Goal: Task Accomplishment & Management: Manage account settings

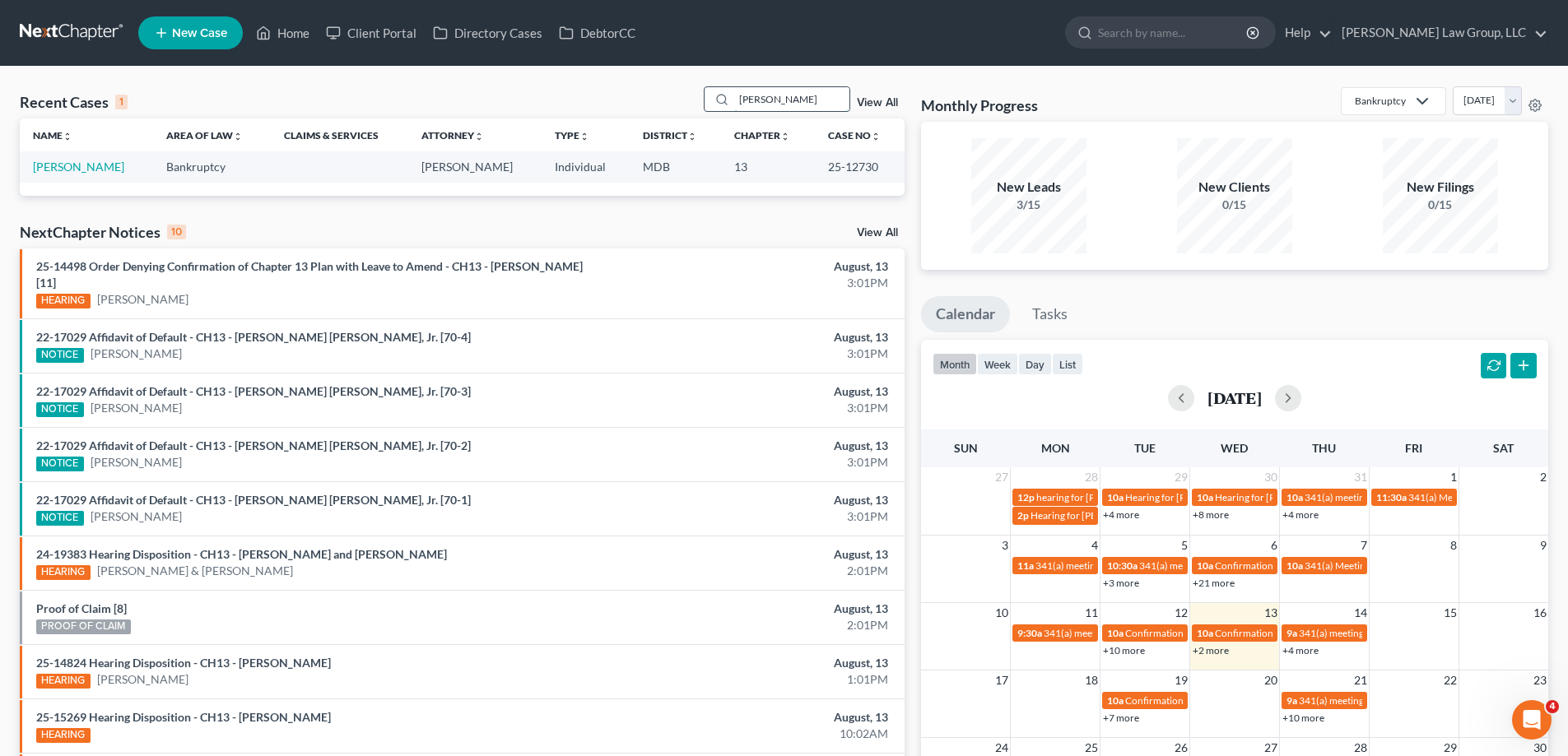
drag, startPoint x: 795, startPoint y: 104, endPoint x: 732, endPoint y: 105, distance: 63.0
click at [732, 105] on div "[PERSON_NAME]" at bounding box center [777, 99] width 147 height 26
drag, startPoint x: 877, startPoint y: 172, endPoint x: 821, endPoint y: 176, distance: 56.1
click at [821, 176] on td "25-10743" at bounding box center [859, 167] width 90 height 31
copy td "25-10743"
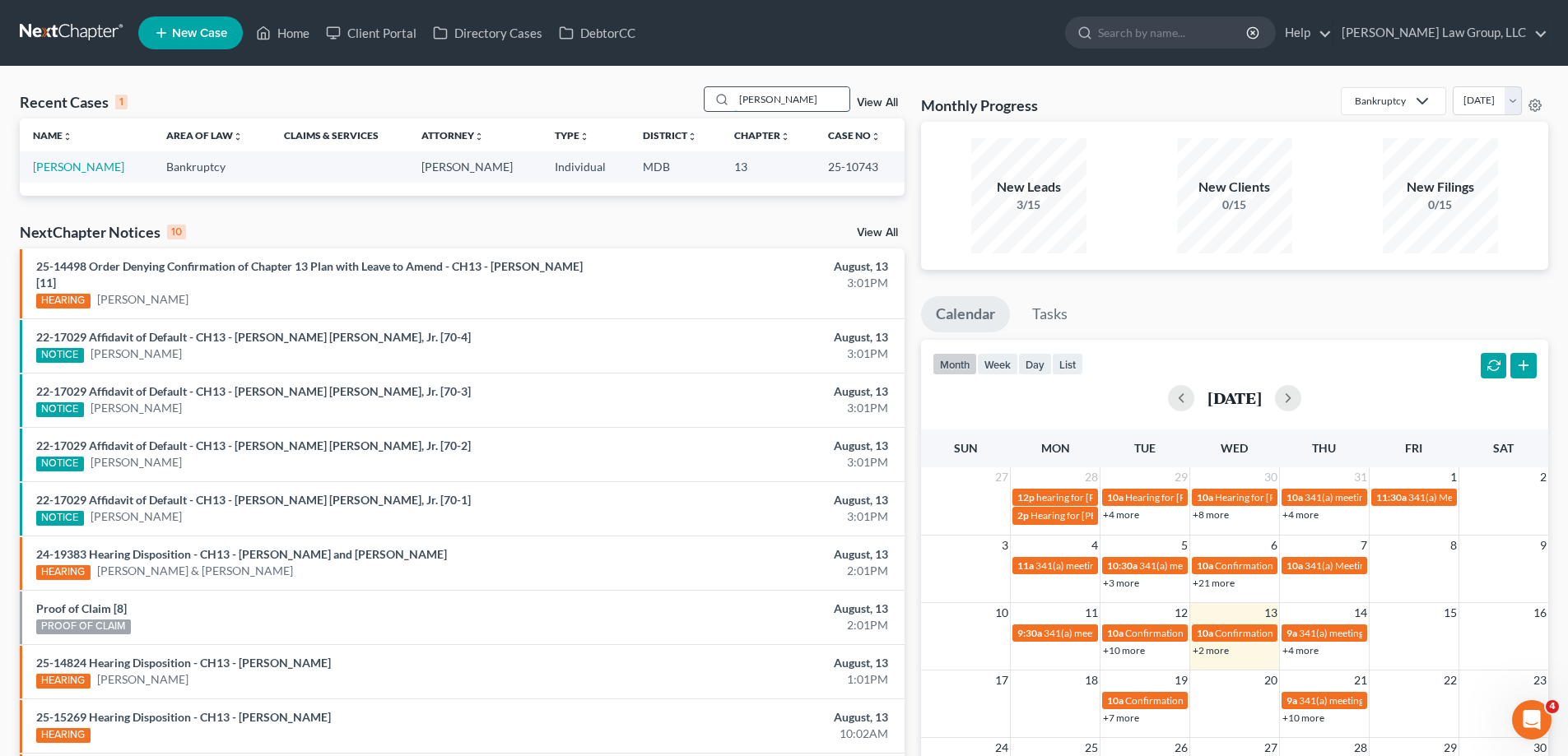
drag, startPoint x: 730, startPoint y: 106, endPoint x: 710, endPoint y: 107, distance: 20.0
click at [713, 107] on div "[PERSON_NAME]" at bounding box center [777, 99] width 147 height 26
type input "[PERSON_NAME]"
click at [70, 167] on link "[PERSON_NAME]" at bounding box center [79, 167] width 92 height 14
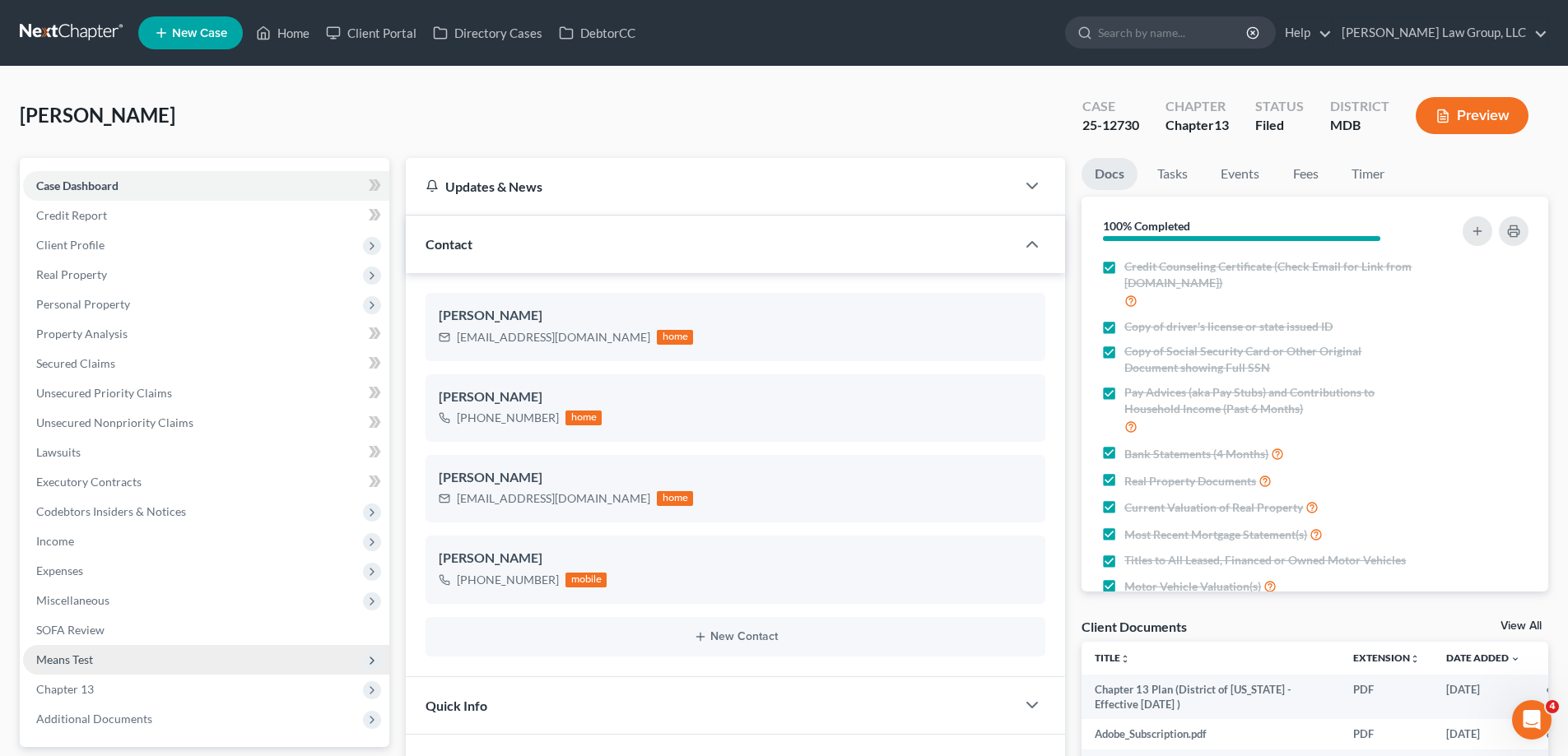
scroll to position [82, 0]
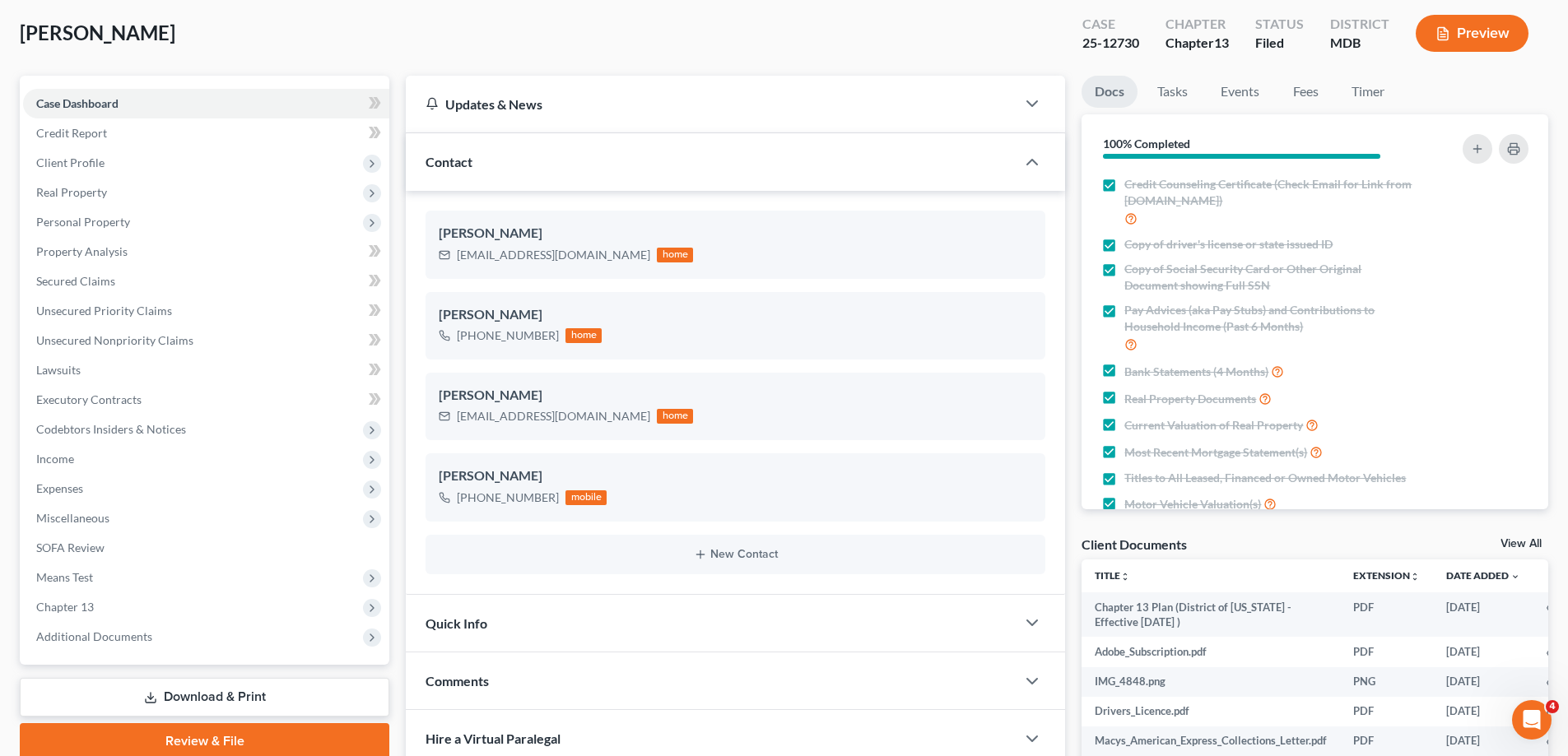
click at [119, 642] on span "Additional Documents" at bounding box center [93, 636] width 116 height 14
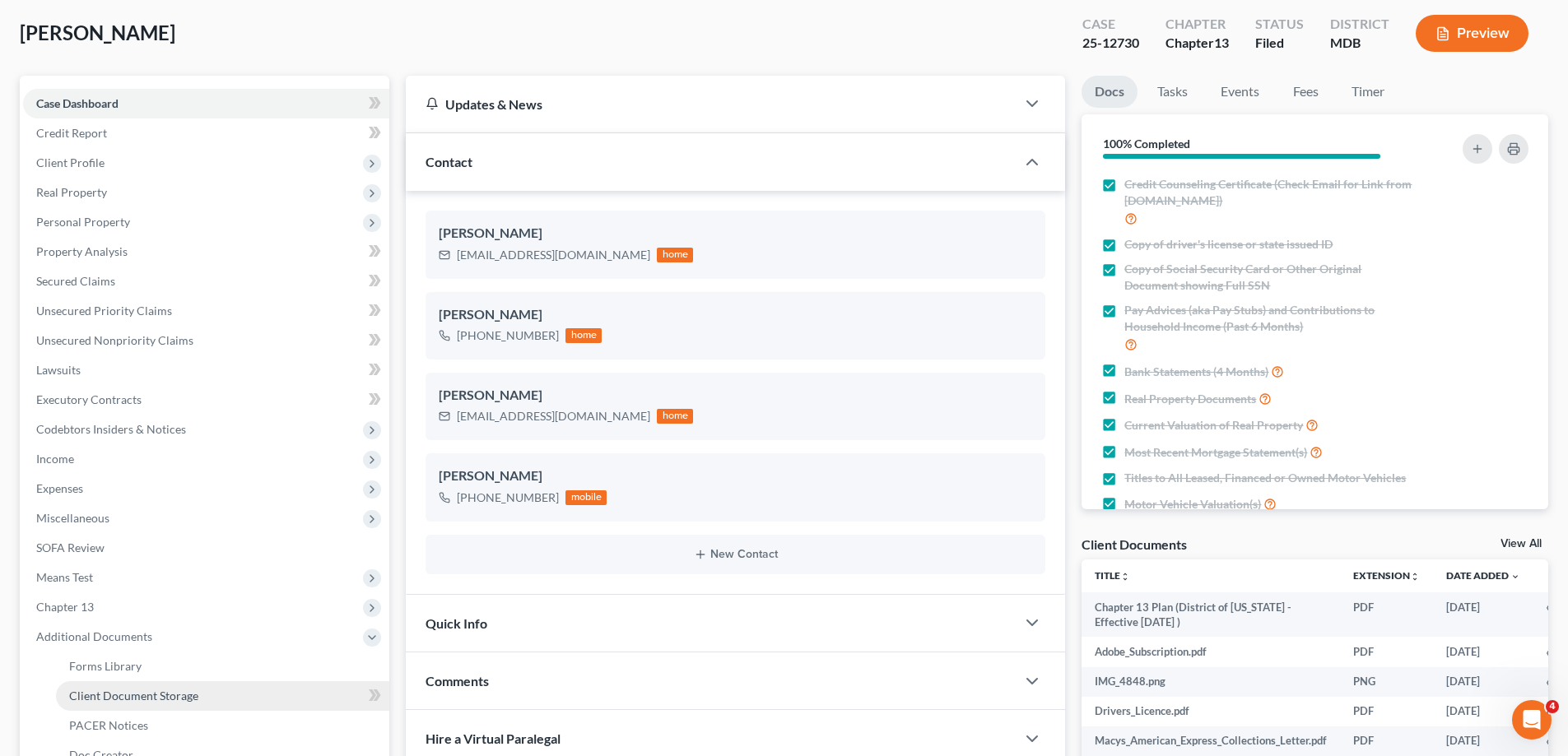
drag, startPoint x: 157, startPoint y: 700, endPoint x: 587, endPoint y: 297, distance: 589.3
click at [157, 699] on span "Client Document Storage" at bounding box center [133, 695] width 129 height 14
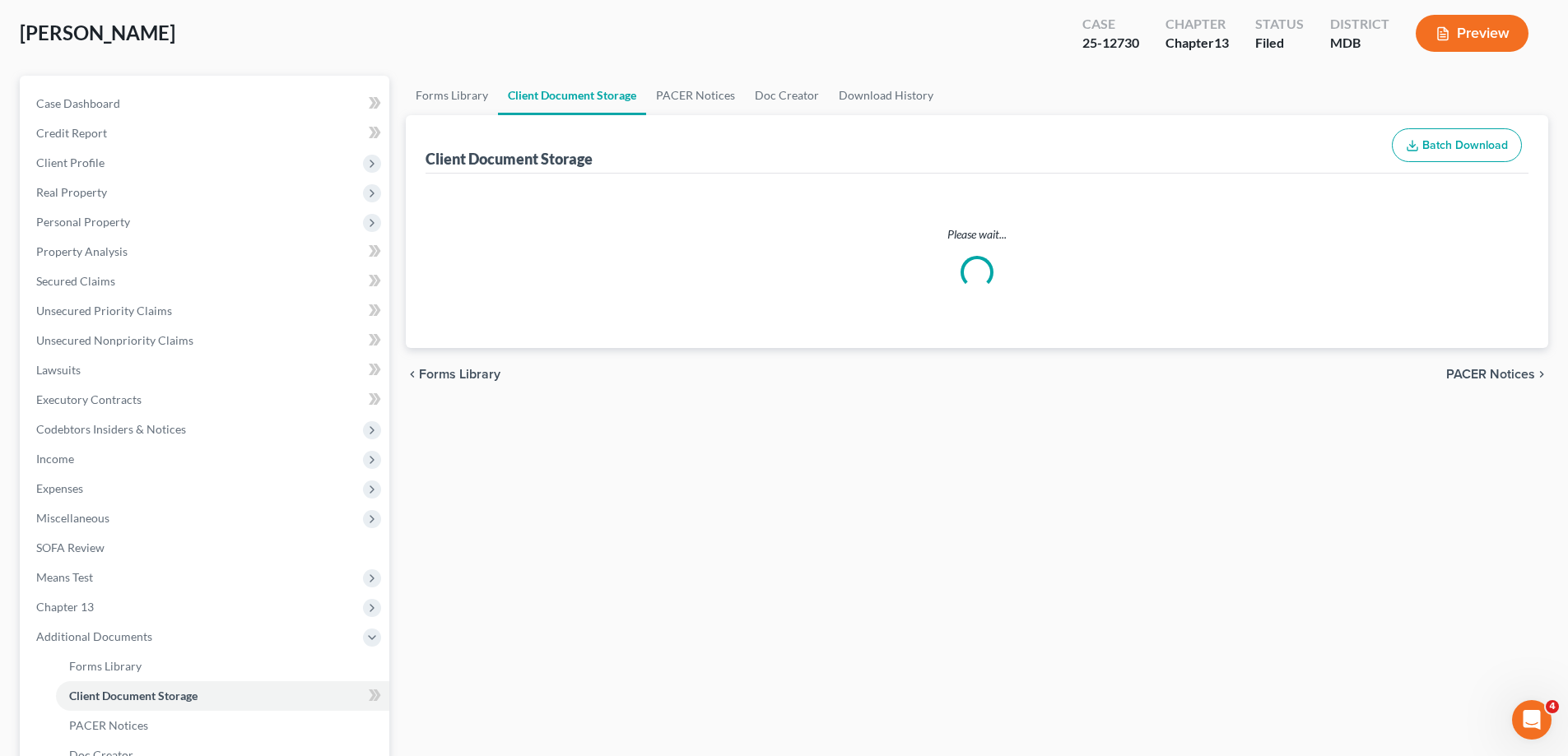
scroll to position [16, 0]
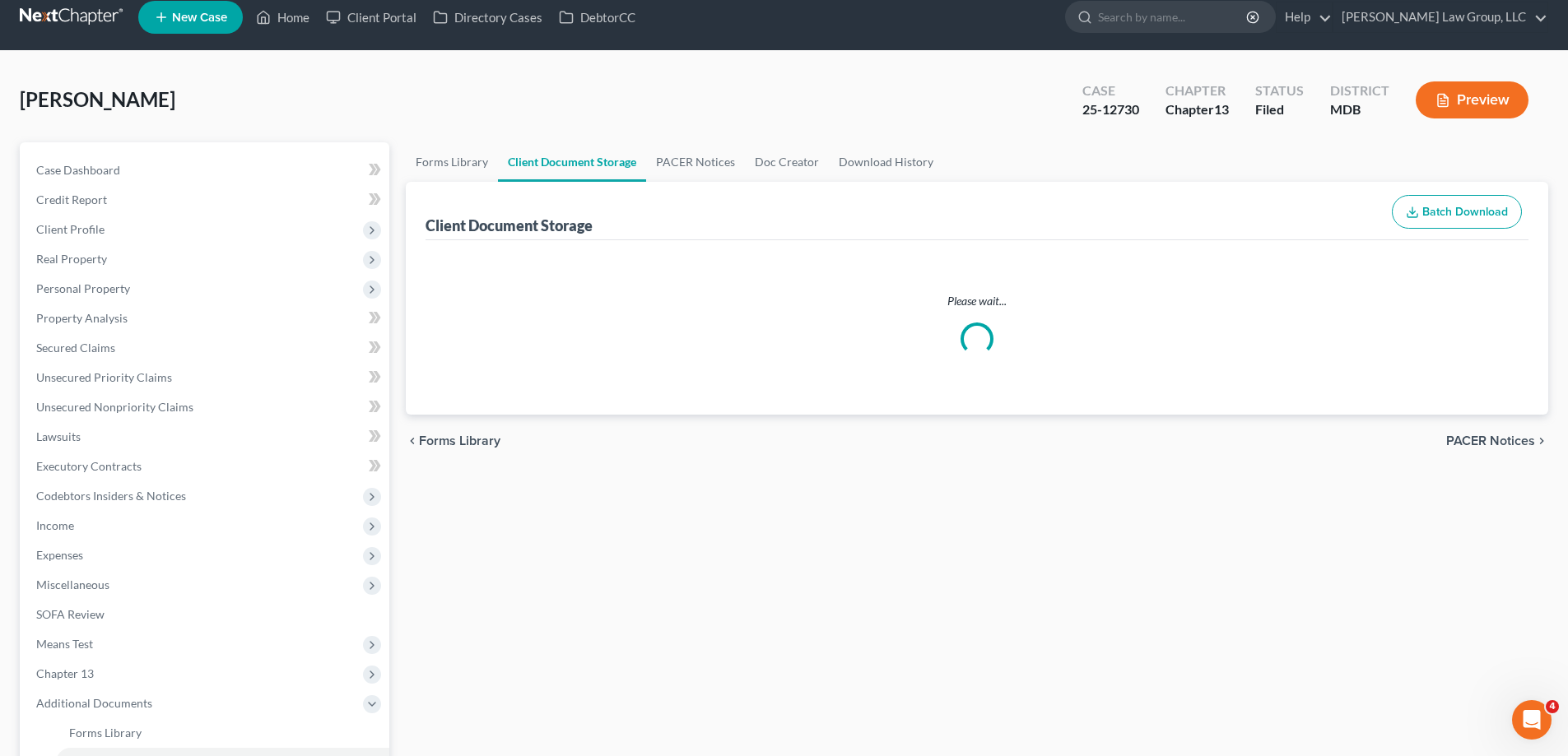
select select "14"
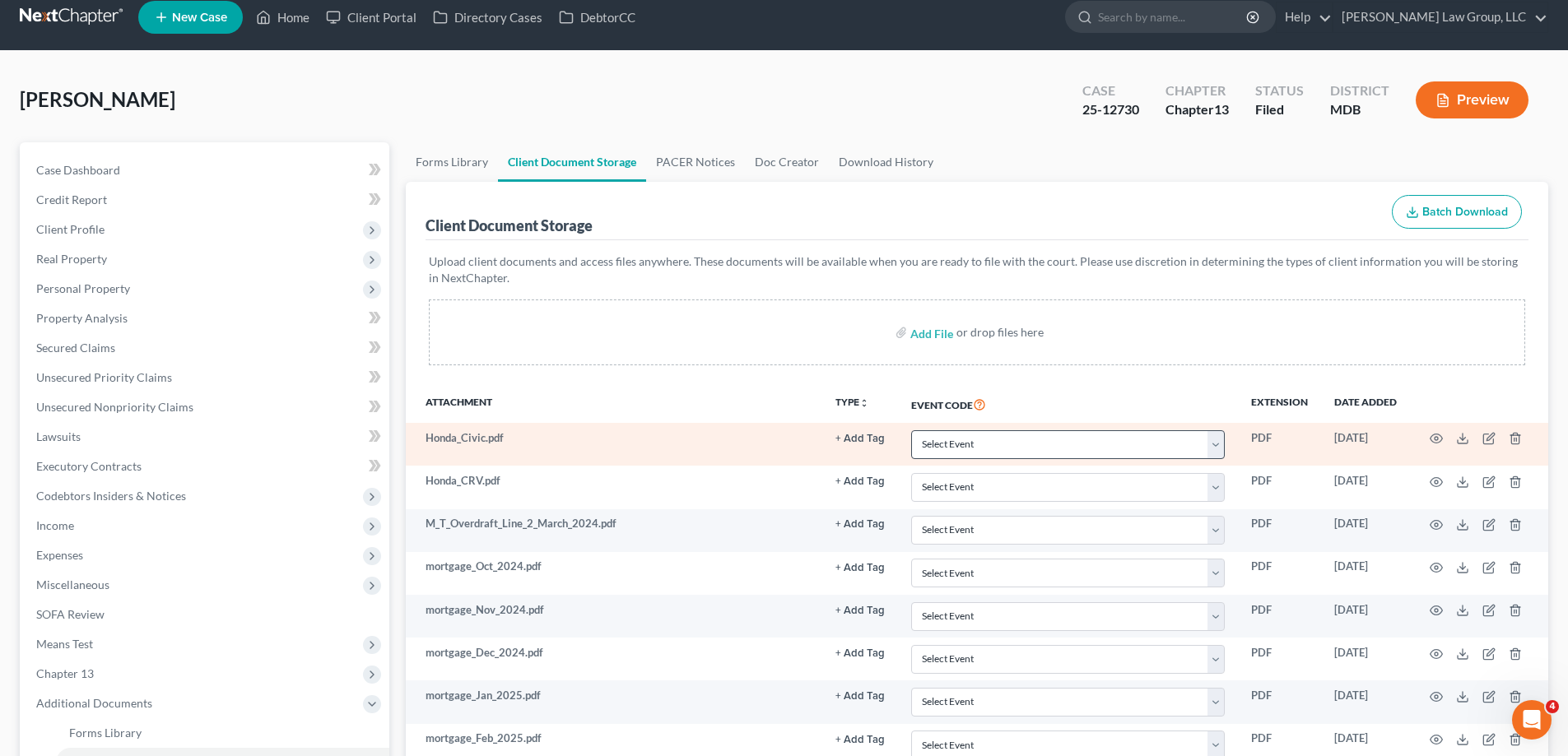
scroll to position [0, 0]
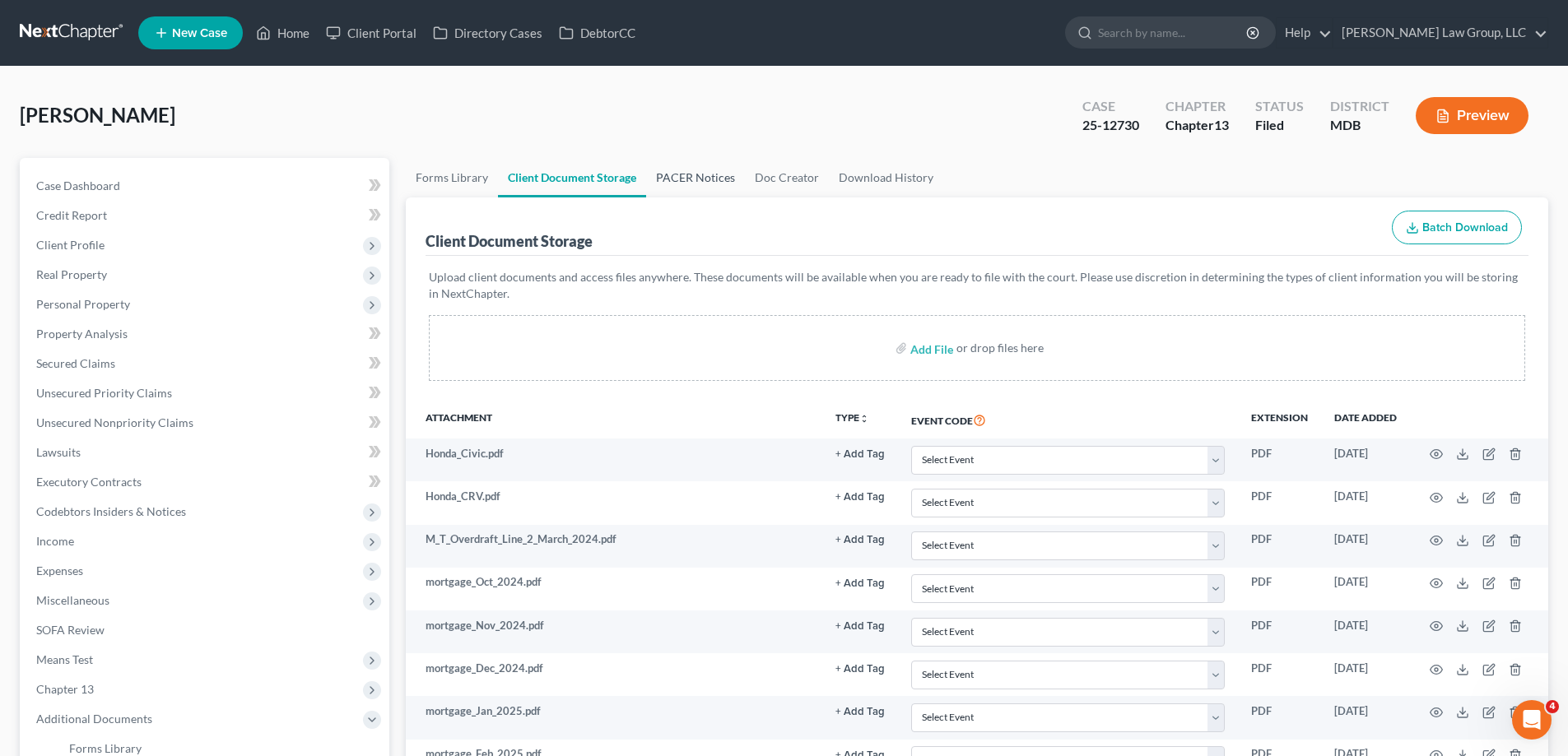
click at [683, 177] on link "PACER Notices" at bounding box center [695, 177] width 99 height 39
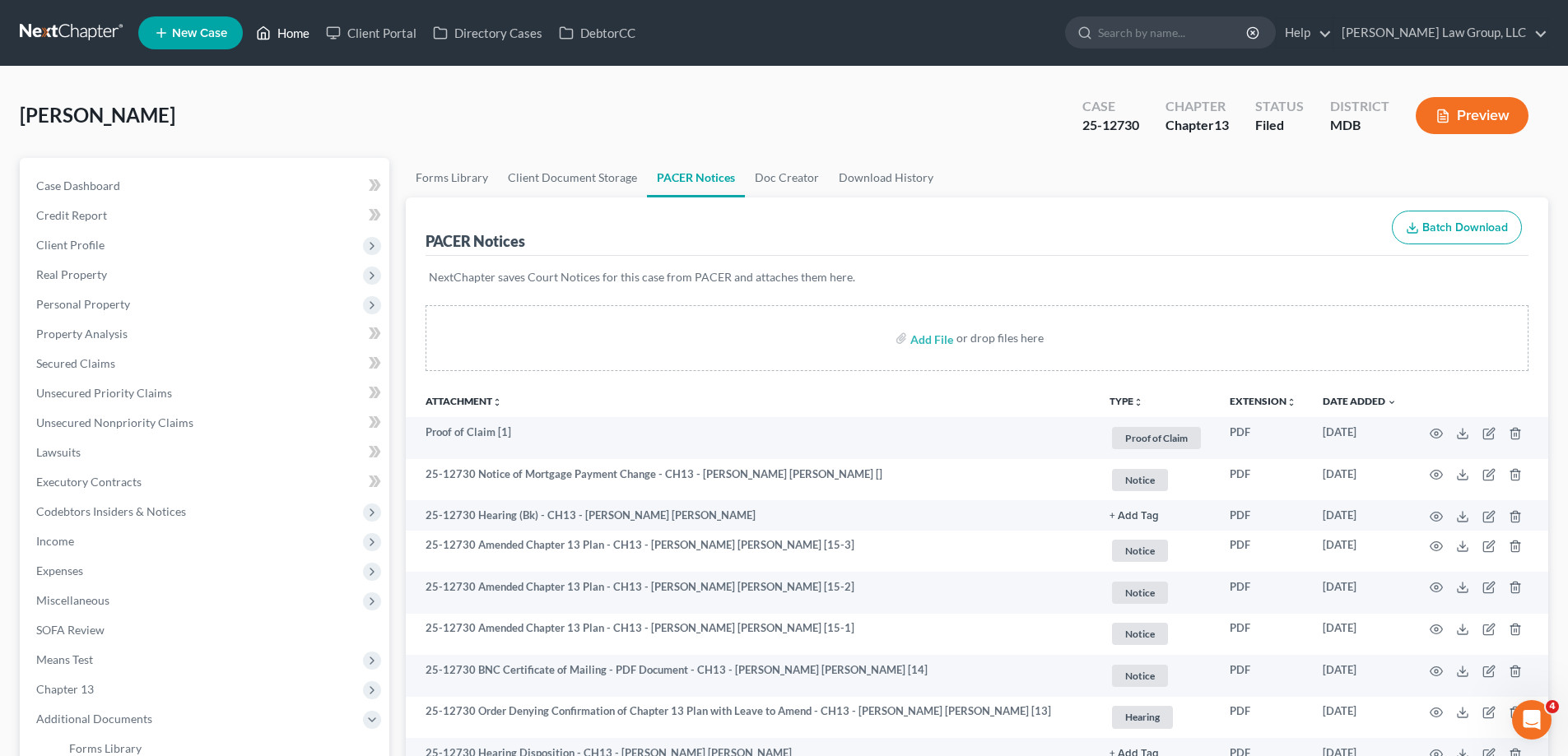
click at [299, 32] on link "Home" at bounding box center [282, 33] width 70 height 30
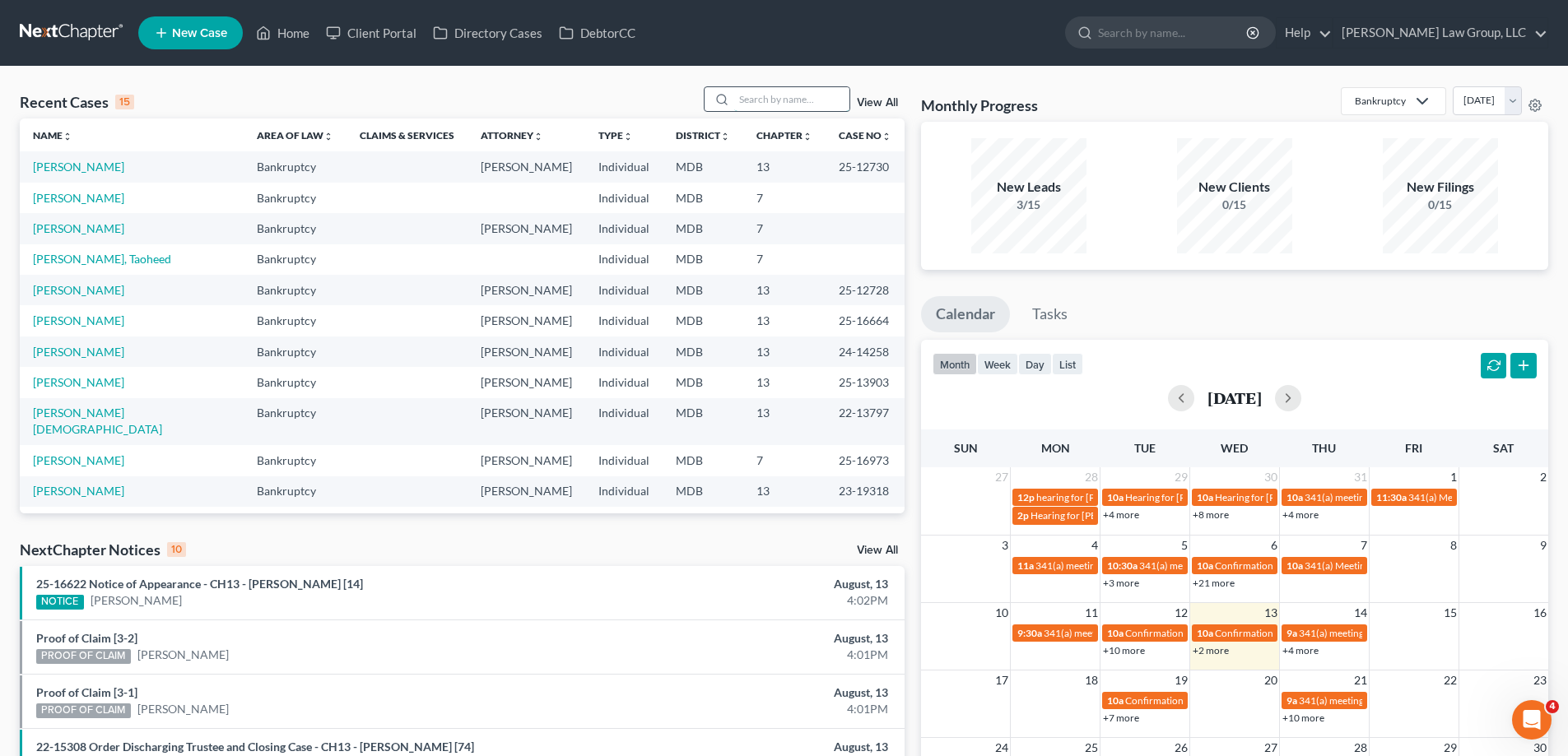
click at [801, 103] on input "search" at bounding box center [792, 99] width 115 height 24
click at [390, 36] on link "Client Portal" at bounding box center [371, 33] width 107 height 30
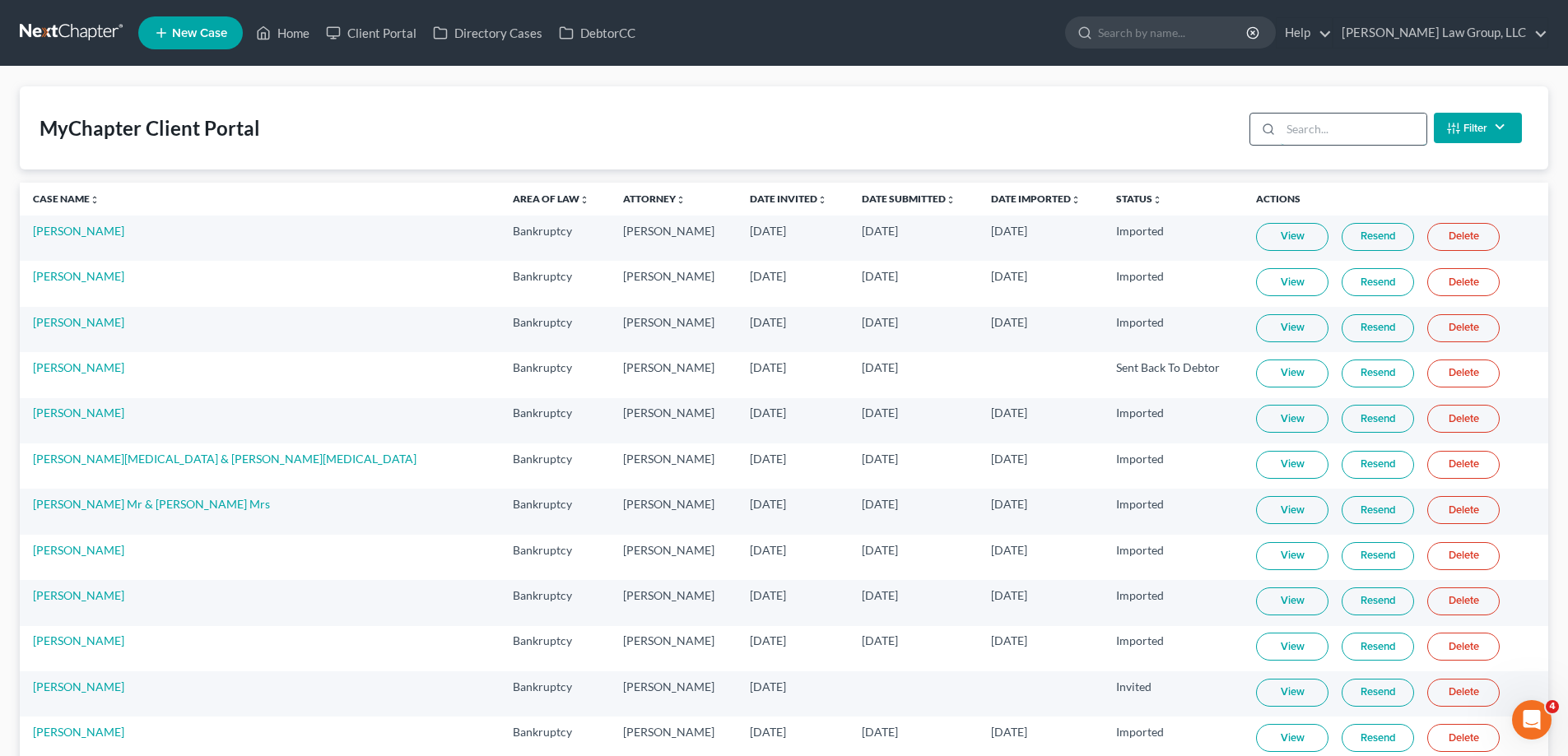
drag, startPoint x: 1337, startPoint y: 137, endPoint x: 1563, endPoint y: 241, distance: 248.8
click at [1346, 142] on input "search" at bounding box center [1353, 129] width 146 height 32
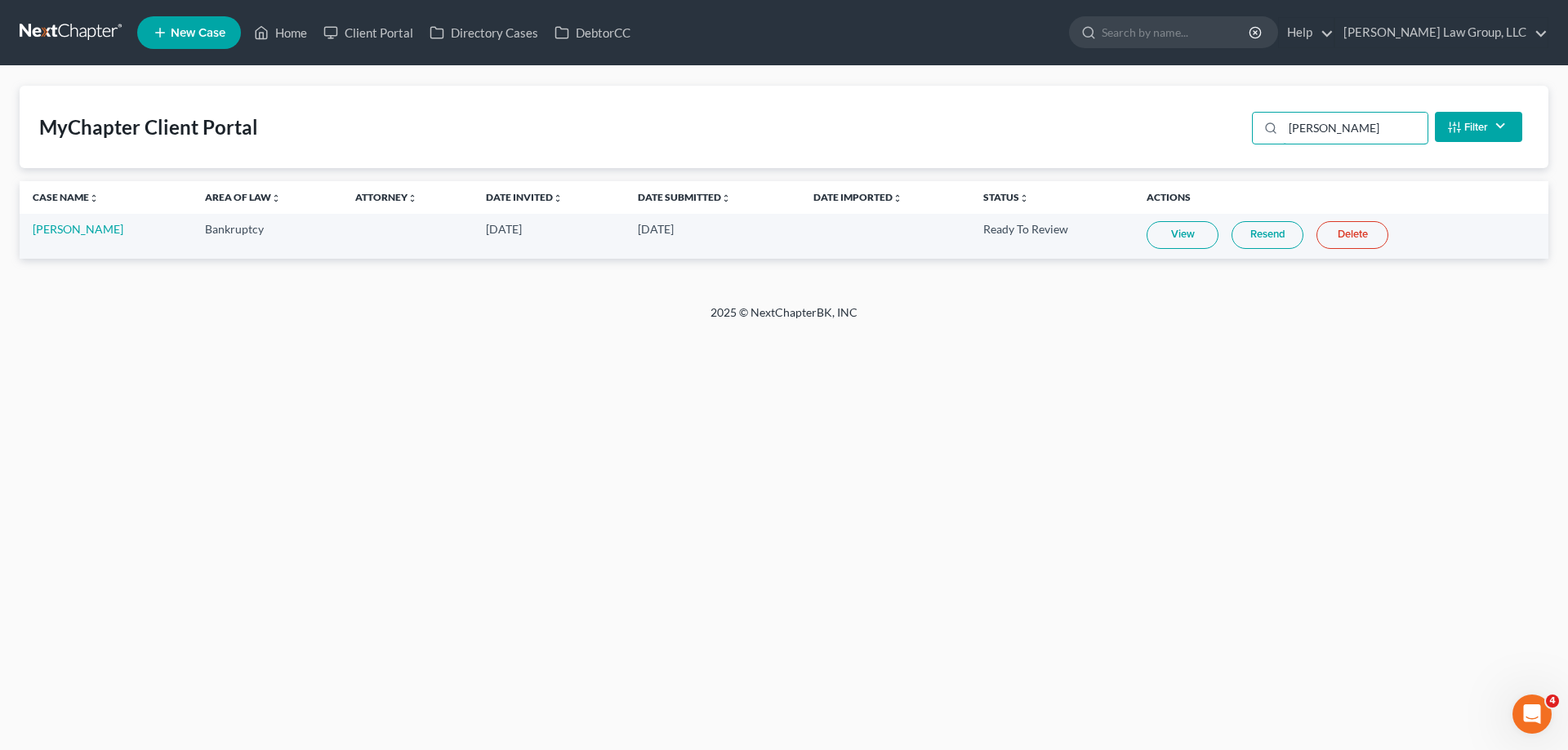
type input "[PERSON_NAME]"
click at [1190, 240] on link "View" at bounding box center [1182, 235] width 72 height 28
click at [292, 35] on link "Home" at bounding box center [280, 33] width 69 height 30
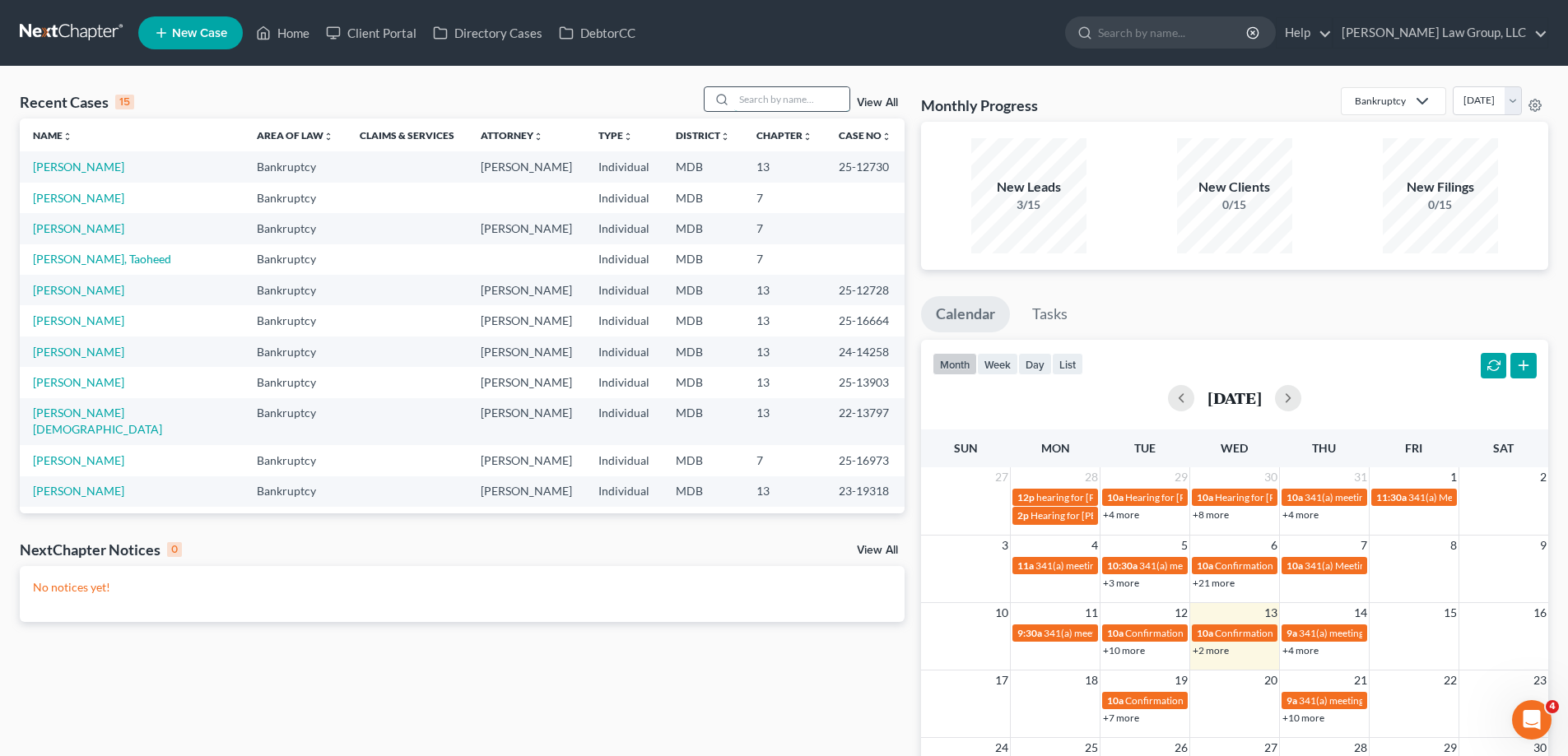
click at [766, 99] on input "search" at bounding box center [792, 99] width 115 height 24
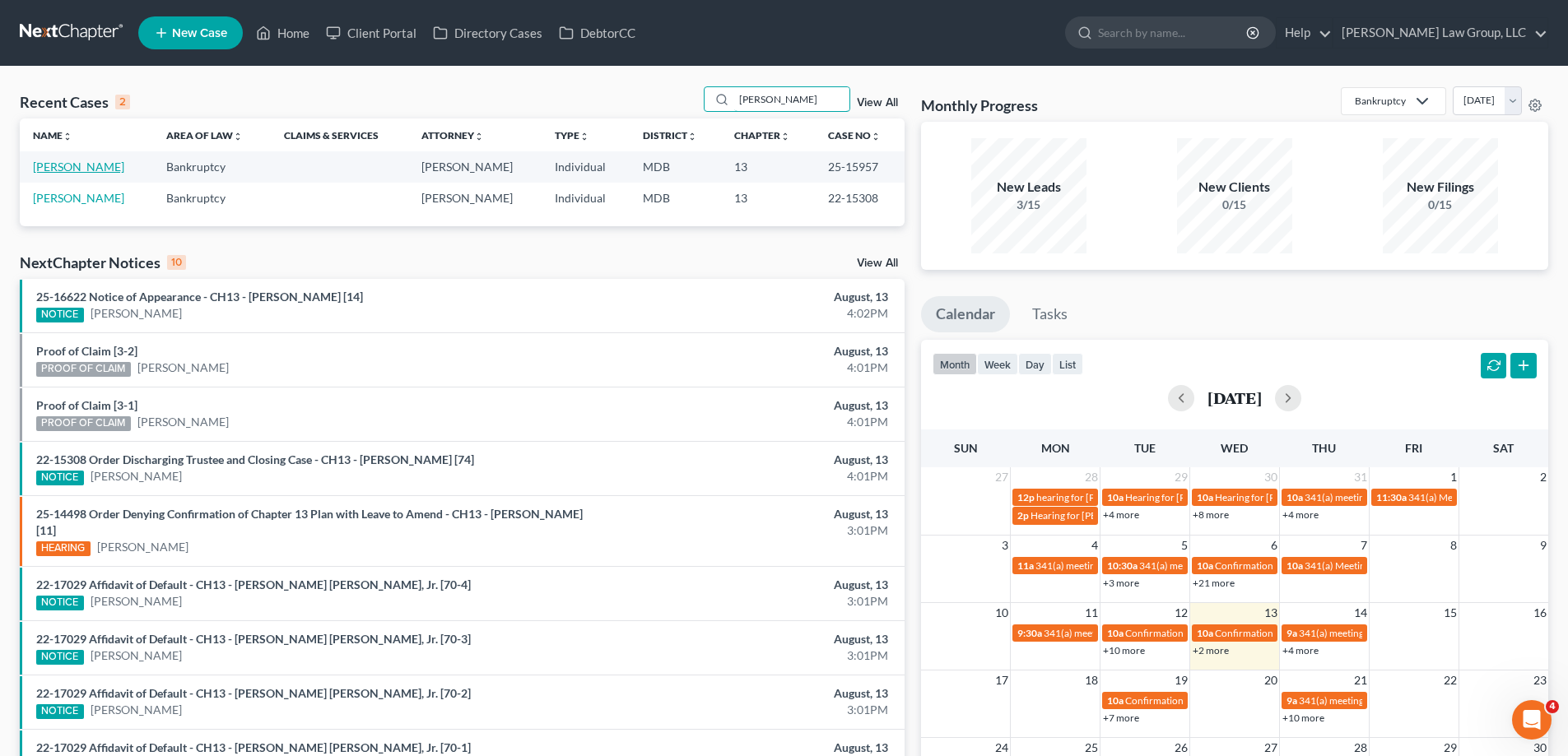
type input "[PERSON_NAME]"
click at [92, 170] on link "[PERSON_NAME]" at bounding box center [79, 167] width 92 height 14
select select "2"
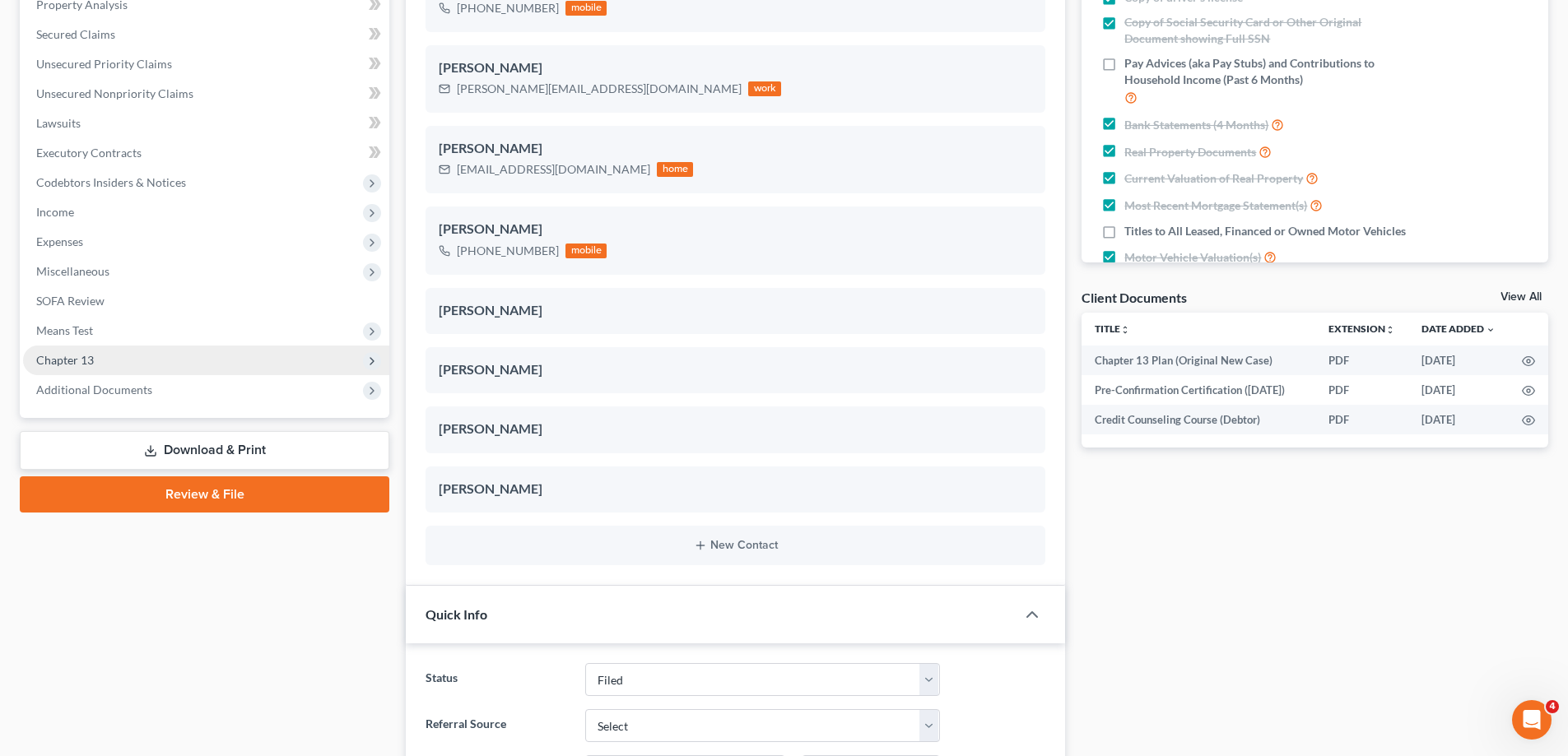
scroll to position [2010, 0]
click at [118, 367] on span "Chapter 13" at bounding box center [207, 361] width 366 height 30
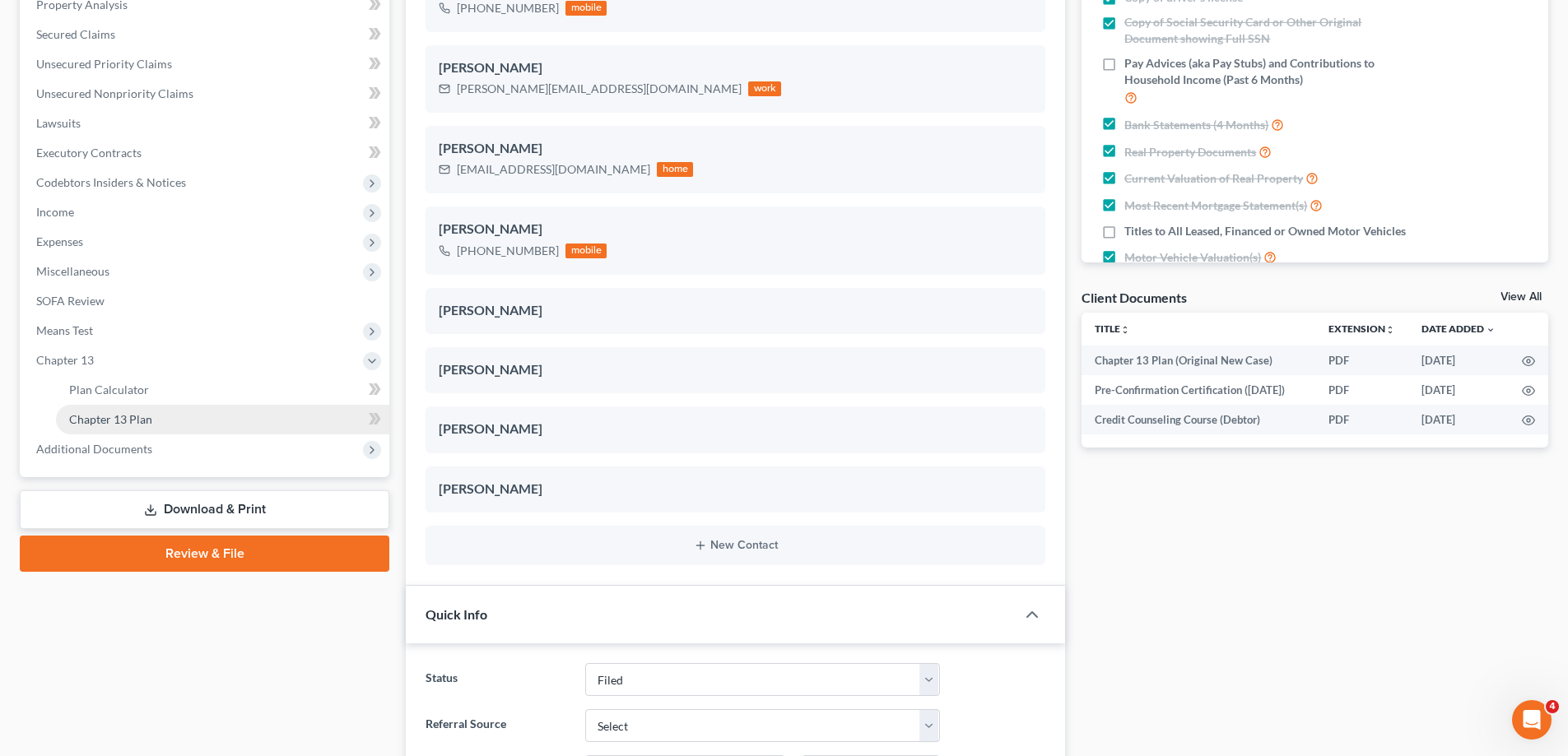
click at [197, 424] on link "Chapter 13 Plan" at bounding box center [222, 420] width 333 height 30
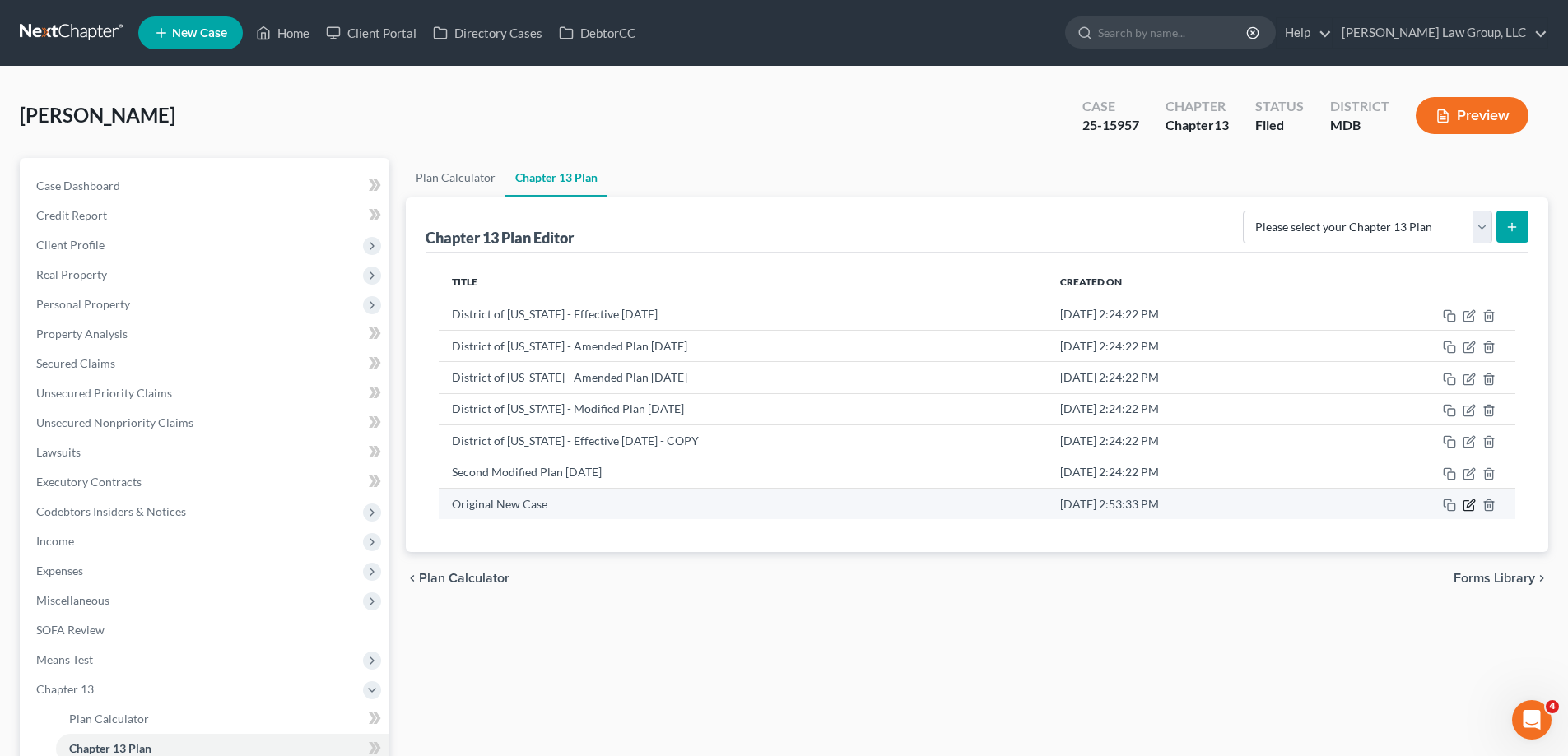
click at [1469, 502] on icon "button" at bounding box center [1469, 505] width 13 height 13
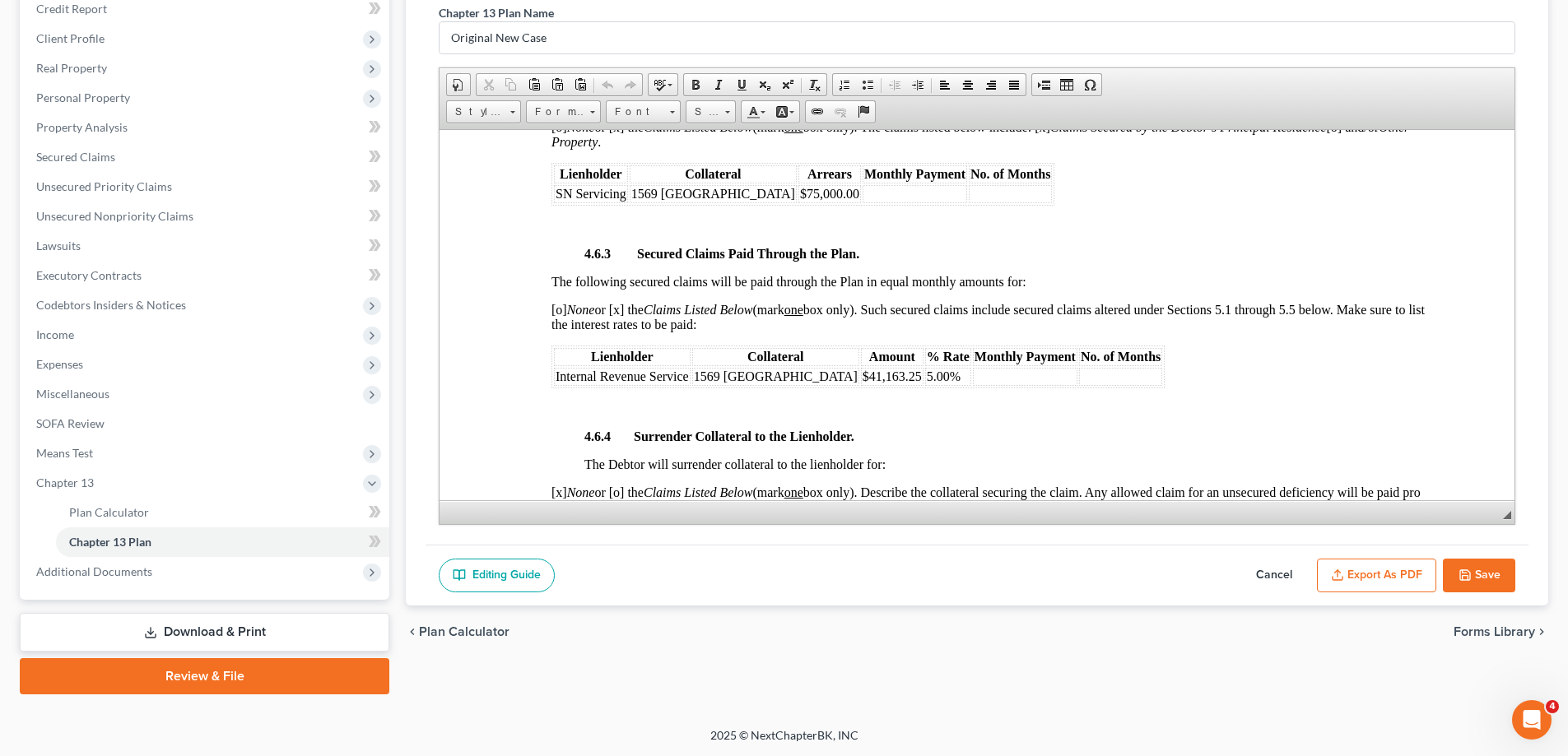
scroll to position [207, 0]
drag, startPoint x: 1494, startPoint y: 573, endPoint x: 511, endPoint y: 680, distance: 988.8
click at [1494, 570] on button "Save" at bounding box center [1479, 575] width 72 height 35
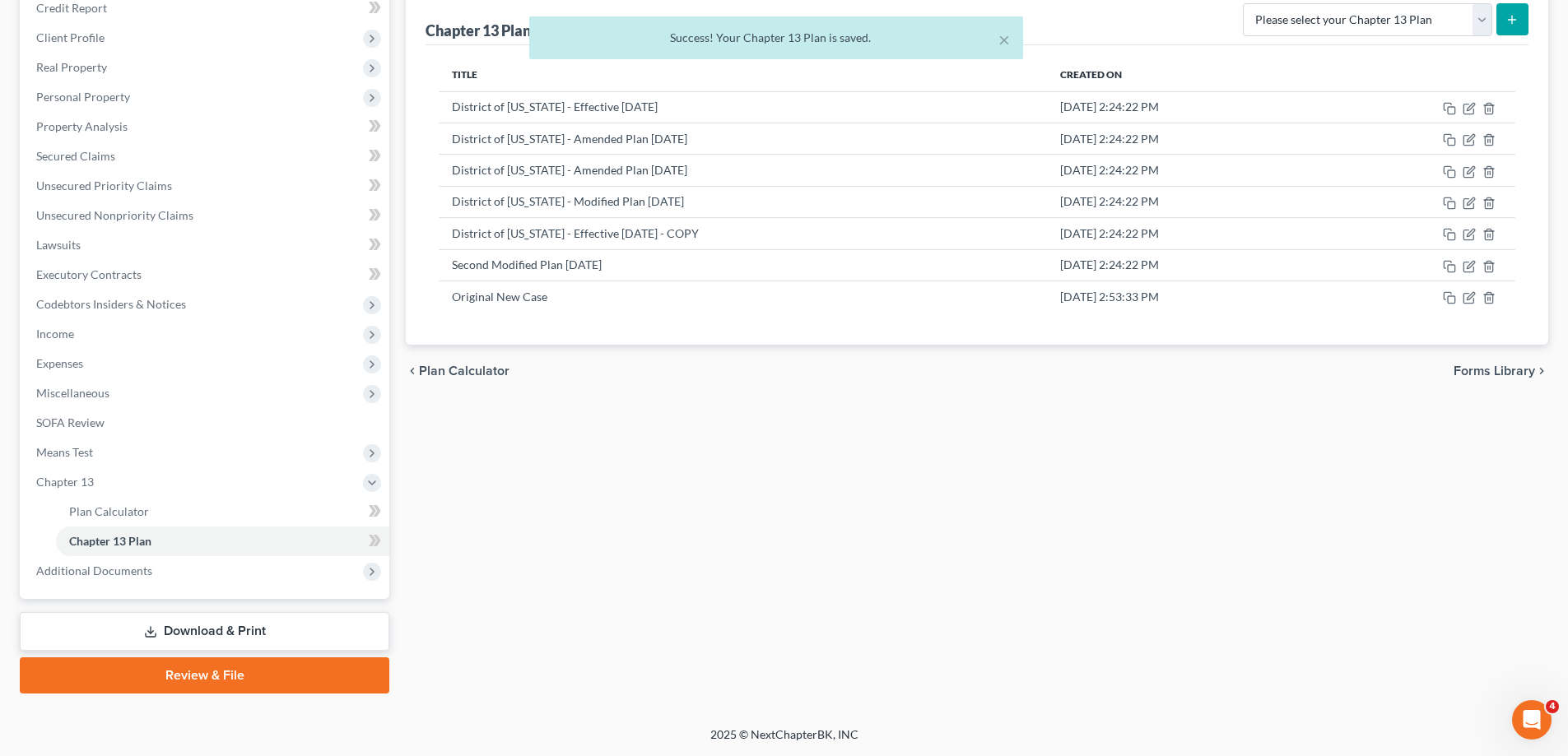
click at [198, 574] on span "Additional Documents" at bounding box center [207, 571] width 366 height 30
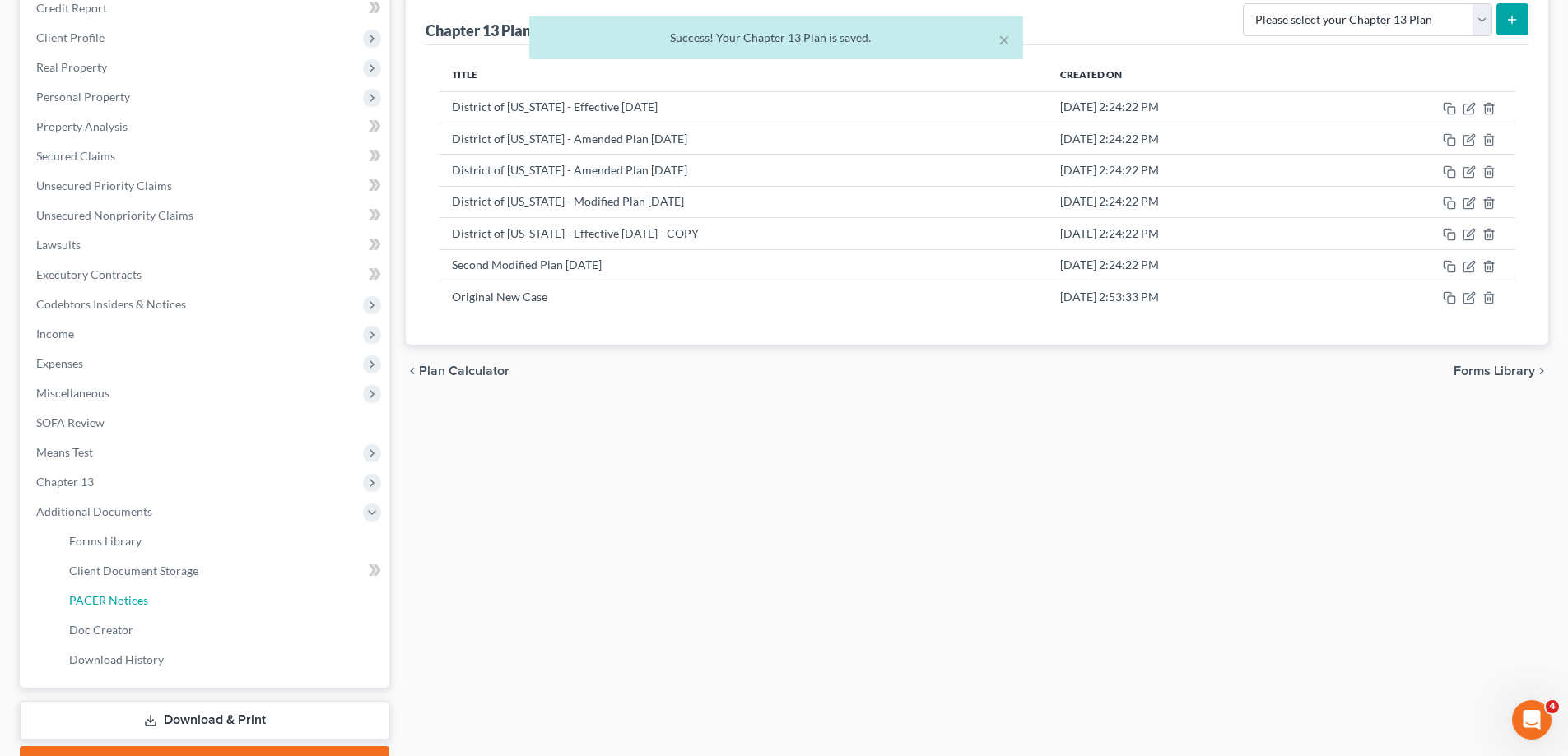
drag, startPoint x: 157, startPoint y: 602, endPoint x: 879, endPoint y: 598, distance: 722.0
click at [159, 602] on link "PACER Notices" at bounding box center [222, 601] width 333 height 30
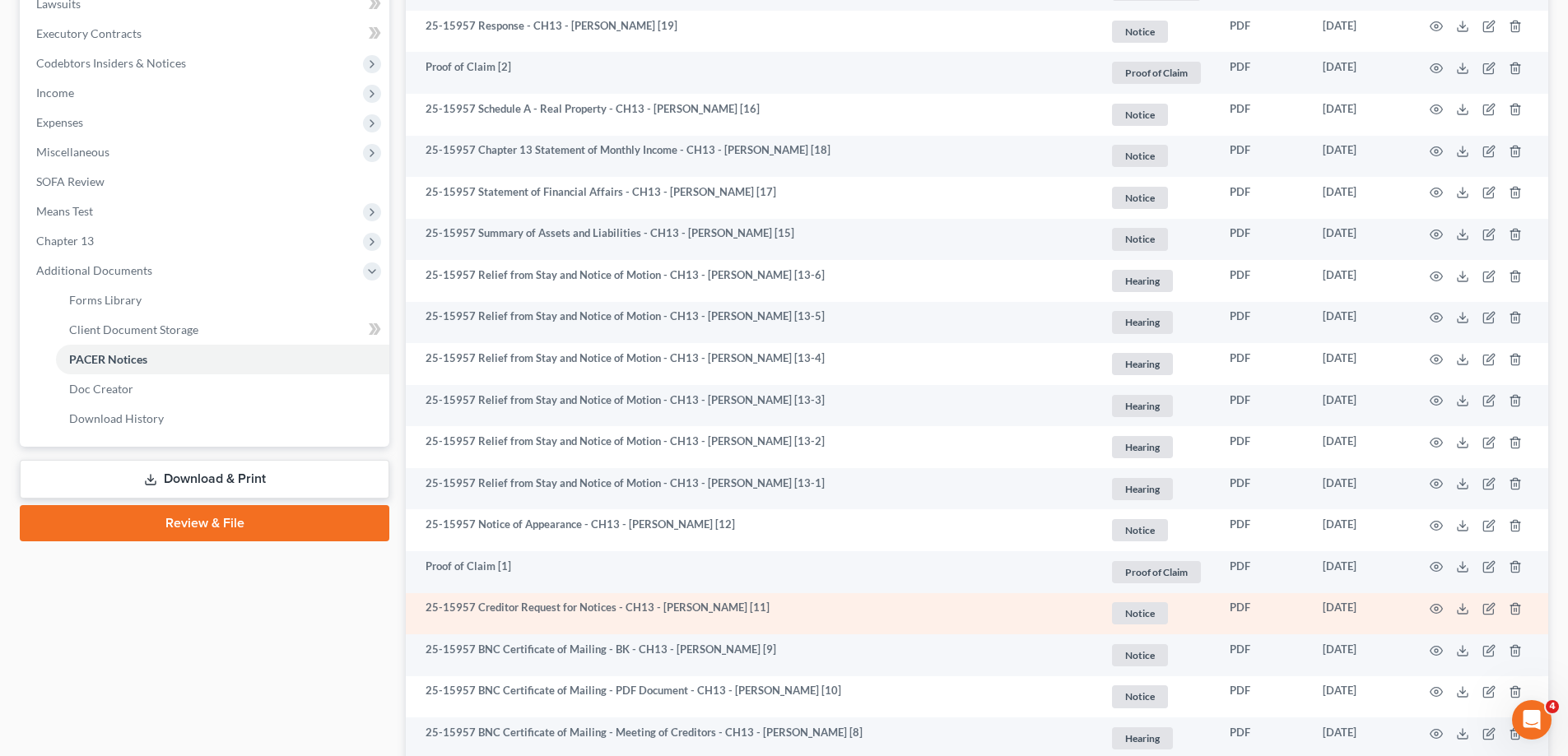
scroll to position [740, 0]
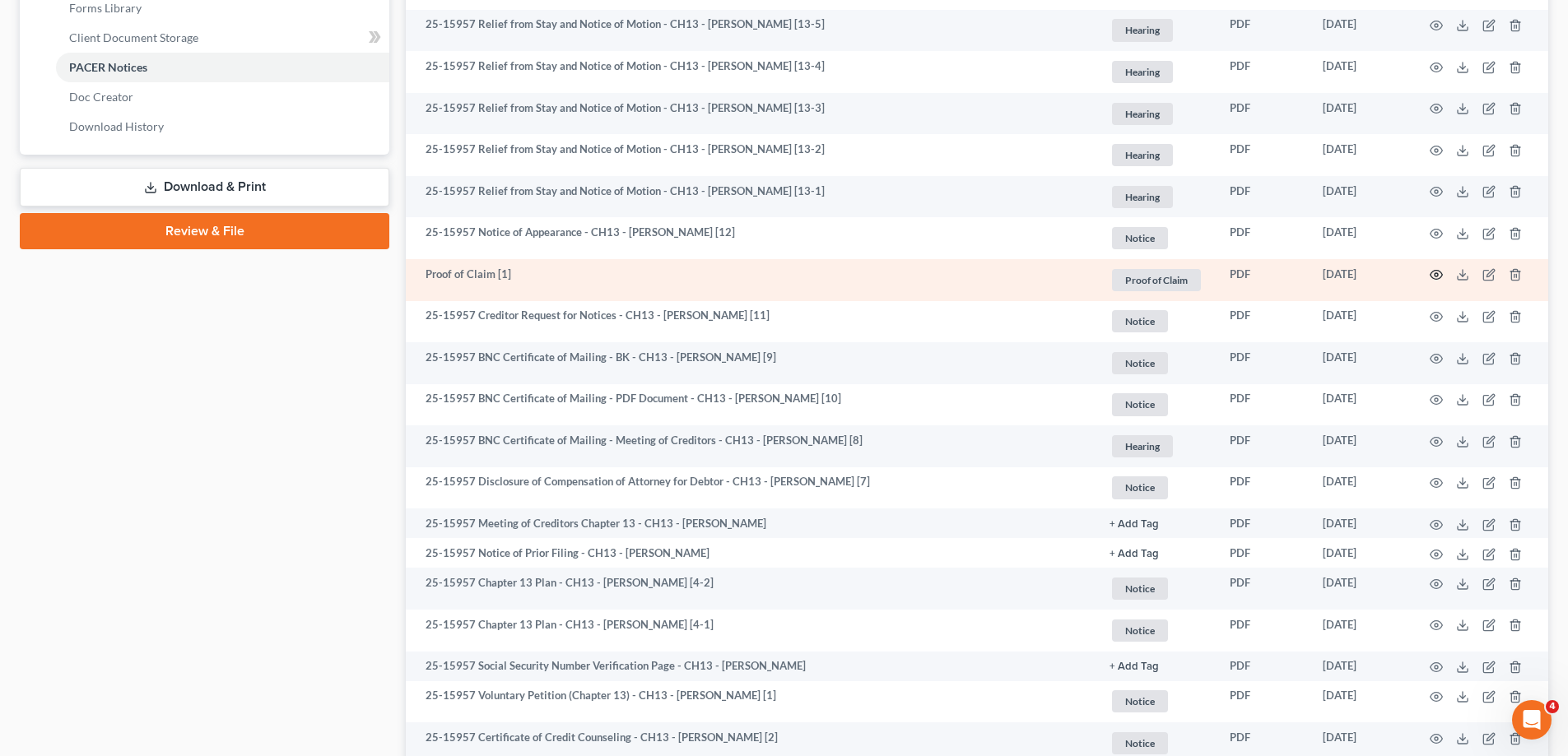
click at [1440, 271] on icon "button" at bounding box center [1436, 275] width 13 height 13
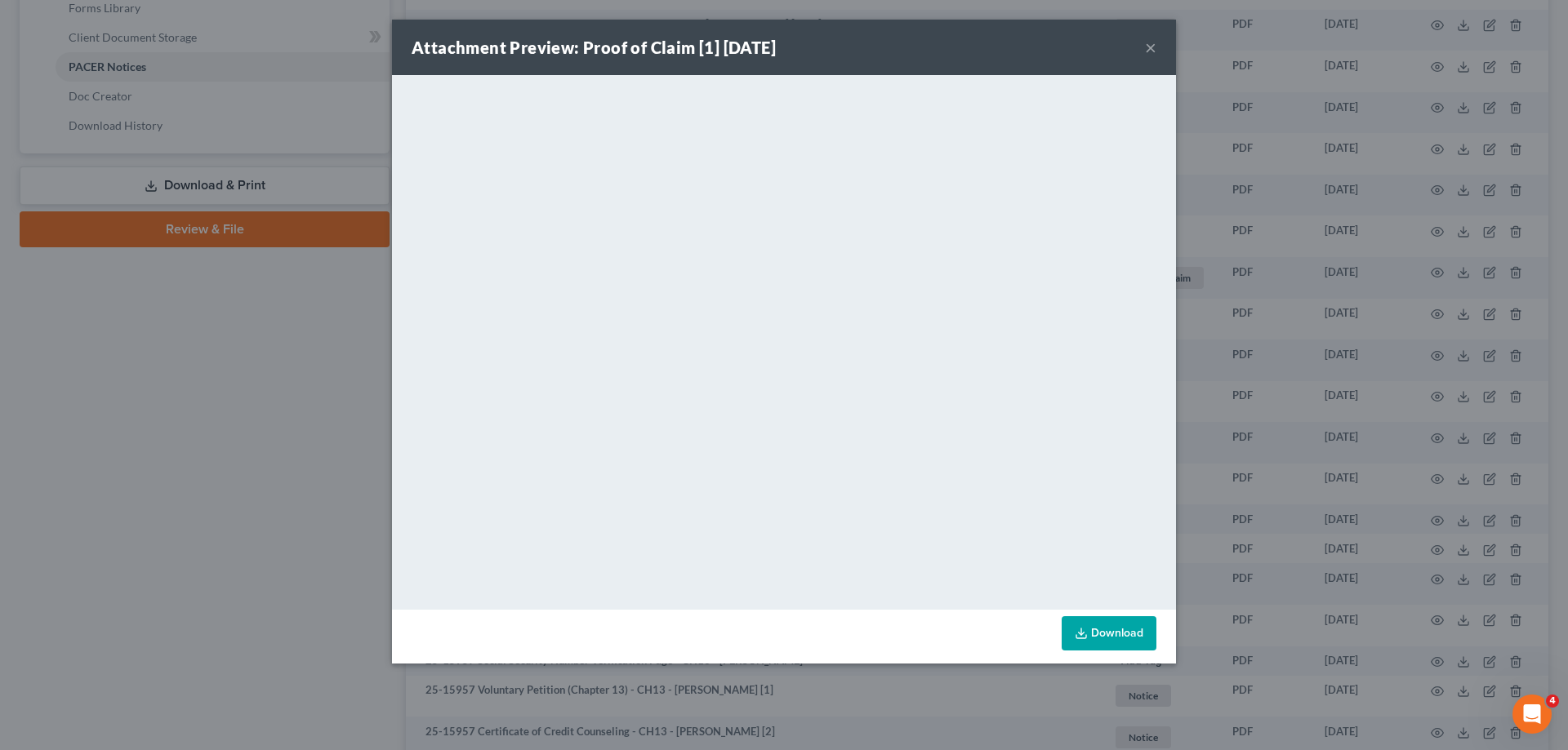
click at [1147, 46] on button "×" at bounding box center [1151, 47] width 12 height 20
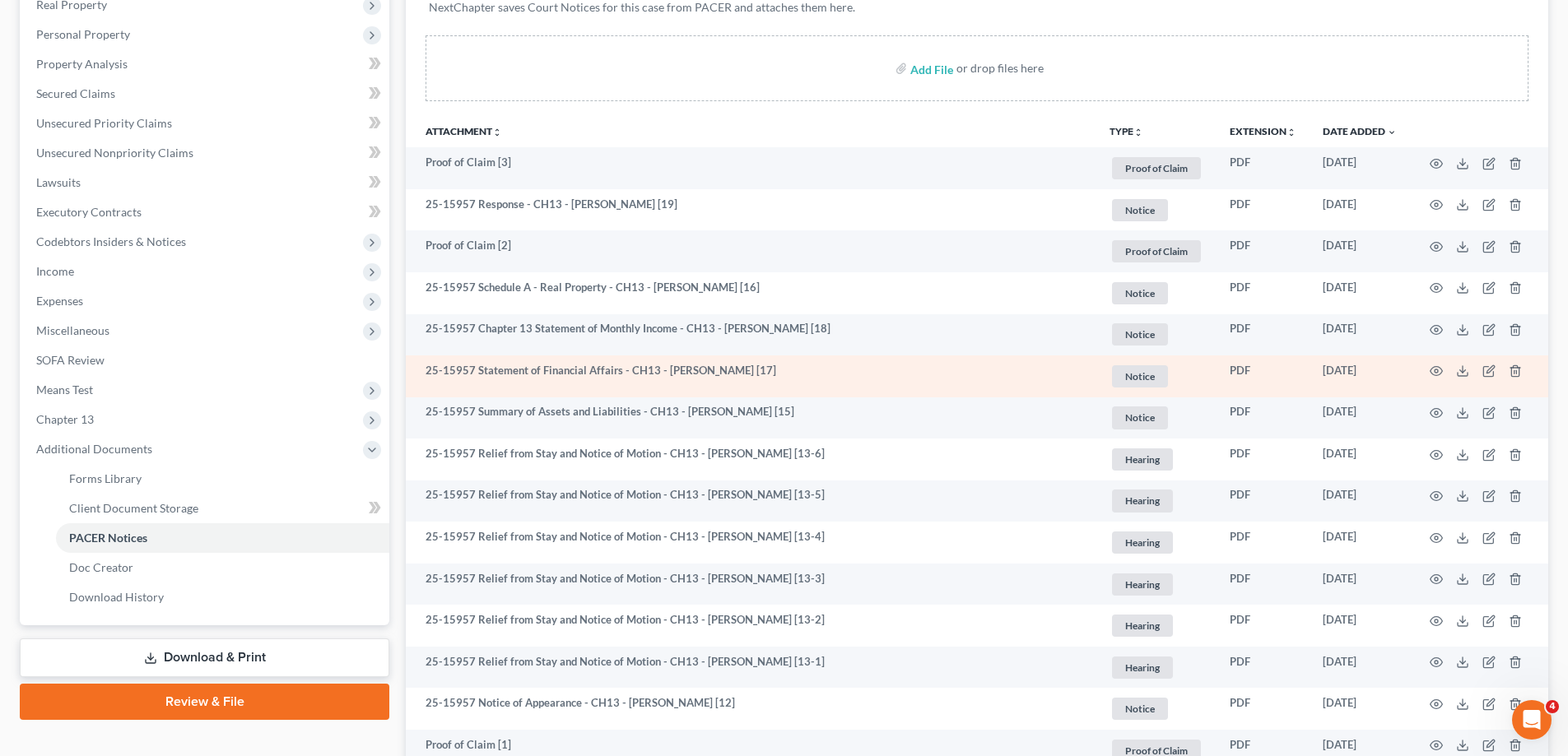
scroll to position [246, 0]
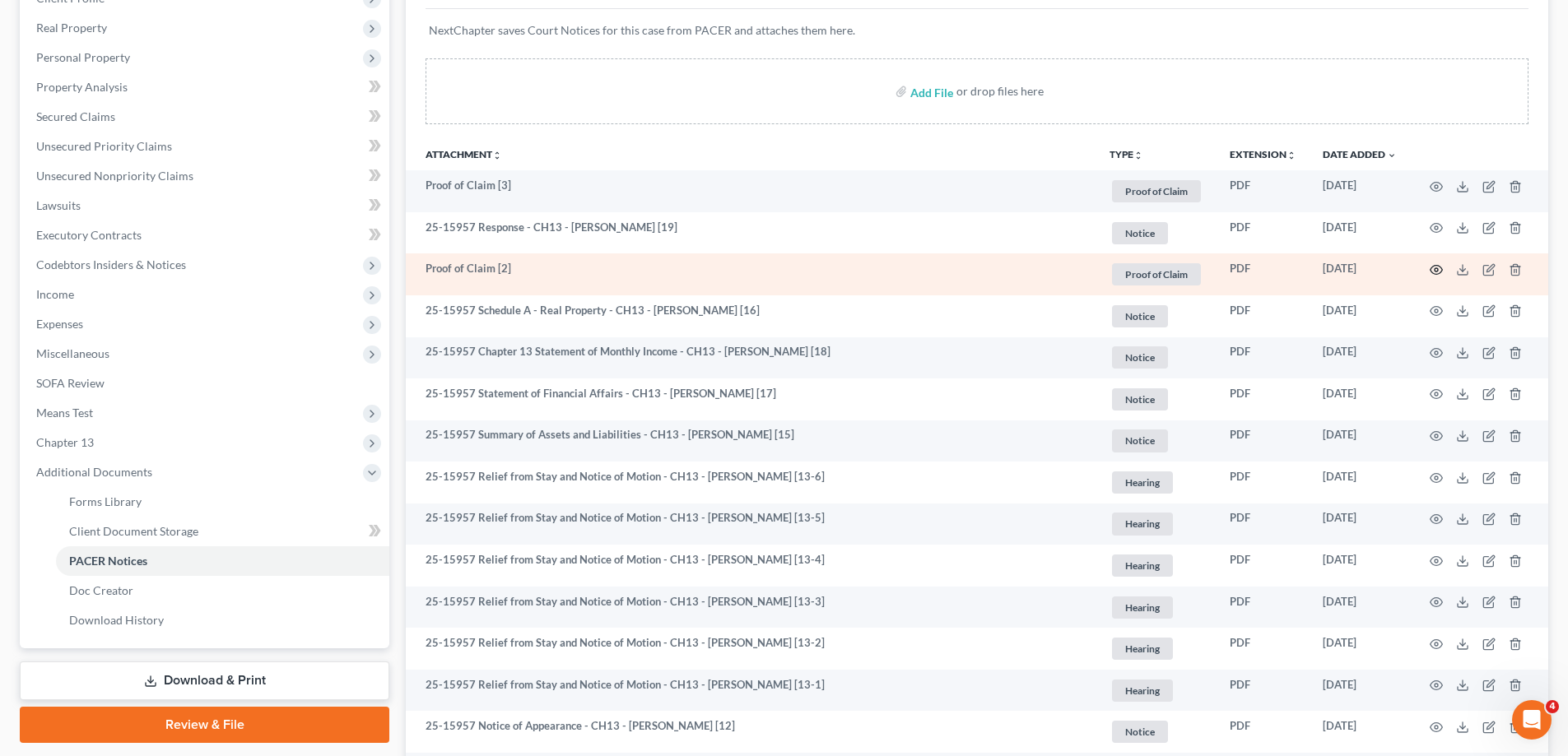
click at [1433, 271] on icon "button" at bounding box center [1436, 270] width 13 height 13
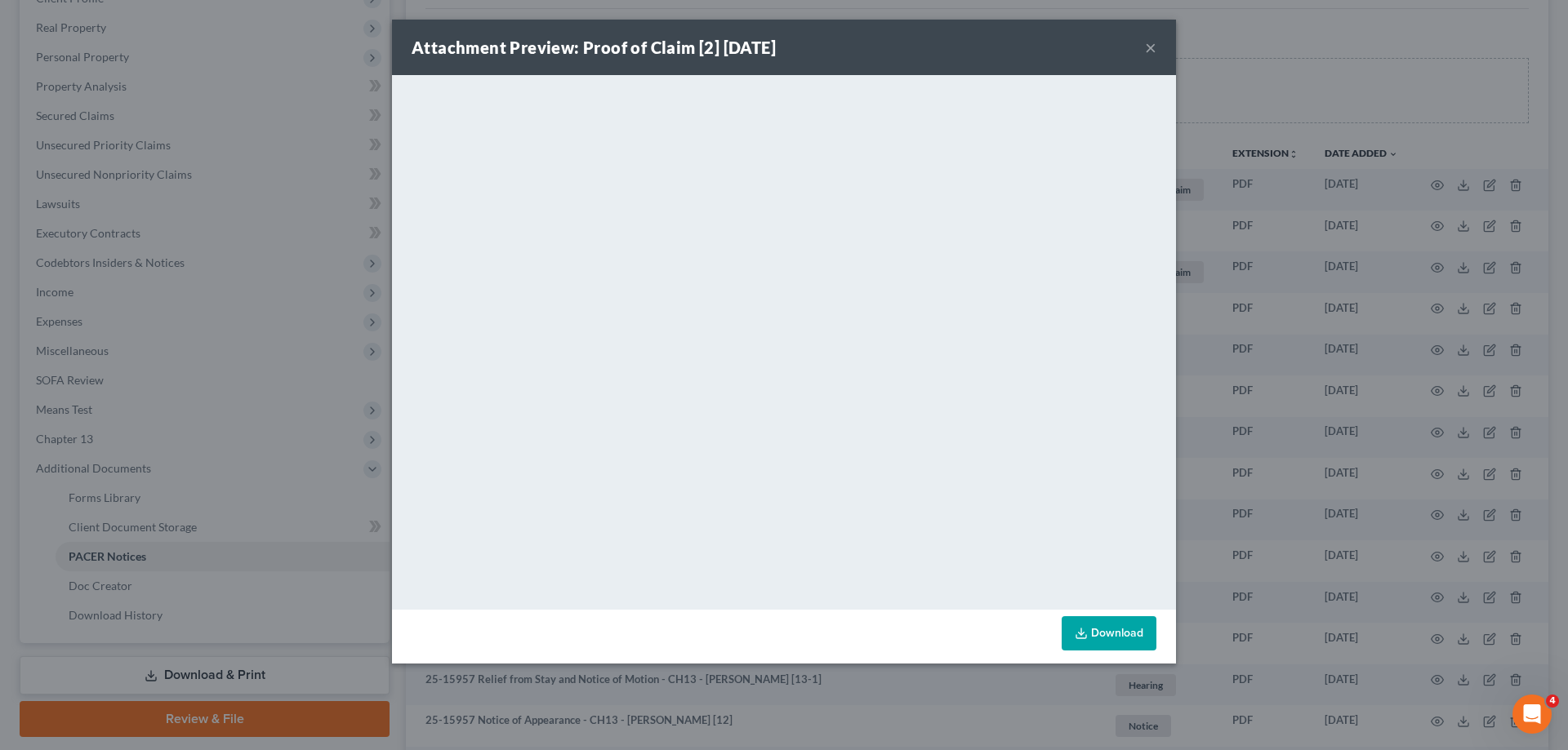
click at [1151, 50] on button "×" at bounding box center [1151, 47] width 12 height 20
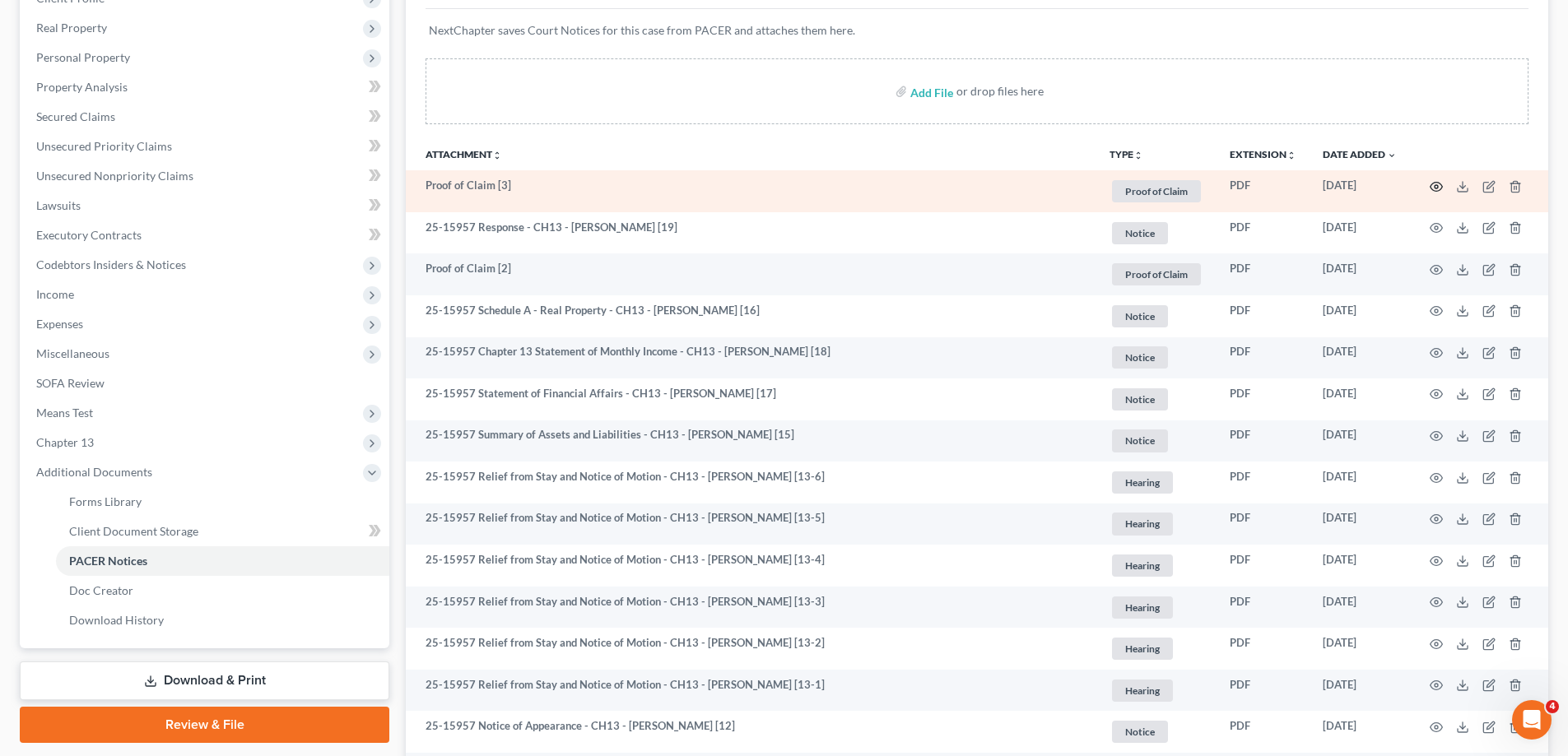
click at [1441, 180] on icon "button" at bounding box center [1436, 187] width 13 height 13
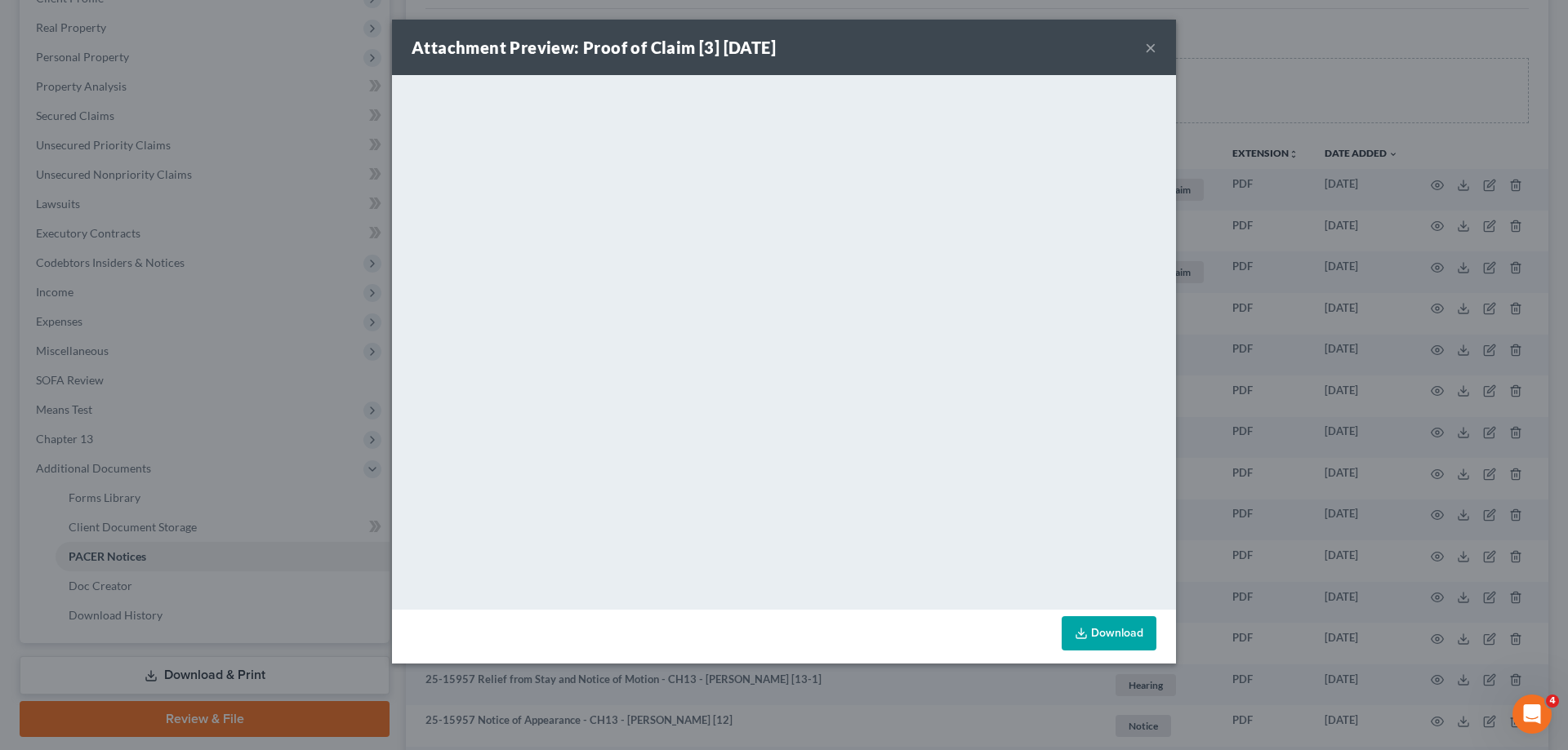
click at [1154, 46] on button "×" at bounding box center [1151, 47] width 12 height 20
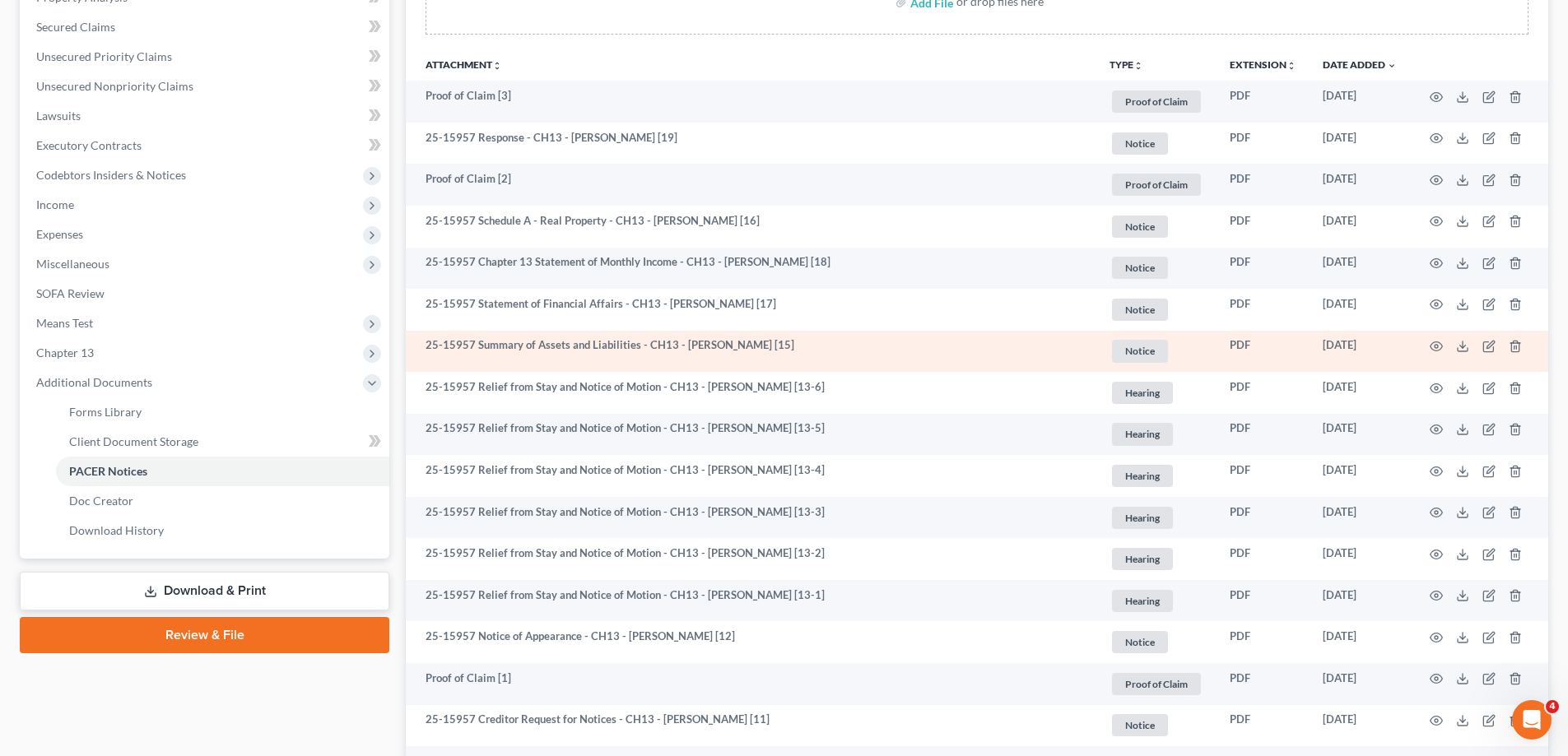
scroll to position [576, 0]
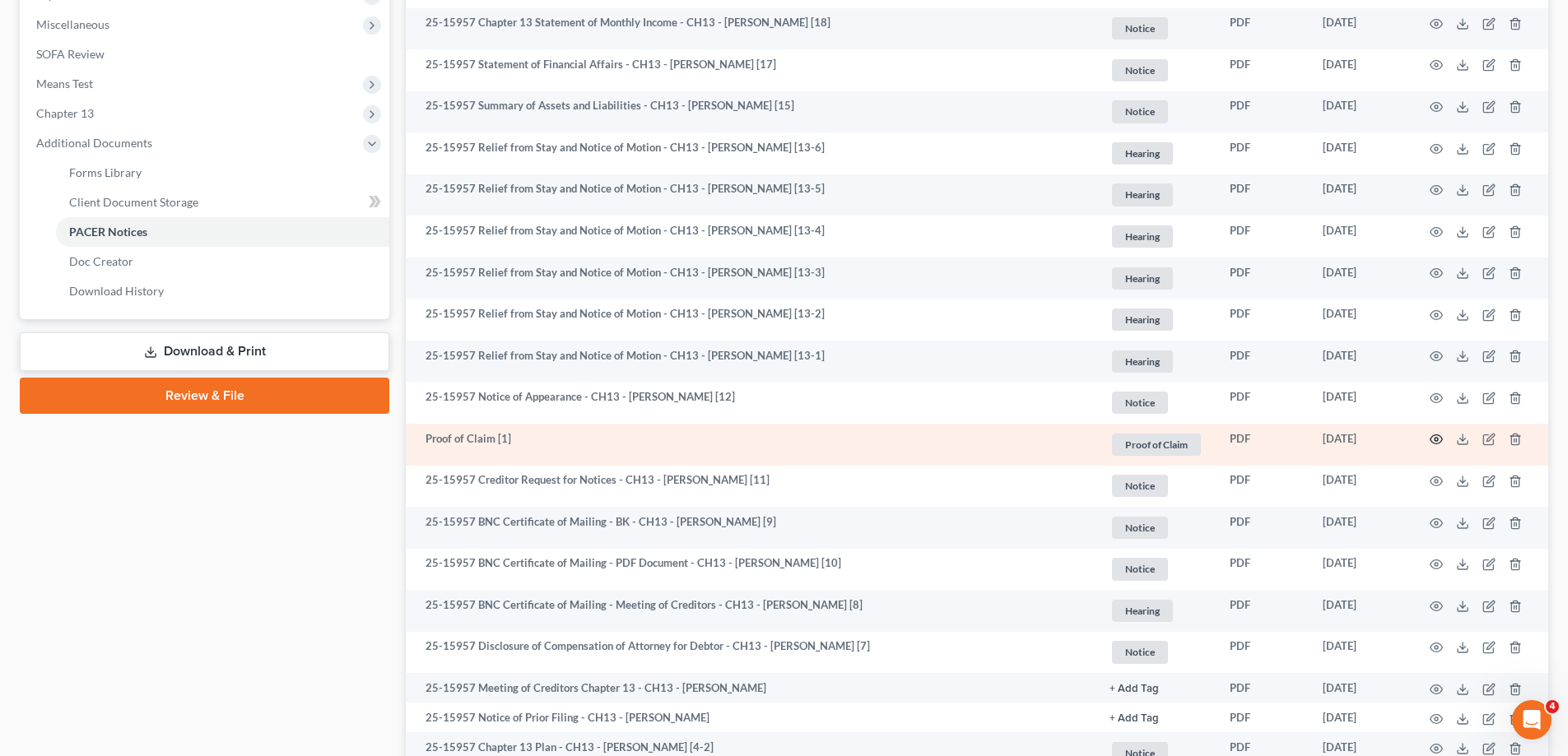
click at [1438, 438] on icon "button" at bounding box center [1436, 440] width 13 height 13
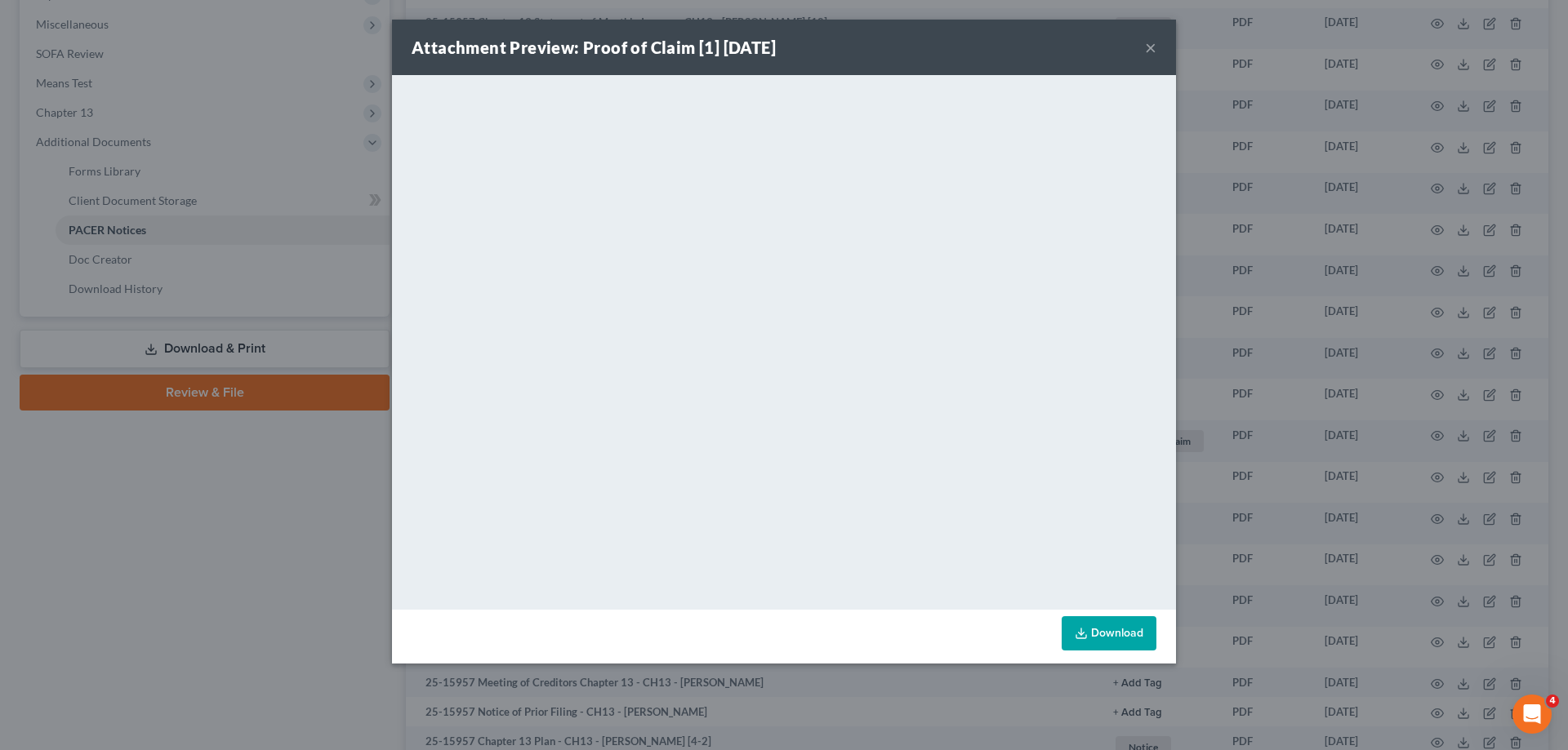
click at [1153, 52] on button "×" at bounding box center [1151, 47] width 12 height 20
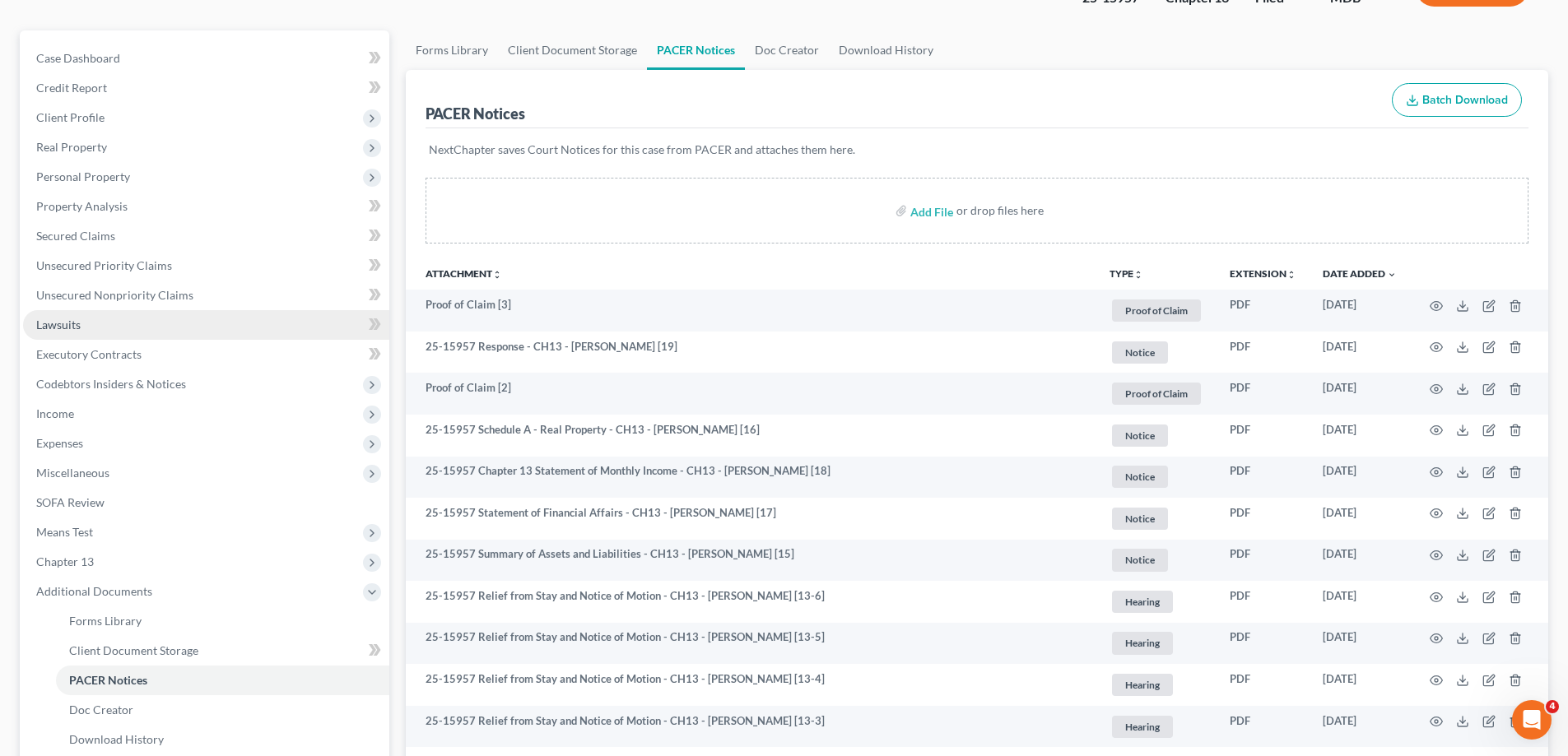
scroll to position [0, 0]
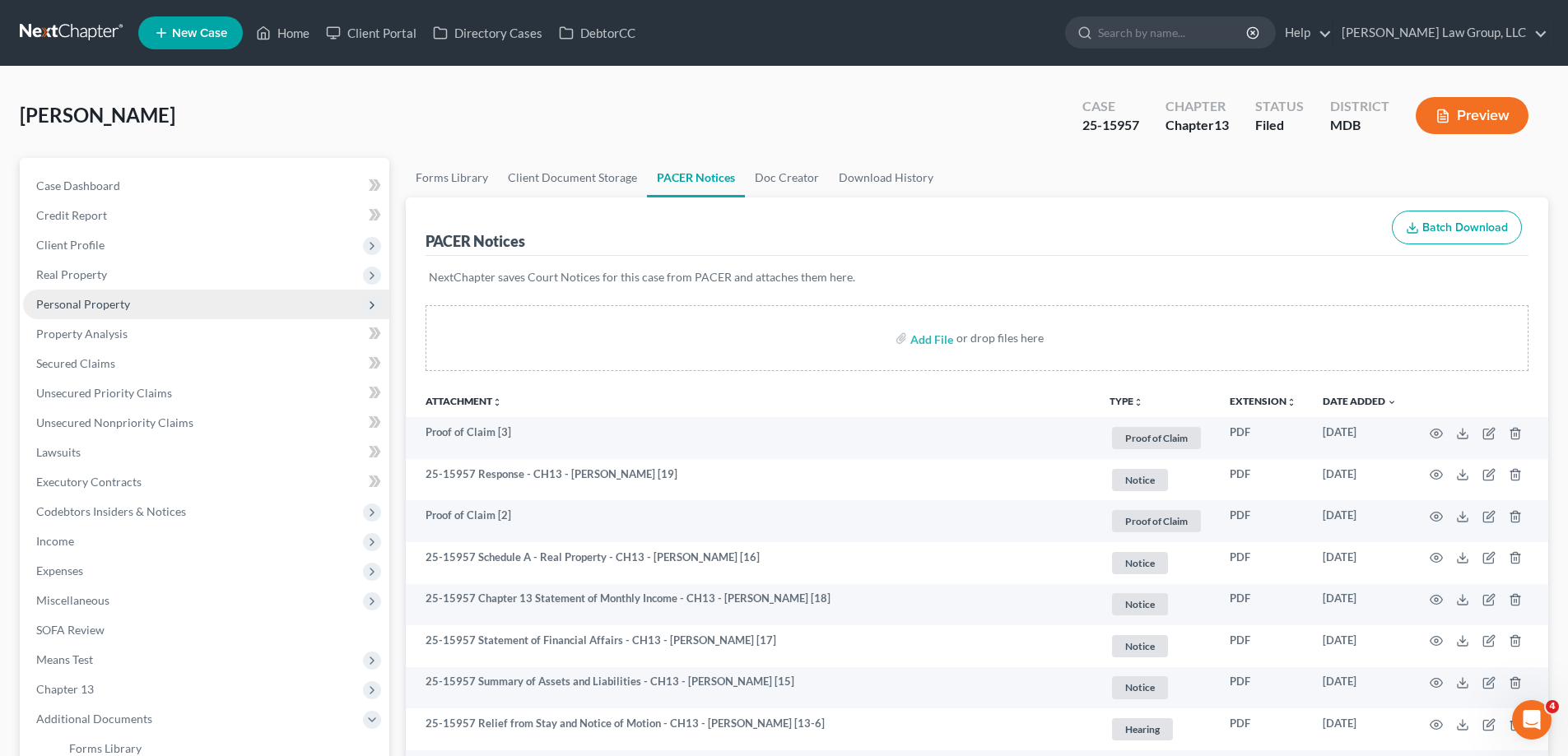
click at [197, 297] on span "Personal Property" at bounding box center [207, 305] width 366 height 30
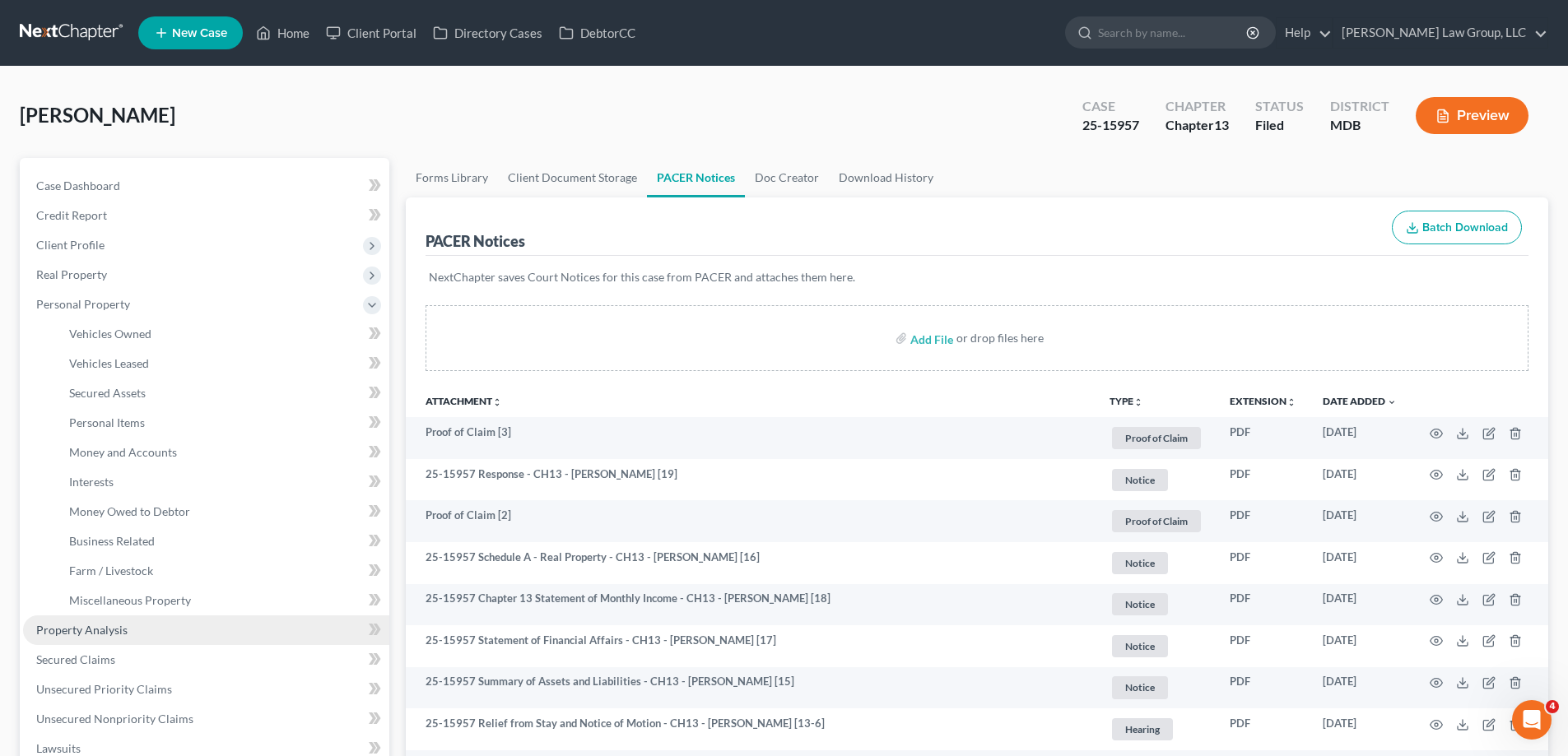
click at [154, 634] on link "Property Analysis" at bounding box center [207, 630] width 366 height 30
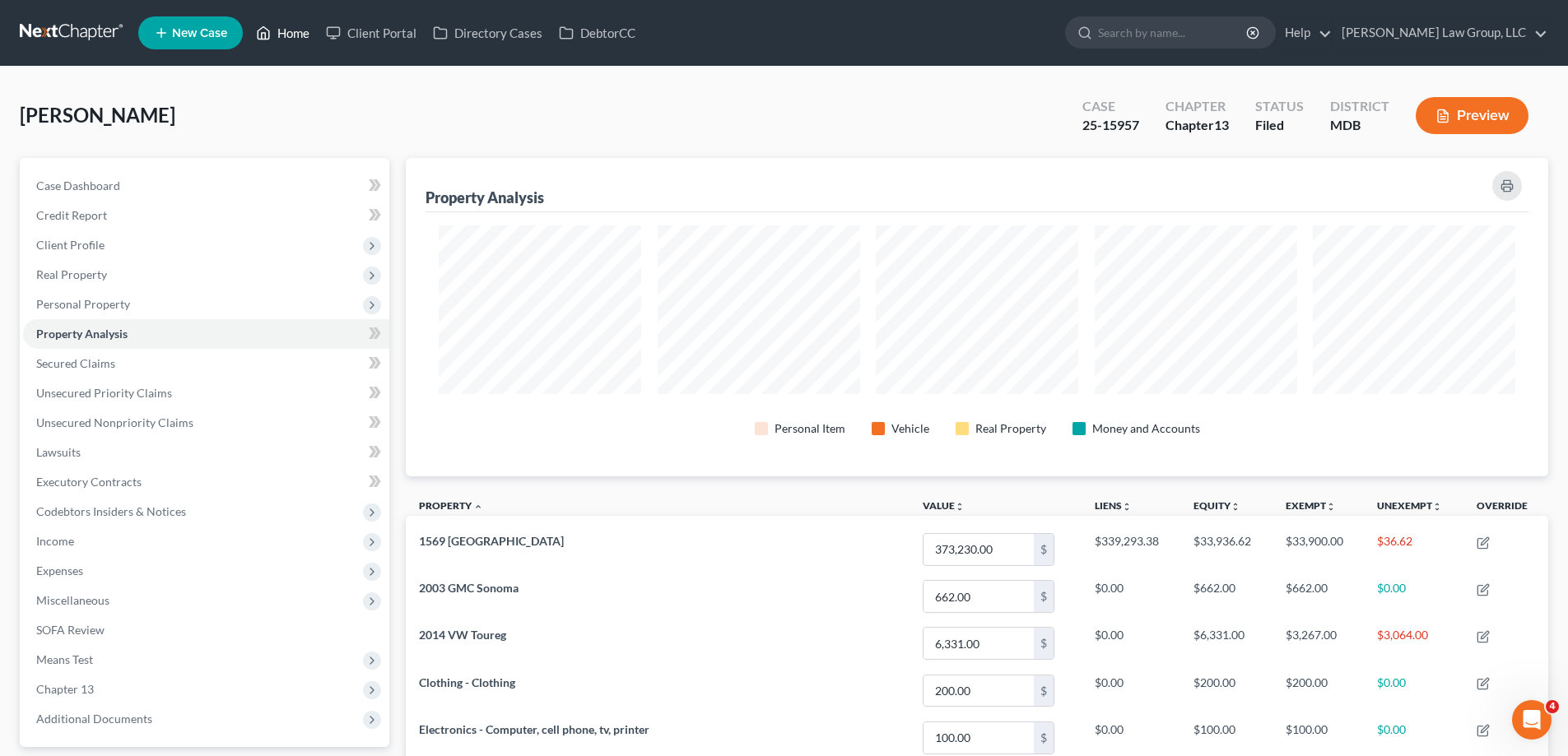
click at [295, 29] on link "Home" at bounding box center [282, 33] width 70 height 30
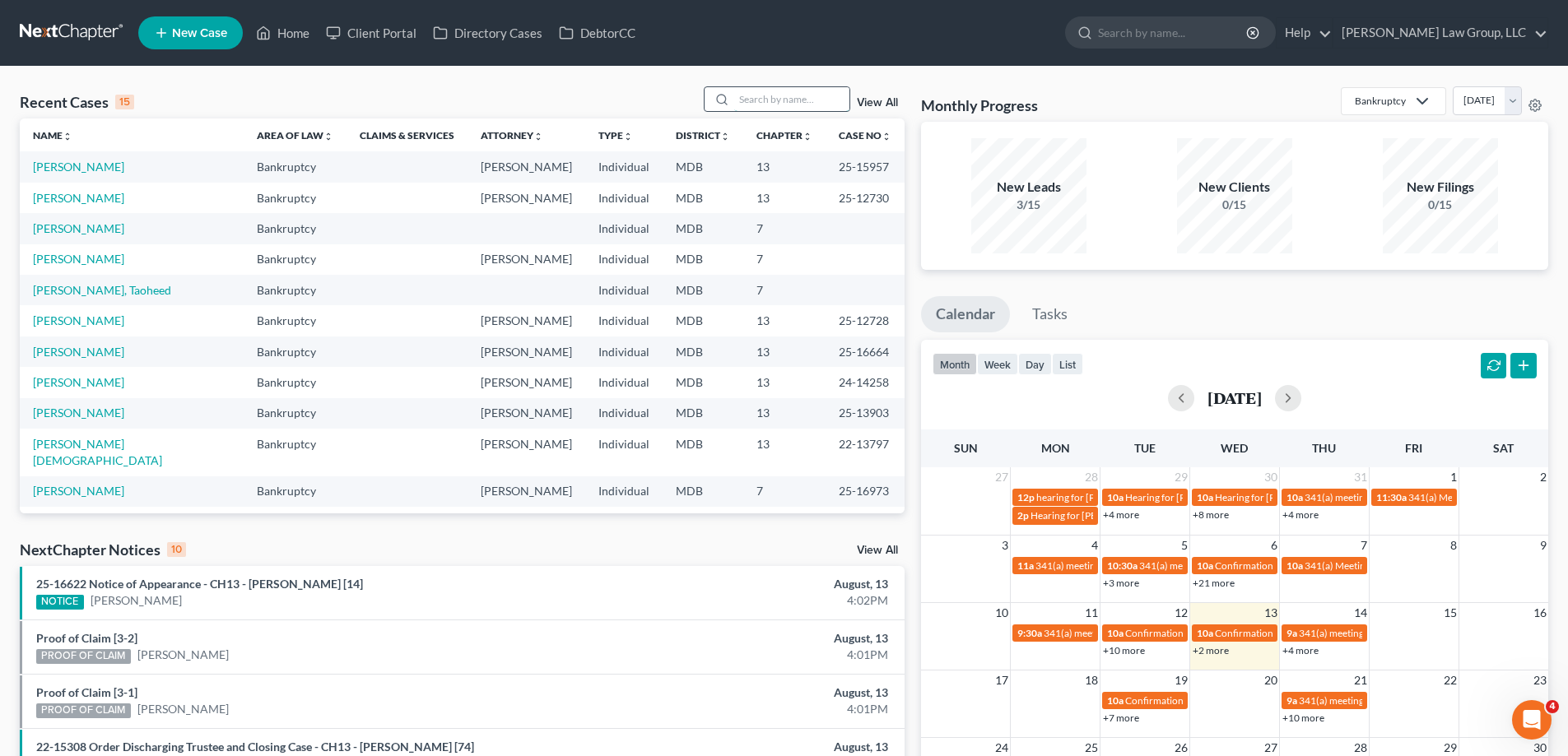
click at [772, 101] on input "search" at bounding box center [792, 99] width 115 height 24
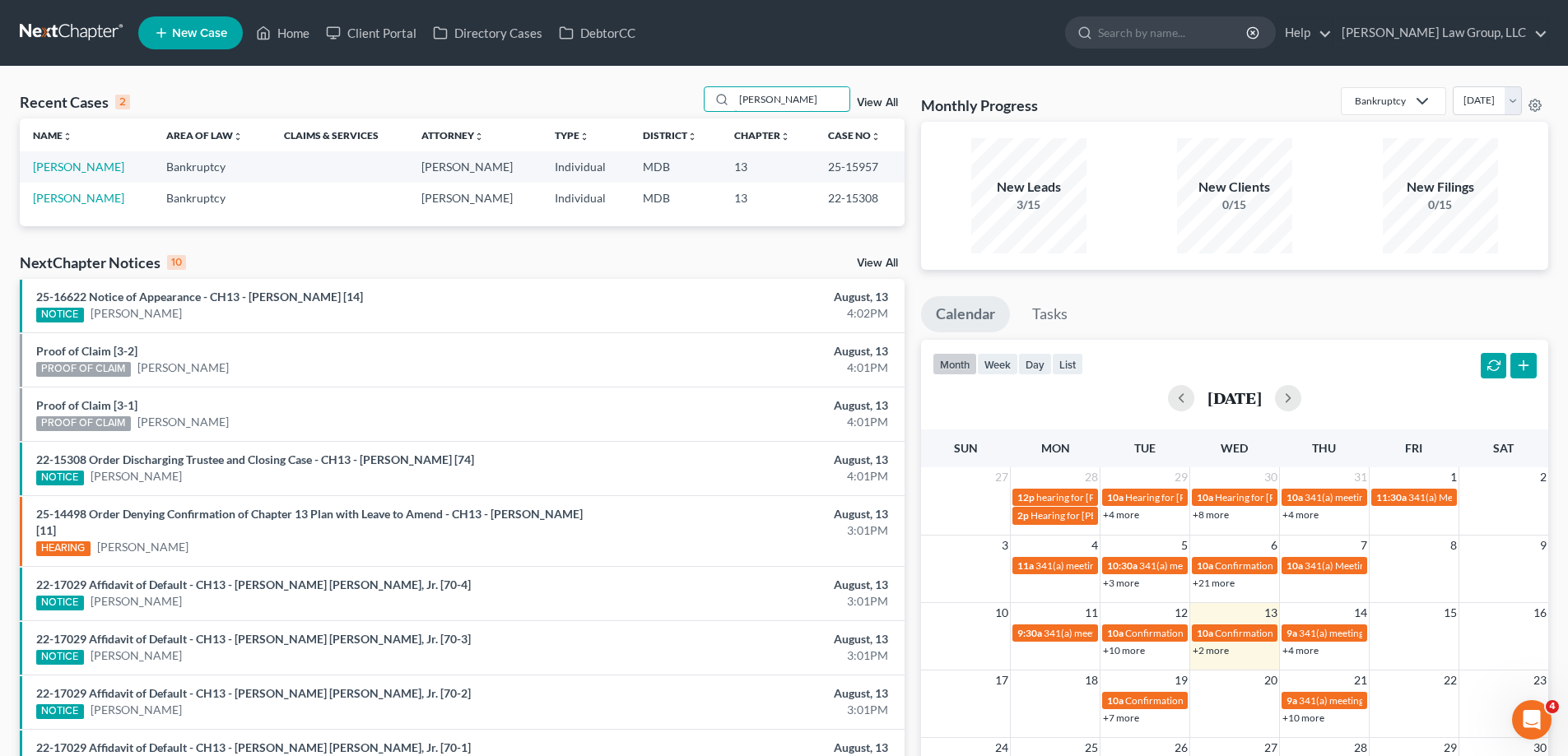
type input "[PERSON_NAME]"
drag, startPoint x: 879, startPoint y: 201, endPoint x: 816, endPoint y: 205, distance: 63.1
click at [816, 205] on td "22-15308" at bounding box center [859, 197] width 90 height 31
copy td "22-15308"
drag, startPoint x: 881, startPoint y: 168, endPoint x: 819, endPoint y: 167, distance: 62.0
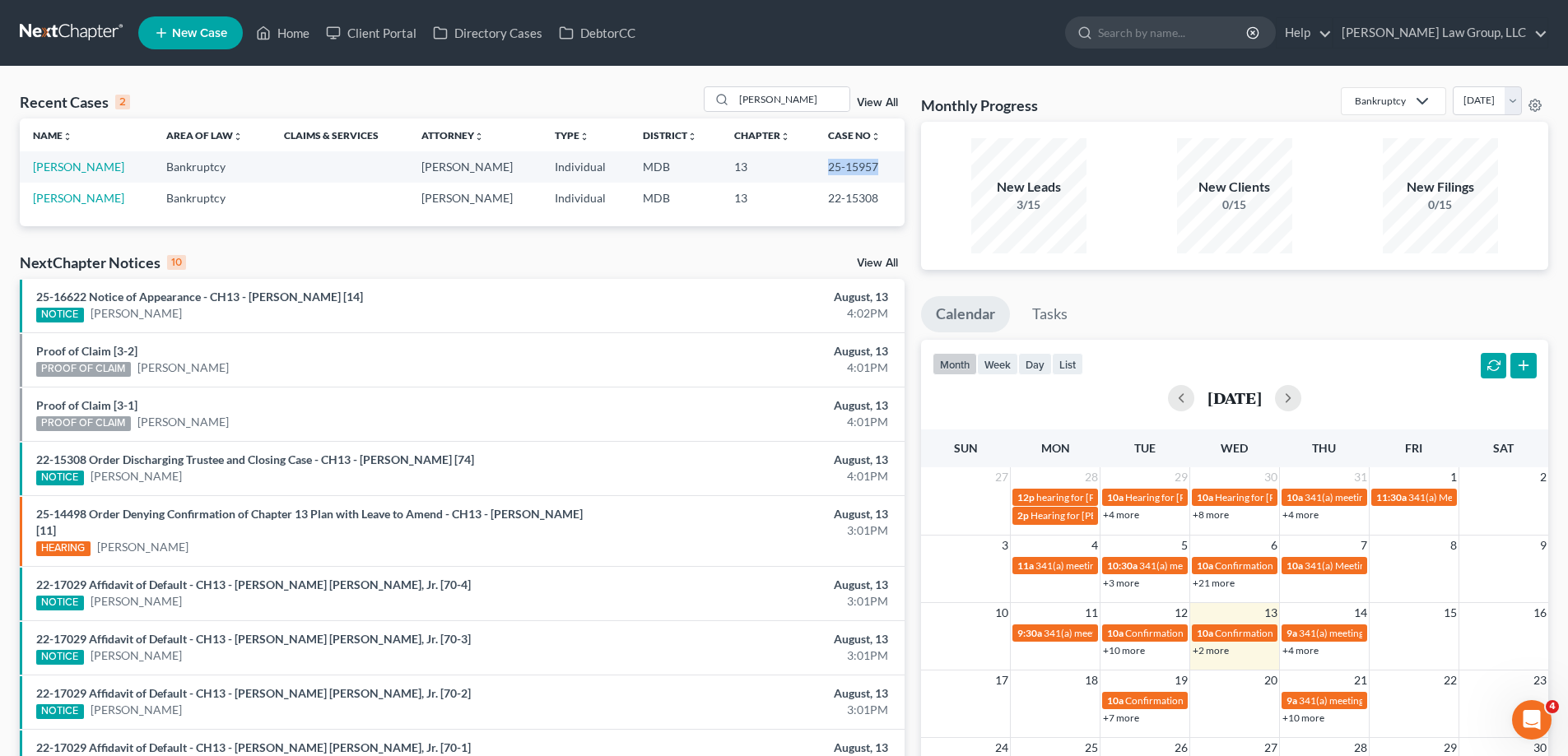
click at [819, 167] on td "25-15957" at bounding box center [859, 167] width 90 height 31
copy td "25-15957"
click at [75, 168] on link "[PERSON_NAME]" at bounding box center [79, 167] width 92 height 14
select select "2"
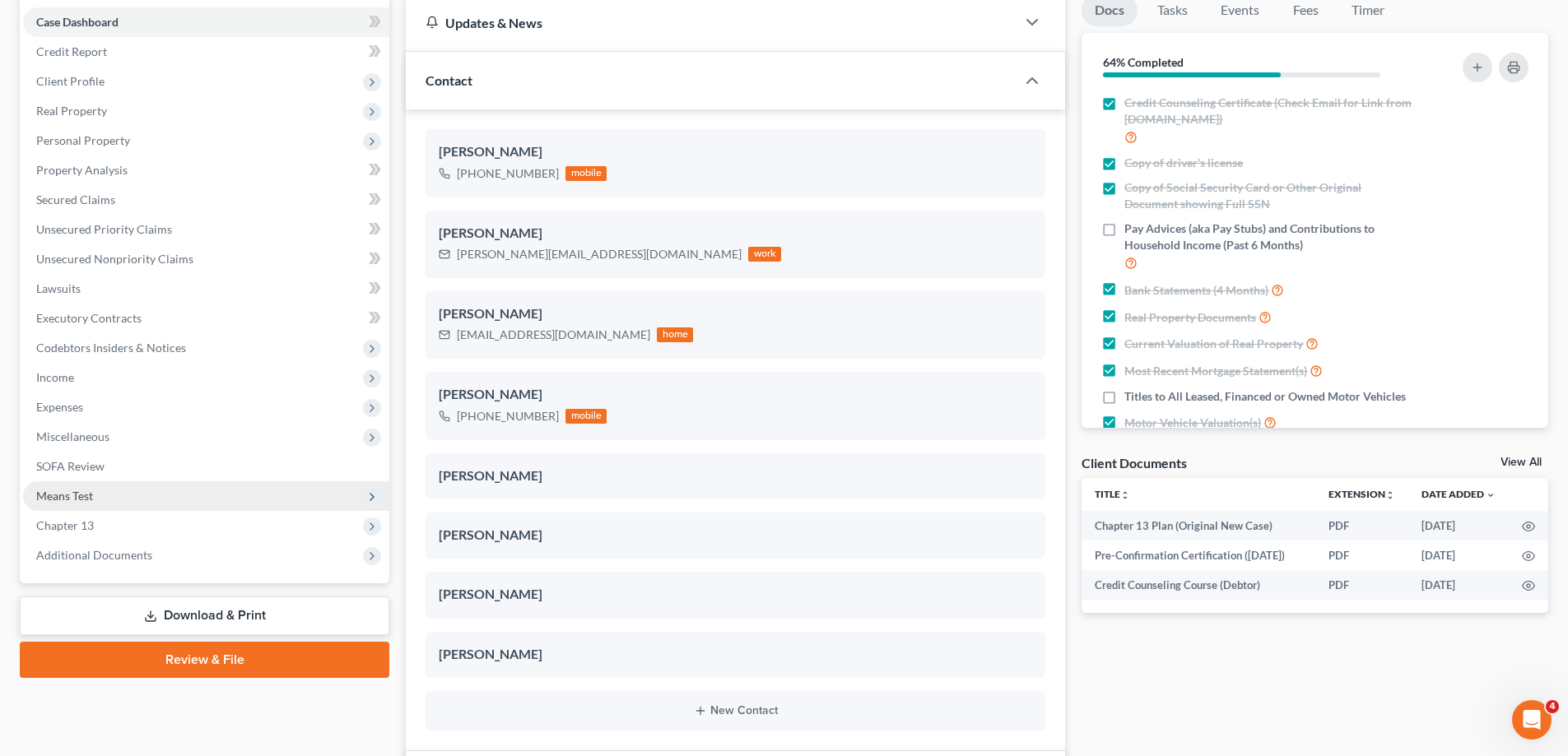
scroll to position [165, 0]
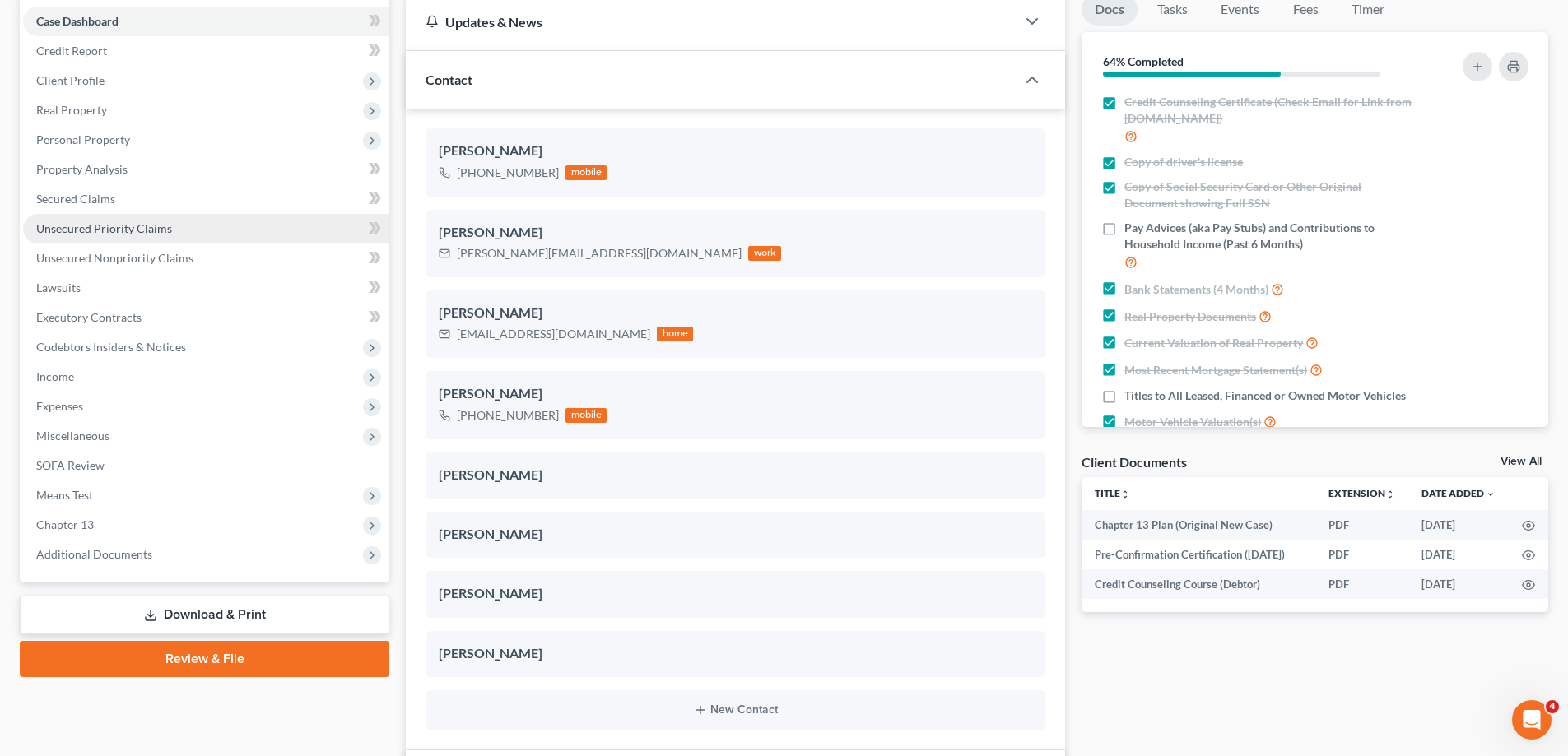
click at [113, 231] on span "Unsecured Priority Claims" at bounding box center [103, 228] width 136 height 14
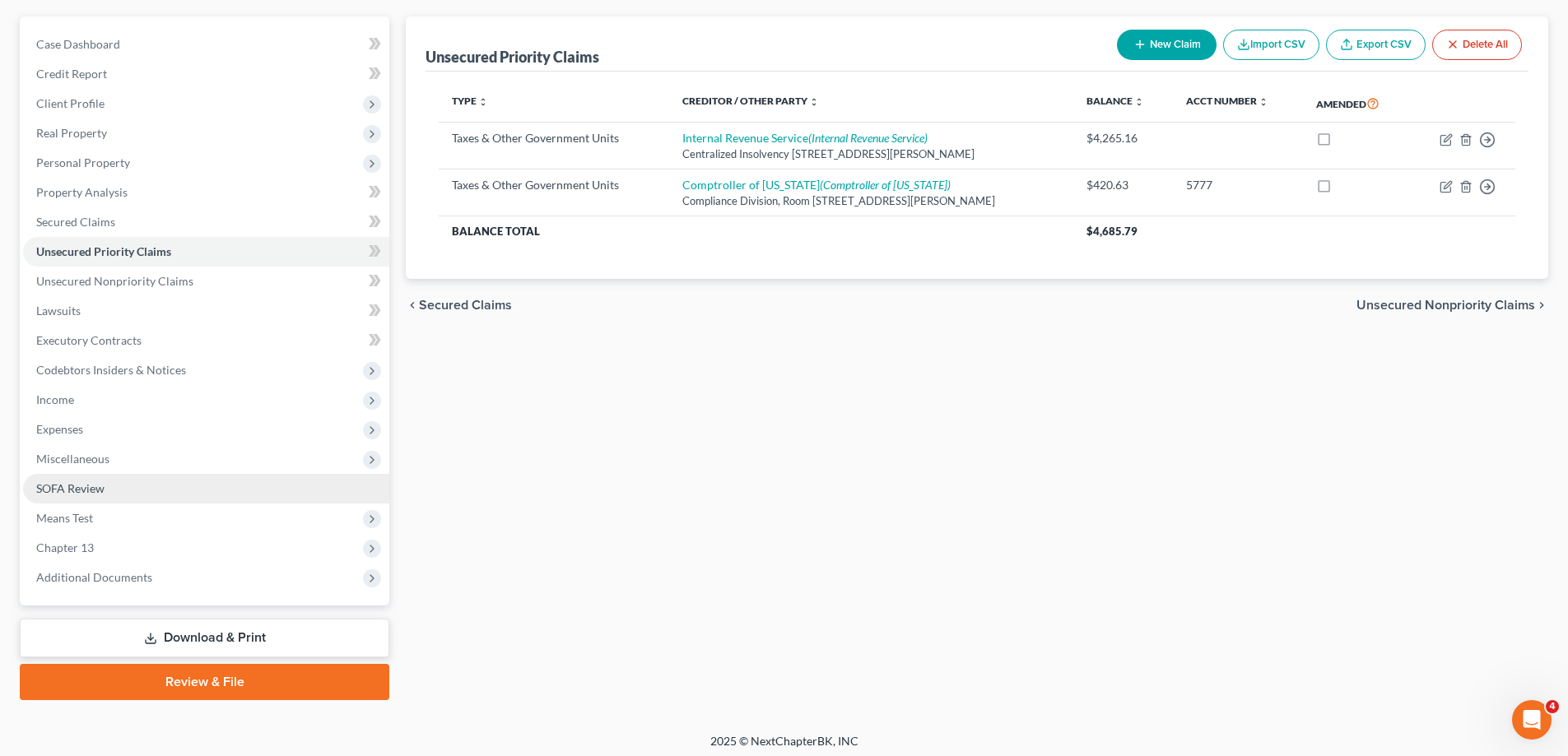
scroll to position [148, 0]
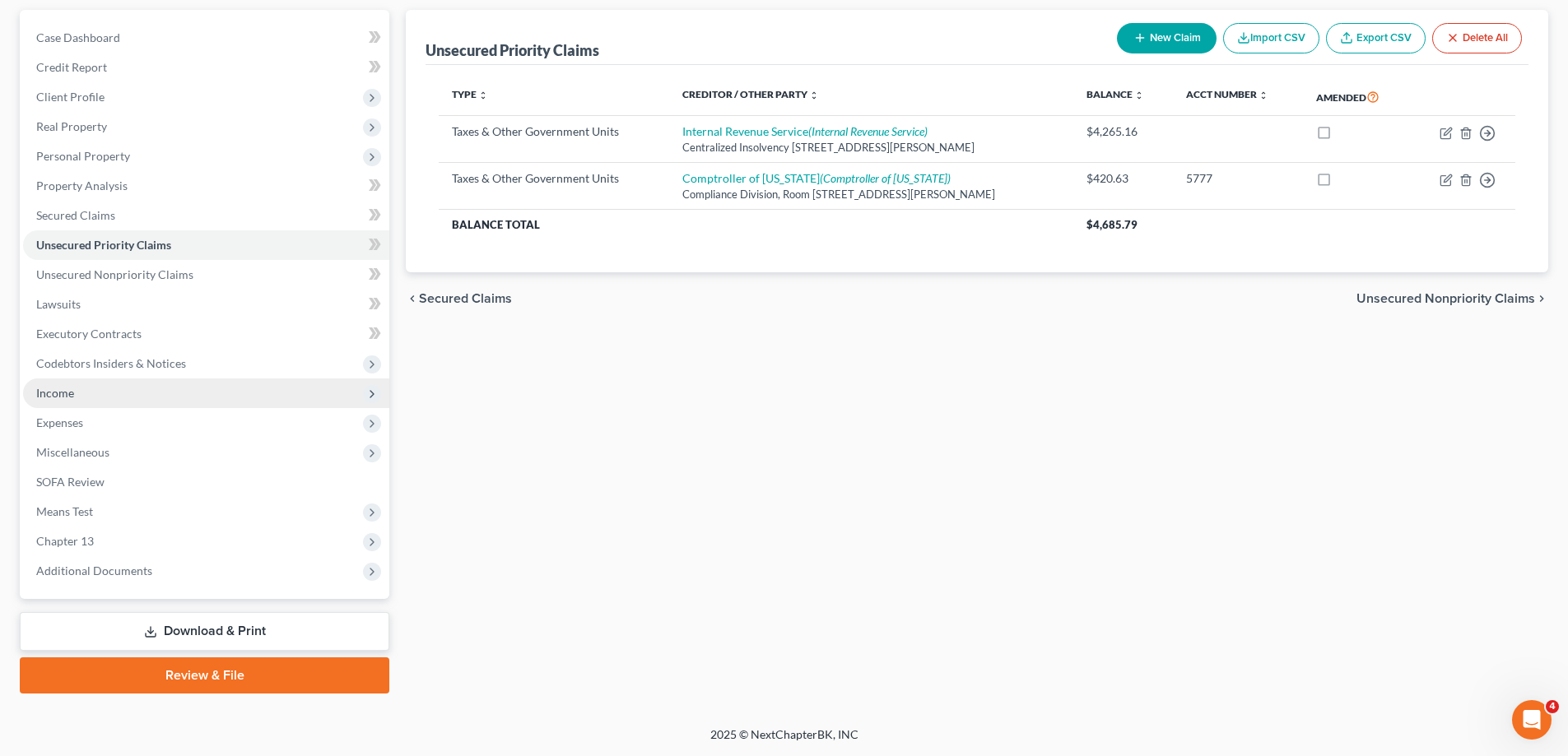
click at [140, 395] on span "Income" at bounding box center [207, 394] width 366 height 30
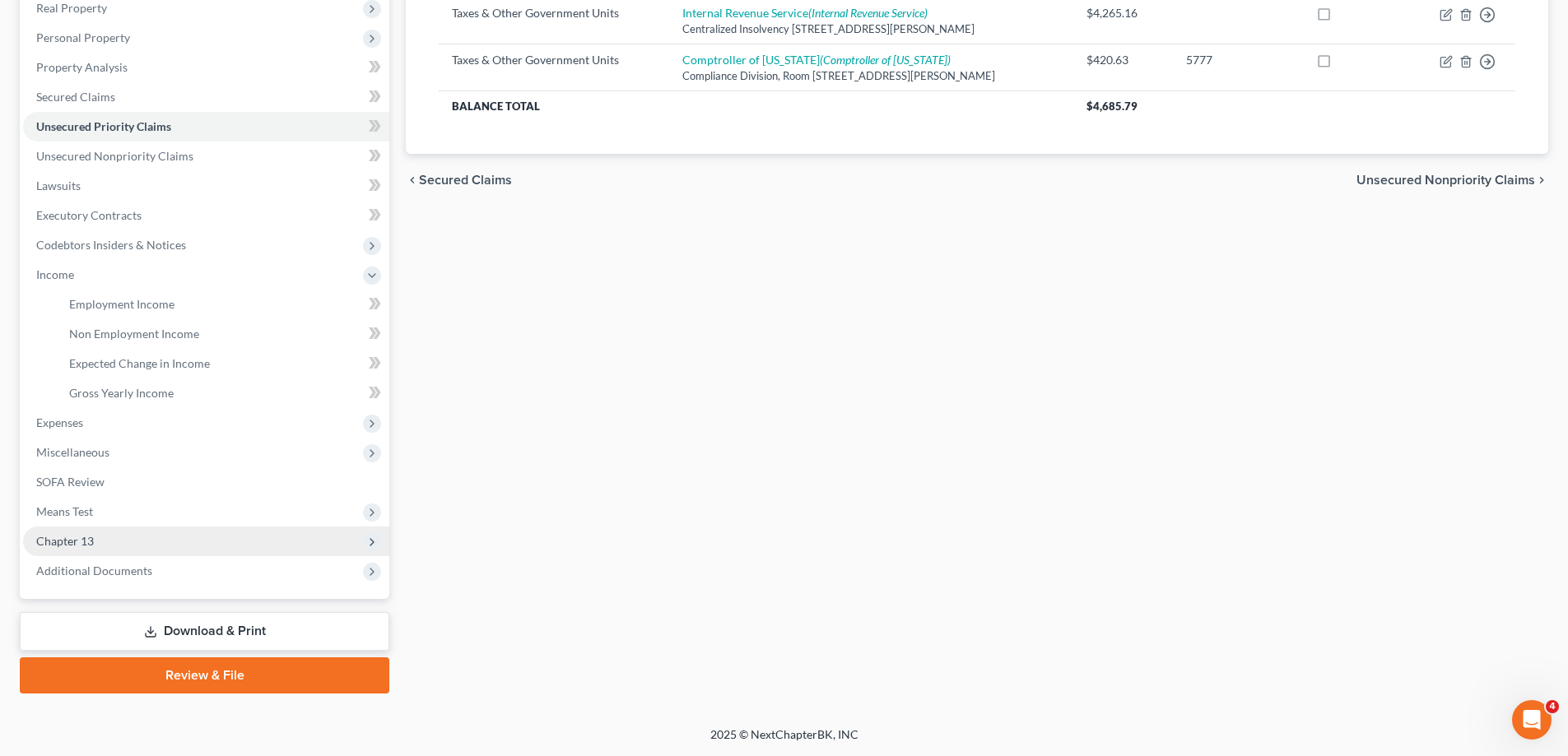
click at [143, 545] on span "Chapter 13" at bounding box center [207, 542] width 366 height 30
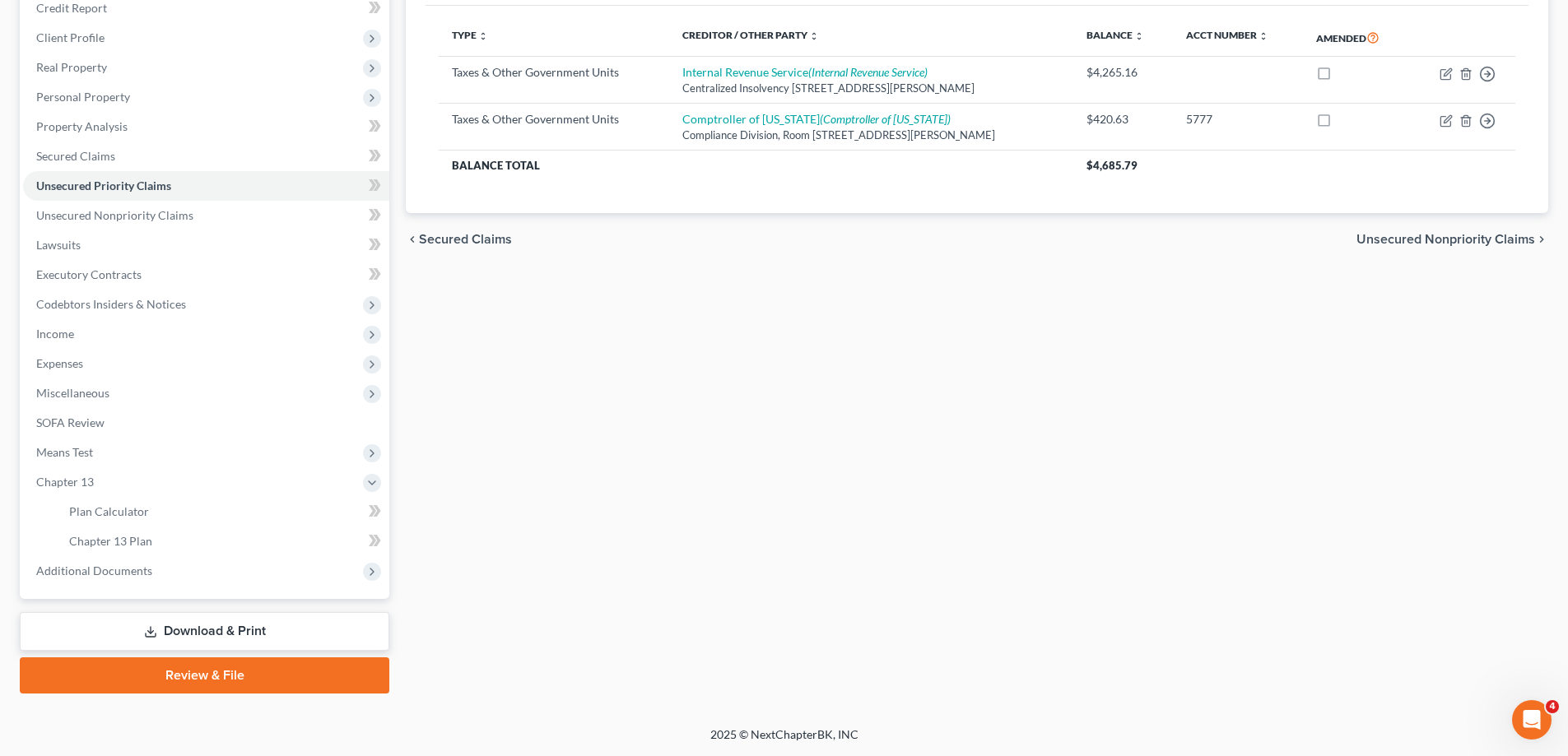
scroll to position [207, 0]
drag, startPoint x: 192, startPoint y: 546, endPoint x: 1580, endPoint y: 295, distance: 1410.5
click at [192, 546] on link "Chapter 13 Plan" at bounding box center [222, 542] width 333 height 30
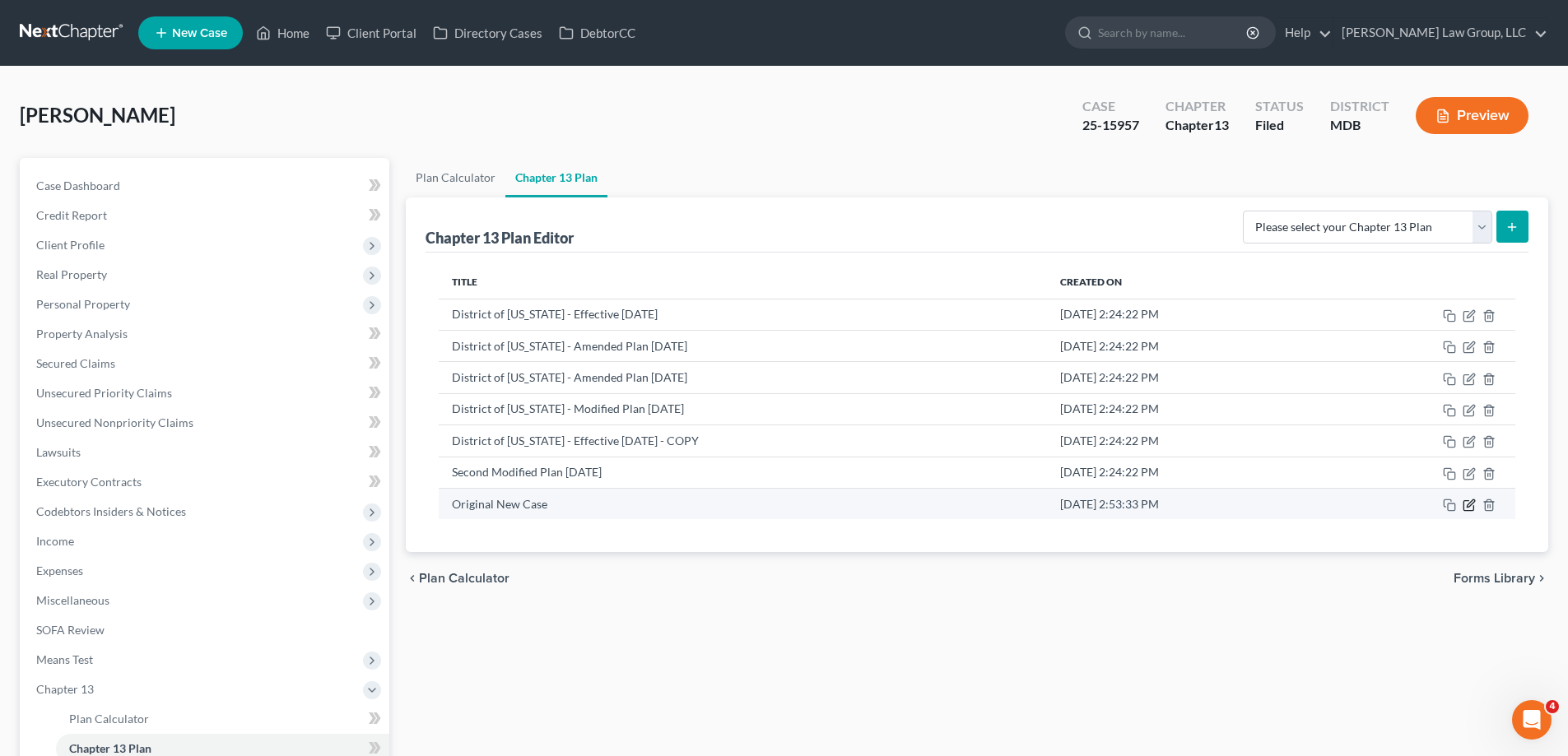
click at [1466, 502] on icon "button" at bounding box center [1469, 505] width 13 height 13
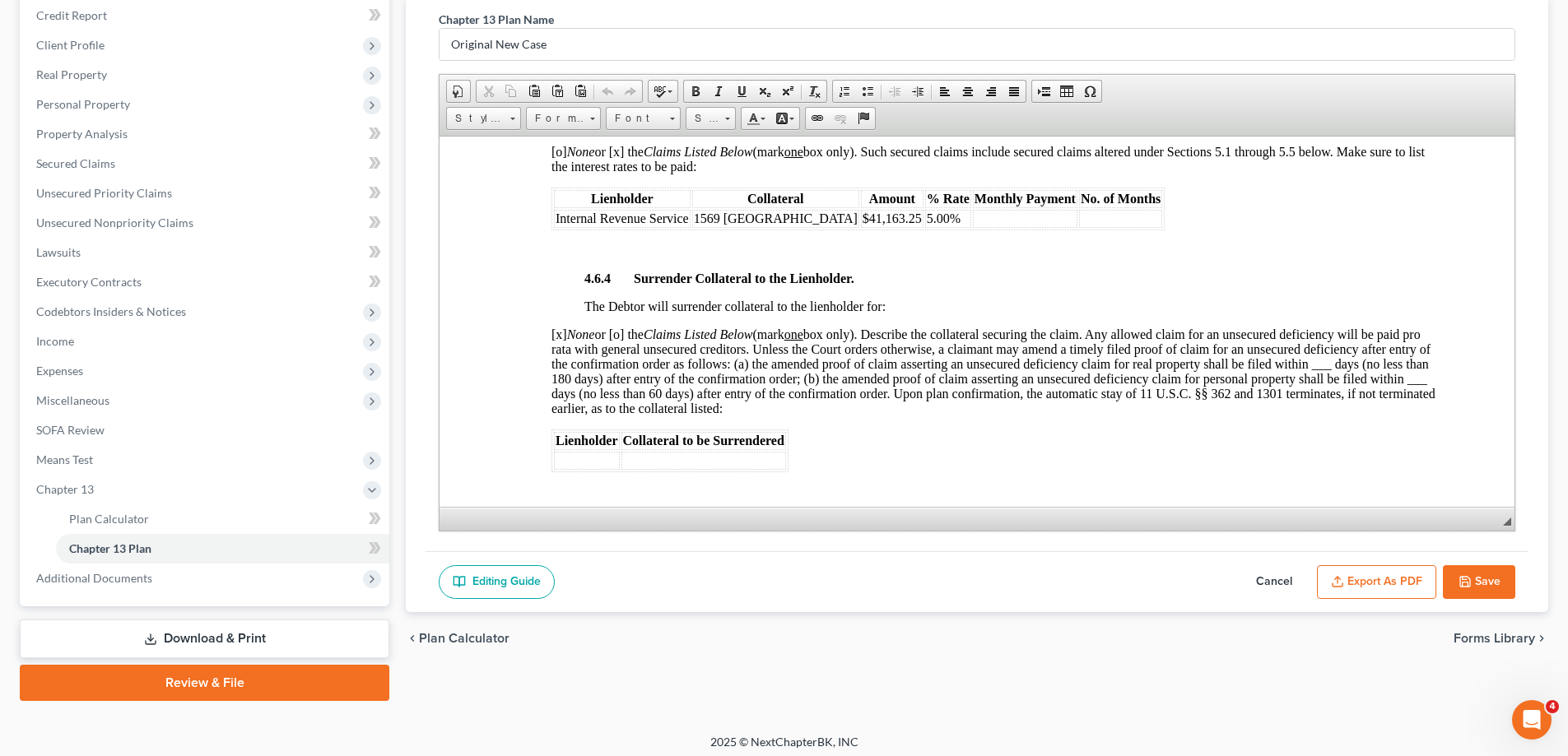
scroll to position [207, 0]
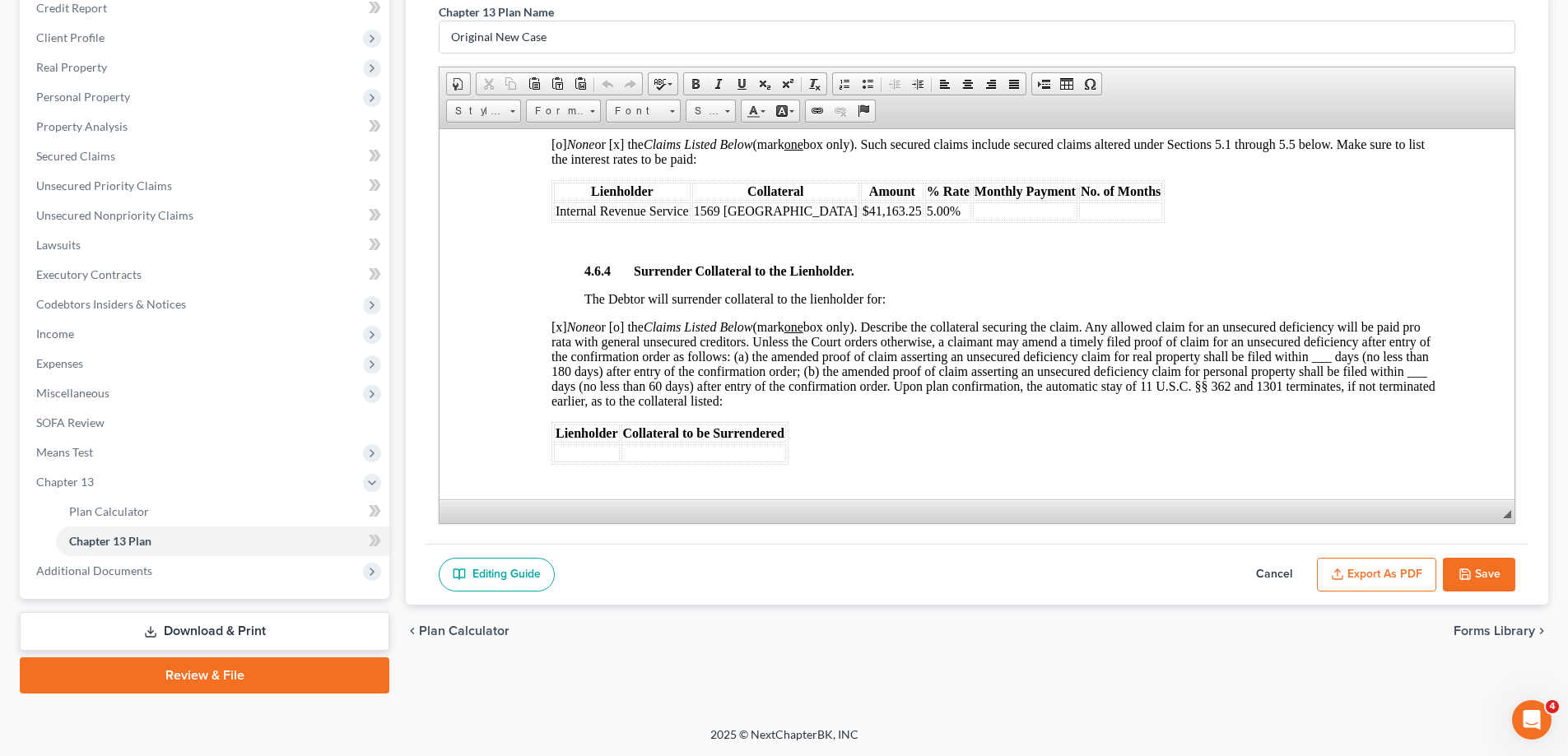
drag, startPoint x: 1493, startPoint y: 572, endPoint x: 311, endPoint y: 602, distance: 1182.4
click at [1492, 572] on button "Save" at bounding box center [1479, 575] width 72 height 35
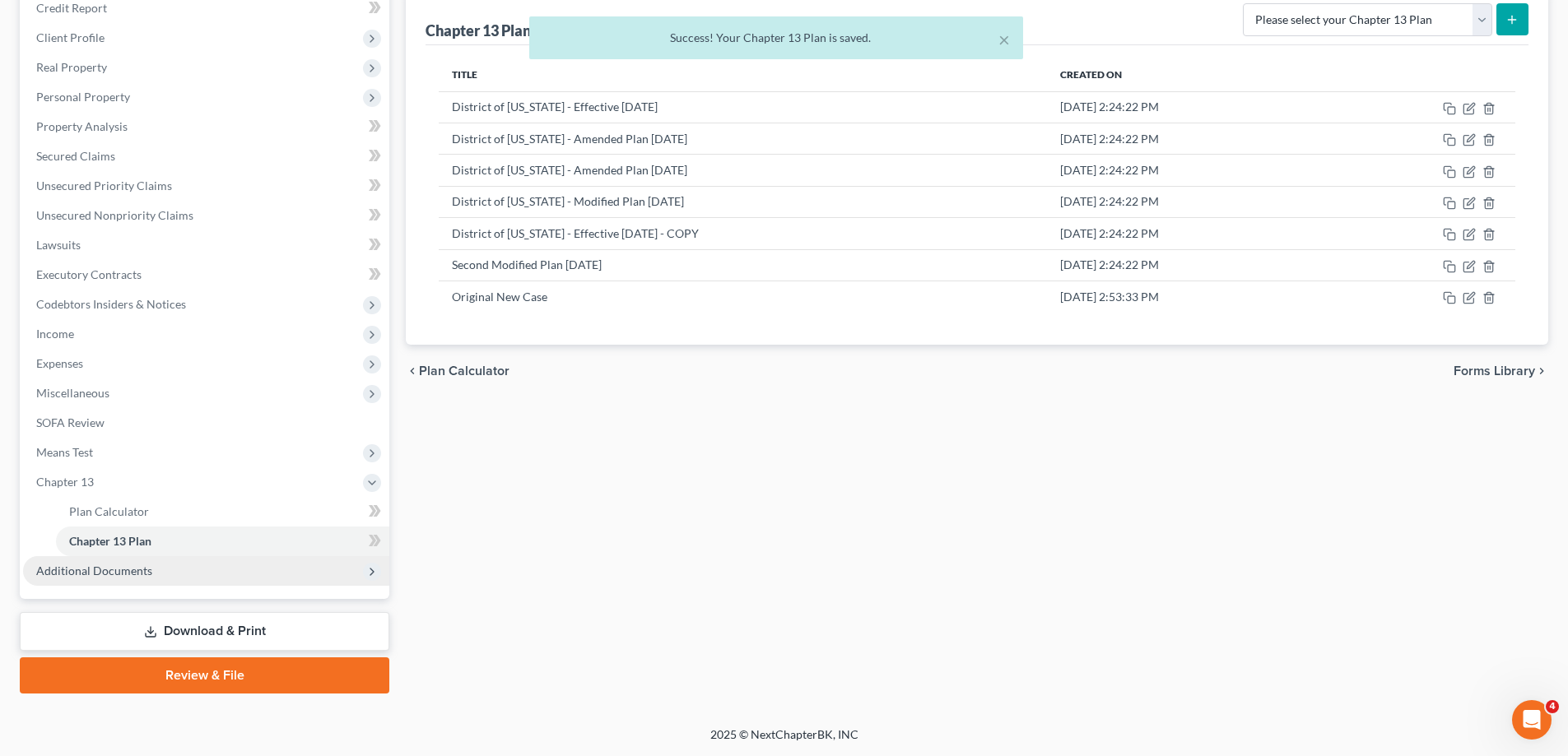
click at [148, 577] on span "Additional Documents" at bounding box center [93, 570] width 116 height 14
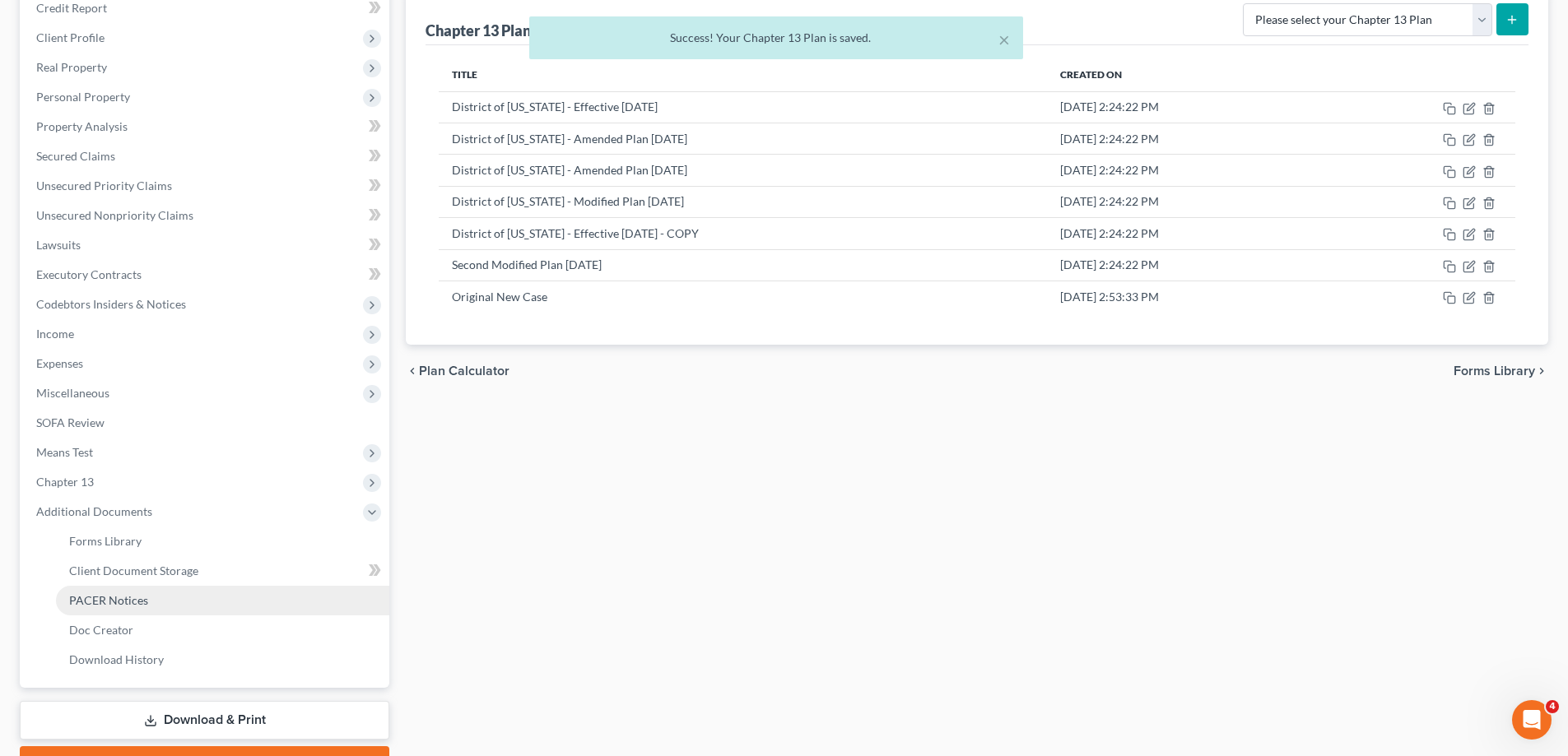
click at [164, 608] on link "PACER Notices" at bounding box center [222, 601] width 333 height 30
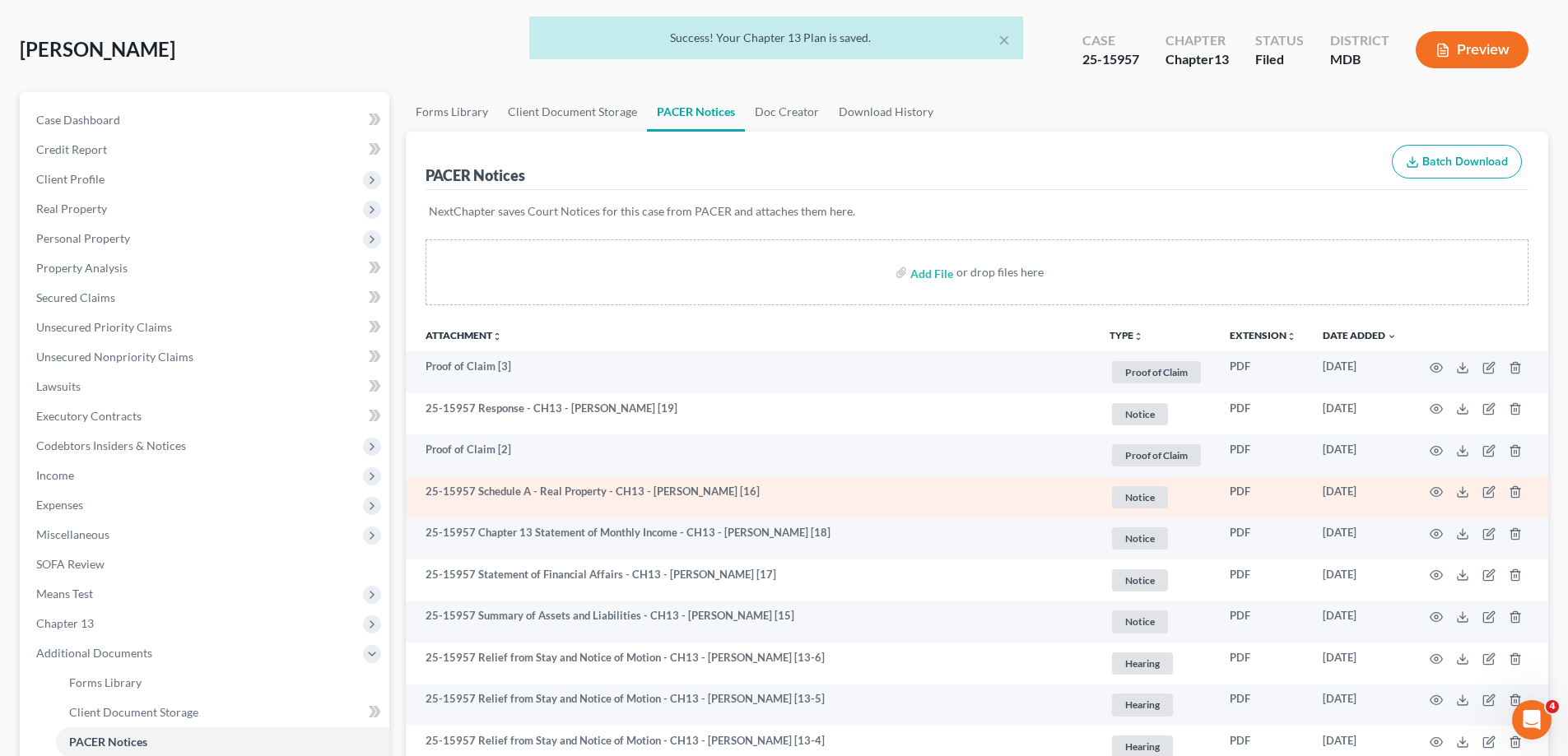
scroll to position [82, 0]
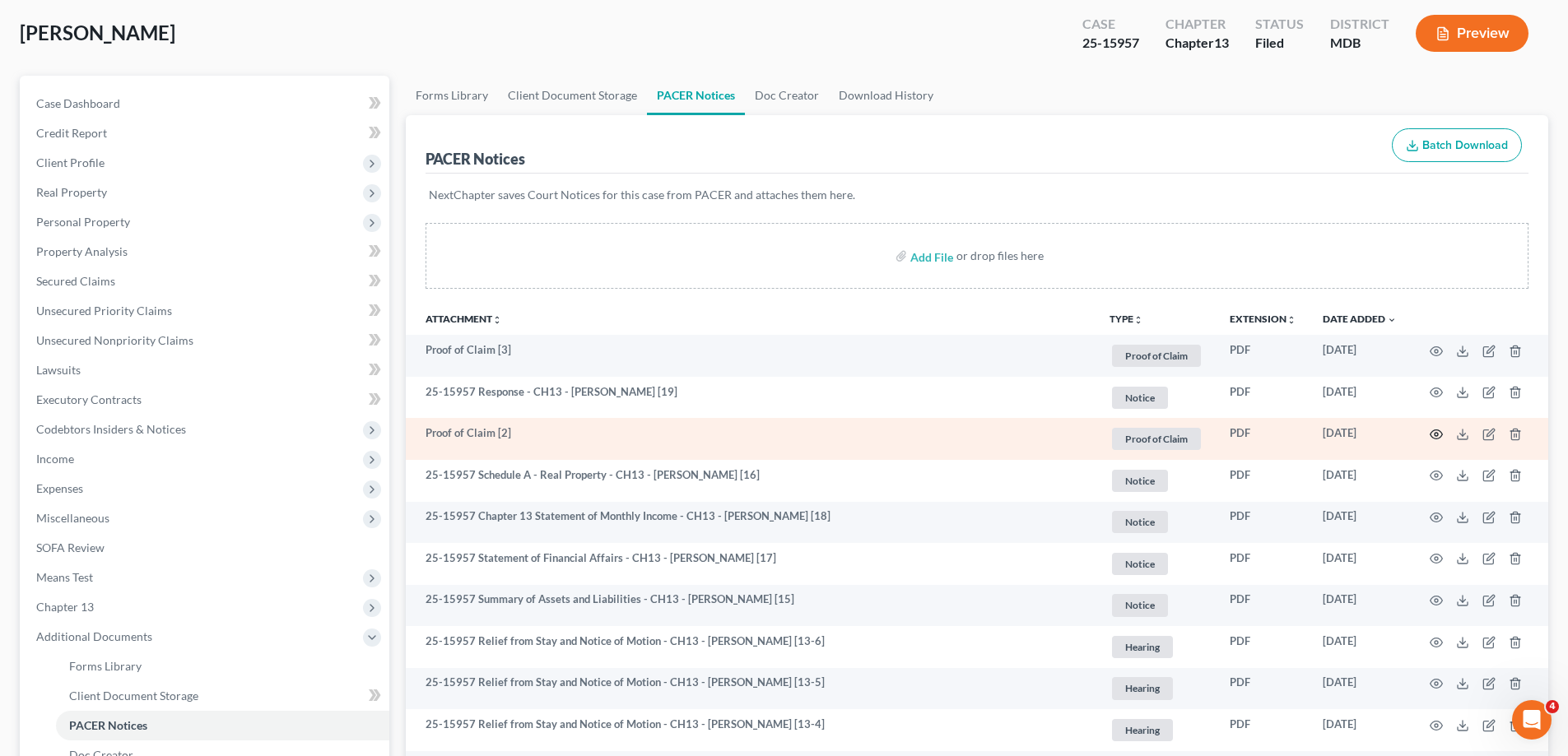
click at [1436, 432] on icon "button" at bounding box center [1436, 435] width 13 height 13
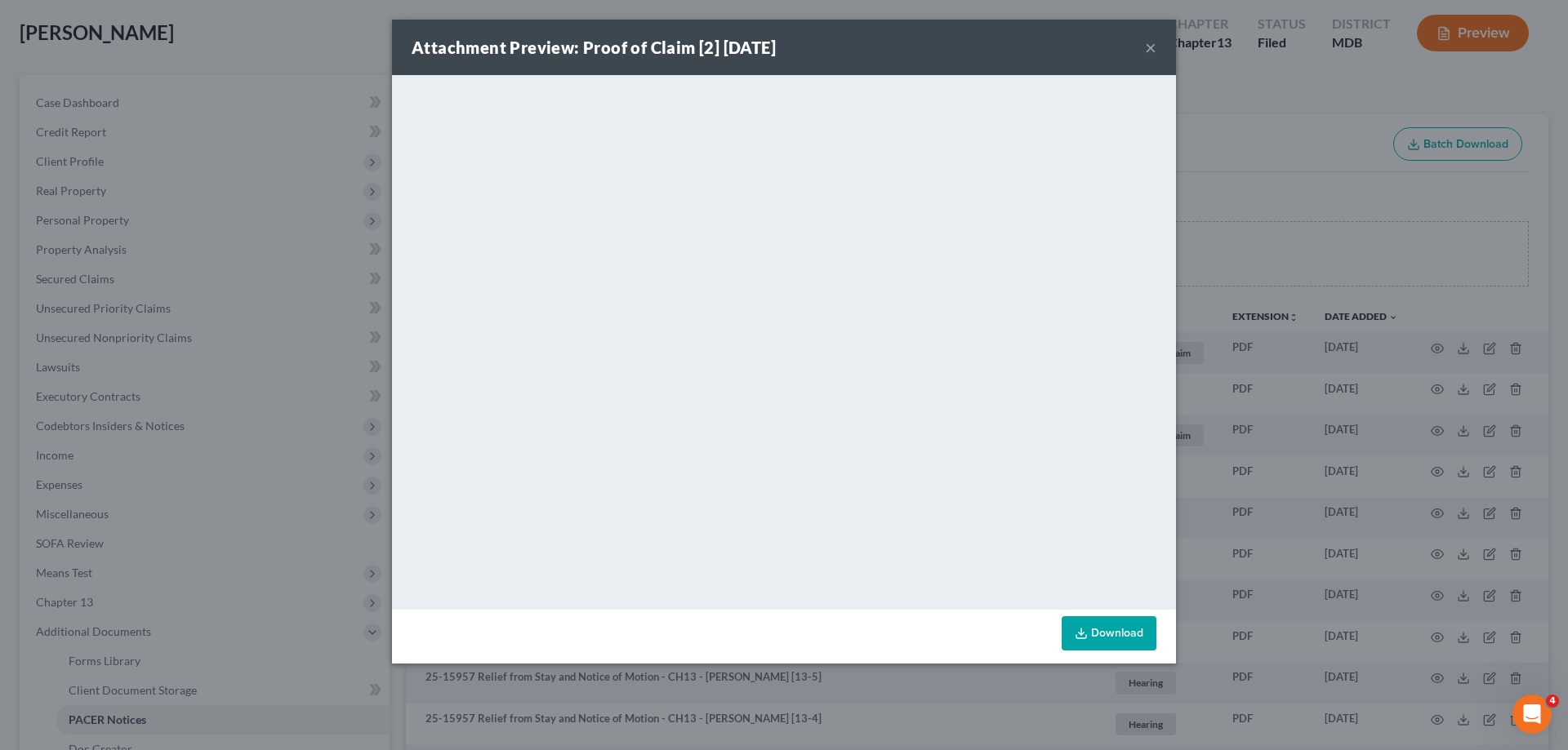
click at [1148, 48] on button "×" at bounding box center [1151, 47] width 12 height 20
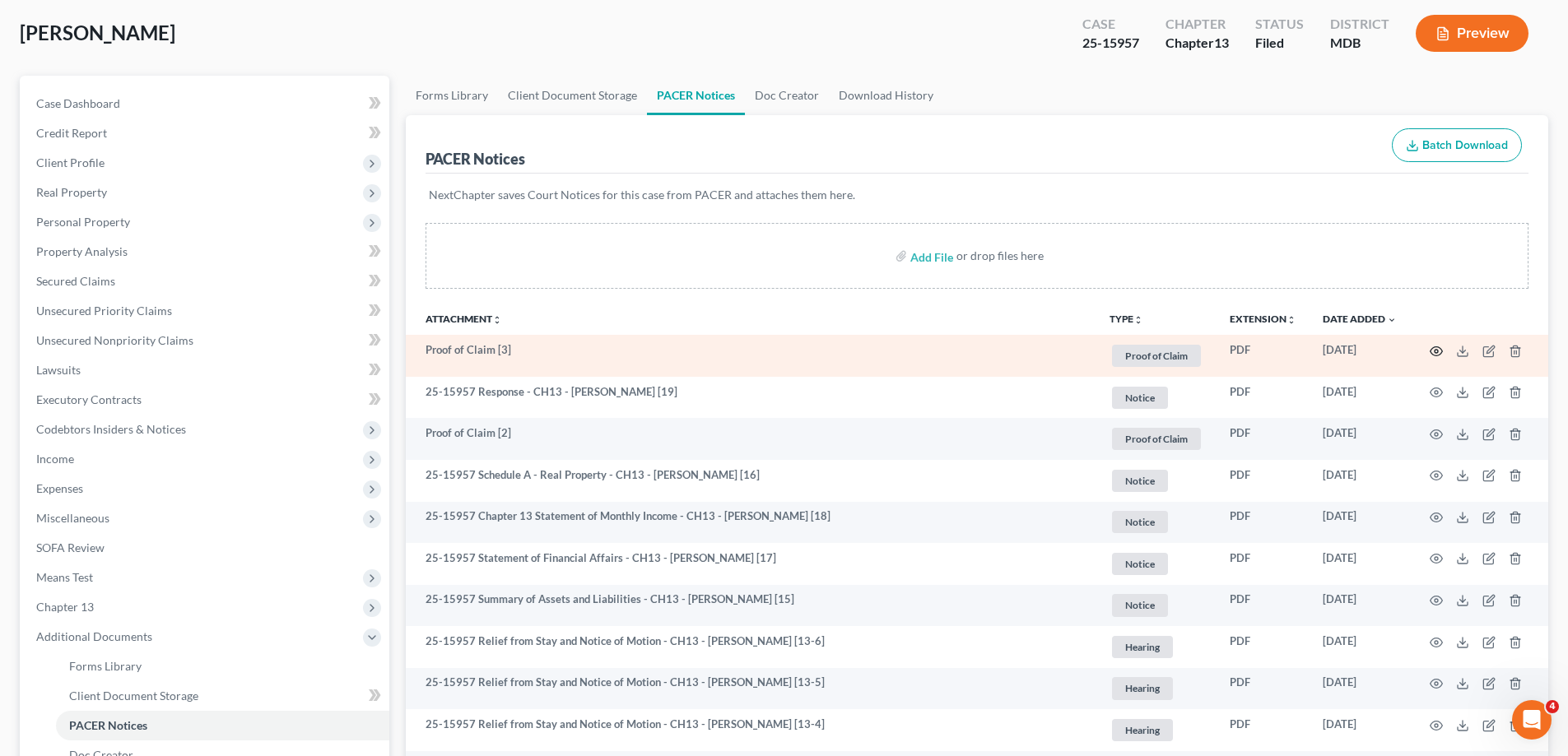
click at [1432, 345] on icon "button" at bounding box center [1436, 351] width 13 height 13
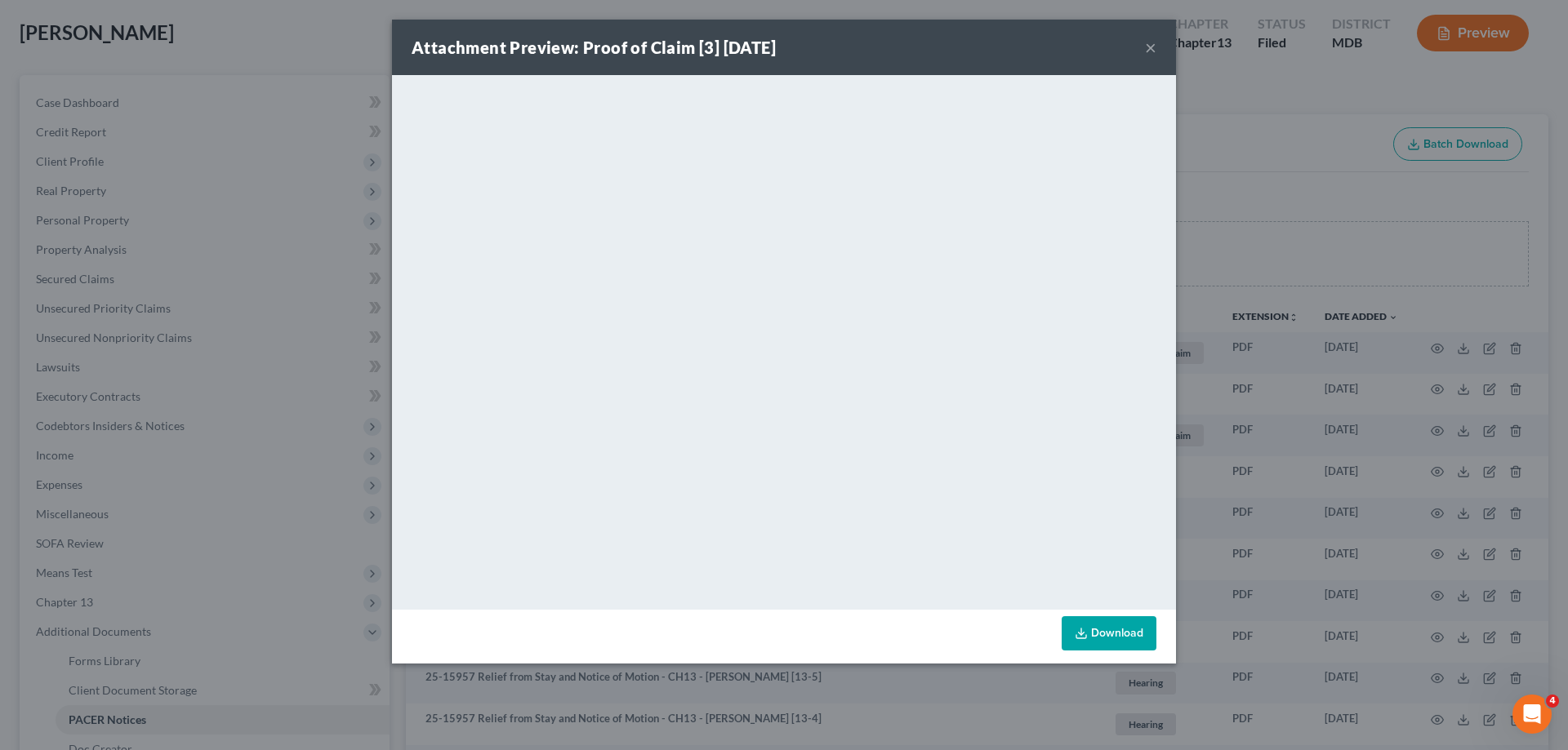
drag, startPoint x: 1152, startPoint y: 46, endPoint x: 76, endPoint y: 194, distance: 1086.1
click at [1152, 47] on button "×" at bounding box center [1151, 47] width 12 height 20
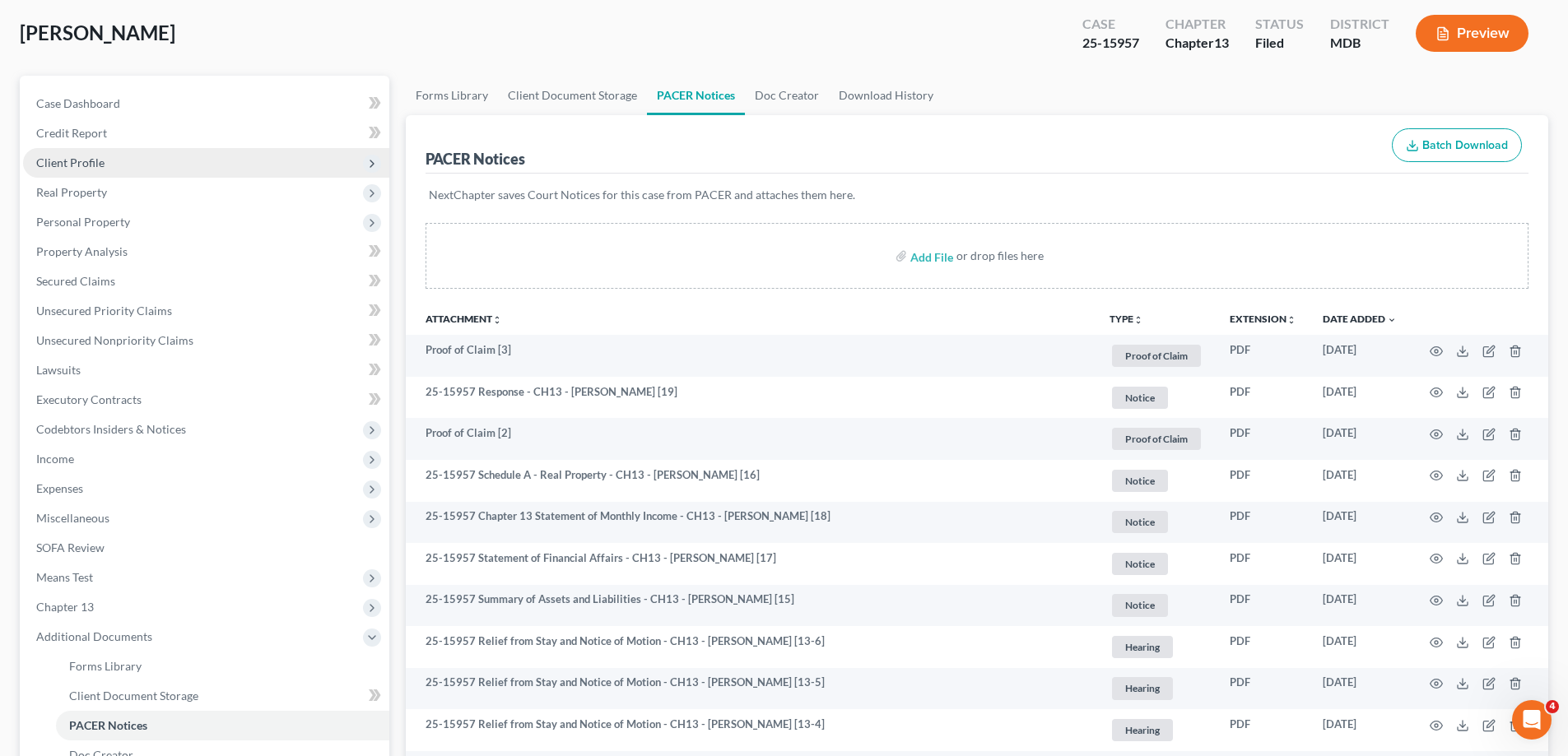
click at [87, 159] on span "Client Profile" at bounding box center [70, 162] width 68 height 14
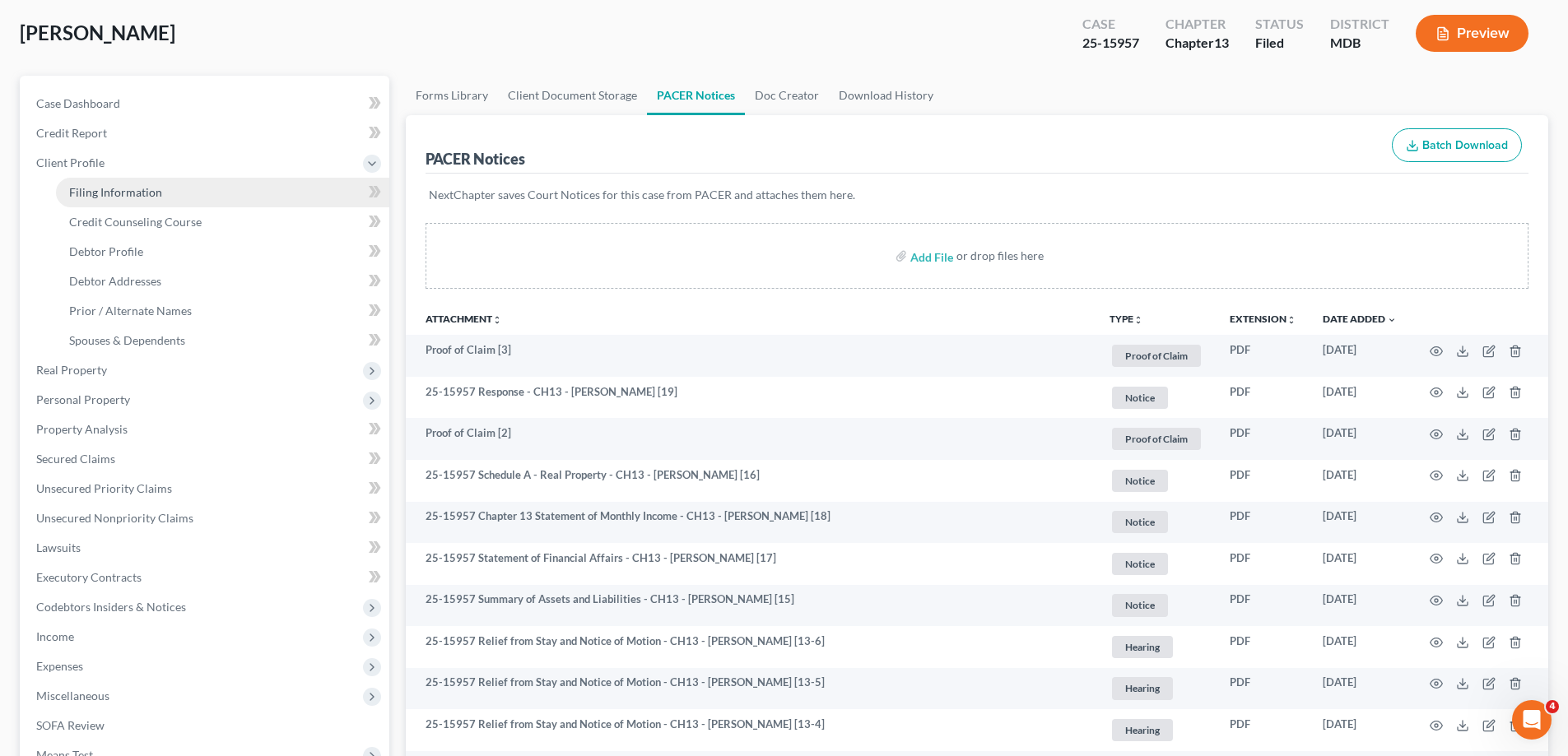
click at [160, 201] on link "Filing Information" at bounding box center [222, 192] width 333 height 30
select select "1"
select select "0"
select select "3"
select select "38"
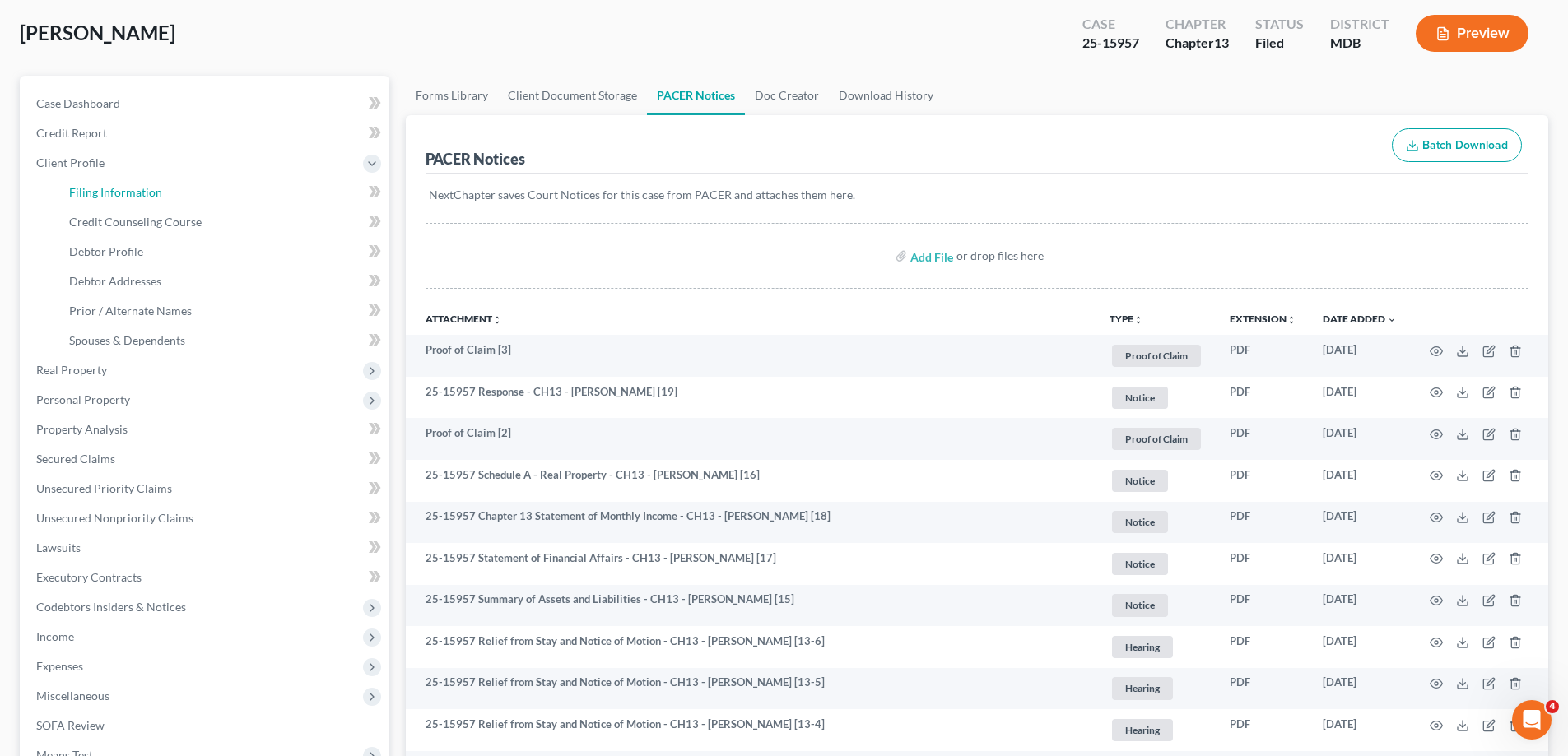
select select "0"
select select "21"
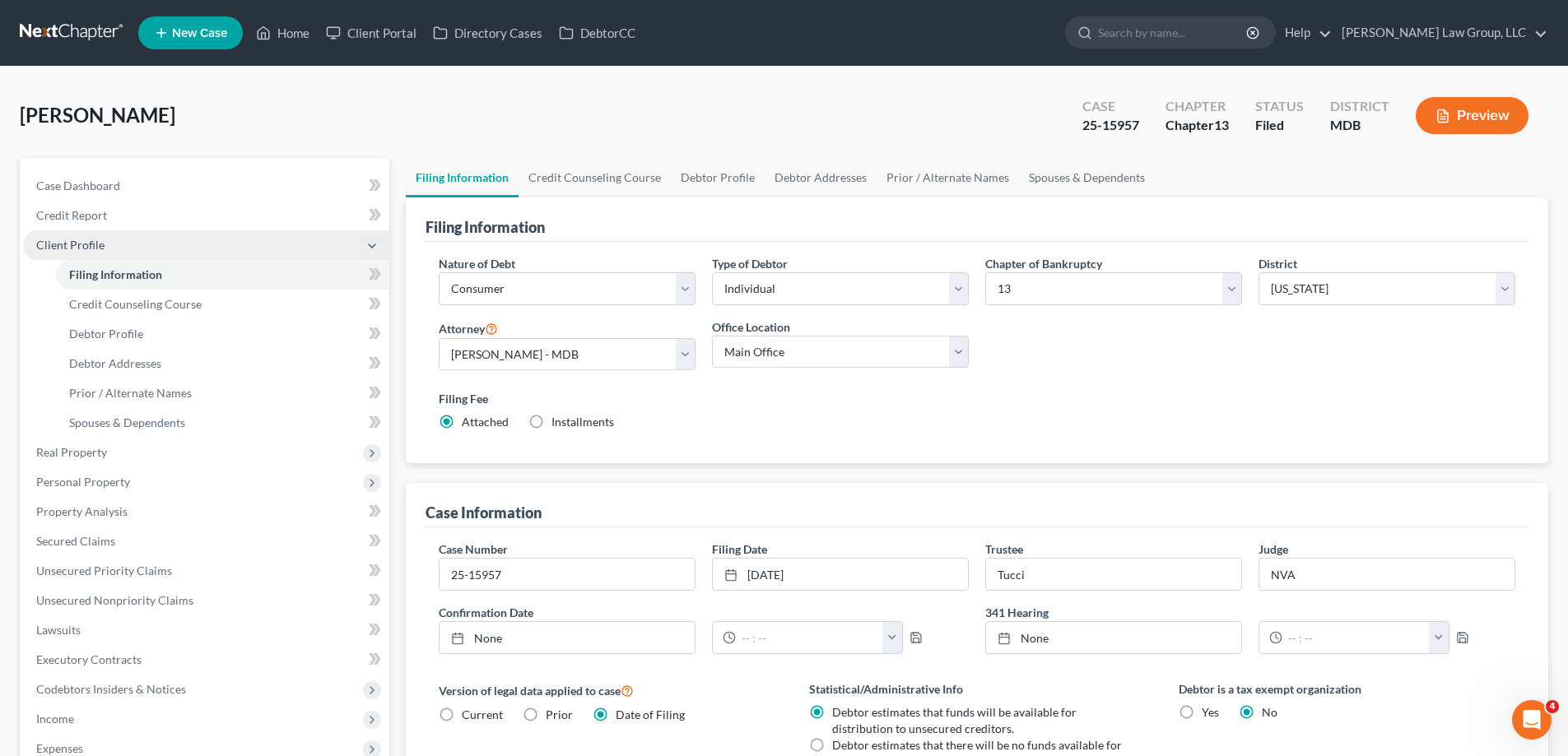
click at [79, 248] on span "Client Profile" at bounding box center [70, 245] width 68 height 14
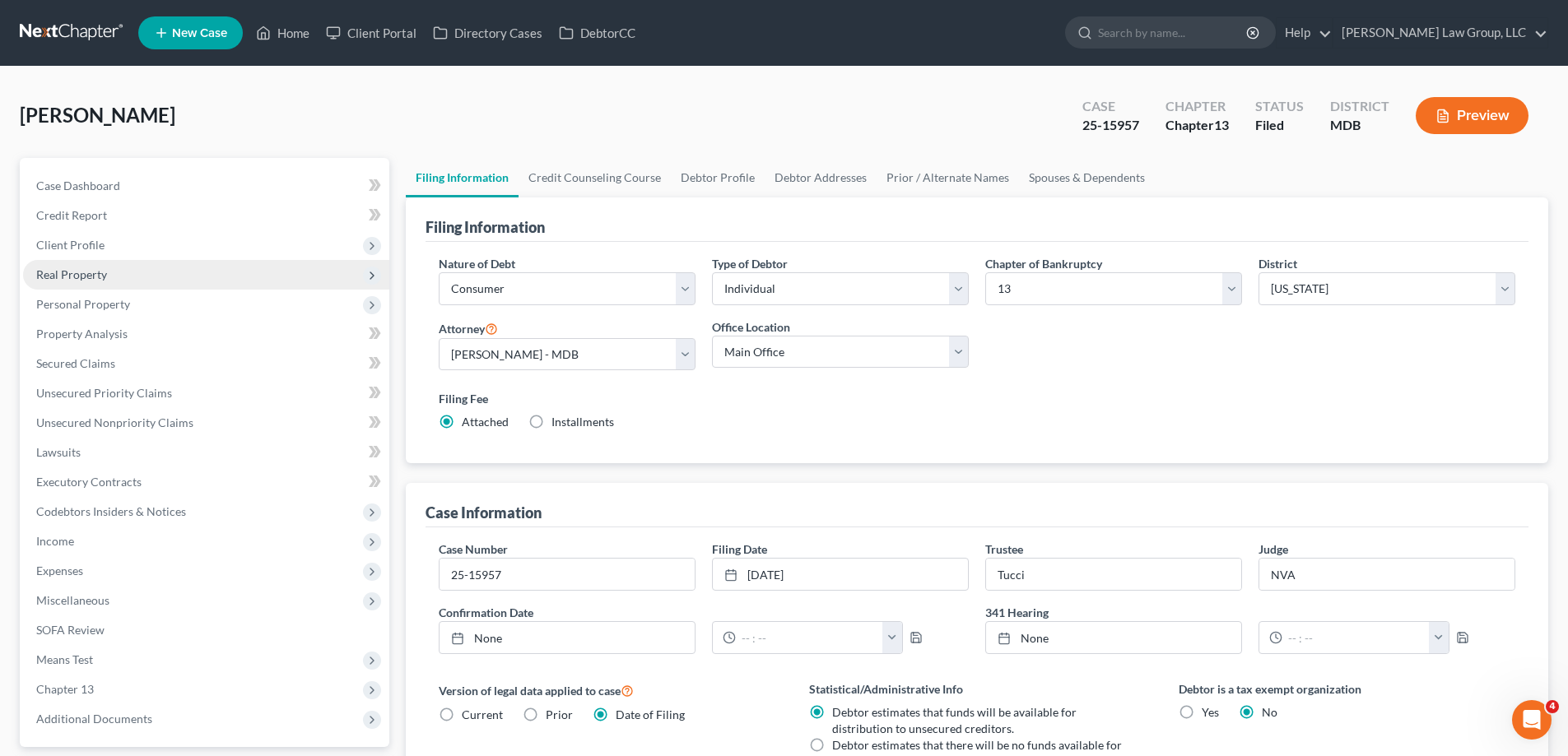
click at [78, 267] on span "Real Property" at bounding box center [71, 274] width 71 height 14
click at [85, 281] on span "Real Property" at bounding box center [71, 274] width 71 height 14
click at [293, 27] on link "Home" at bounding box center [282, 33] width 70 height 30
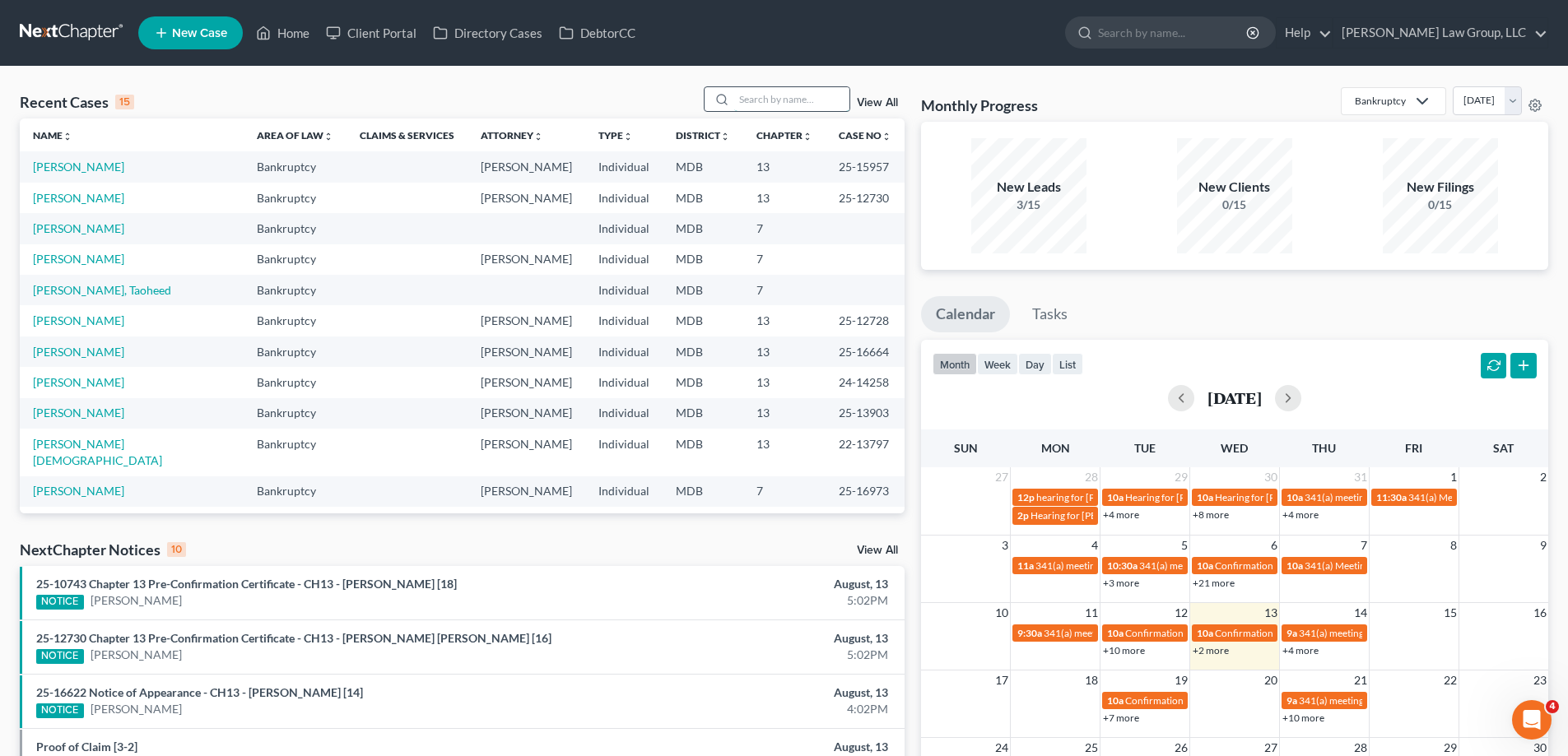
click at [762, 97] on input "search" at bounding box center [792, 99] width 115 height 24
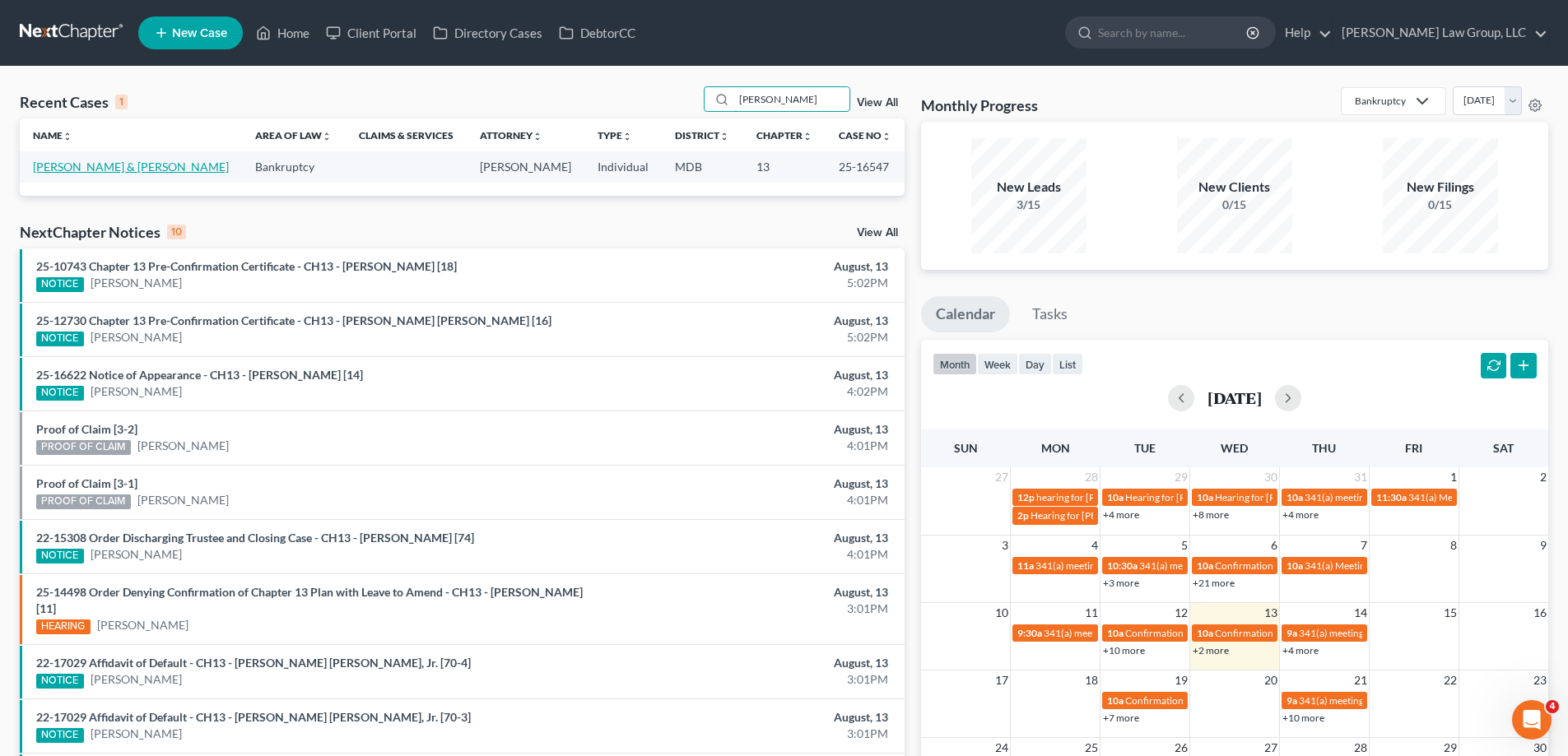
type input "[PERSON_NAME]"
click at [82, 170] on link "[PERSON_NAME] & [PERSON_NAME]" at bounding box center [131, 167] width 196 height 14
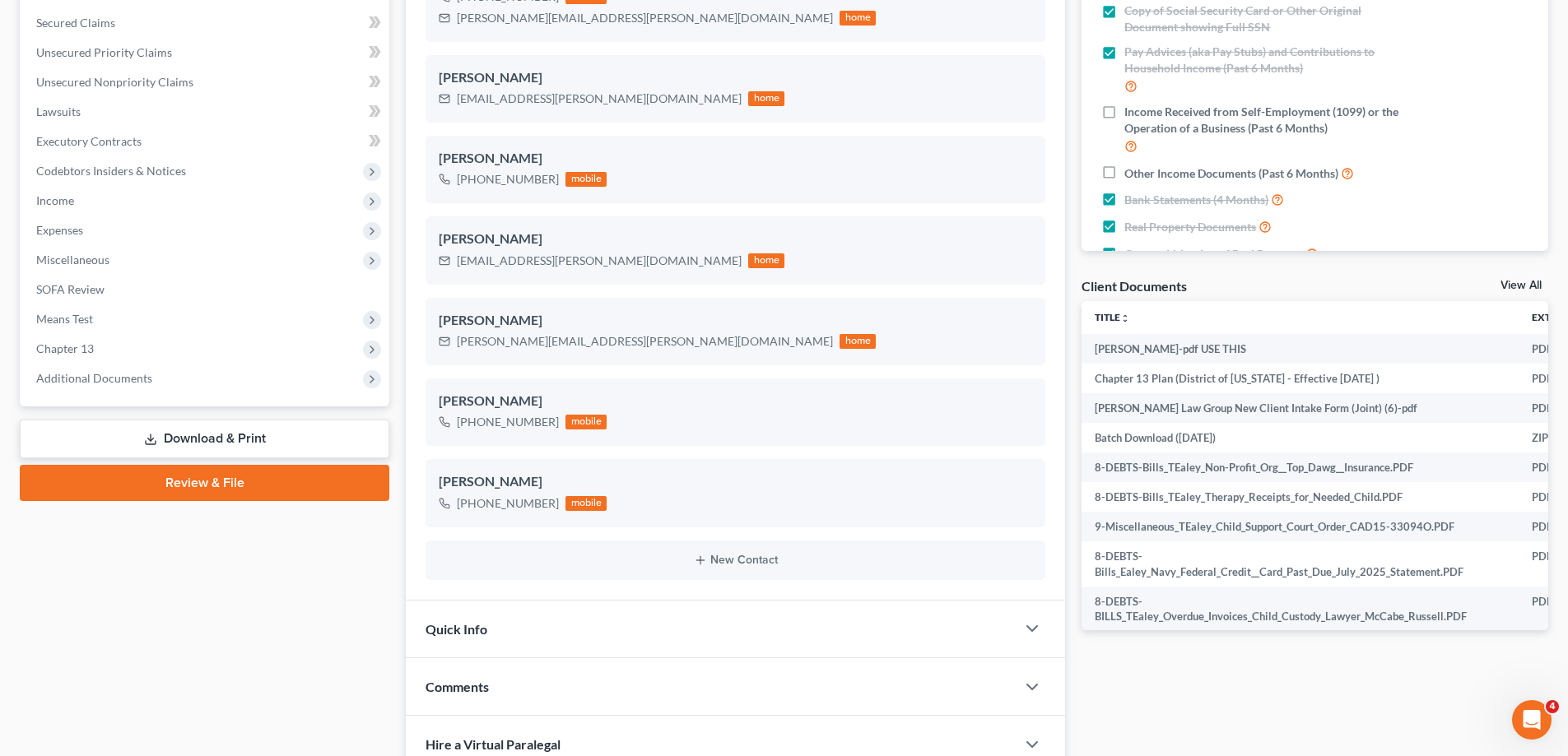
scroll to position [494, 0]
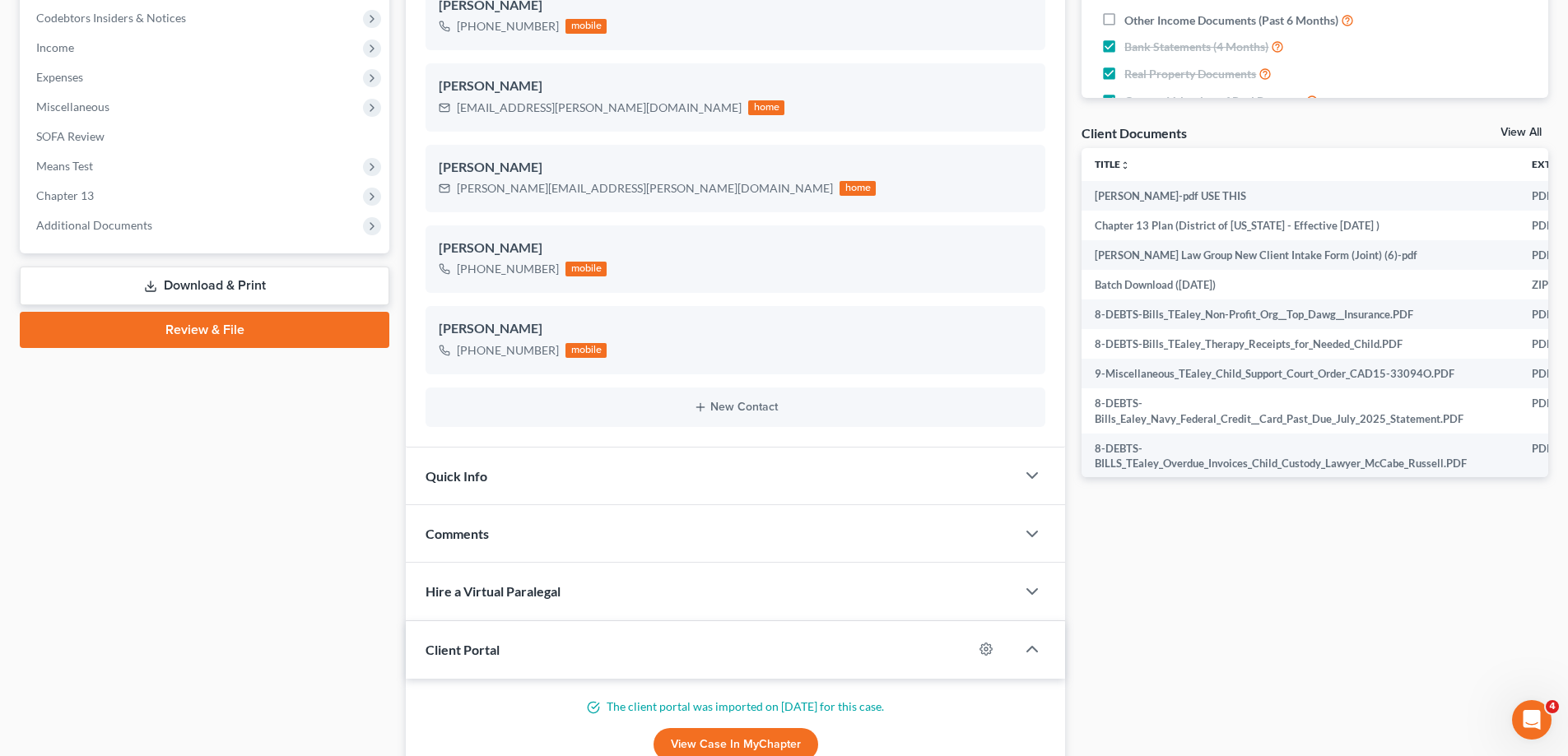
click at [241, 299] on link "Download & Print" at bounding box center [205, 286] width 370 height 38
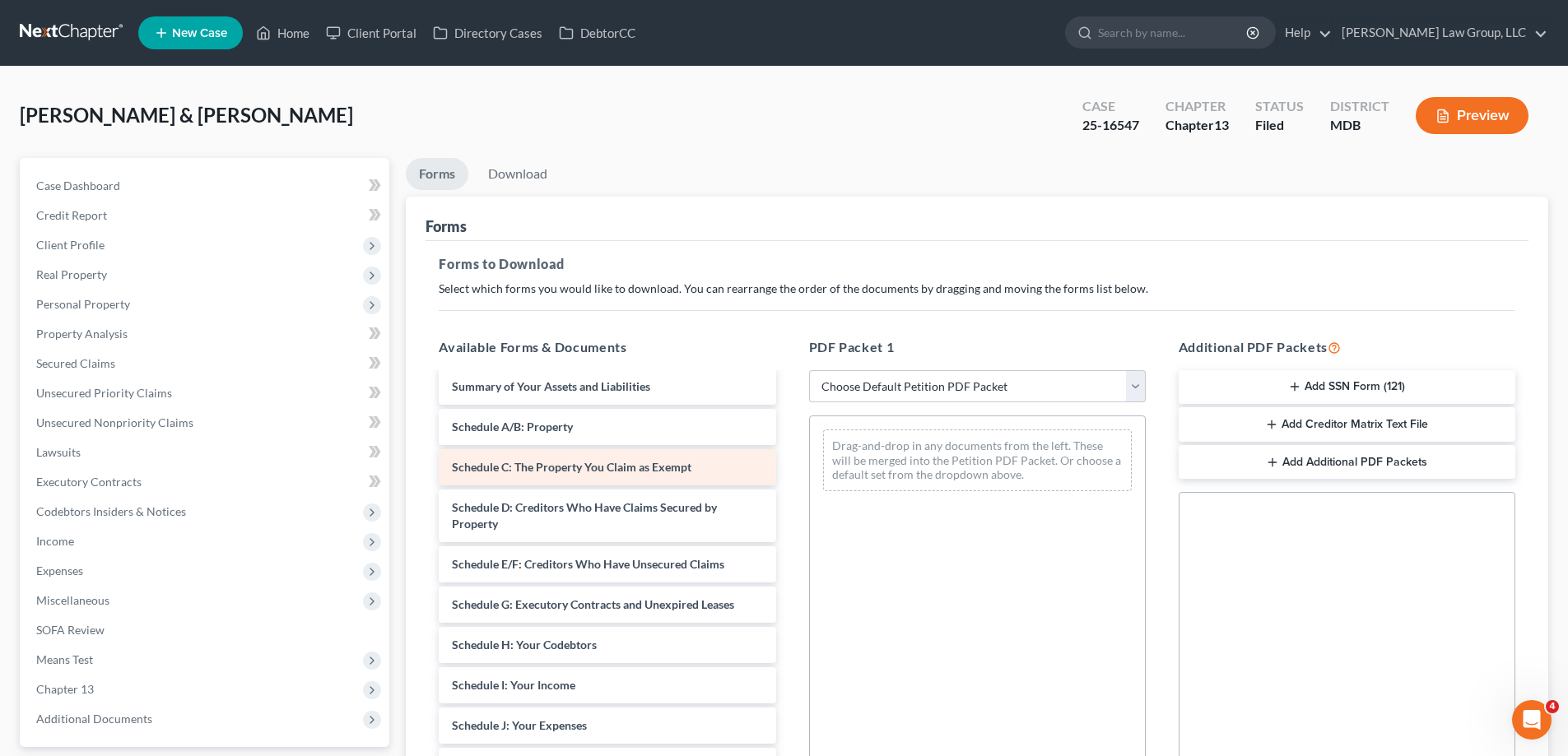
scroll to position [4032, 0]
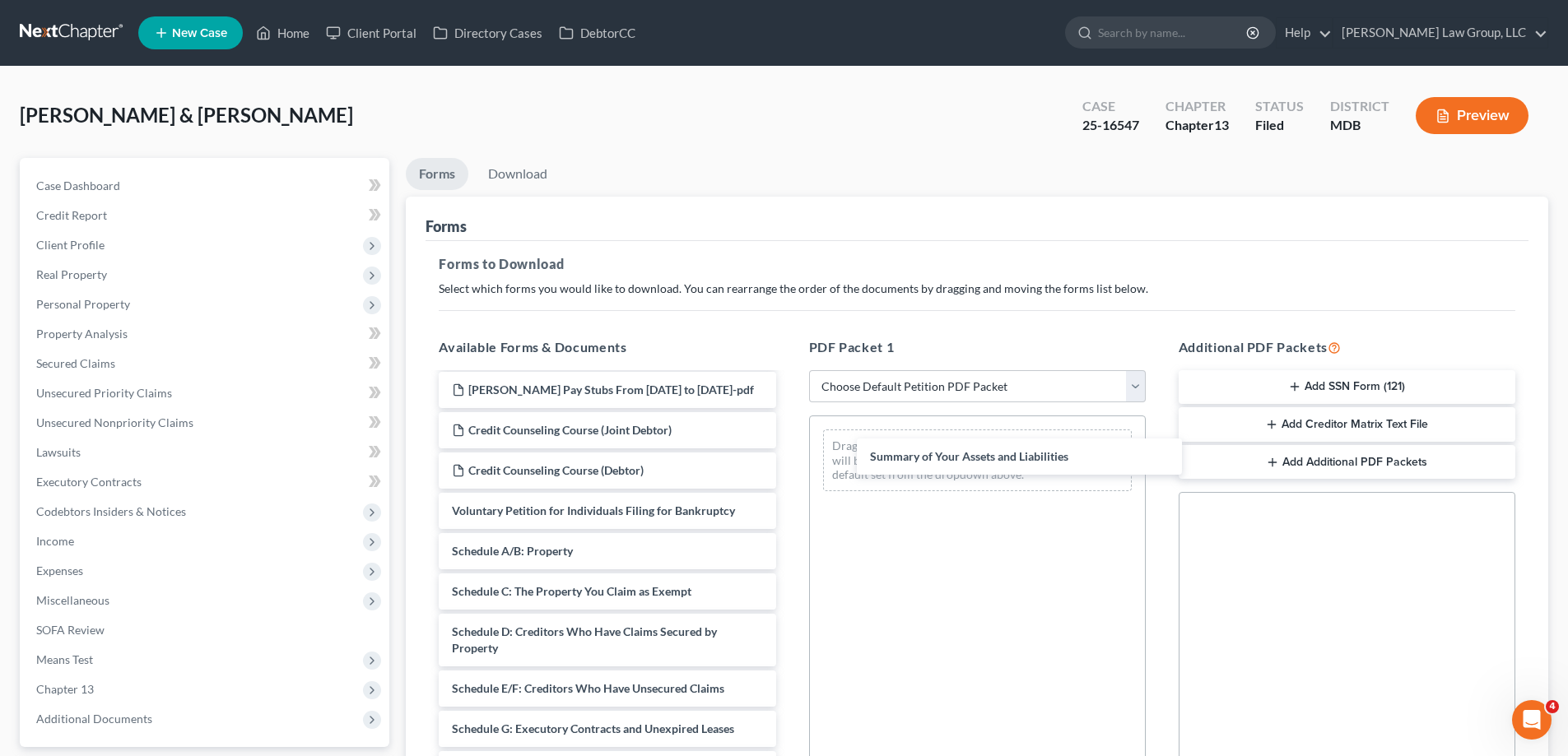
drag, startPoint x: 553, startPoint y: 567, endPoint x: 1466, endPoint y: 557, distance: 913.1
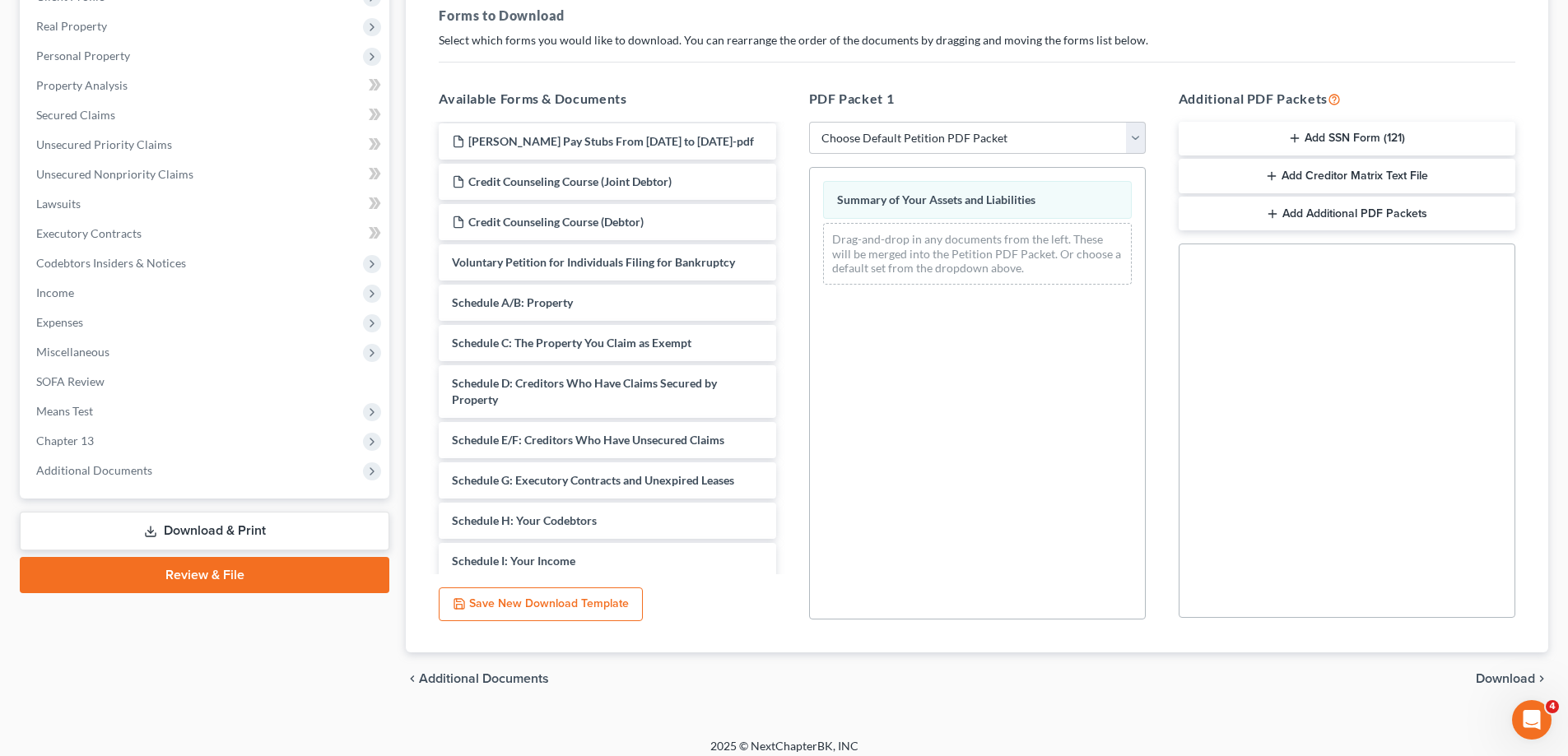
scroll to position [260, 0]
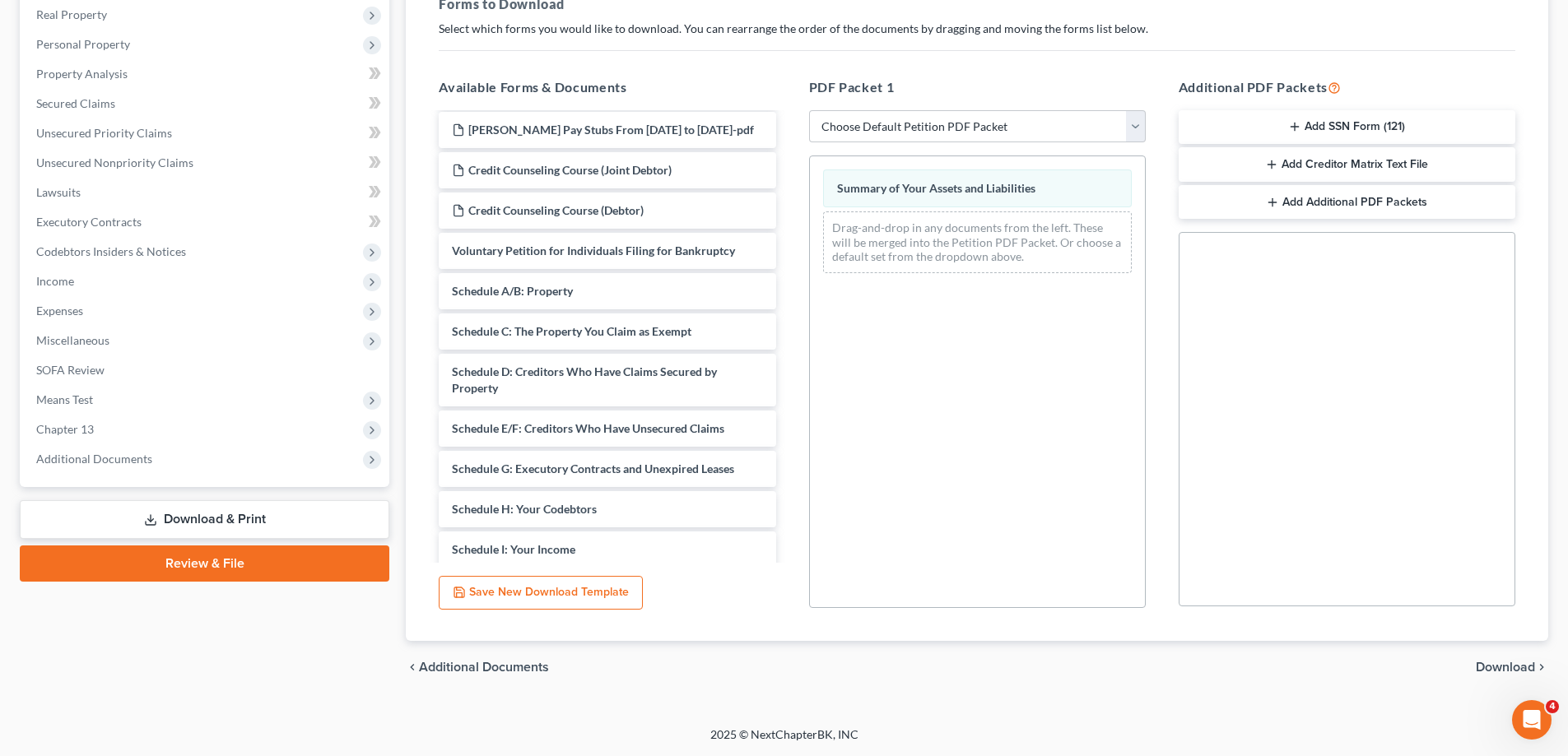
click at [1487, 673] on span "Download" at bounding box center [1505, 668] width 59 height 13
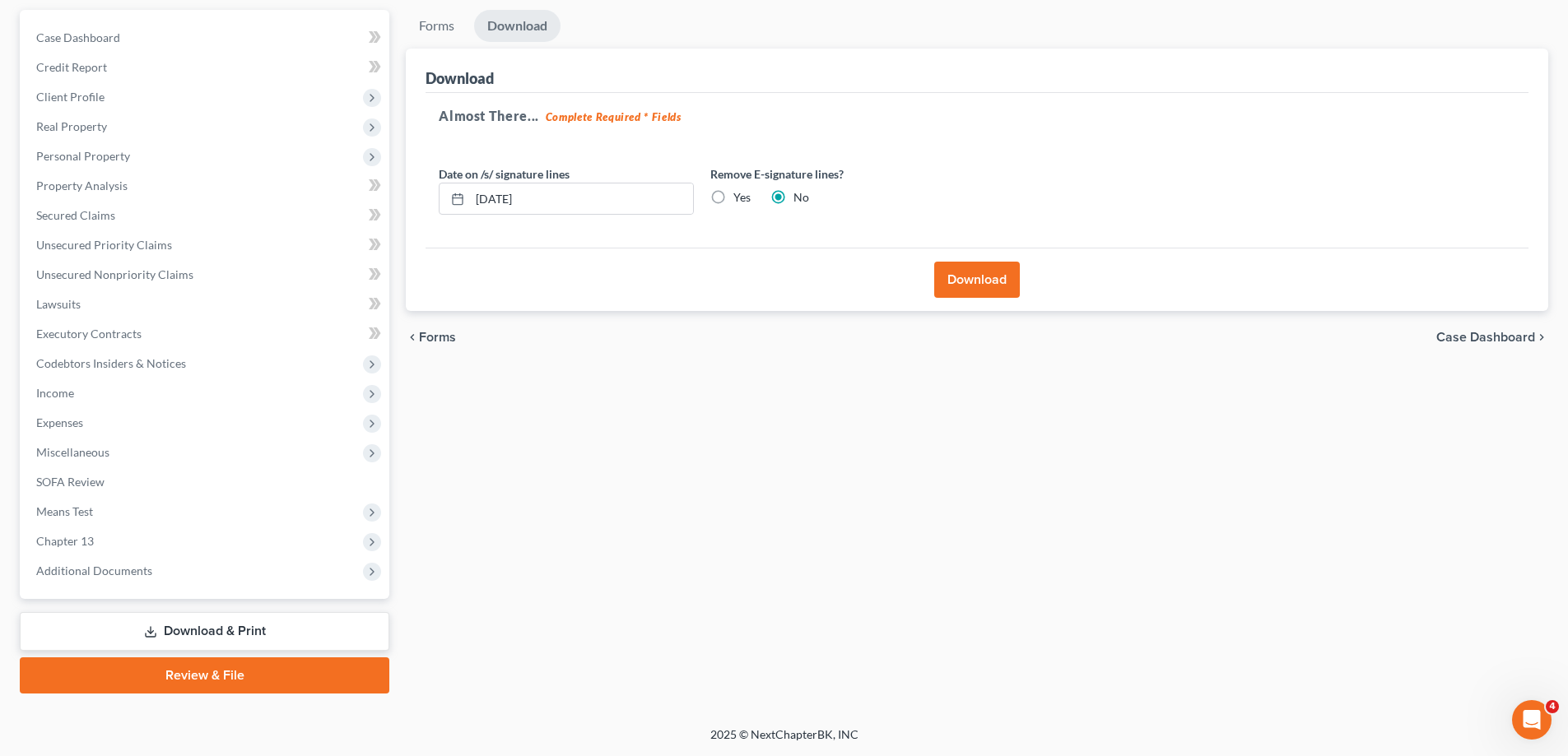
scroll to position [148, 0]
click at [980, 286] on button "Download" at bounding box center [977, 279] width 86 height 36
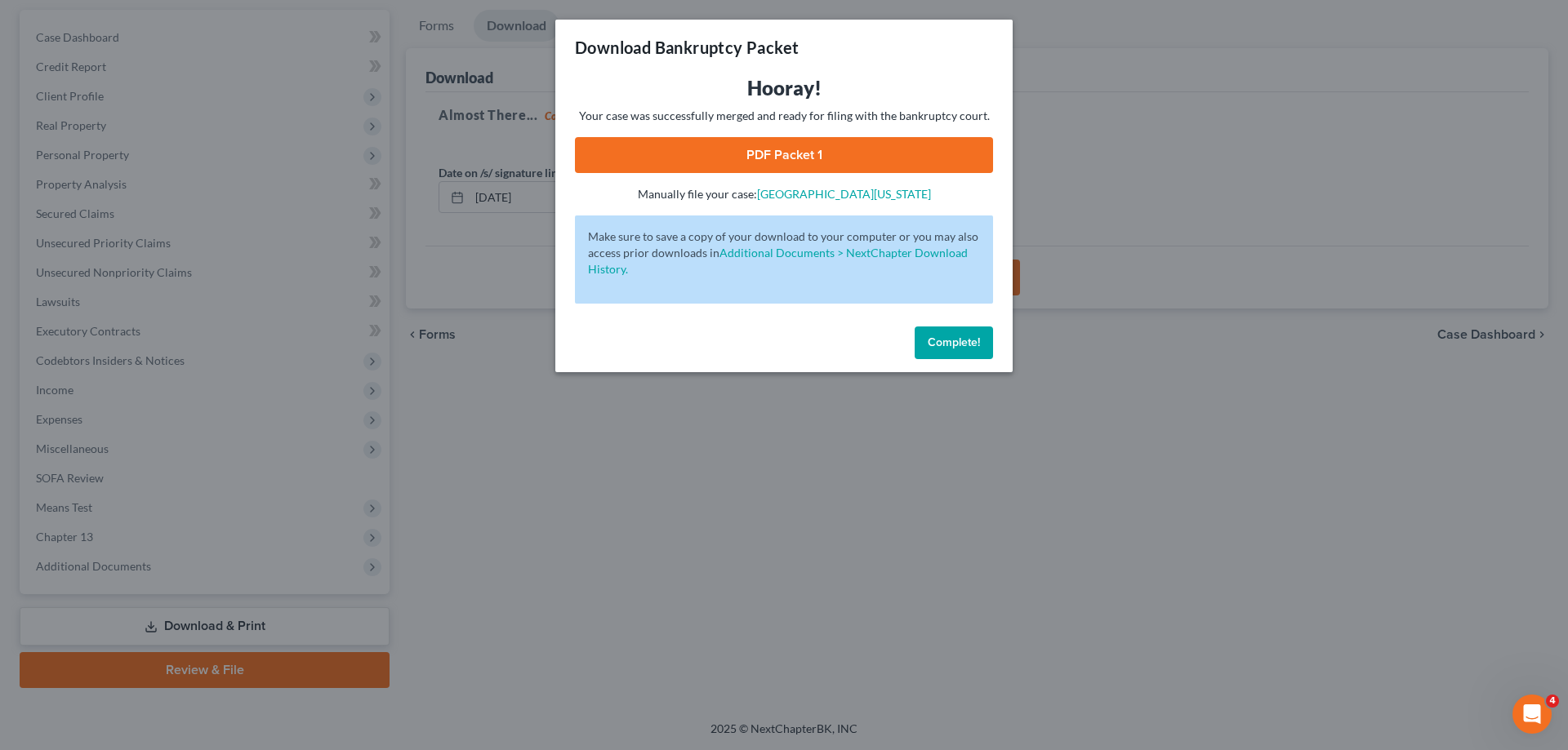
drag, startPoint x: 682, startPoint y: 156, endPoint x: 994, endPoint y: 169, distance: 312.3
click at [681, 155] on link "PDF Packet 1" at bounding box center [784, 154] width 418 height 36
click at [965, 337] on span "Complete!" at bounding box center [953, 342] width 52 height 14
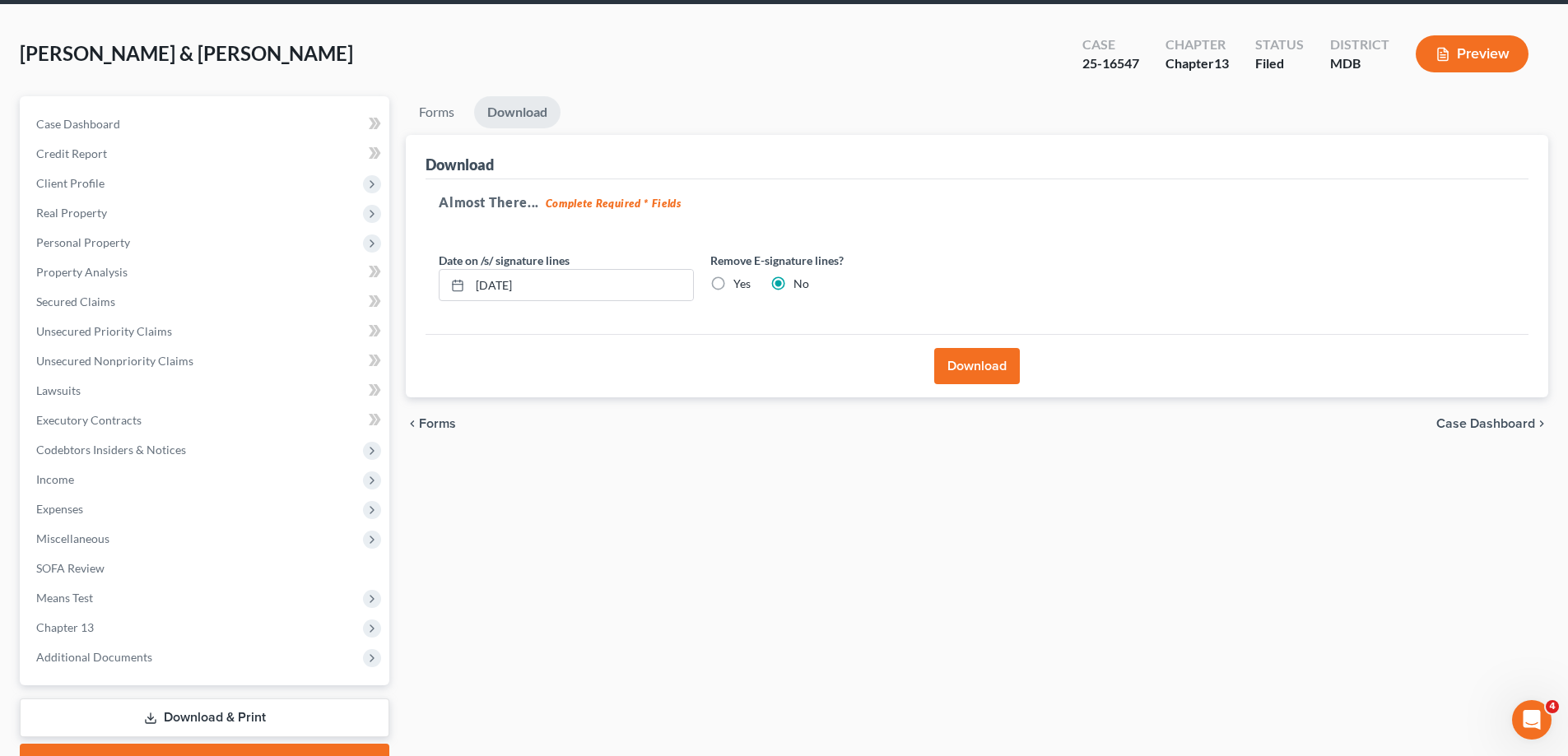
scroll to position [0, 0]
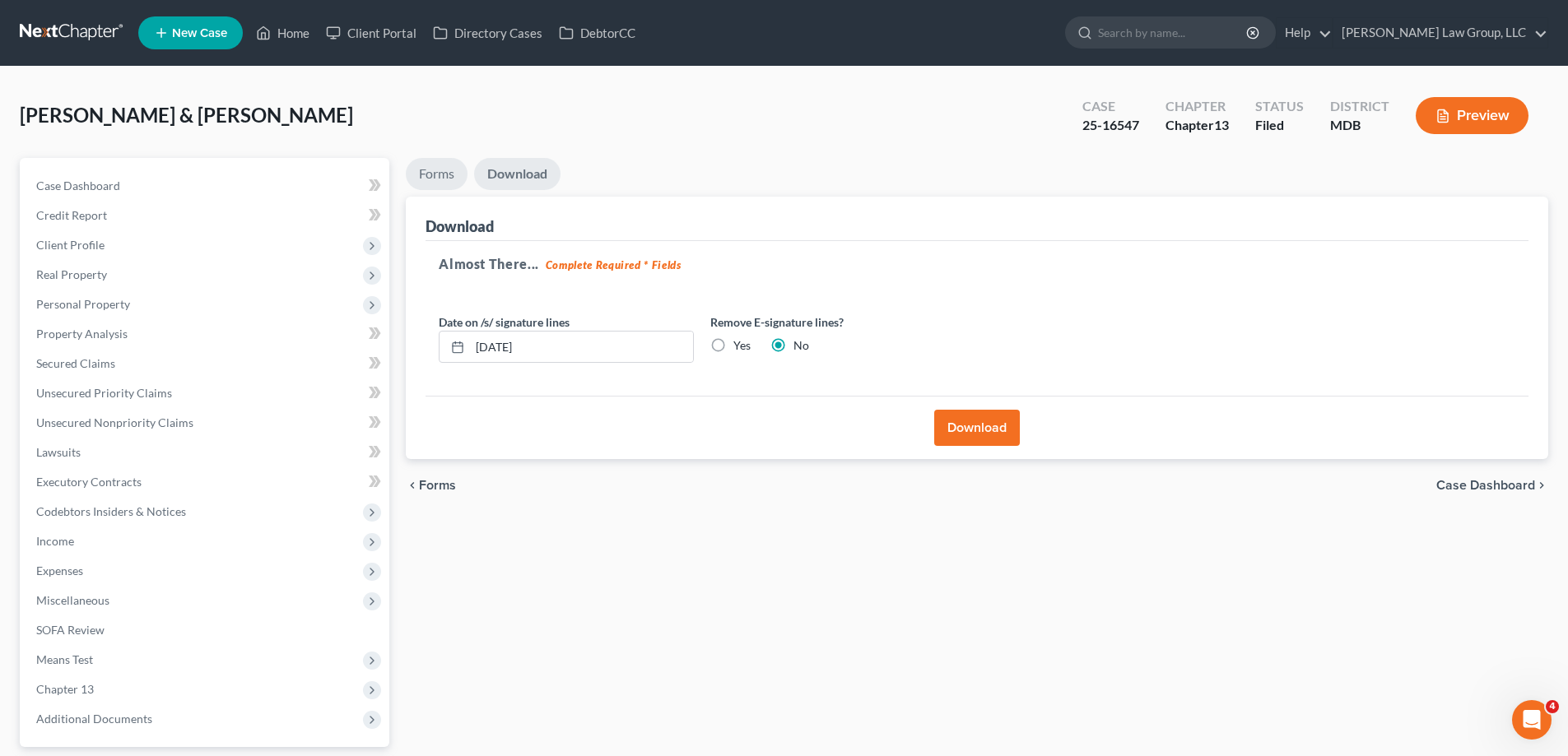
click at [455, 176] on link "Forms" at bounding box center [436, 174] width 62 height 32
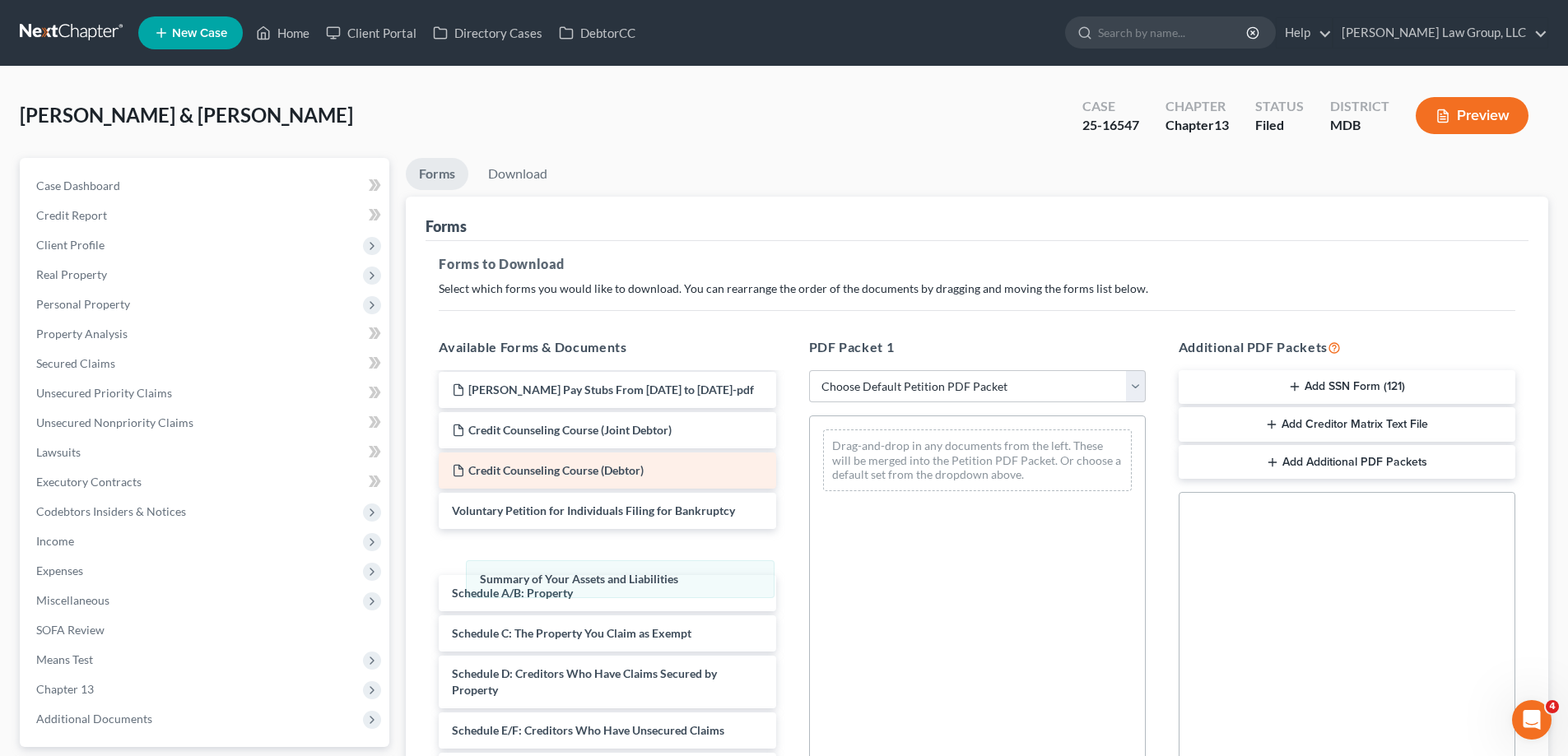
drag, startPoint x: 898, startPoint y: 445, endPoint x: 555, endPoint y: 486, distance: 345.4
click at [810, 505] on div "Summary of Your Assets and Liabilities Summary of Your Assets and Liabilities D…" at bounding box center [978, 460] width 335 height 88
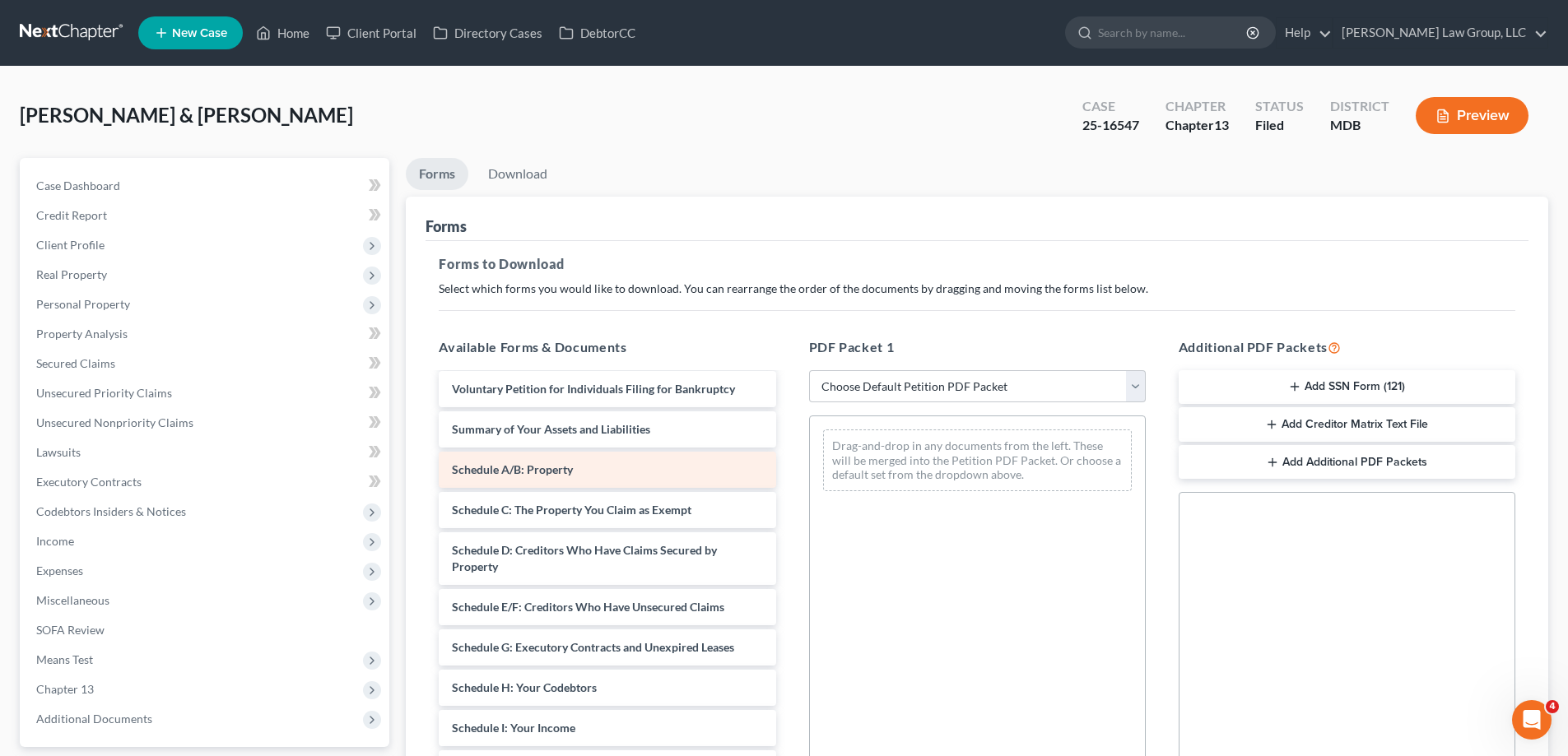
scroll to position [4196, 0]
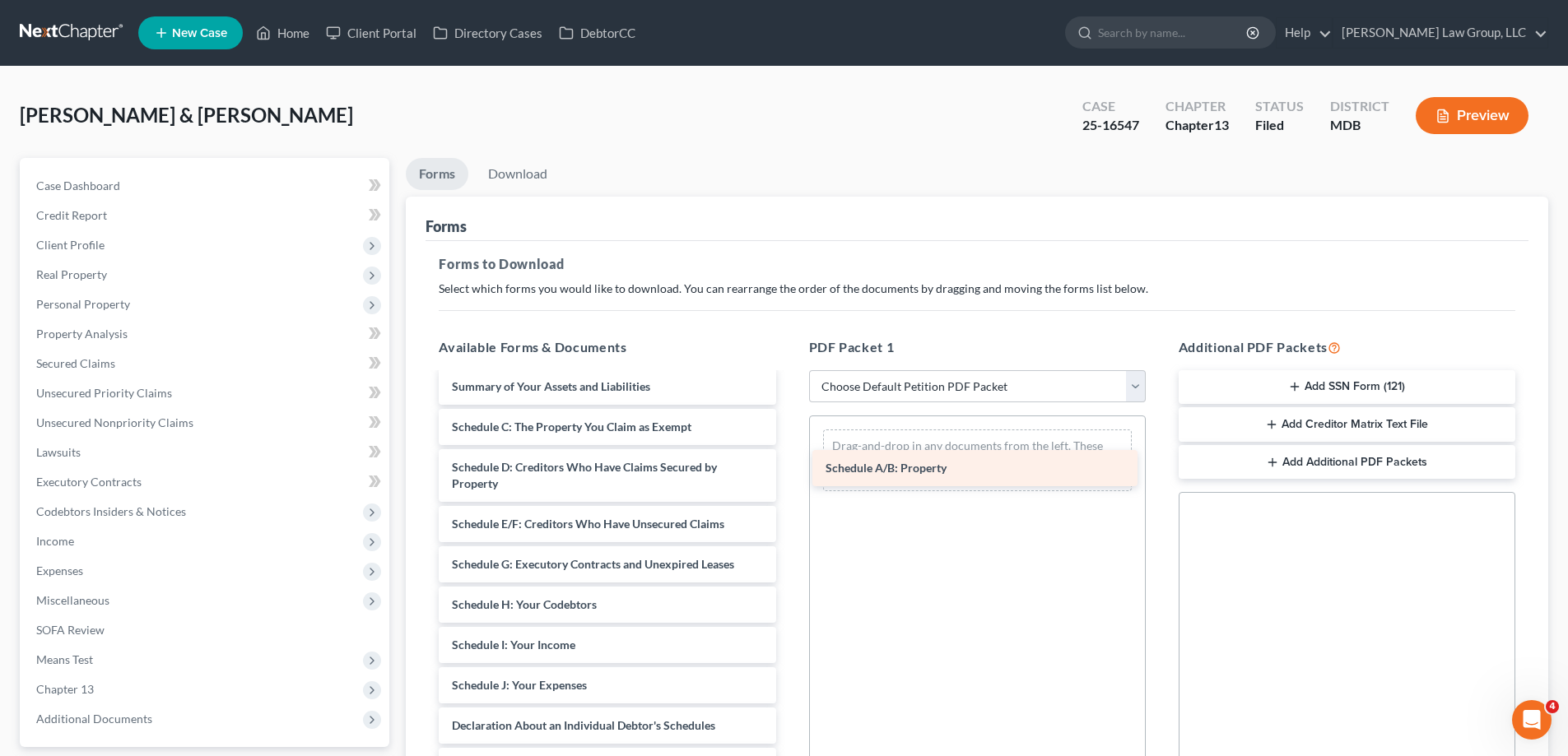
drag, startPoint x: 521, startPoint y: 449, endPoint x: 894, endPoint y: 473, distance: 373.8
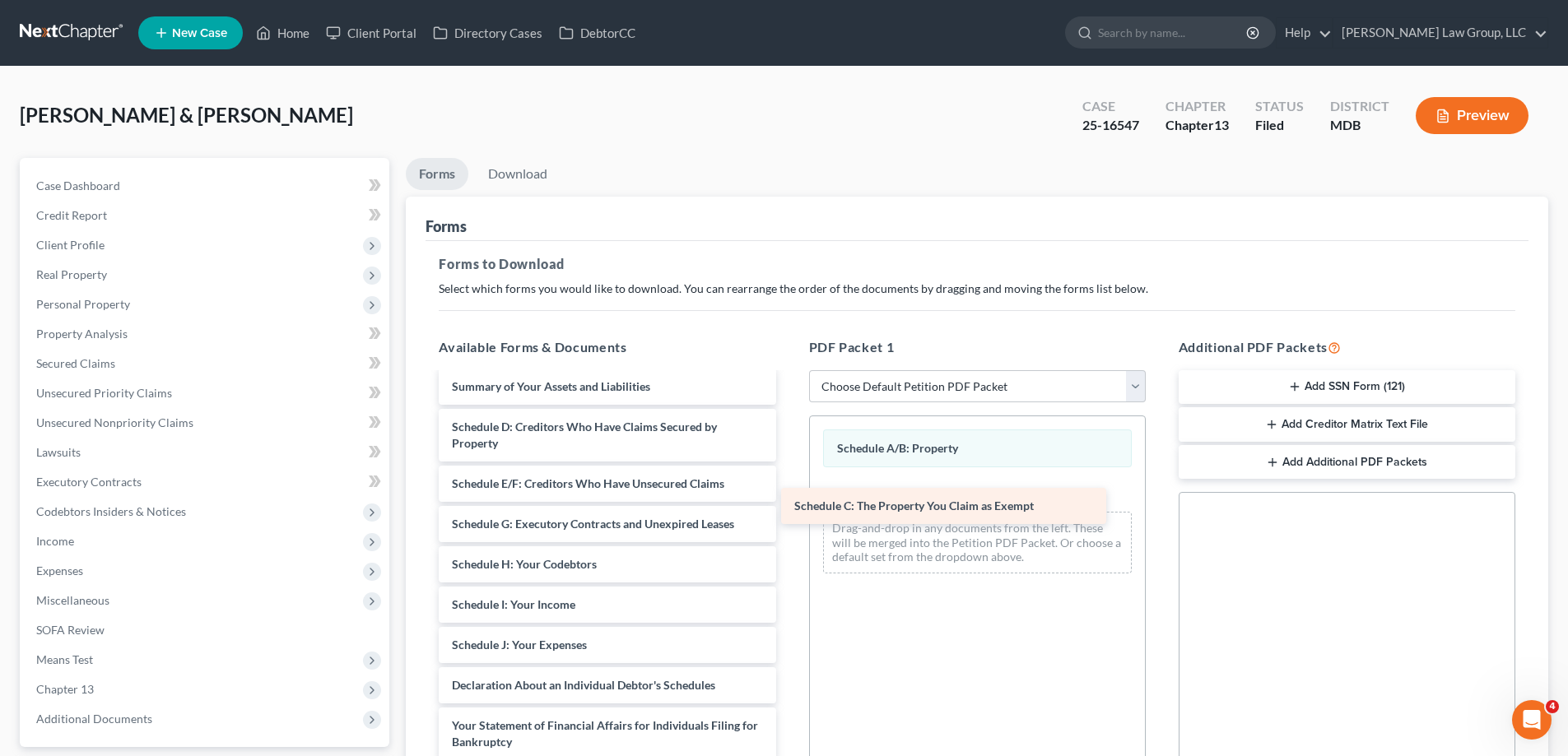
drag, startPoint x: 544, startPoint y: 453, endPoint x: 886, endPoint y: 515, distance: 347.6
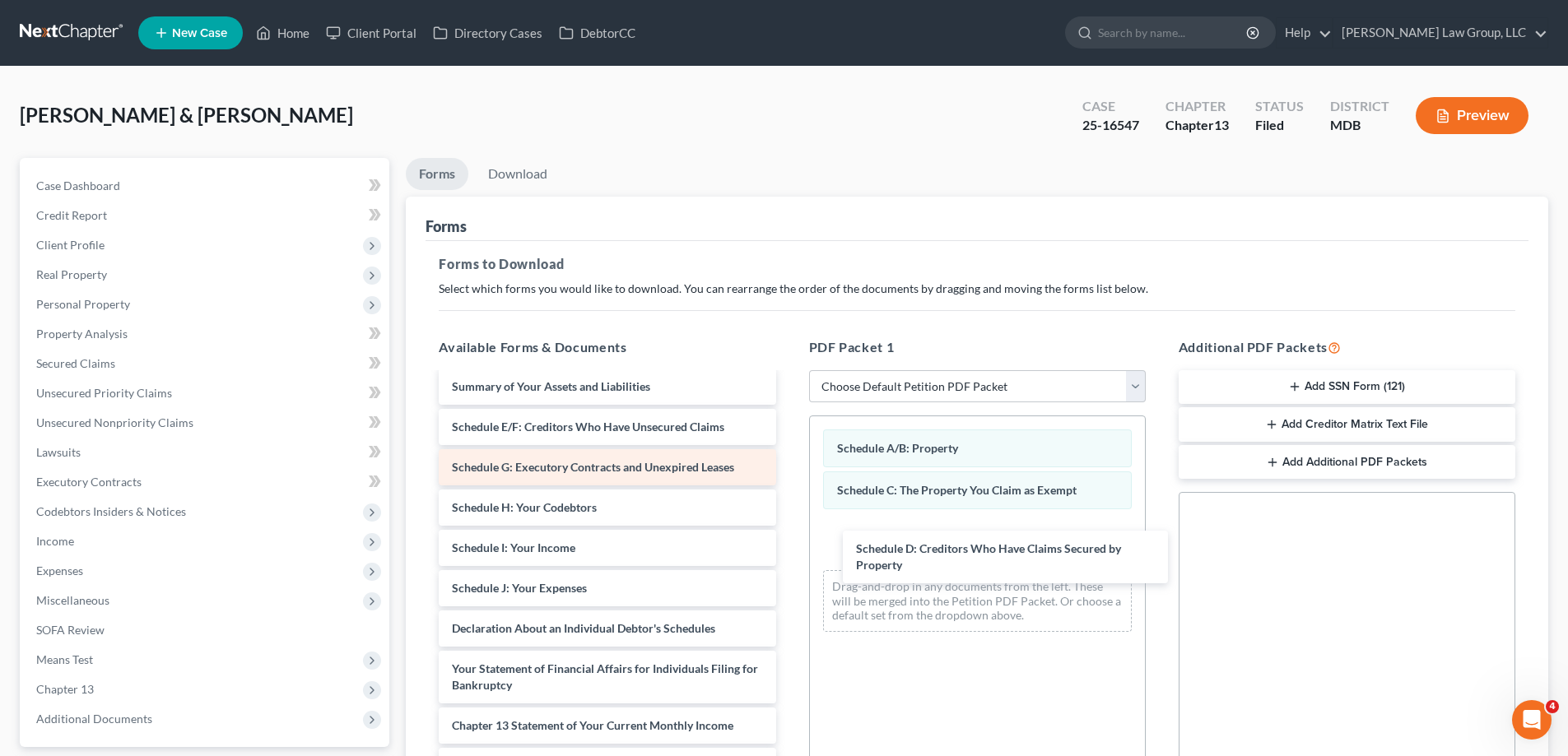
drag, startPoint x: 524, startPoint y: 454, endPoint x: 590, endPoint y: 481, distance: 71.3
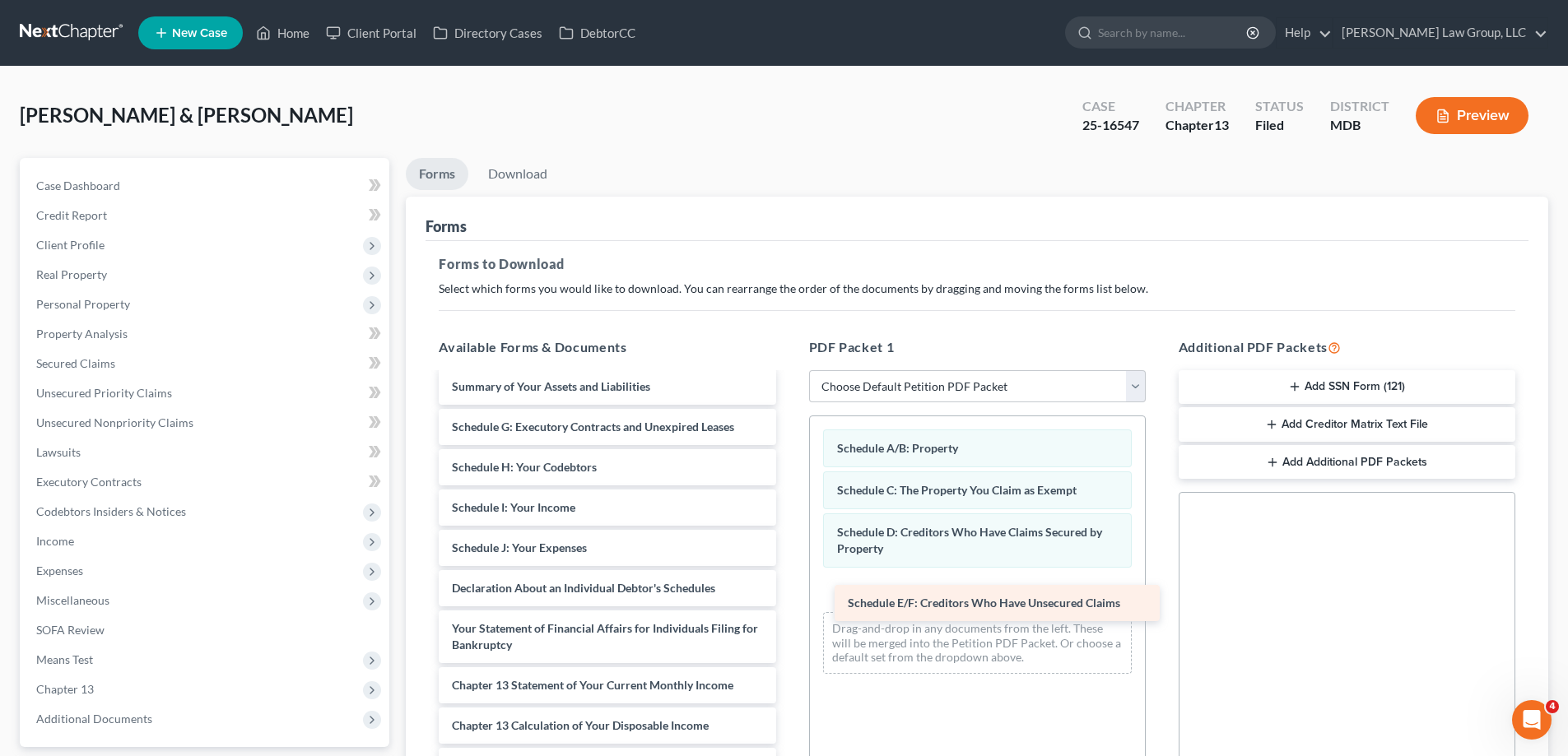
drag, startPoint x: 560, startPoint y: 449, endPoint x: 955, endPoint y: 608, distance: 425.8
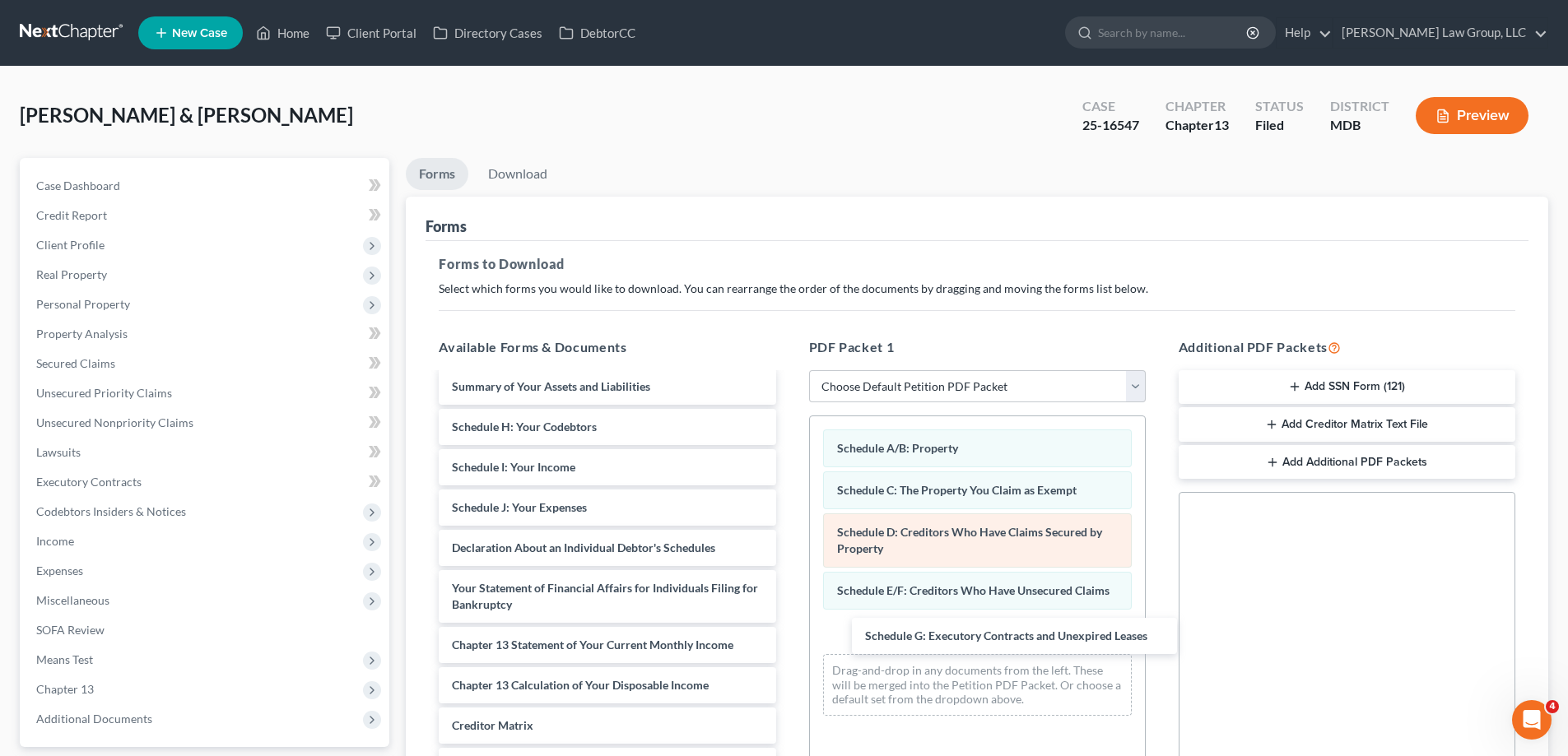
drag, startPoint x: 600, startPoint y: 453, endPoint x: 989, endPoint y: 563, distance: 404.3
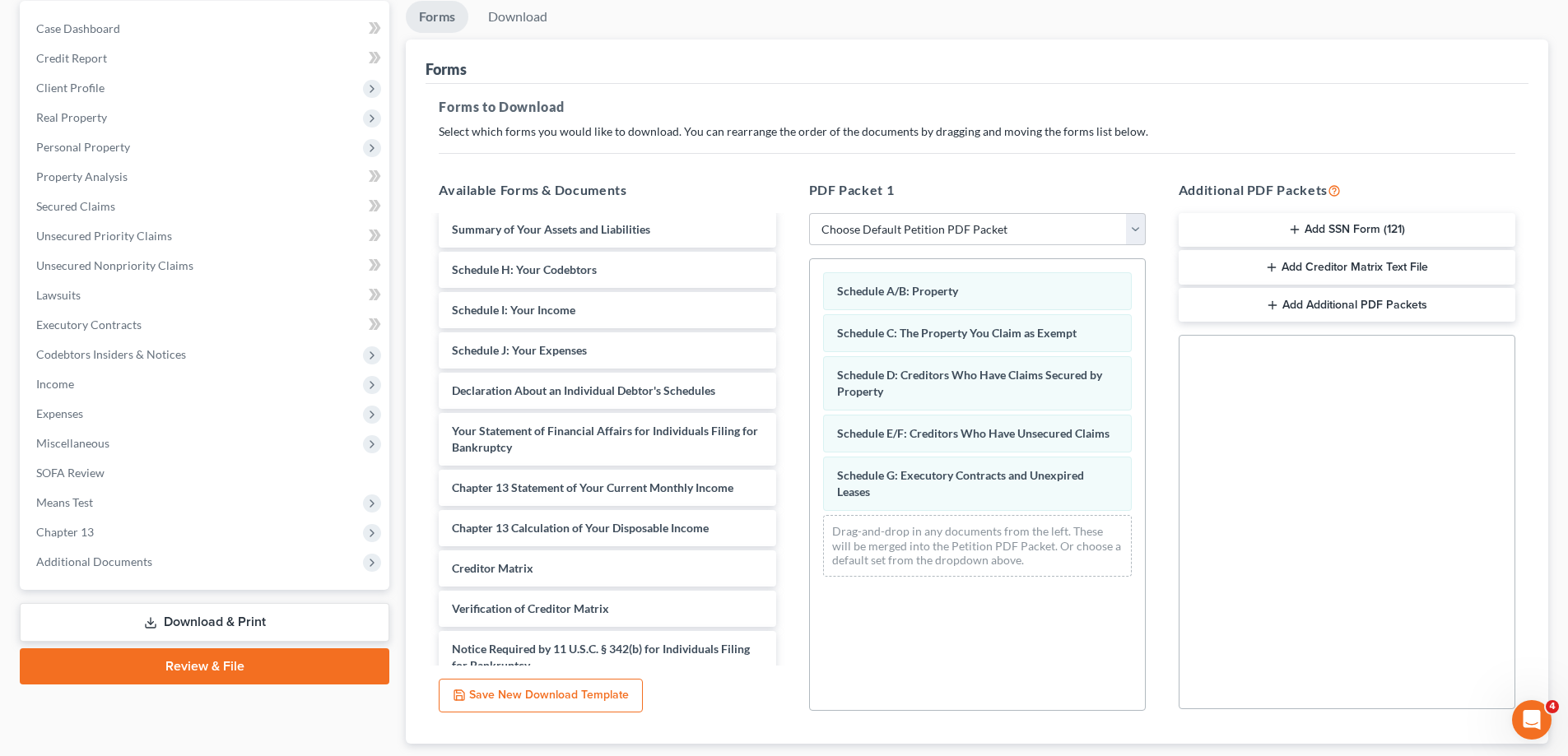
scroll to position [165, 0]
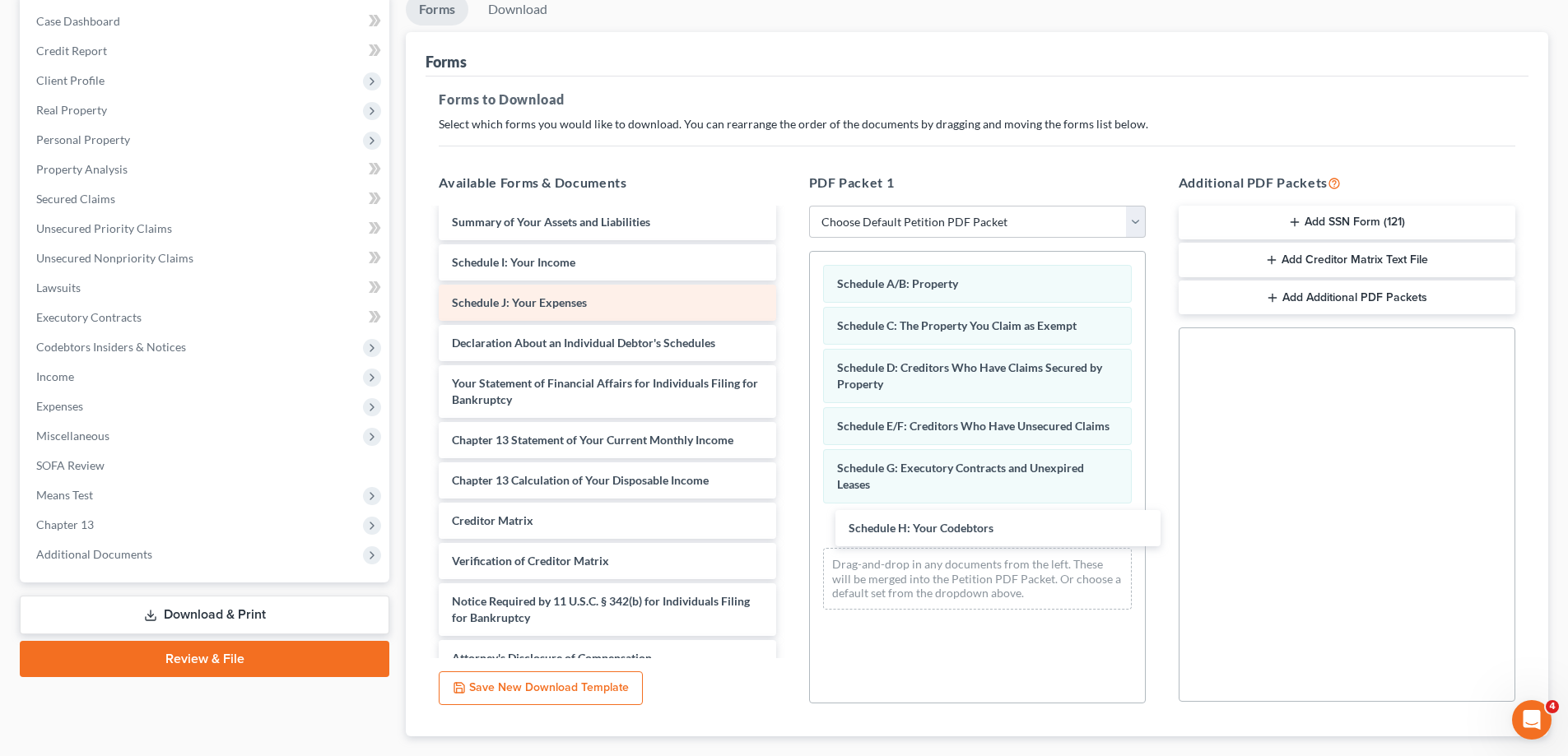
drag, startPoint x: 562, startPoint y: 288, endPoint x: 719, endPoint y: 316, distance: 159.5
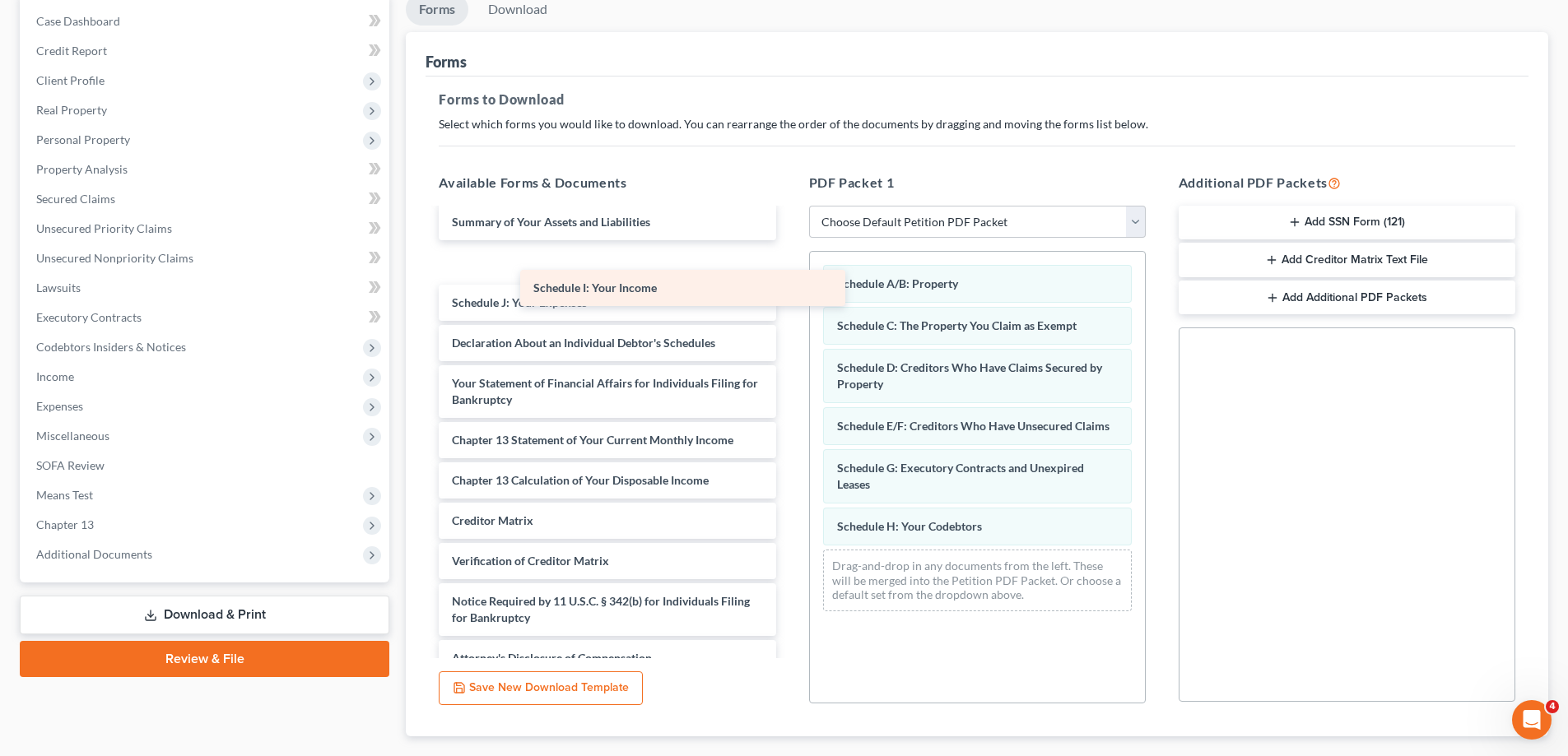
scroll to position [4195, 0]
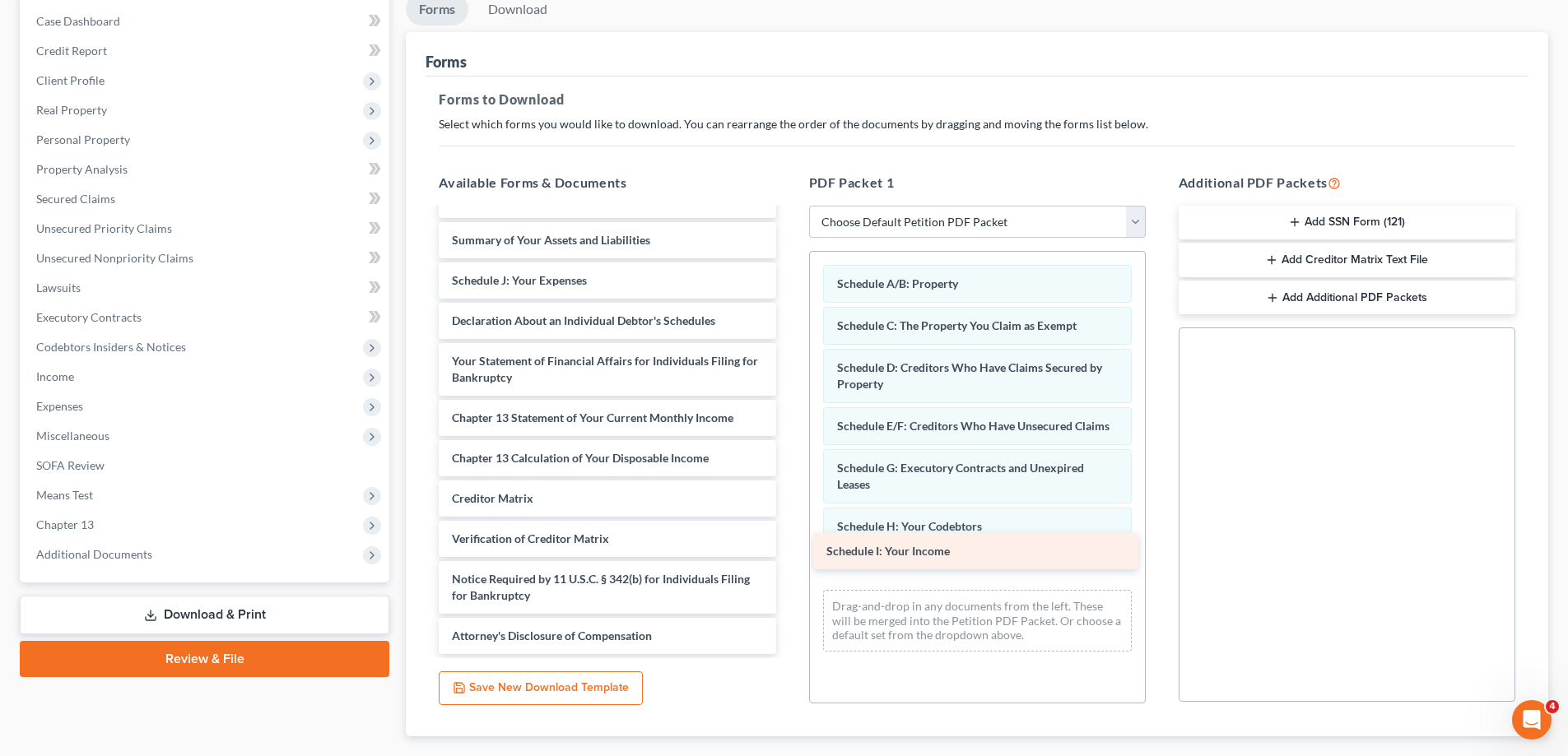
drag, startPoint x: 648, startPoint y: 283, endPoint x: 1020, endPoint y: 562, distance: 465.0
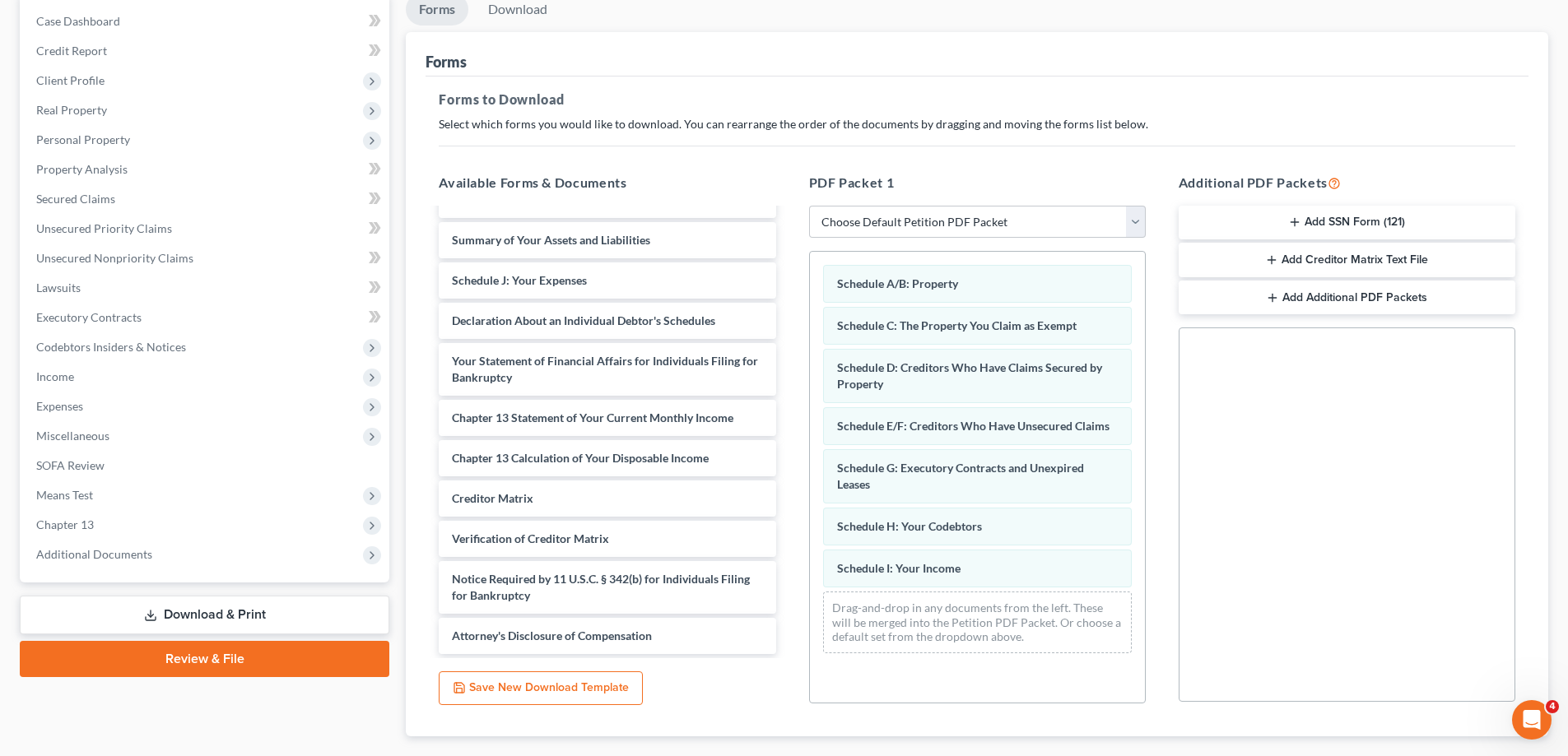
scroll to position [4155, 0]
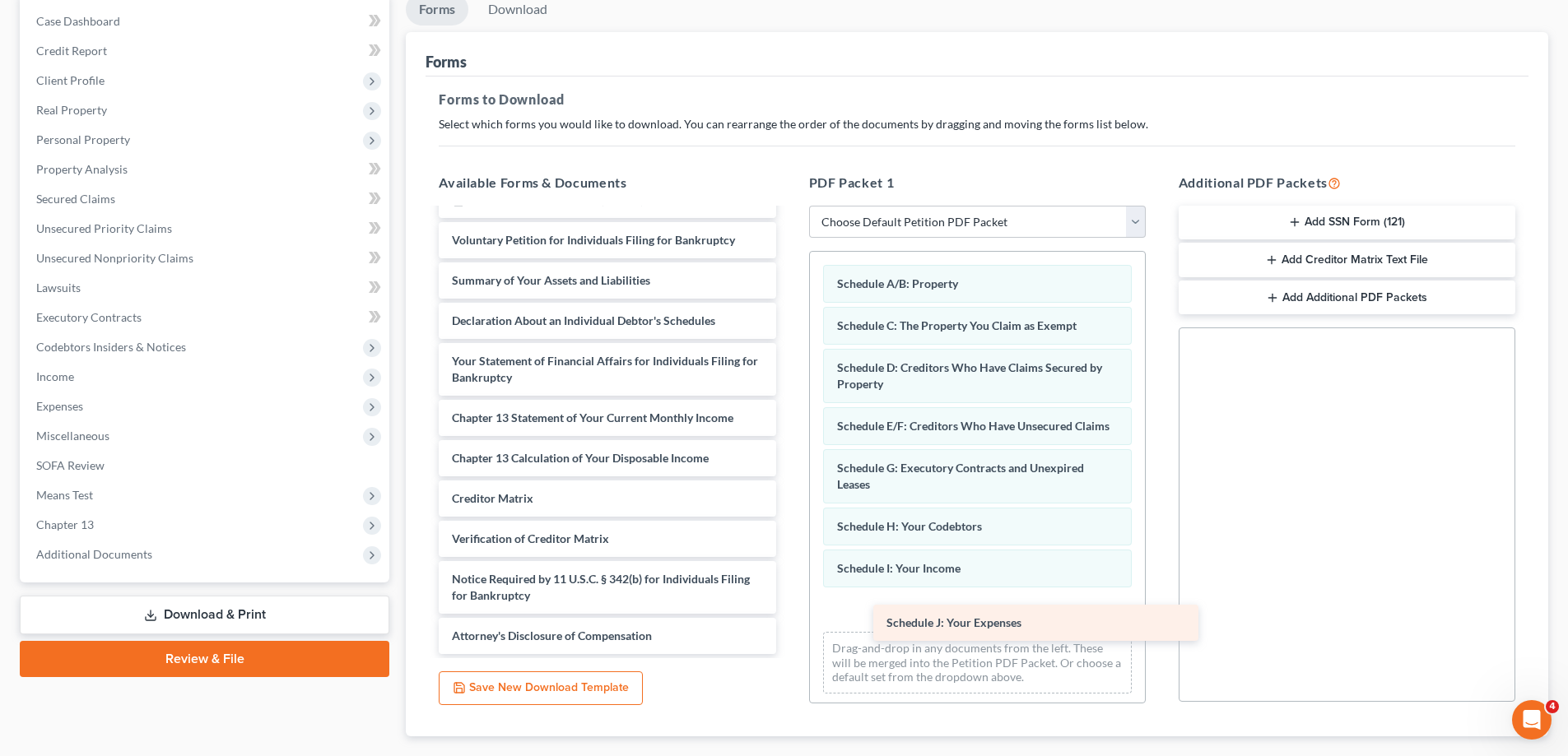
drag, startPoint x: 516, startPoint y: 278, endPoint x: 918, endPoint y: 605, distance: 518.2
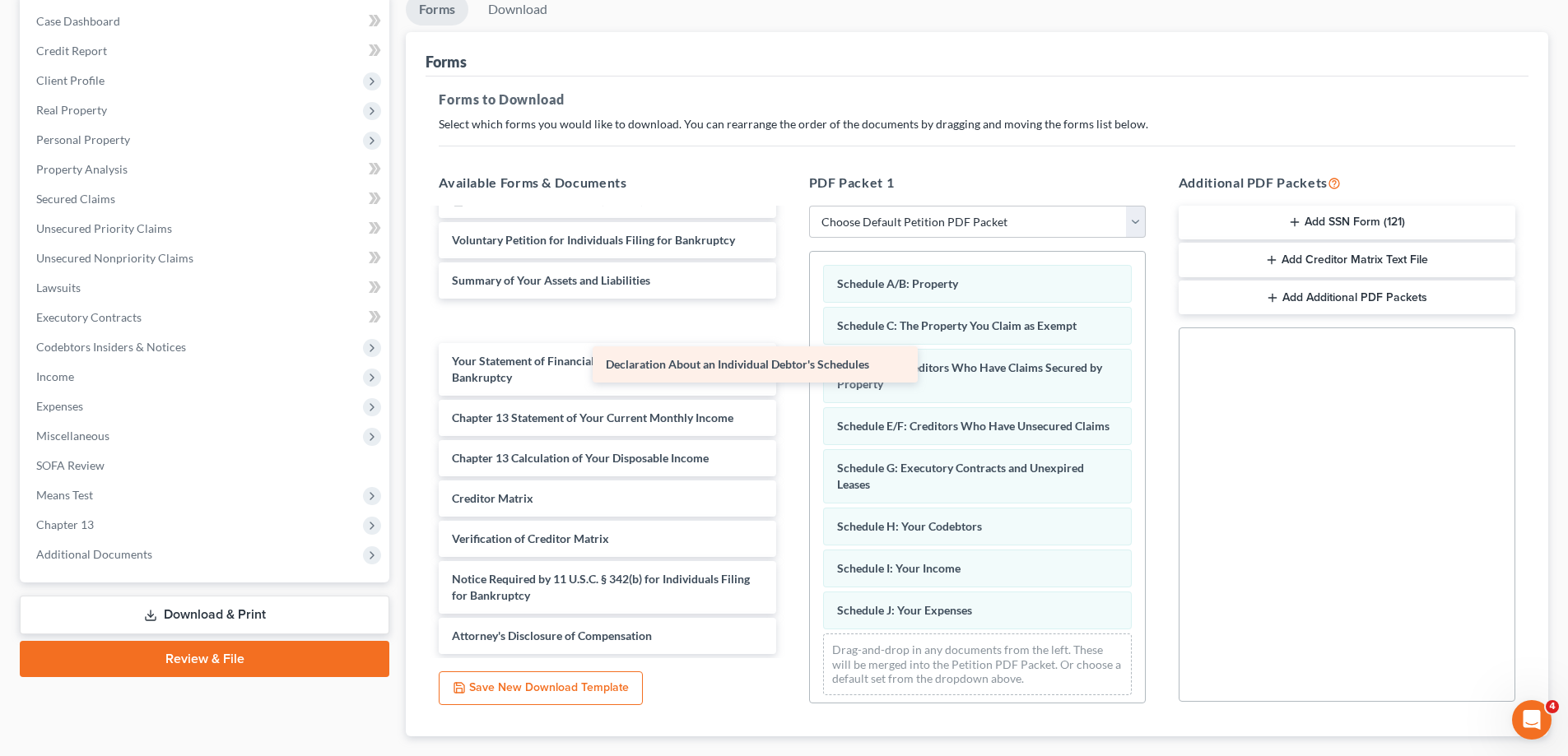
scroll to position [4115, 0]
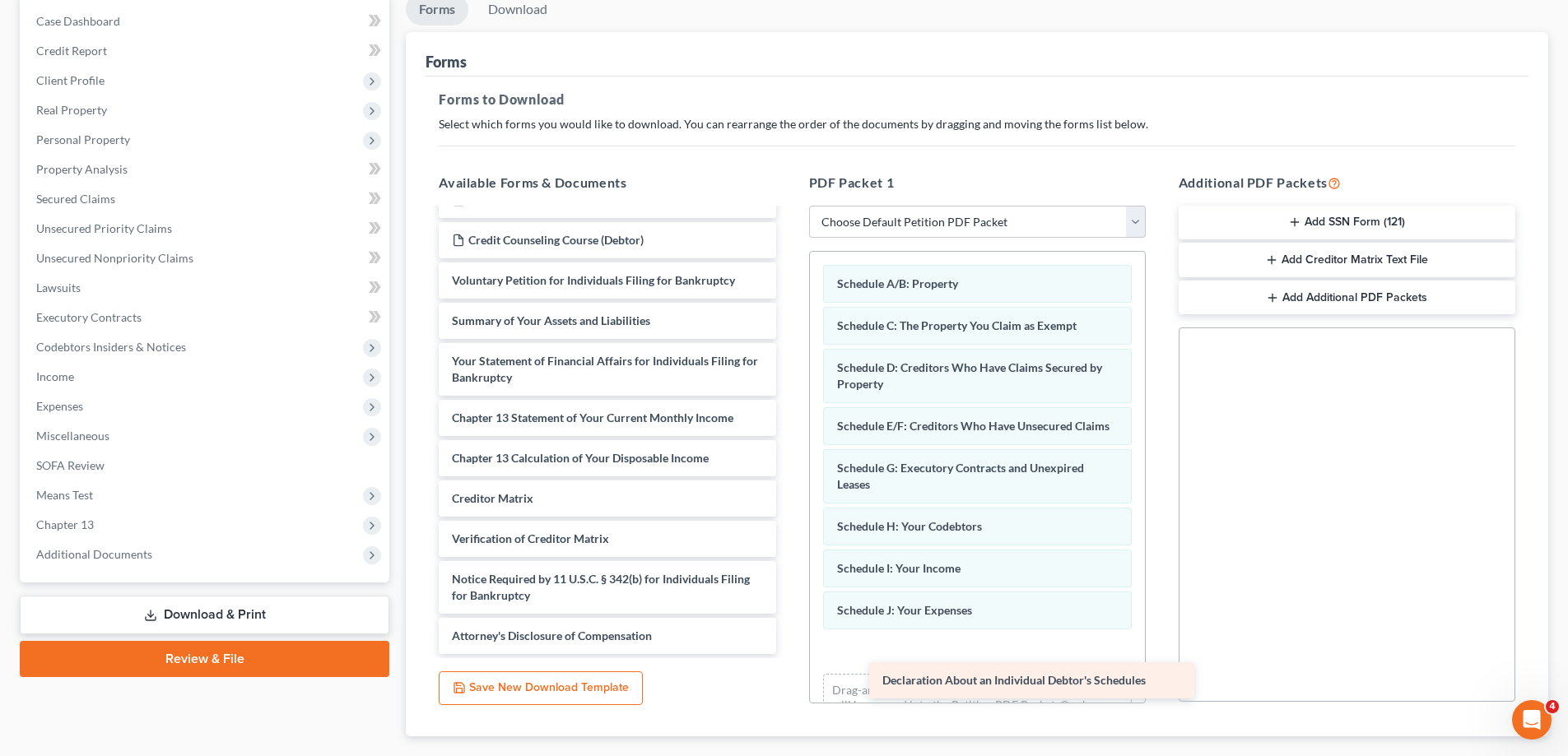
drag, startPoint x: 507, startPoint y: 309, endPoint x: 933, endPoint y: 666, distance: 555.8
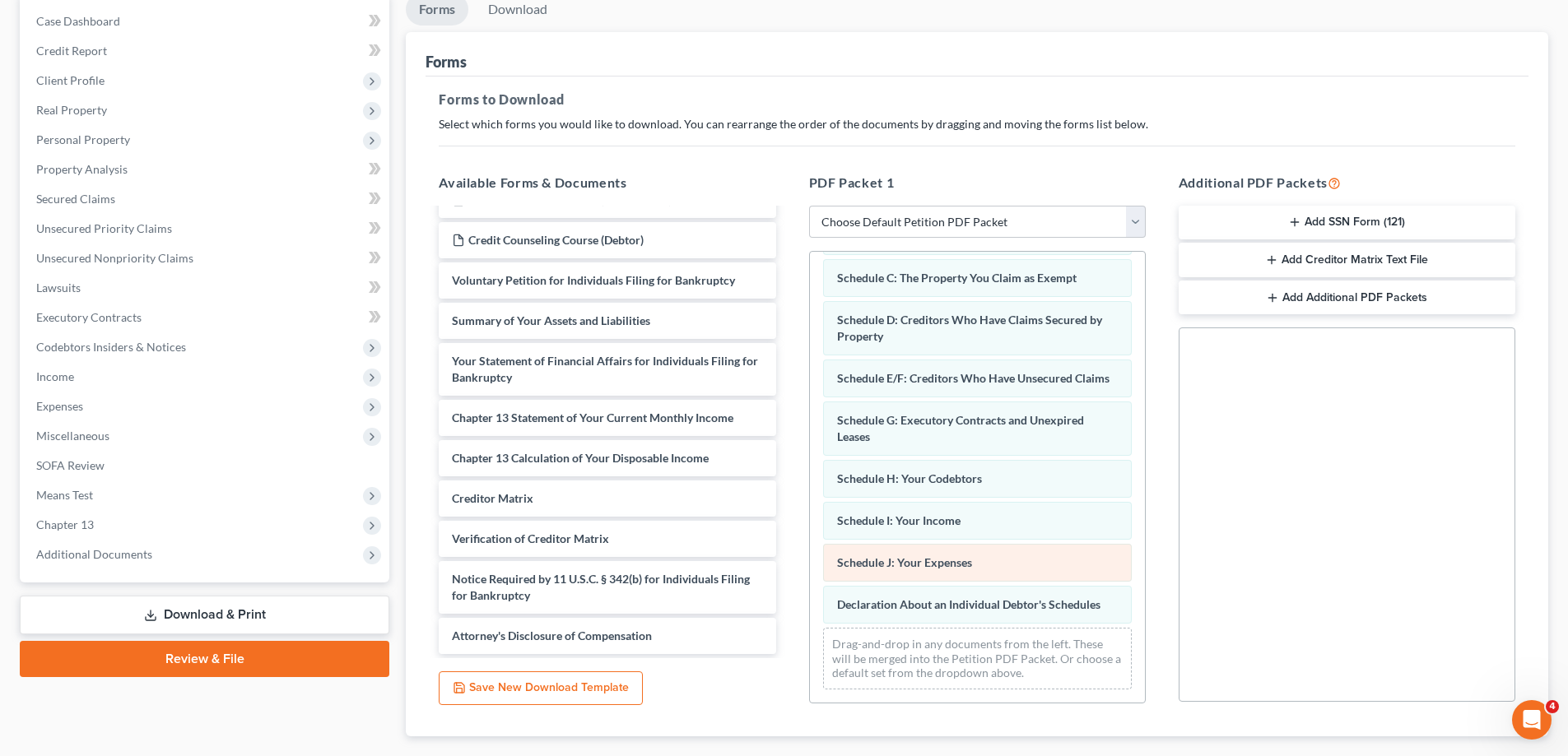
scroll to position [0, 0]
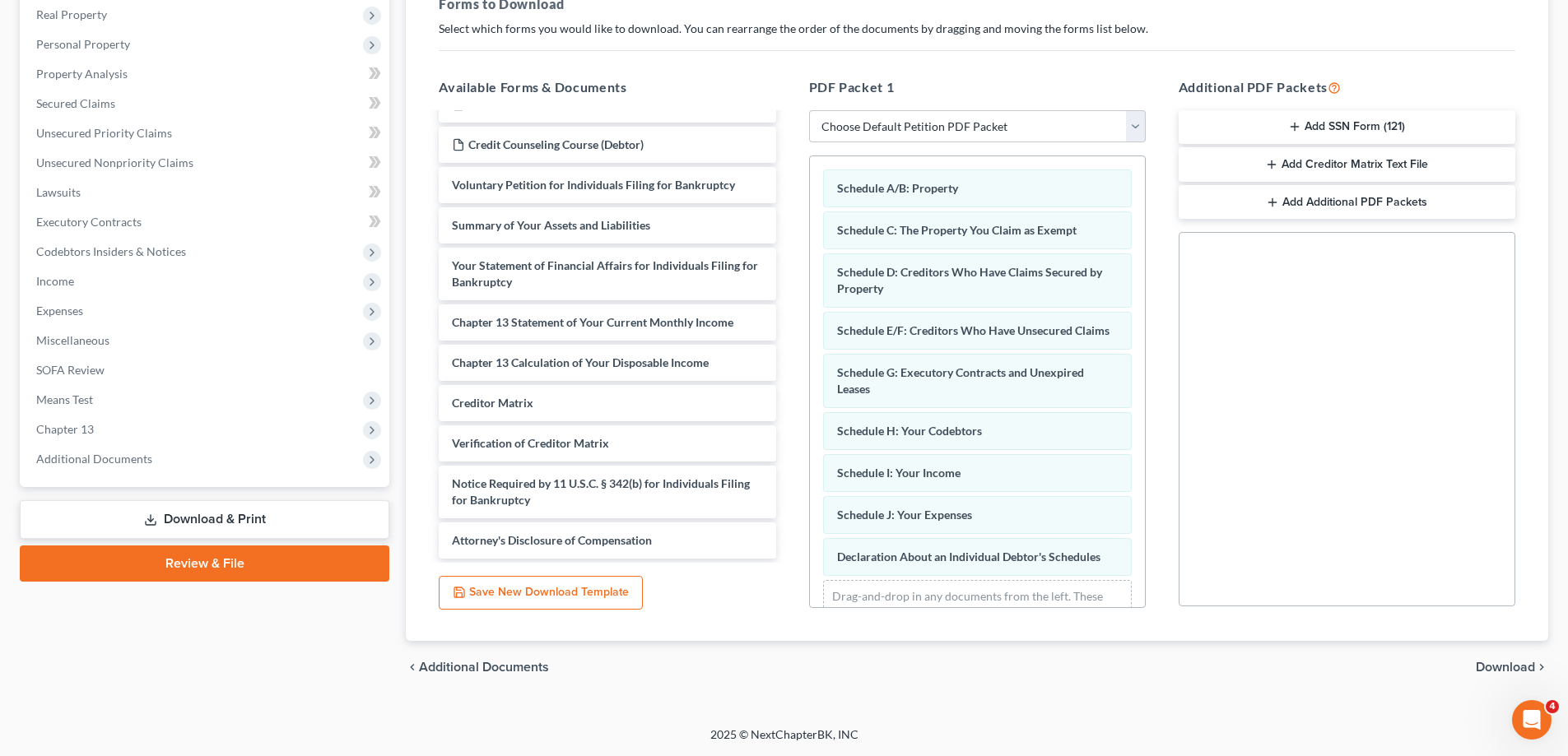
click at [1496, 661] on span "Download" at bounding box center [1505, 668] width 59 height 13
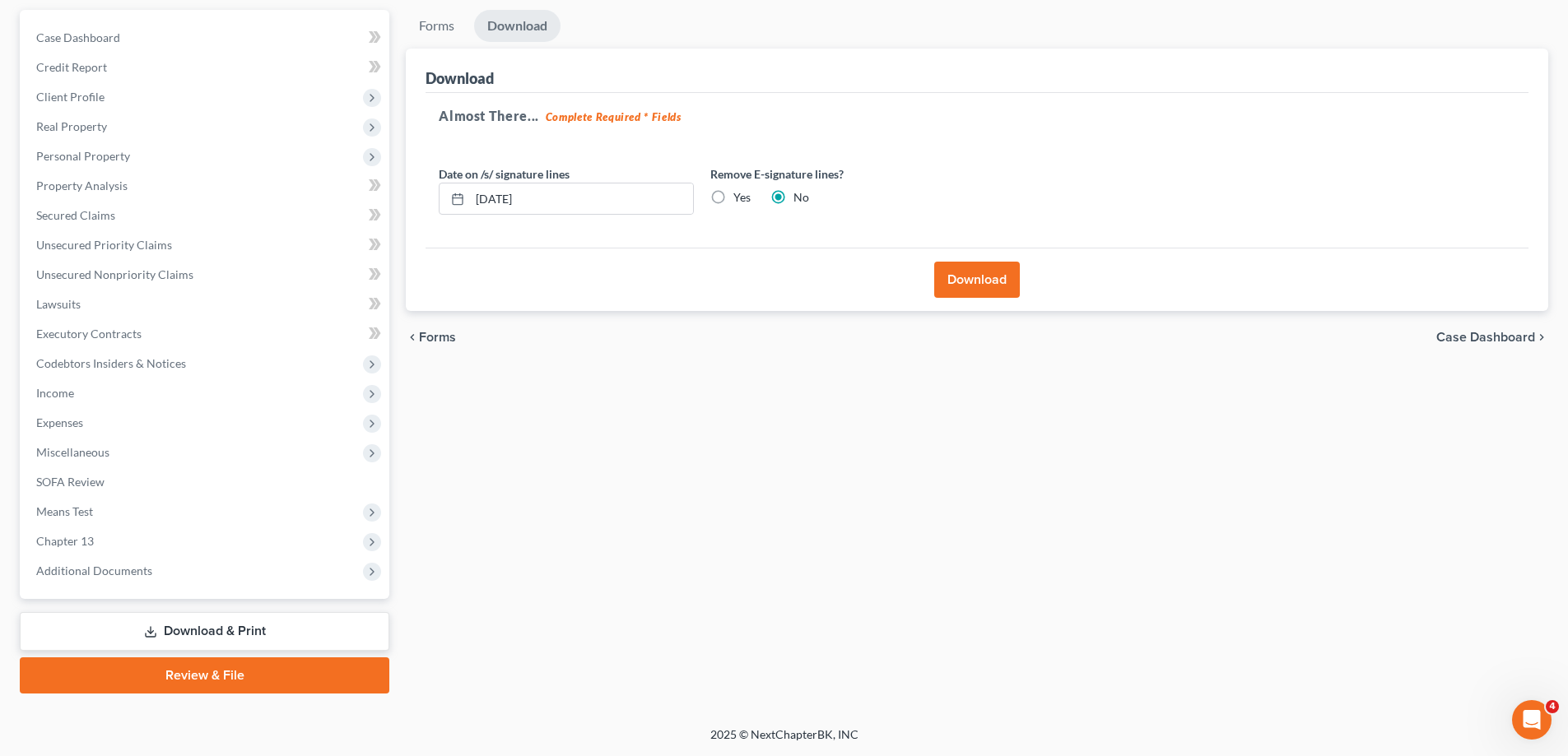
scroll to position [148, 0]
drag, startPoint x: 943, startPoint y: 276, endPoint x: 948, endPoint y: 289, distance: 13.9
click at [944, 276] on button "Download" at bounding box center [977, 279] width 86 height 36
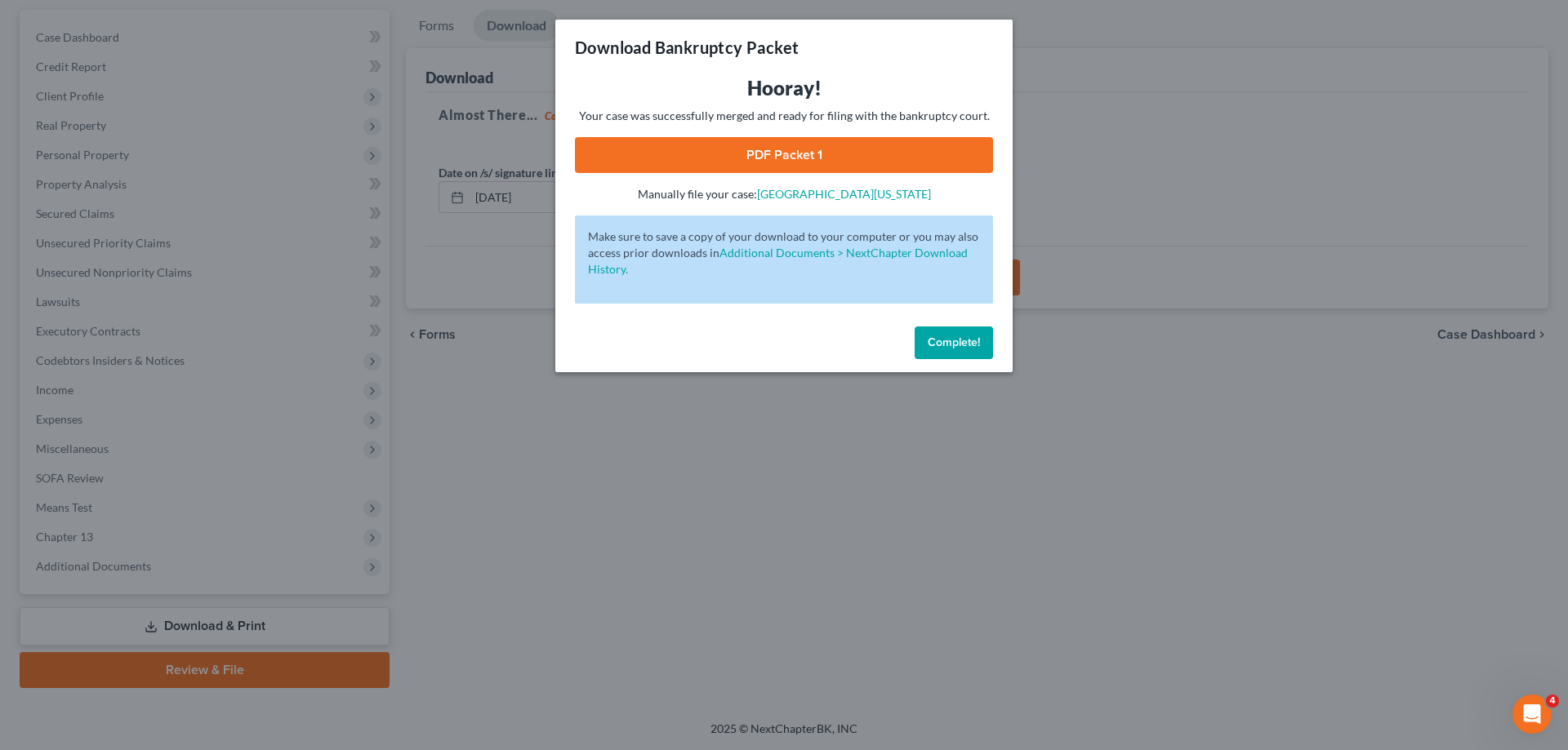
click at [827, 169] on link "PDF Packet 1" at bounding box center [784, 154] width 418 height 36
click at [970, 335] on span "Complete!" at bounding box center [953, 342] width 52 height 14
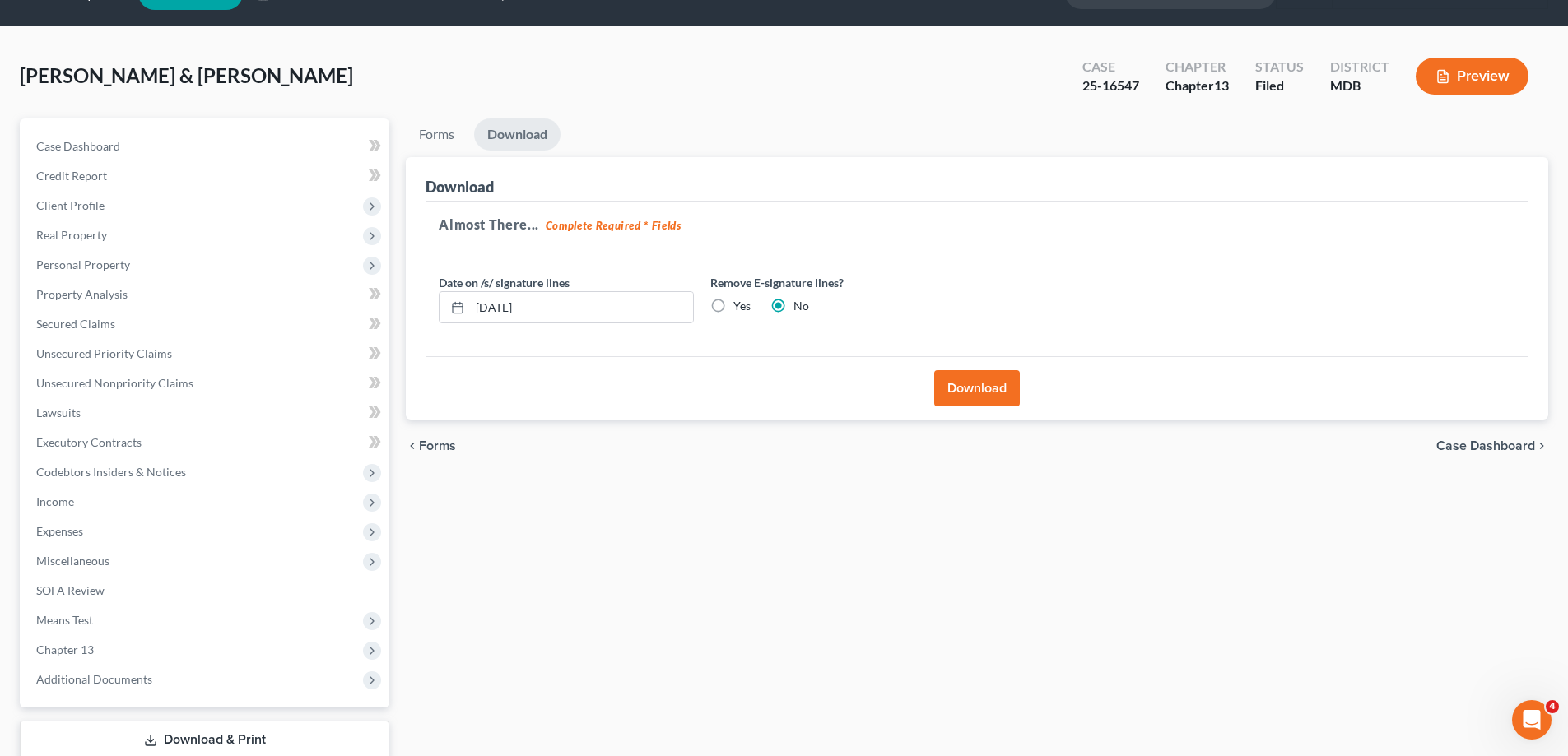
scroll to position [0, 0]
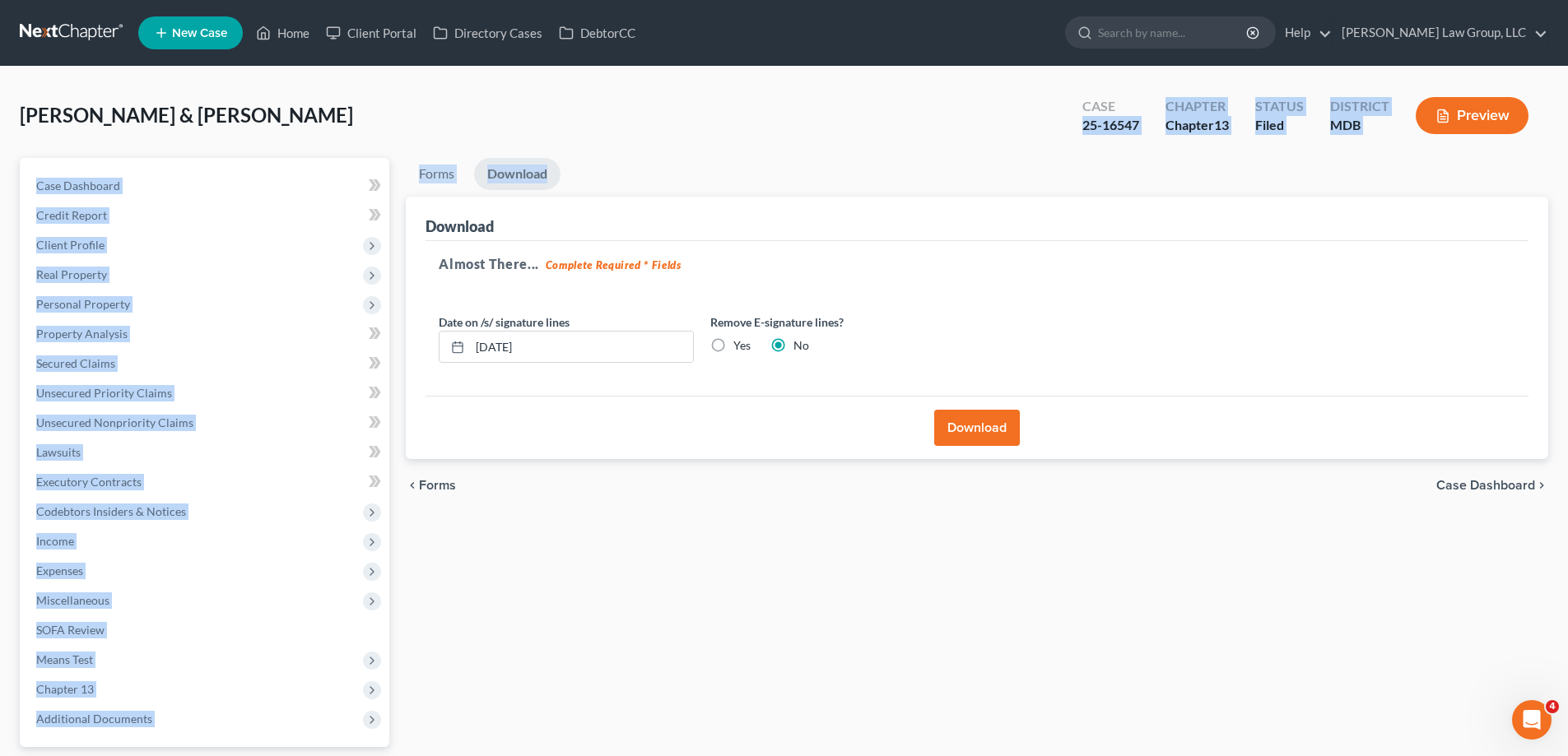
click at [670, 169] on div "[PERSON_NAME] & [PERSON_NAME] Upgraded Case 25-16547 Chapter Chapter 13 Status …" at bounding box center [784, 470] width 1528 height 768
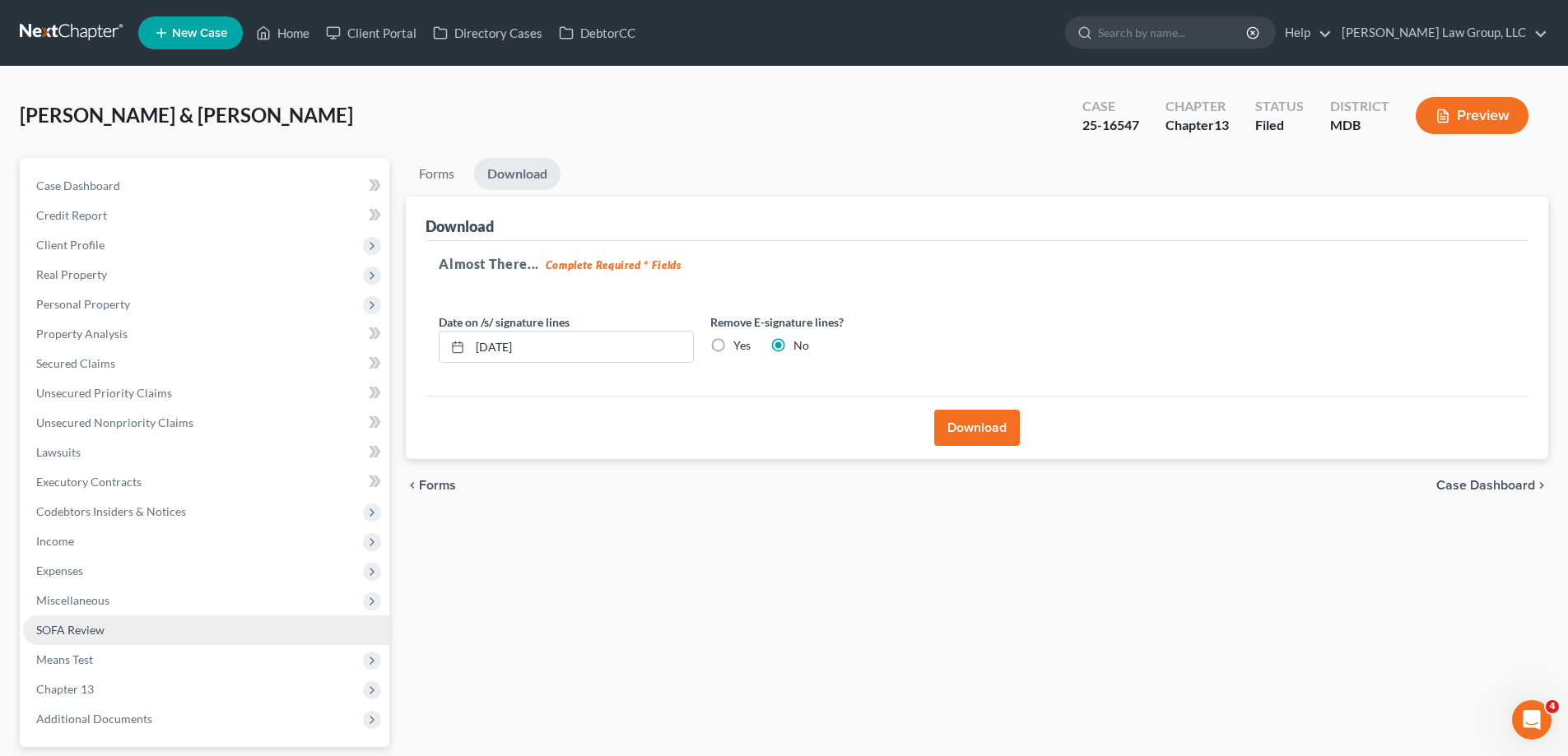
drag, startPoint x: 625, startPoint y: 669, endPoint x: 299, endPoint y: 638, distance: 327.5
click at [623, 670] on div "Forms Download Forms Forms to Download Select which forms you would like to dow…" at bounding box center [977, 500] width 1159 height 684
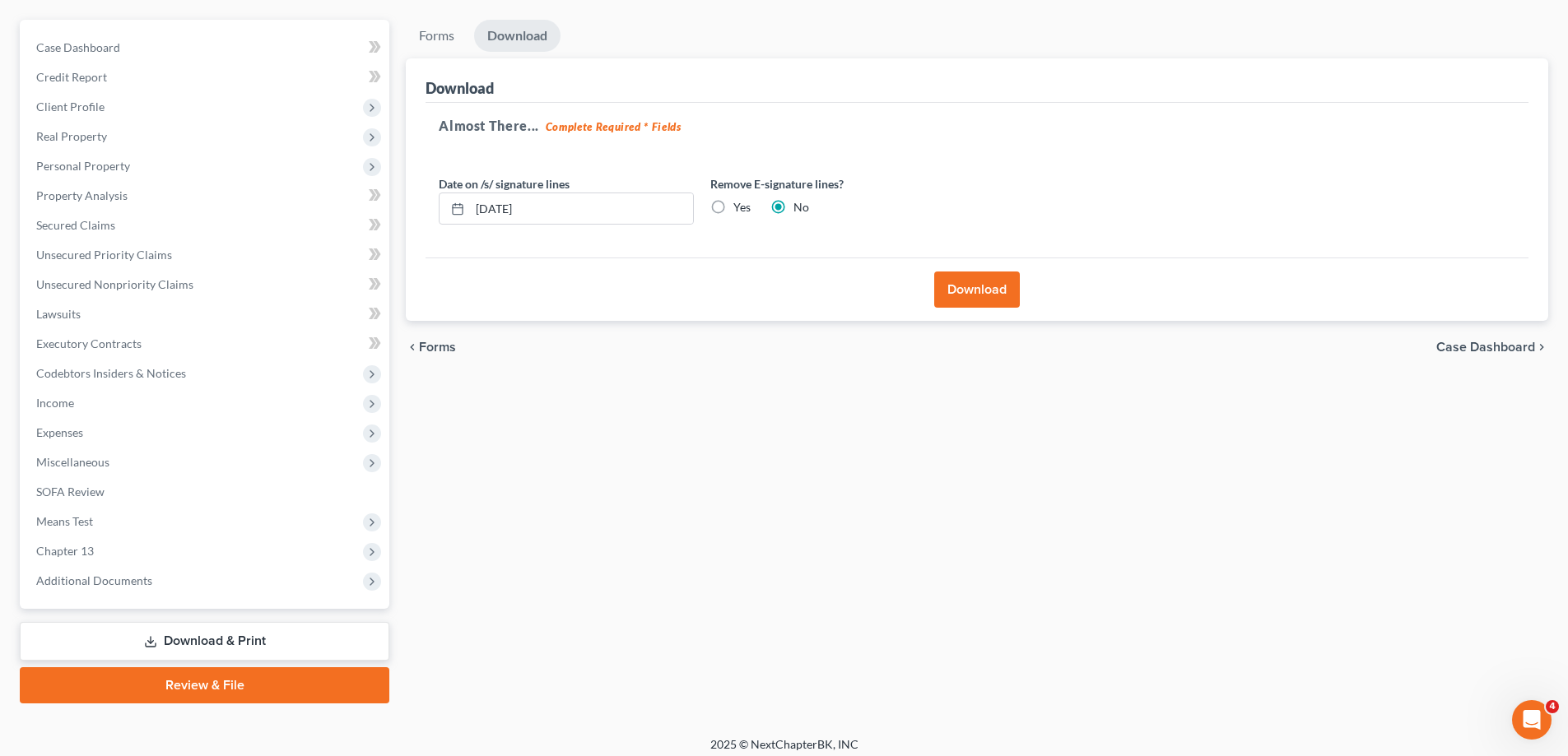
scroll to position [148, 0]
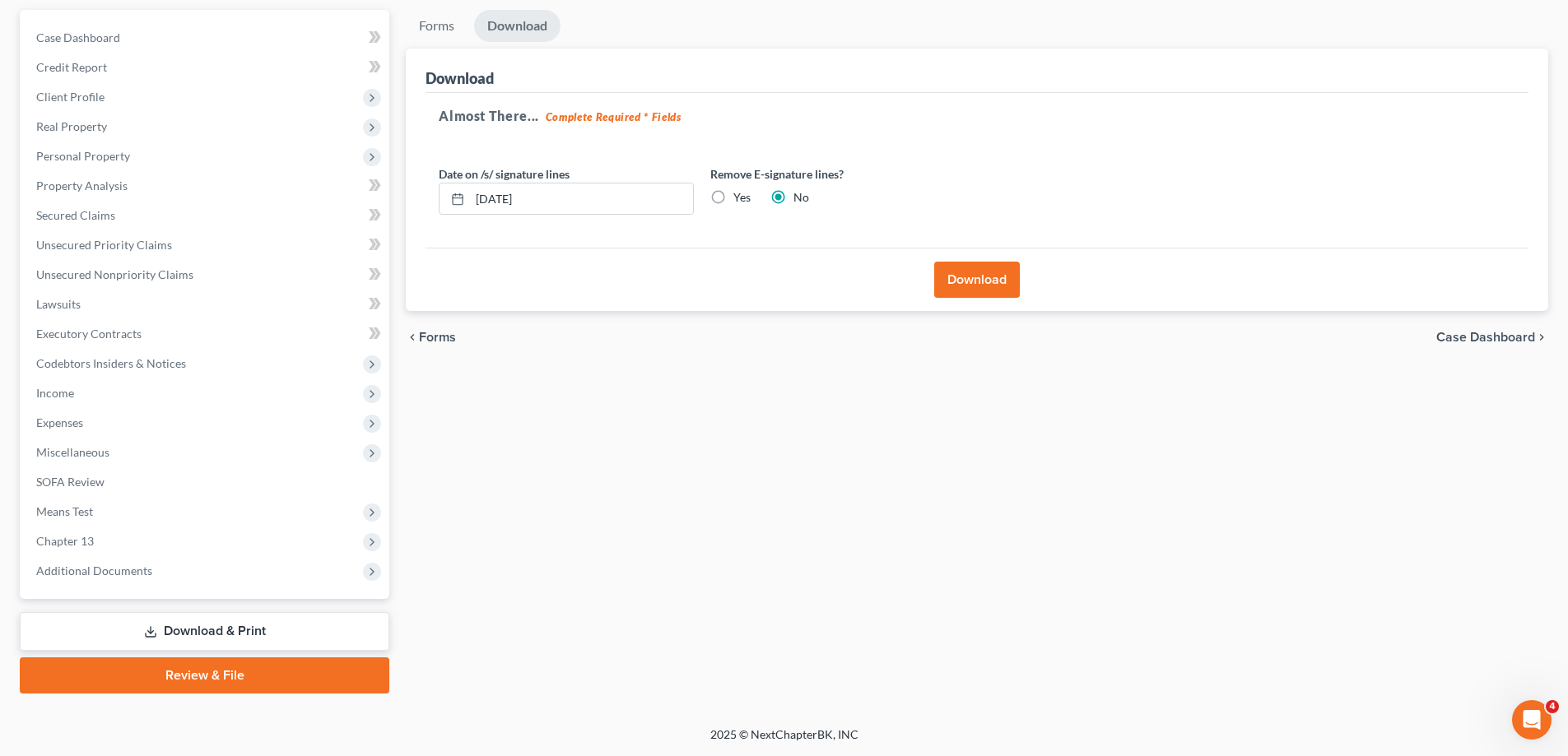
click at [227, 634] on link "Download & Print" at bounding box center [205, 631] width 370 height 38
drag, startPoint x: 421, startPoint y: 13, endPoint x: 1383, endPoint y: 660, distance: 1159.3
click at [422, 13] on link "Forms" at bounding box center [436, 26] width 62 height 32
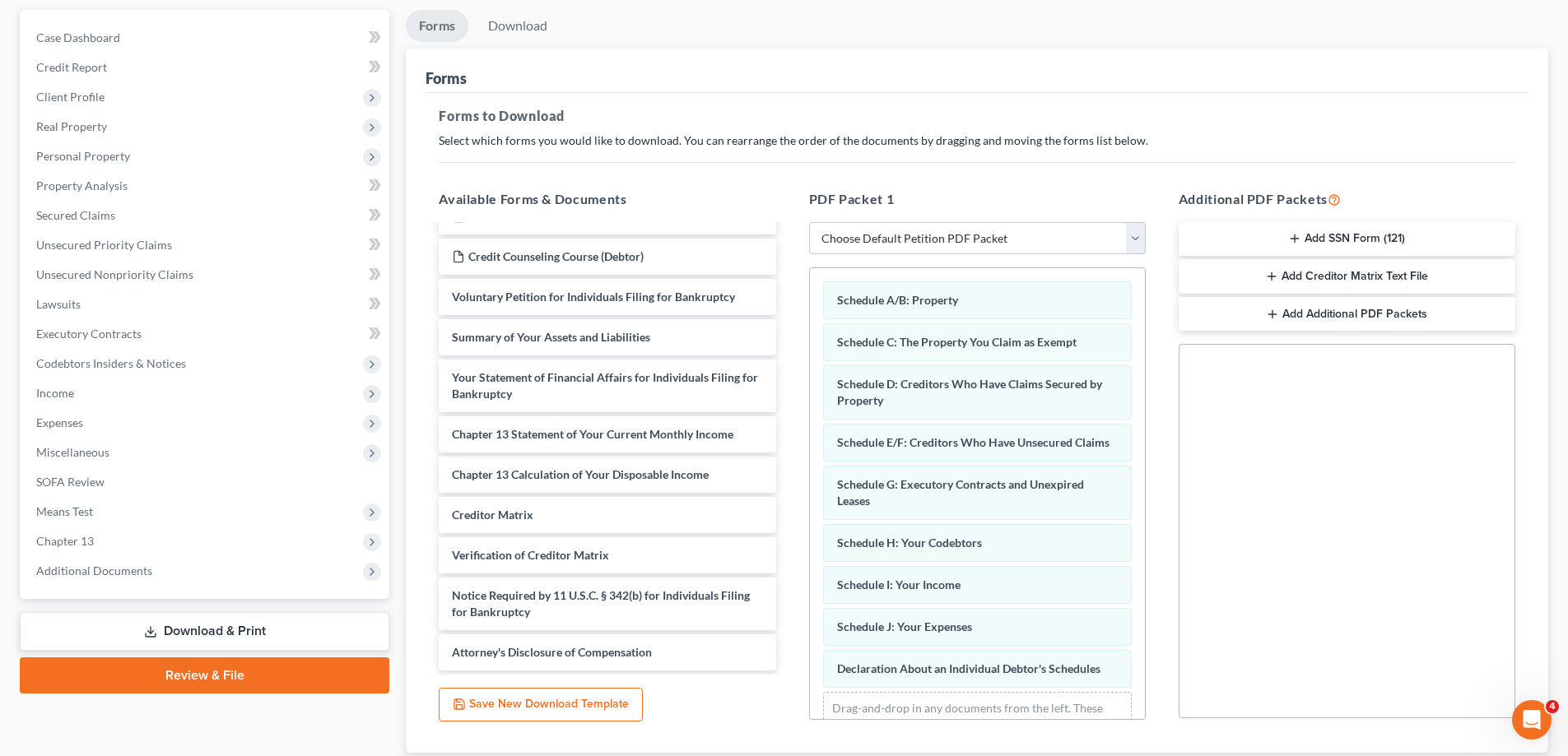
drag, startPoint x: 962, startPoint y: 235, endPoint x: 963, endPoint y: 252, distance: 17.0
click at [962, 235] on select "Choose Default Petition PDF Packet Complete Bankruptcy Petition (all forms and …" at bounding box center [978, 239] width 336 height 33
click at [809, 222] on select "Choose Default Petition PDF Packet Complete Bankruptcy Petition (all forms and …" at bounding box center [978, 239] width 336 height 33
click at [933, 241] on select "Choose Default Petition PDF Packet Complete Bankruptcy Petition (all forms and …" at bounding box center [978, 239] width 336 height 33
select select "0"
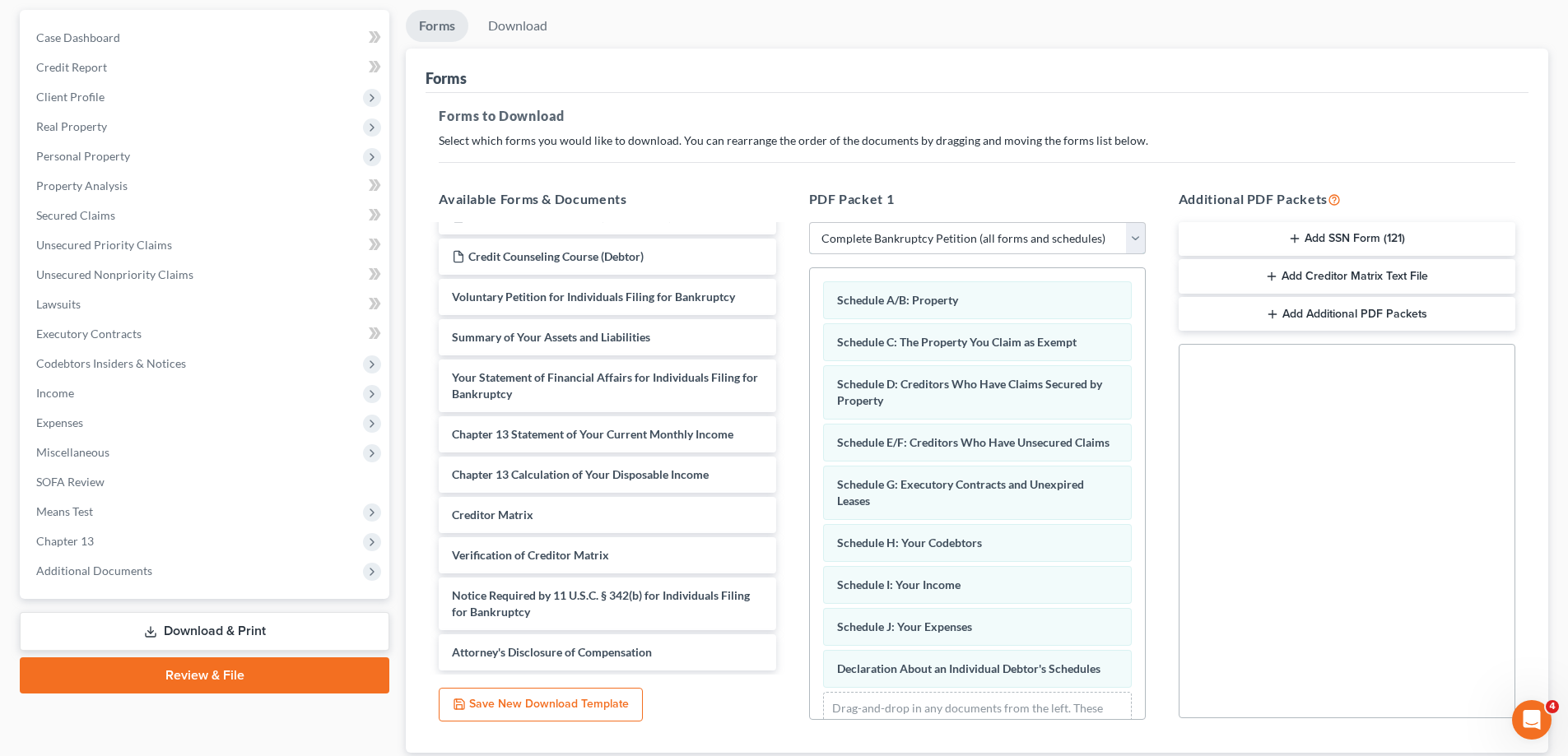
click at [809, 222] on select "Choose Default Petition PDF Packet Complete Bankruptcy Petition (all forms and …" at bounding box center [978, 239] width 336 height 33
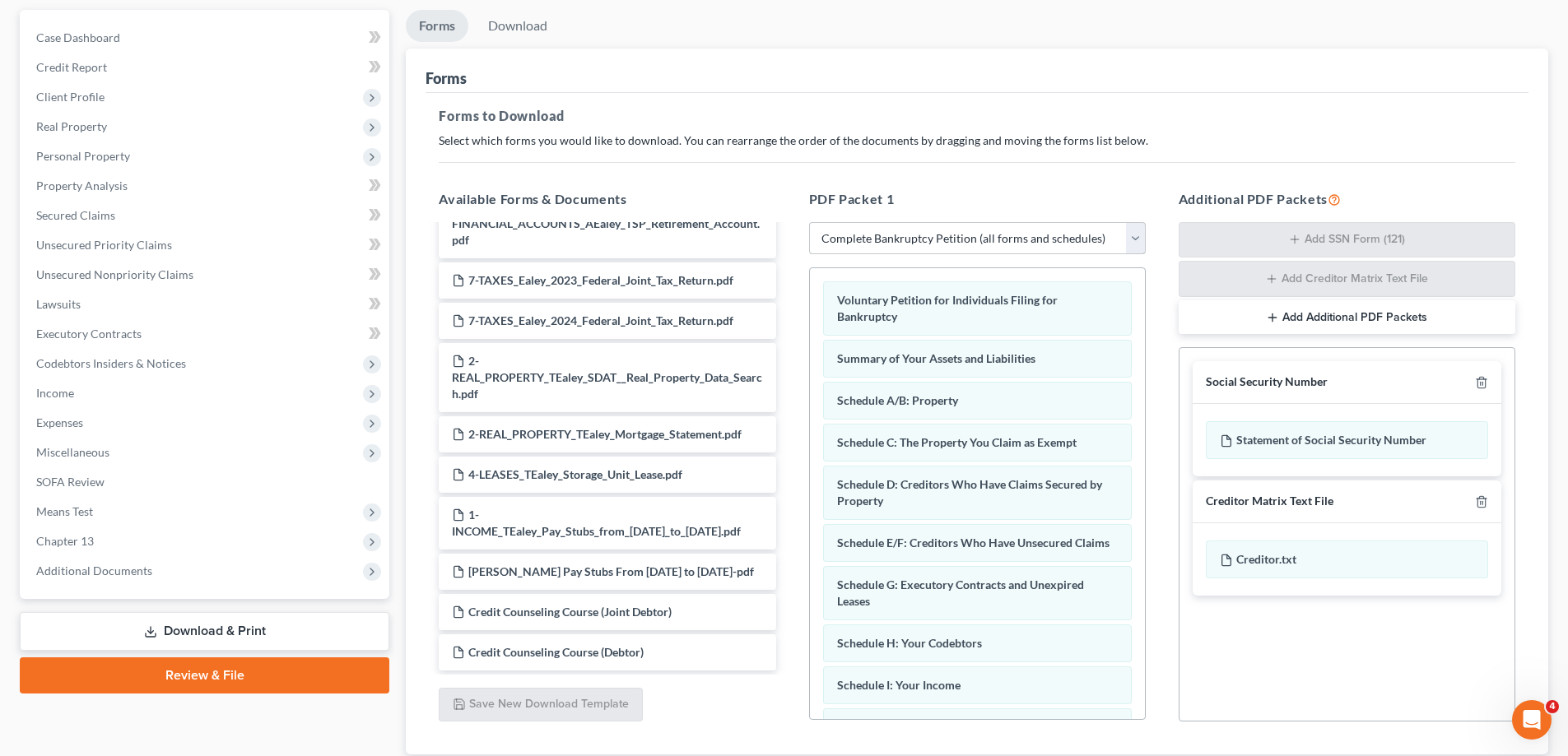
drag, startPoint x: 923, startPoint y: 238, endPoint x: 927, endPoint y: 253, distance: 15.5
click at [923, 238] on select "Choose Default Petition PDF Packet Complete Bankruptcy Petition (all forms and …" at bounding box center [978, 239] width 336 height 33
select select
click at [809, 222] on select "Choose Default Petition PDF Packet Complete Bankruptcy Petition (all forms and …" at bounding box center [978, 239] width 336 height 33
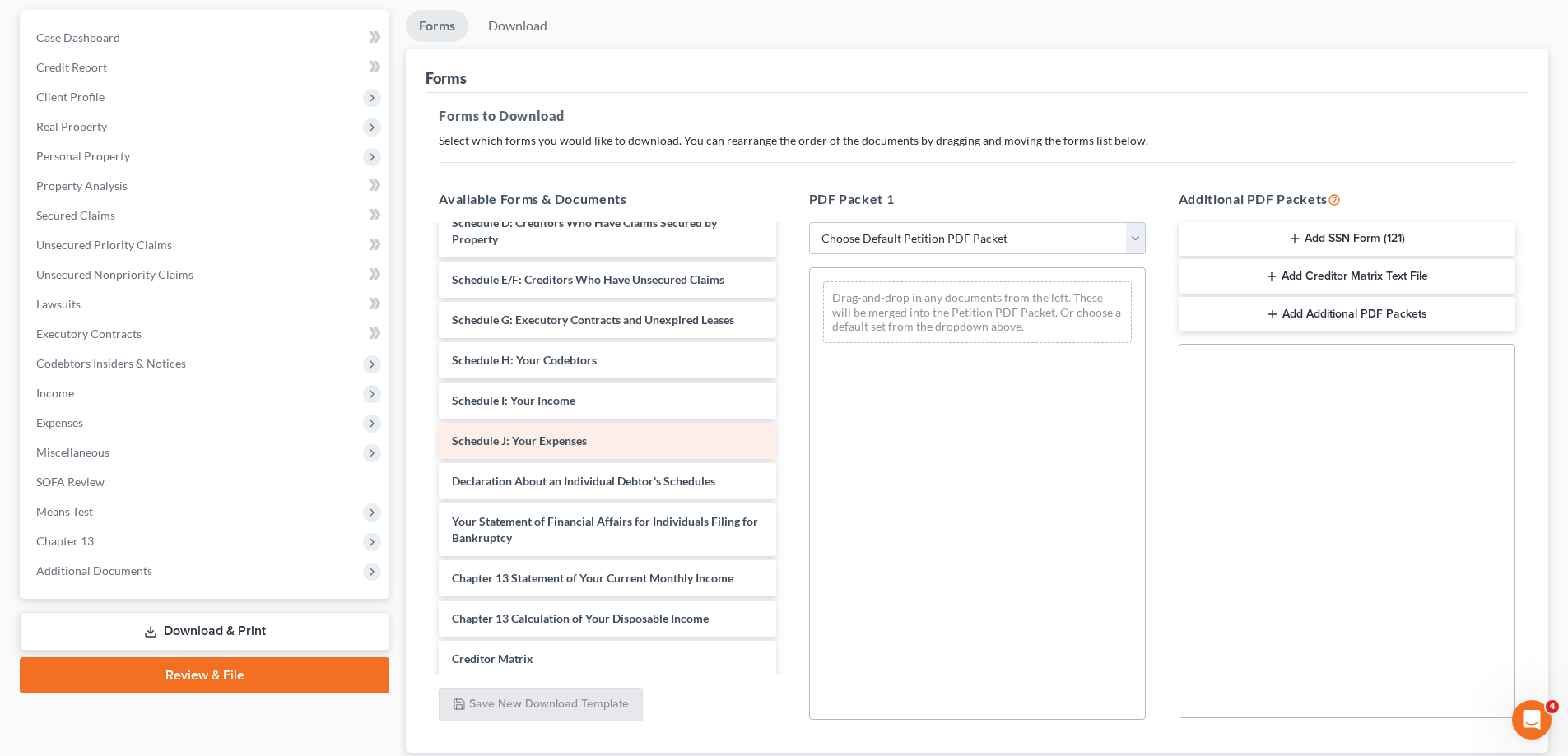
scroll to position [4361, 0]
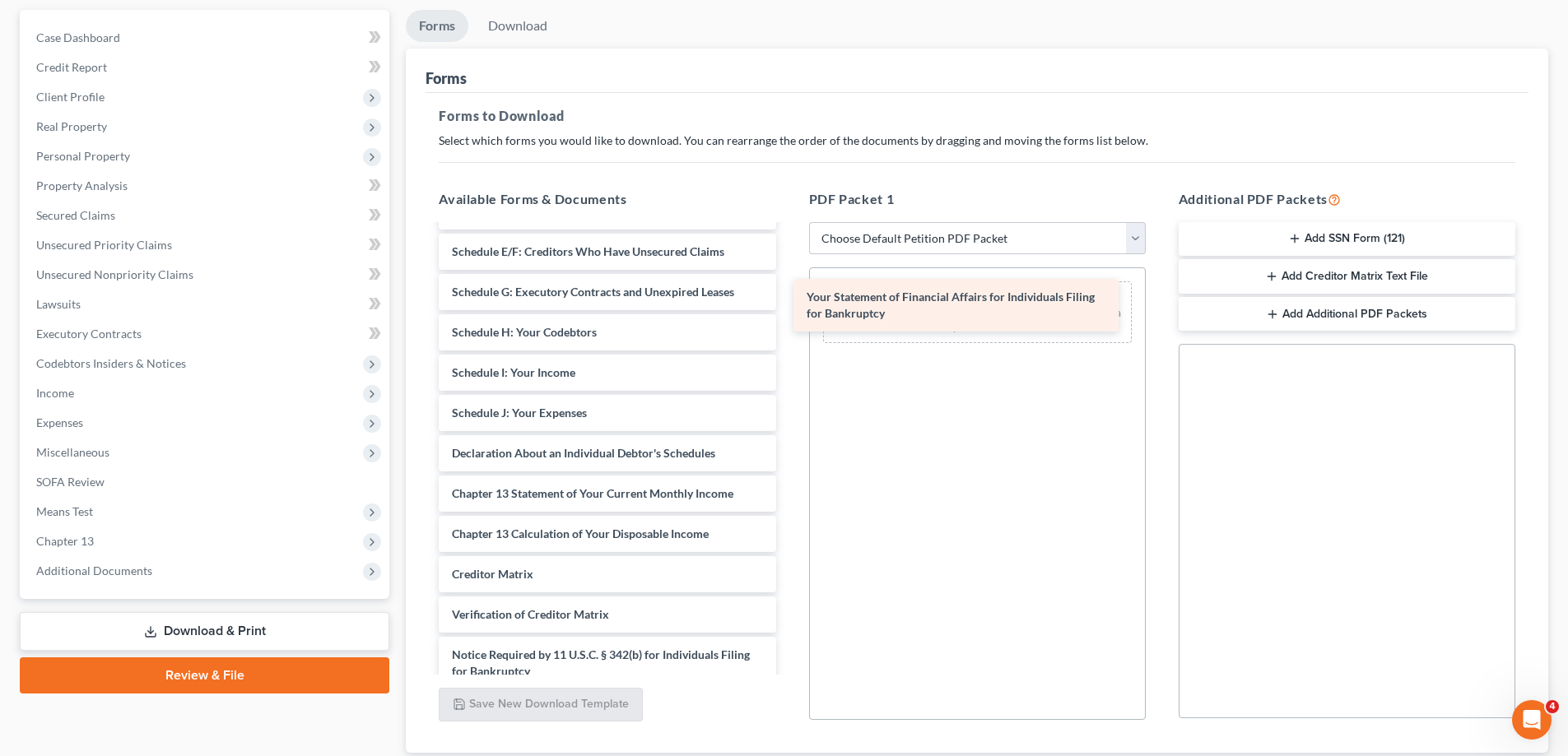
drag, startPoint x: 562, startPoint y: 524, endPoint x: 916, endPoint y: 311, distance: 413.1
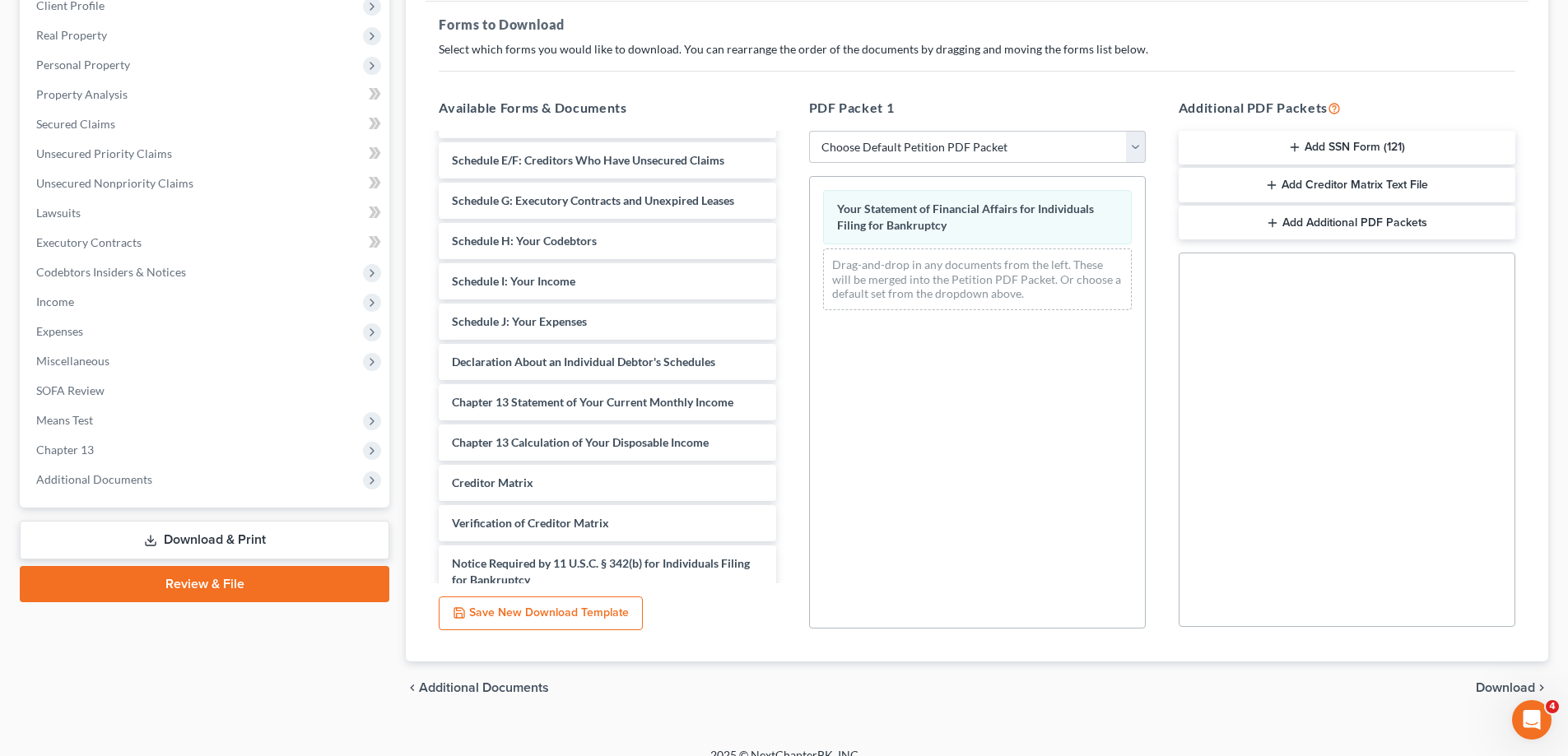
scroll to position [260, 0]
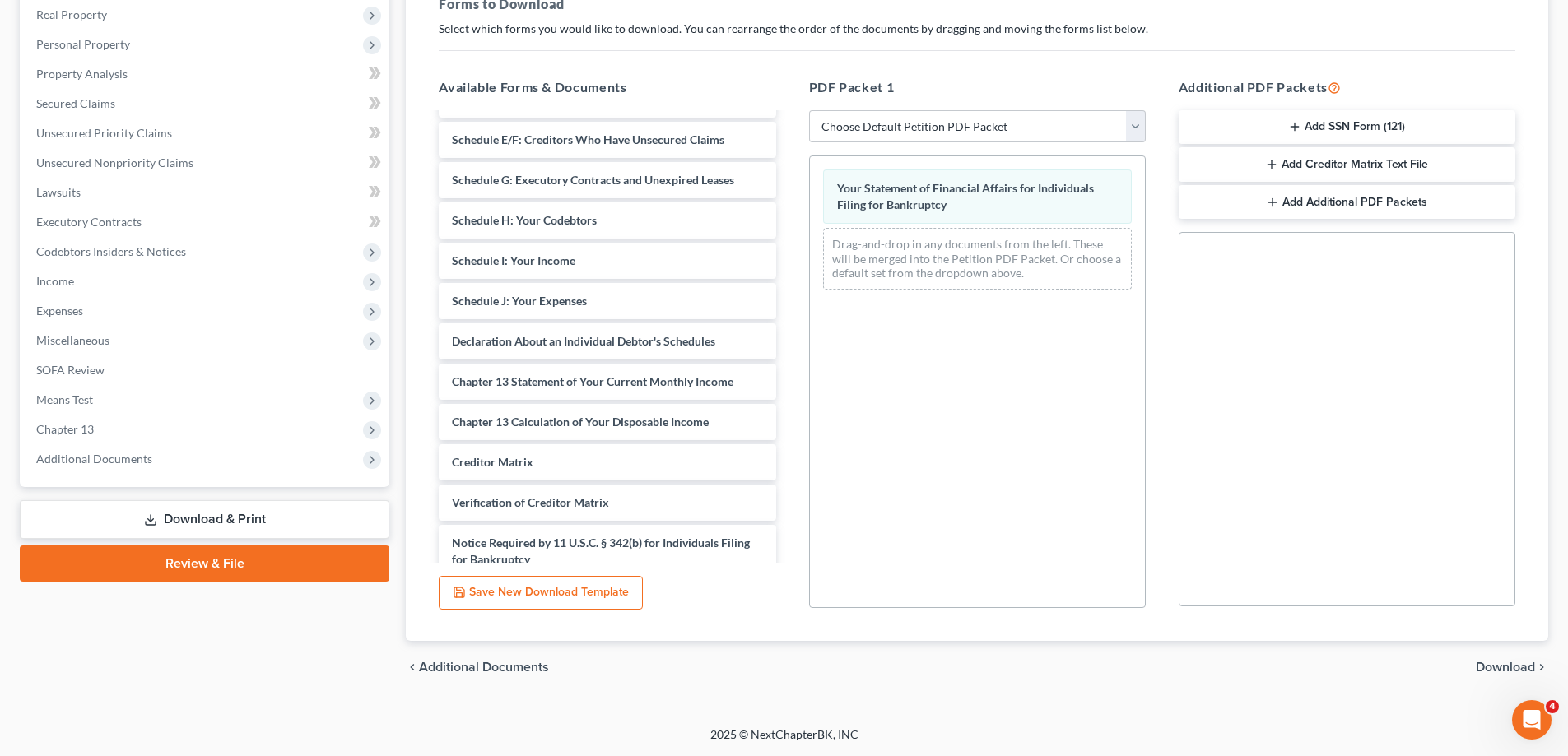
click at [1512, 669] on span "Download" at bounding box center [1505, 668] width 59 height 13
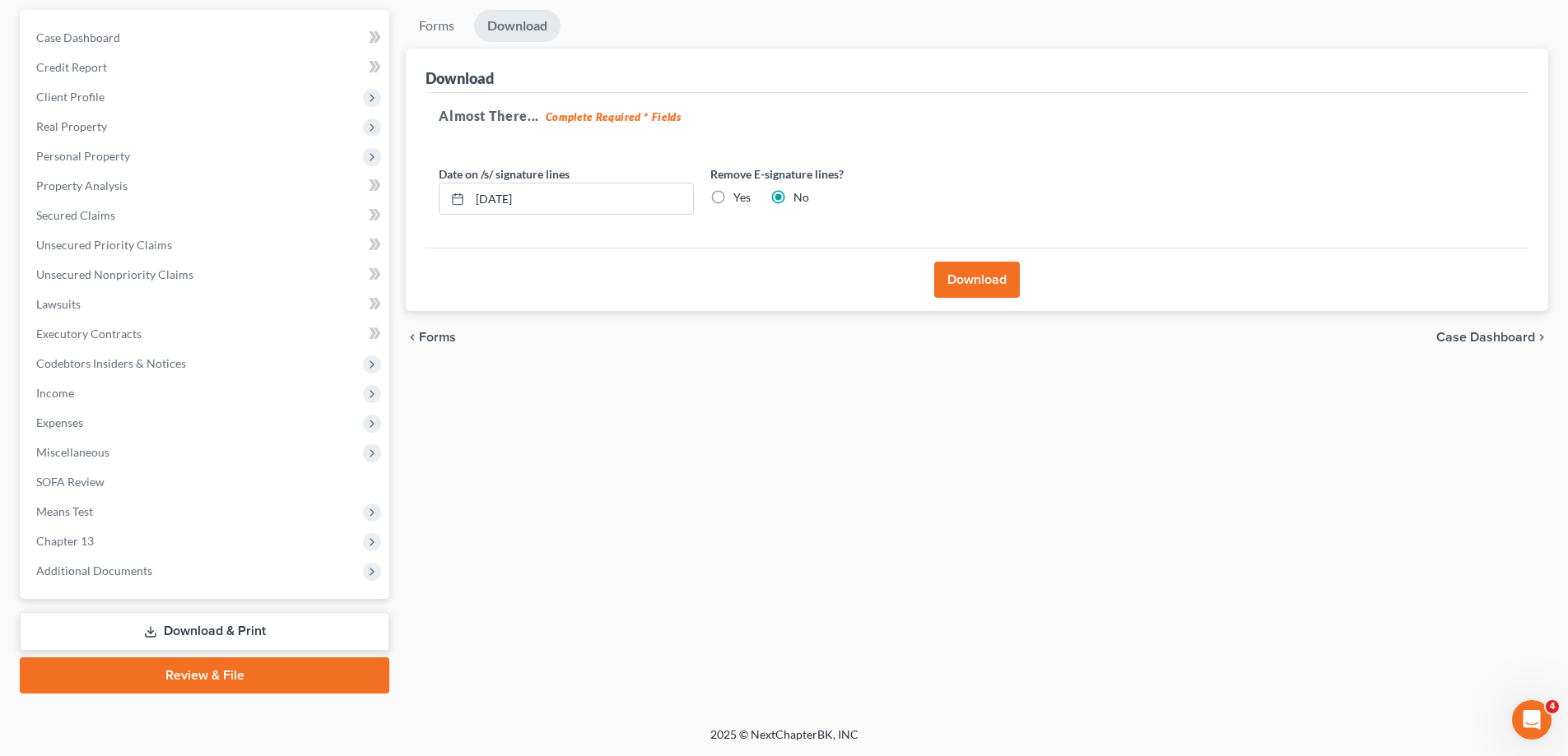
click at [950, 276] on button "Download" at bounding box center [977, 279] width 86 height 36
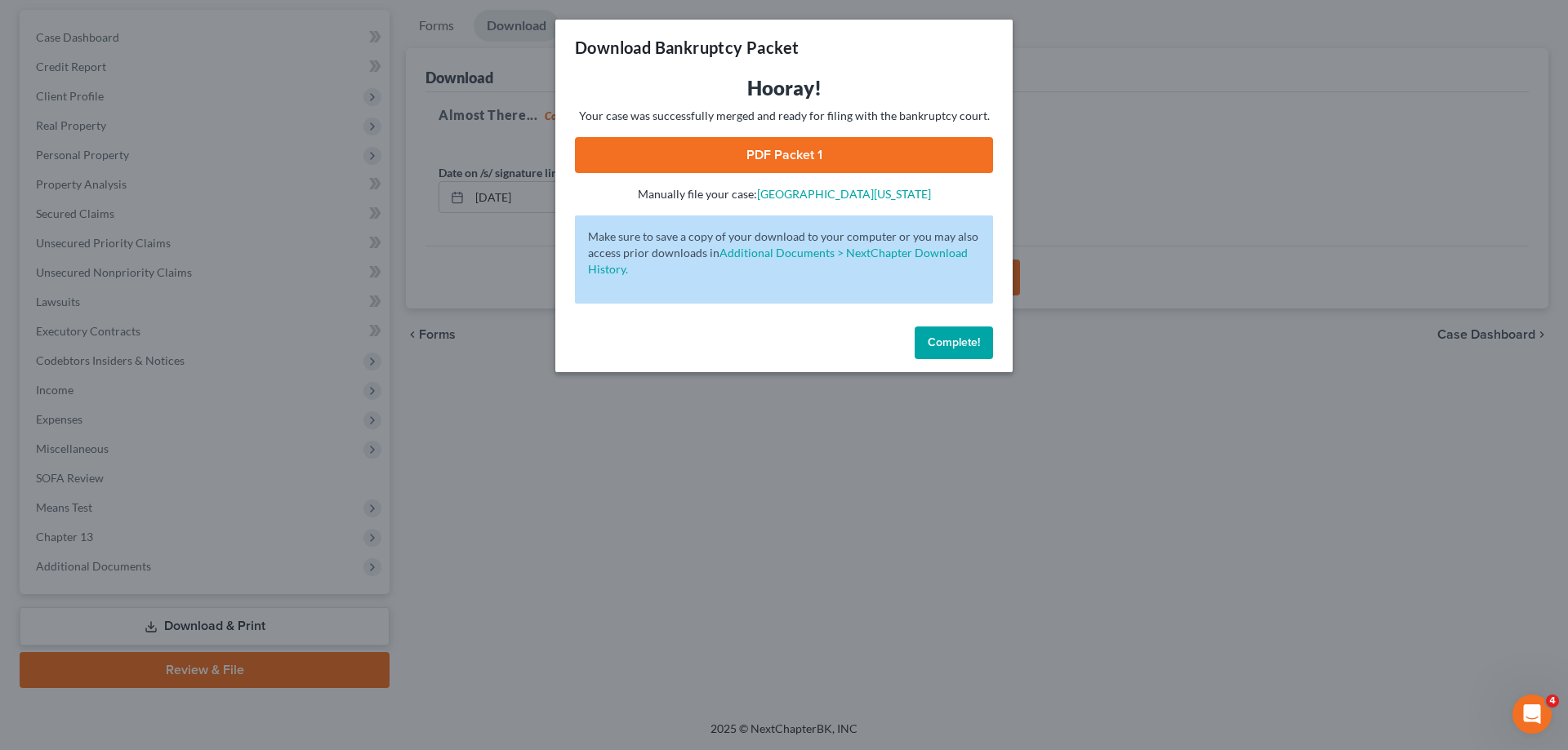
click at [725, 173] on div "Hooray! Your case was successfully merged and ready for filing with the bankrup…" at bounding box center [784, 139] width 418 height 127
click at [716, 156] on link "PDF Packet 1" at bounding box center [784, 154] width 418 height 36
click at [947, 339] on span "Complete!" at bounding box center [953, 342] width 52 height 14
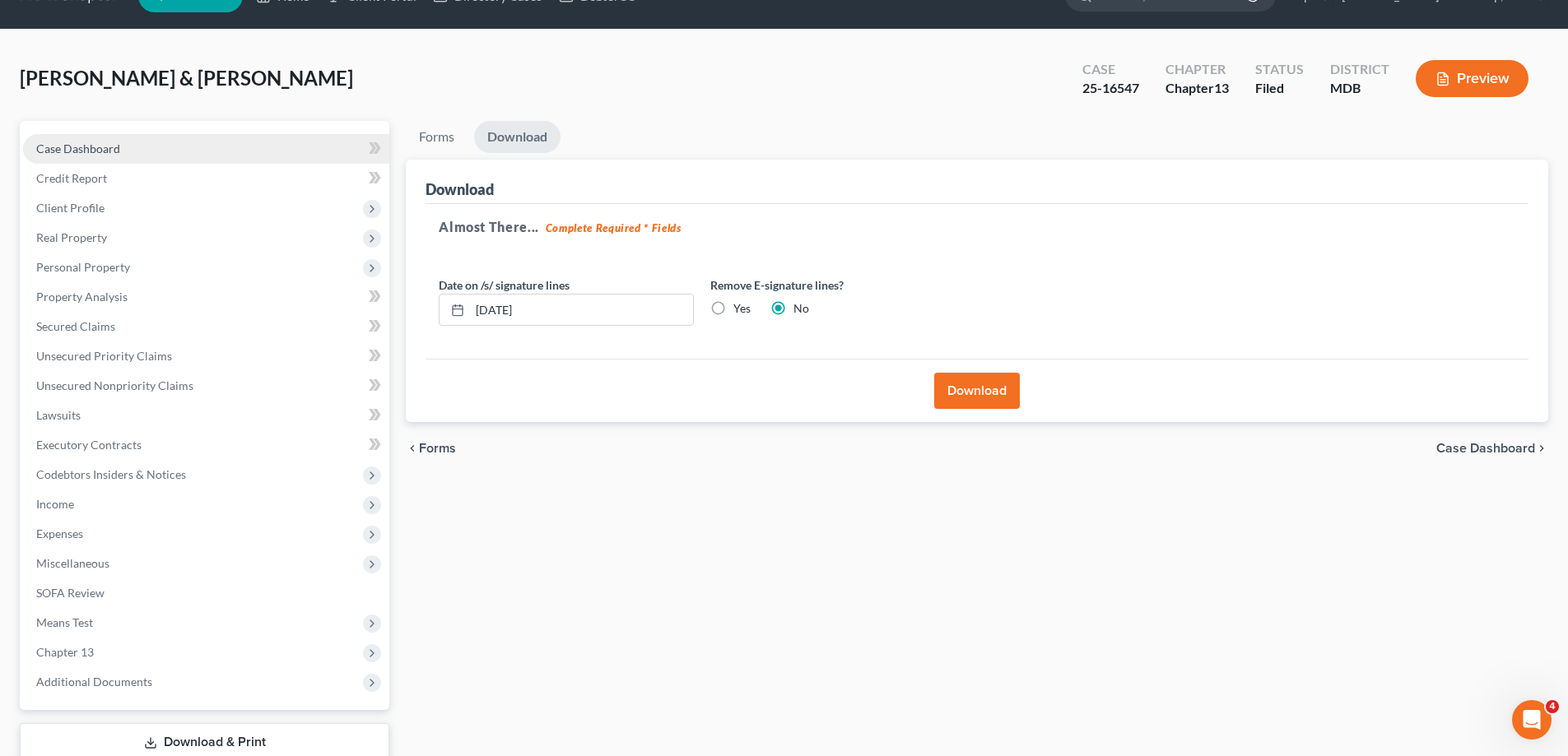
scroll to position [0, 0]
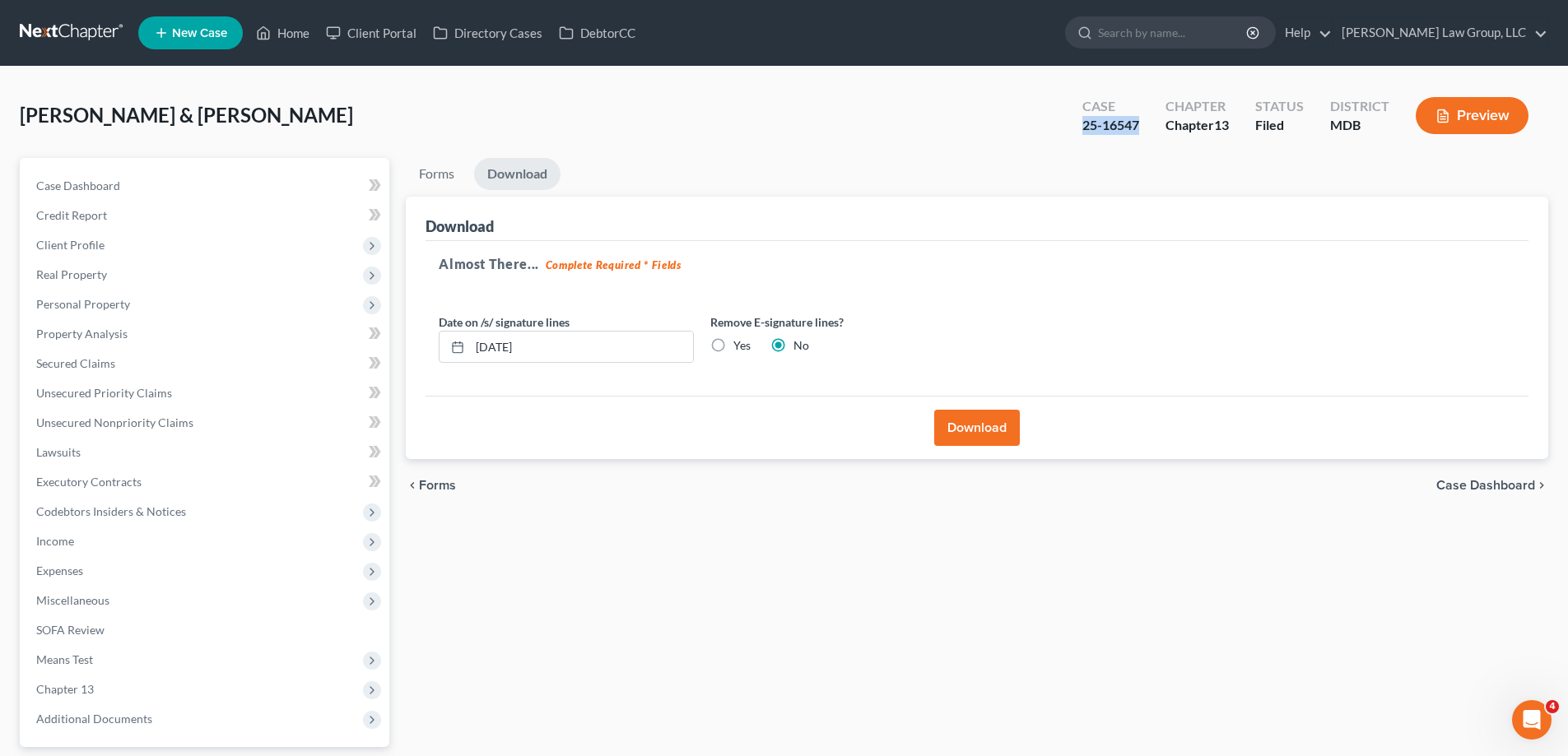
drag, startPoint x: 1146, startPoint y: 127, endPoint x: 1078, endPoint y: 127, distance: 68.0
click at [1078, 127] on div "Case 25-16547" at bounding box center [1111, 117] width 83 height 48
copy div "25-16547"
click at [185, 547] on span "Income" at bounding box center [207, 542] width 366 height 30
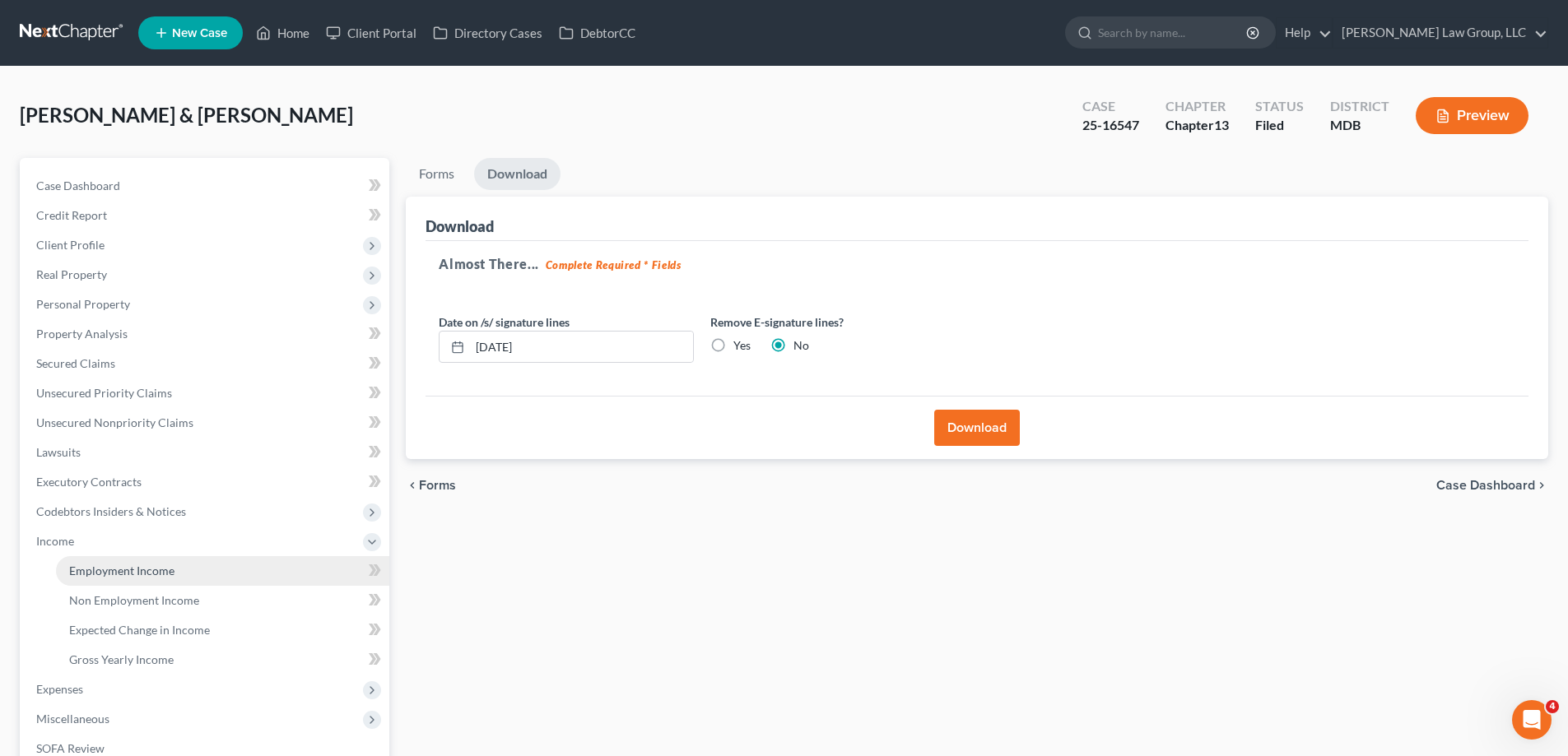
click at [182, 561] on link "Employment Income" at bounding box center [222, 571] width 333 height 30
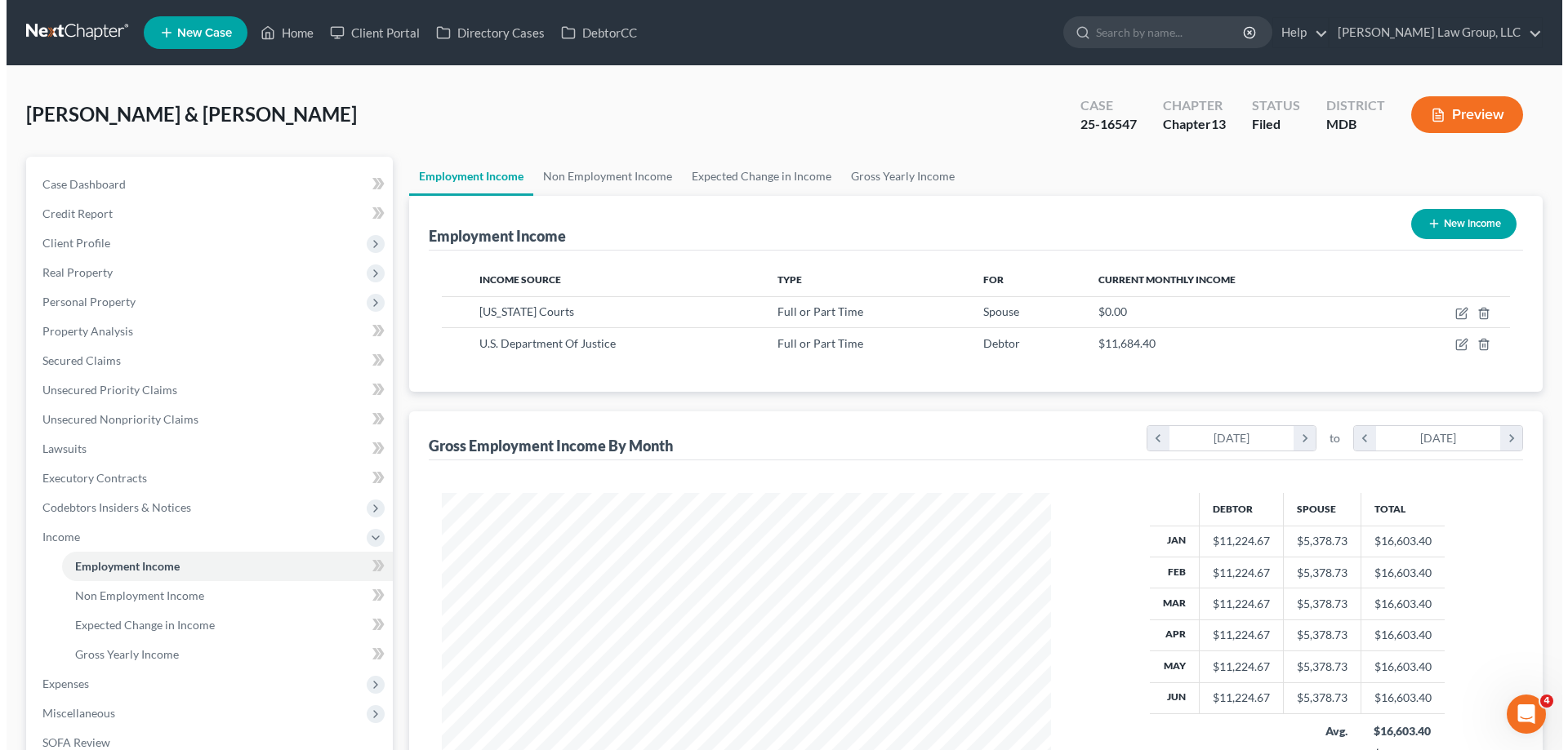
scroll to position [305, 642]
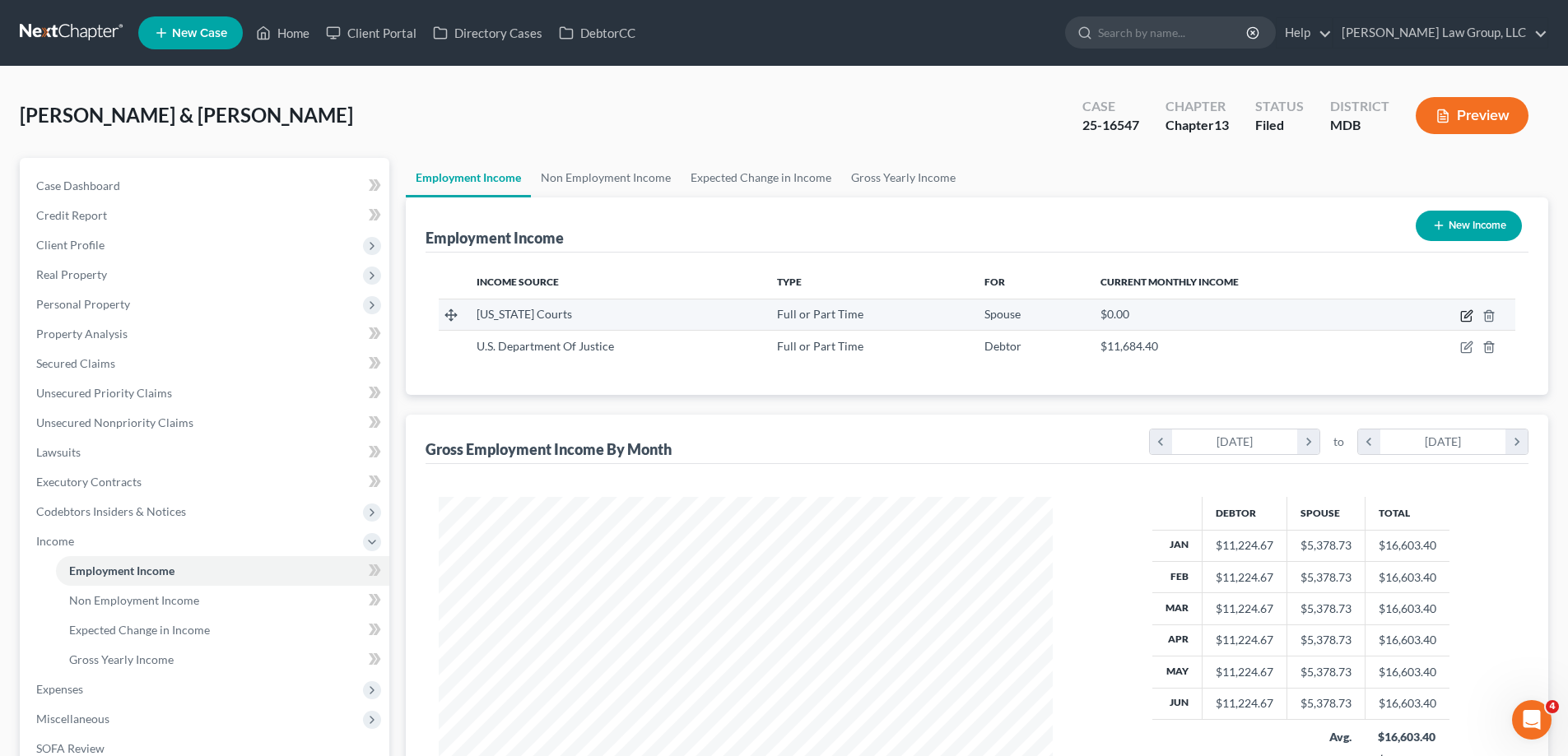
click at [1469, 317] on icon "button" at bounding box center [1466, 316] width 13 height 13
select select "0"
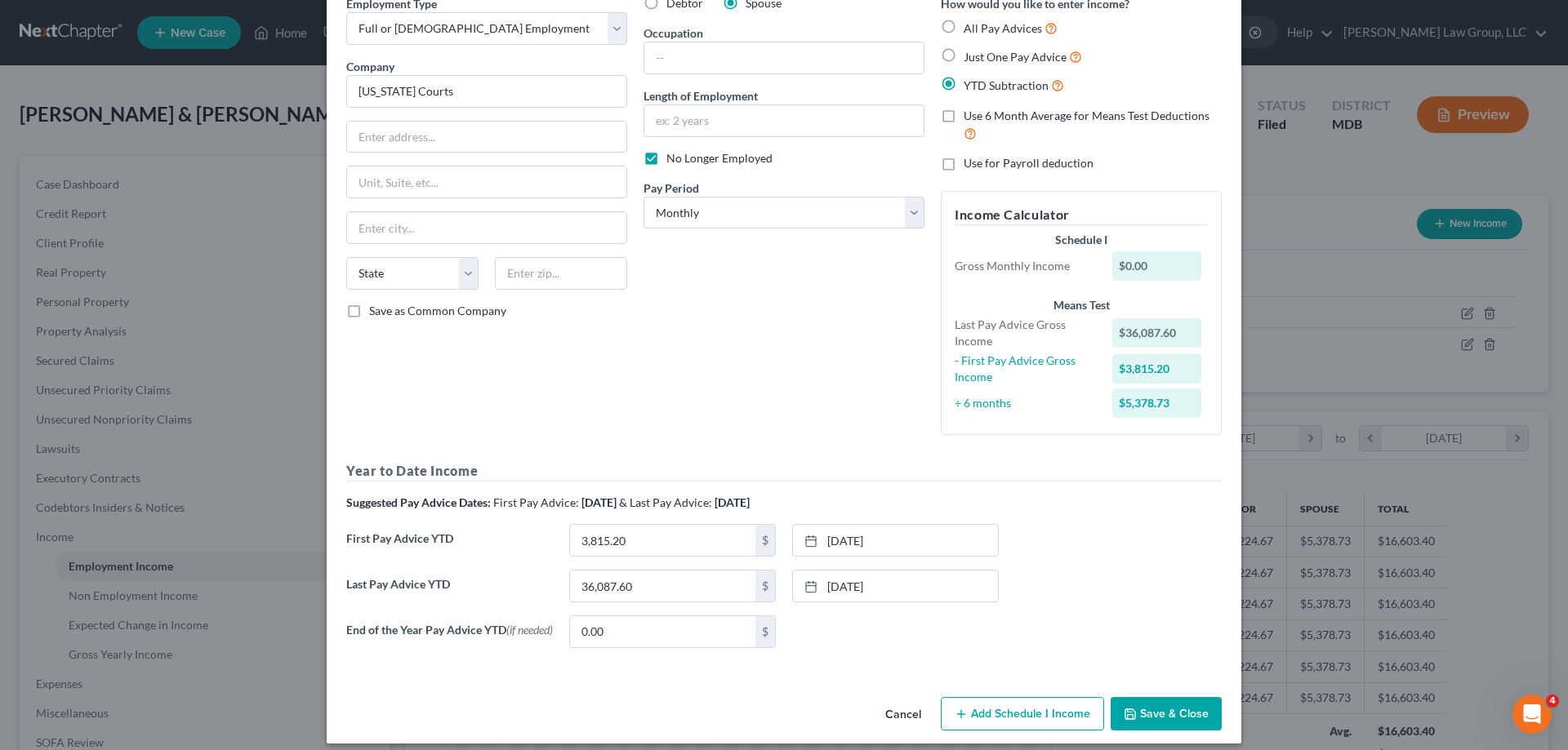
scroll to position [97, 0]
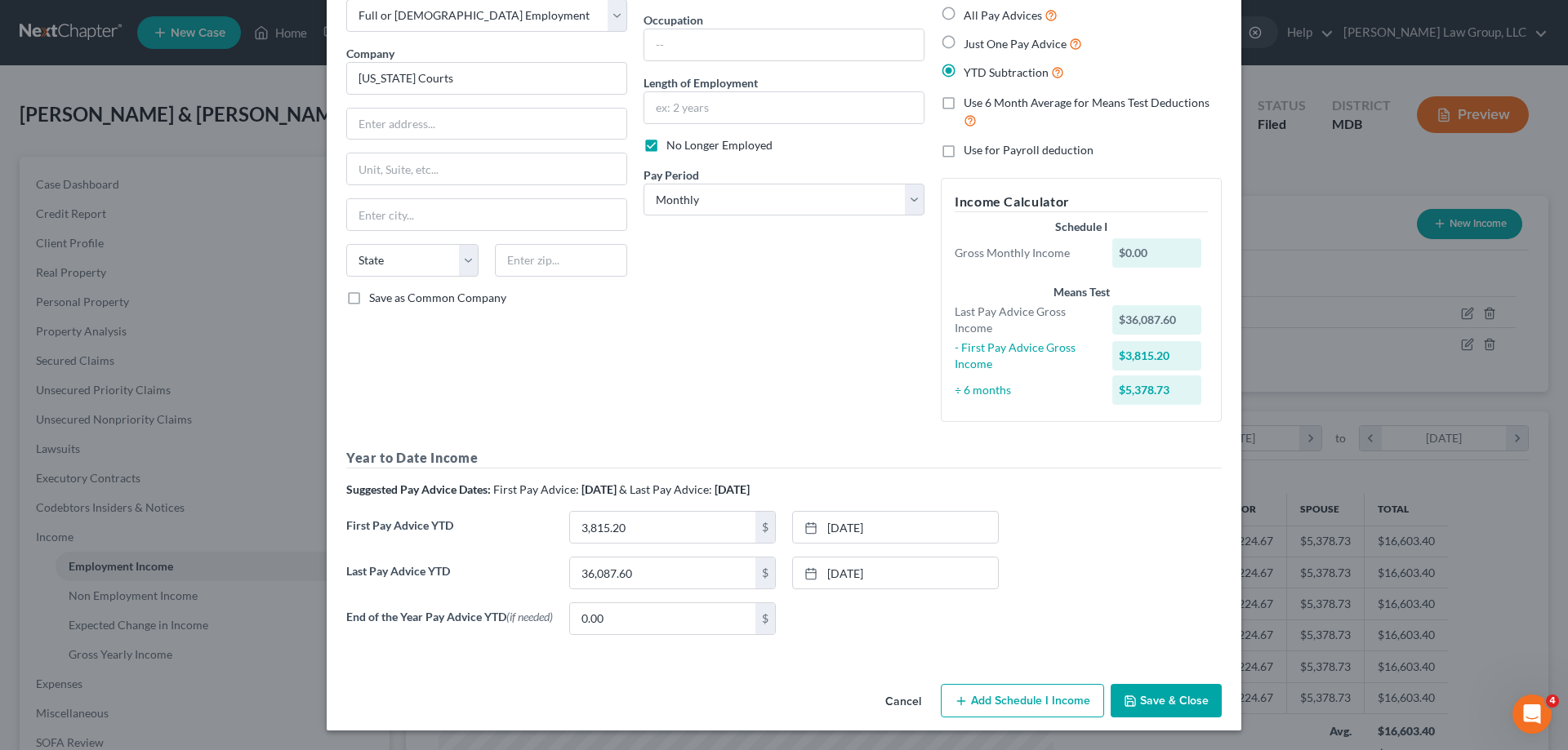
click at [1172, 702] on button "Save & Close" at bounding box center [1166, 701] width 111 height 35
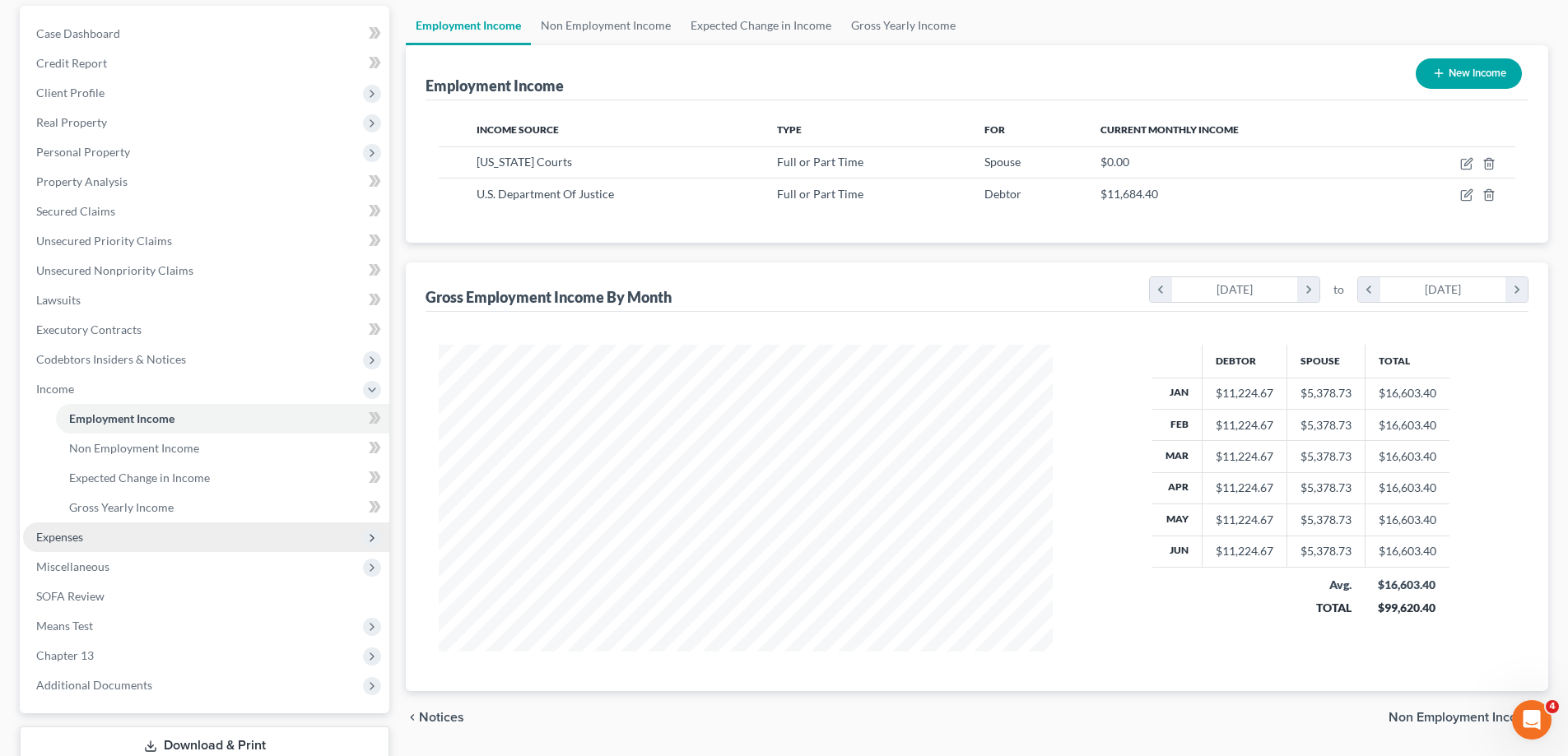
scroll to position [266, 0]
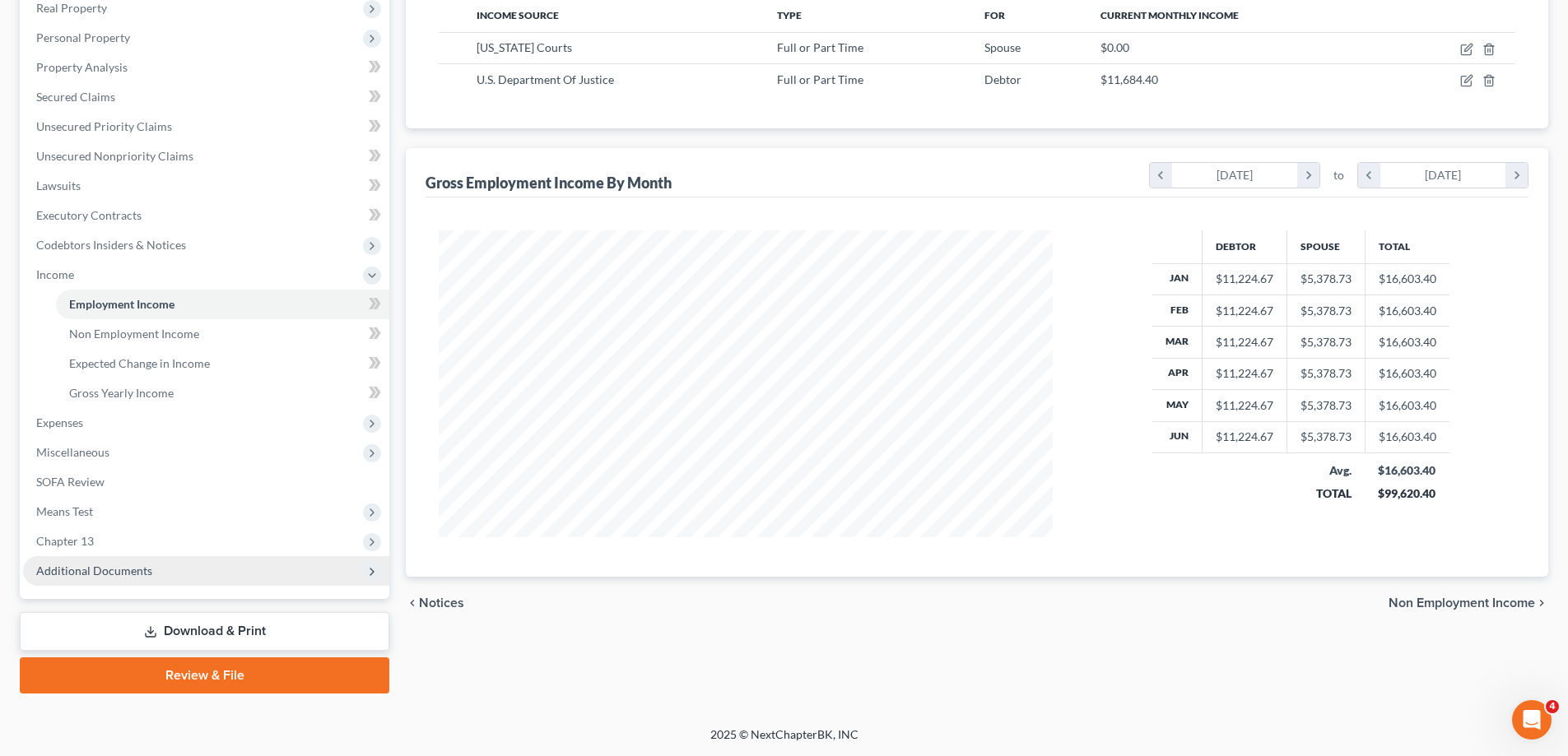
click at [133, 577] on span "Additional Documents" at bounding box center [93, 570] width 116 height 14
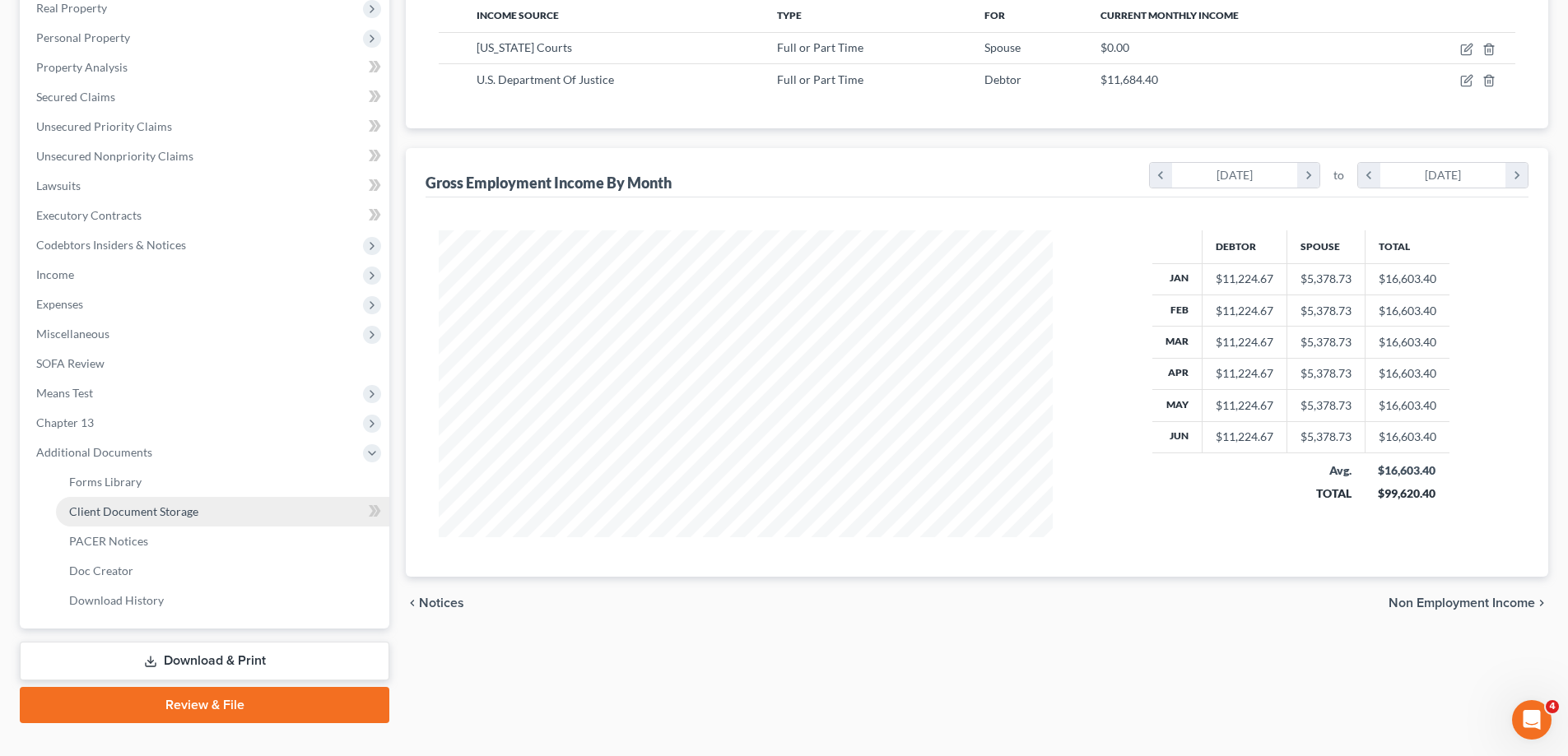
click at [156, 521] on link "Client Document Storage" at bounding box center [222, 512] width 333 height 30
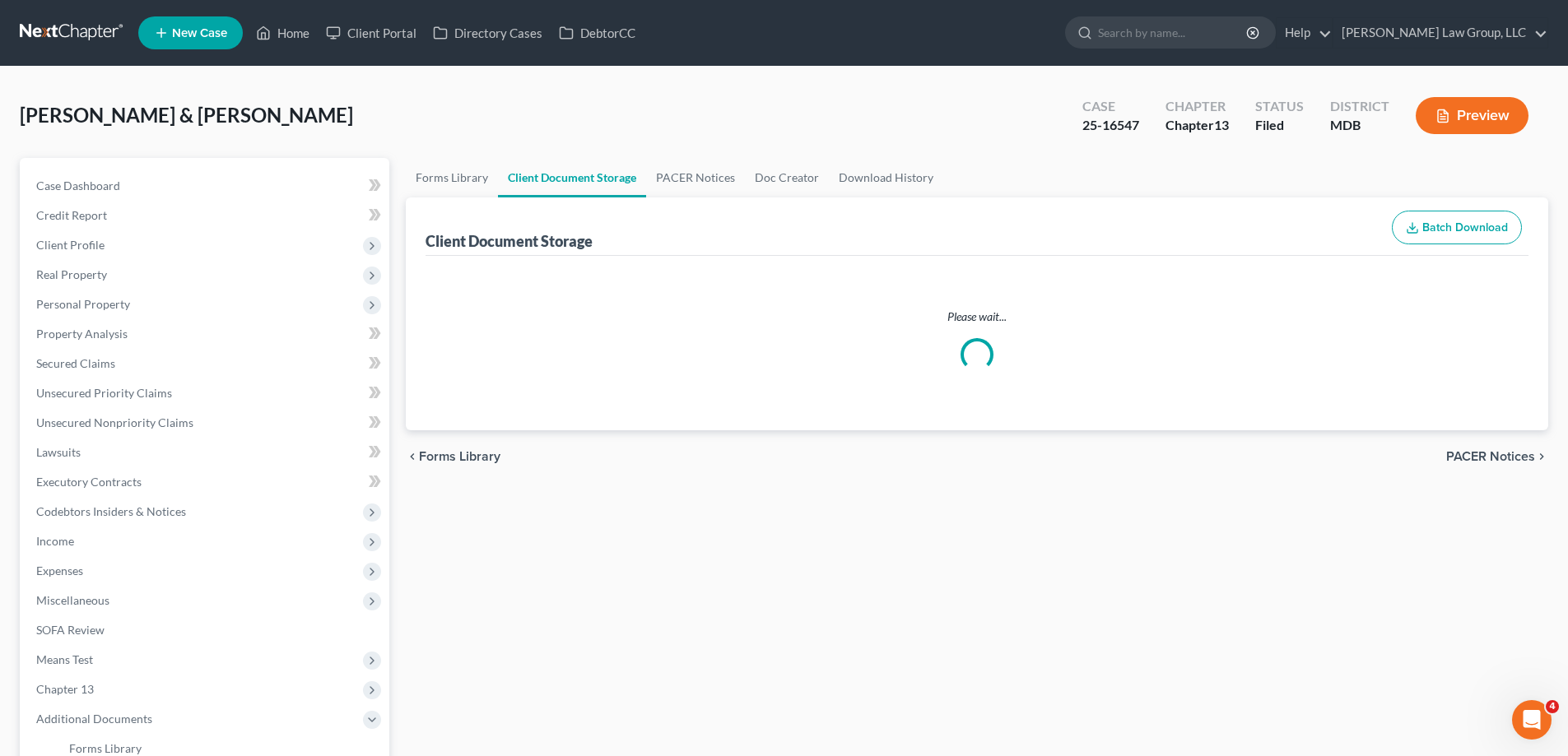
select select "14"
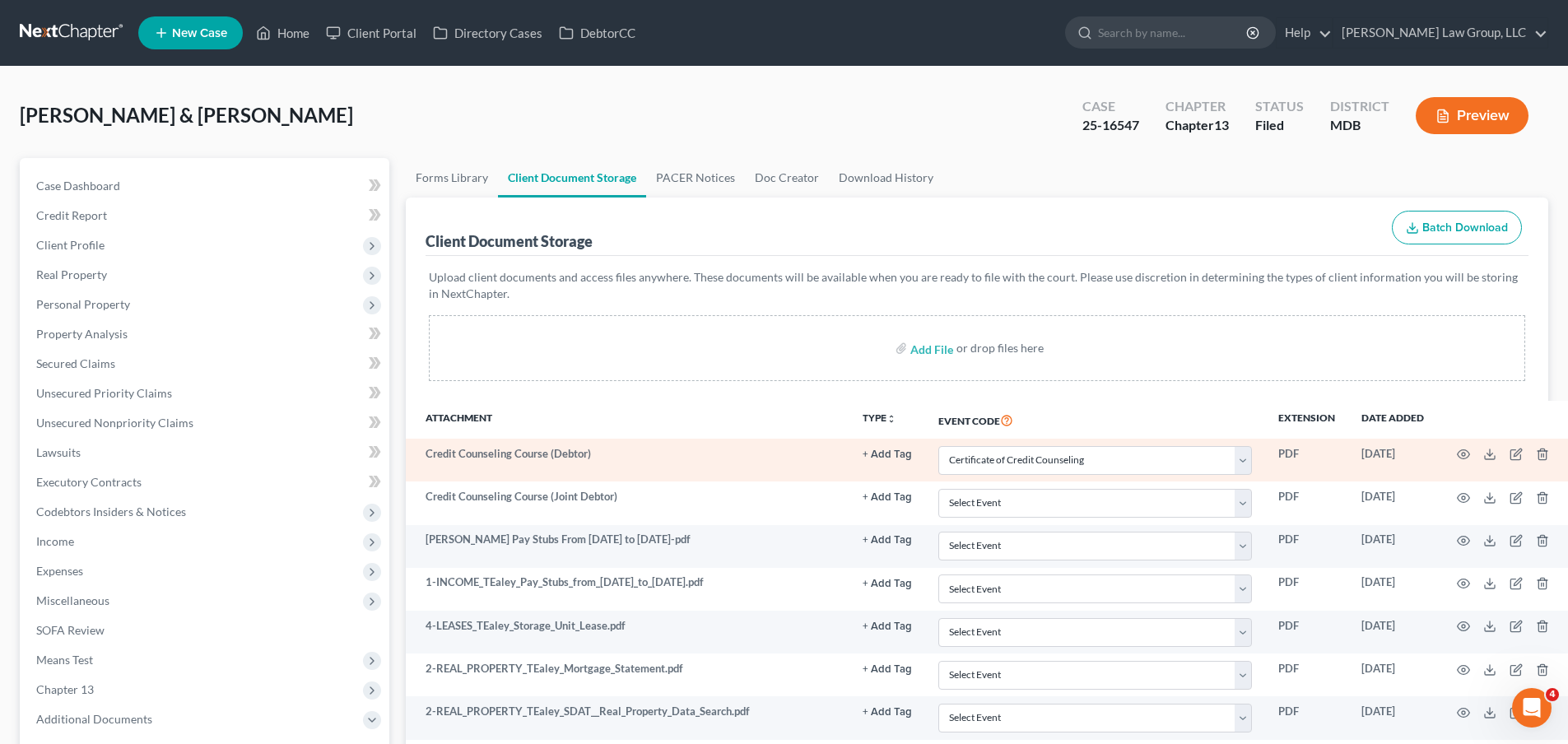
scroll to position [247, 0]
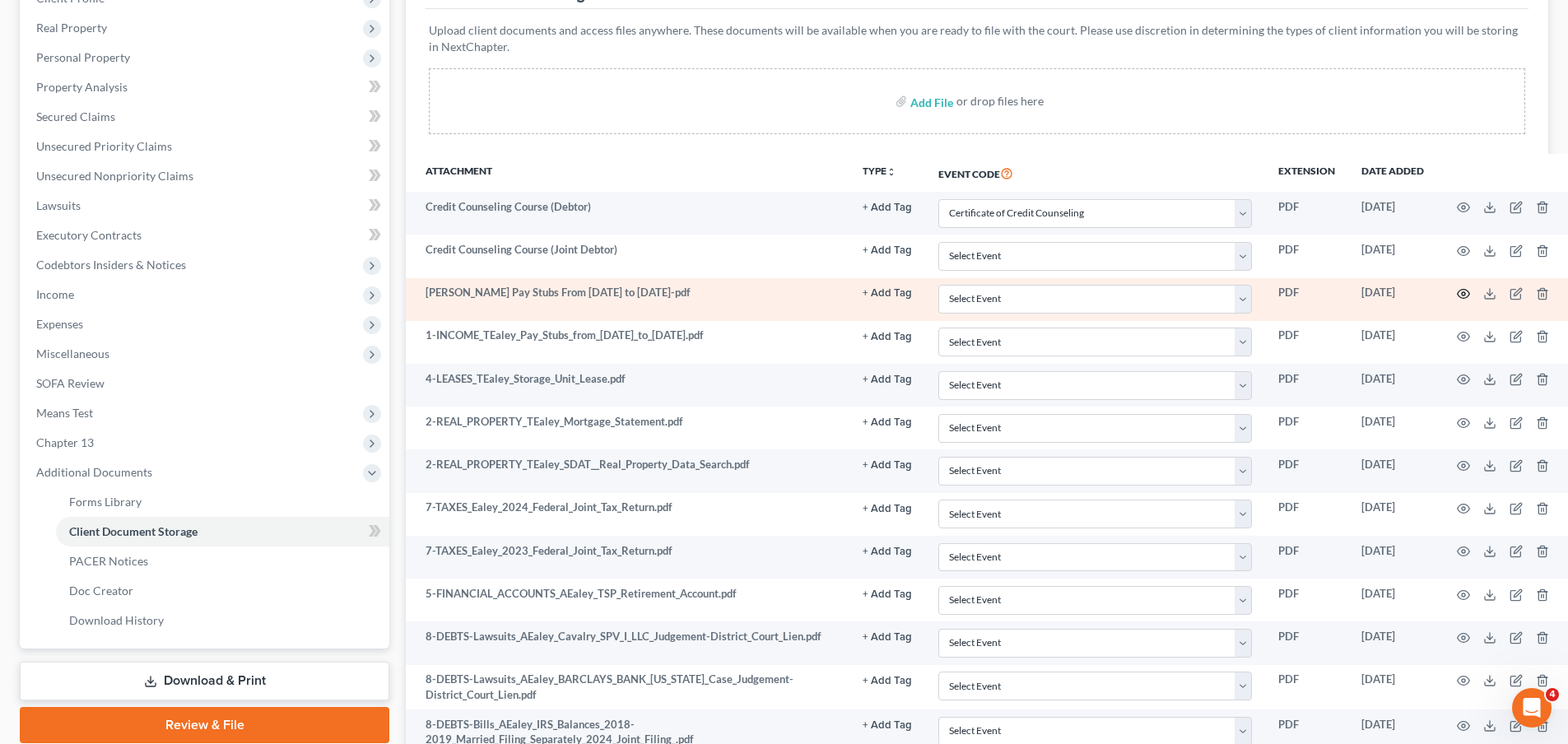
click at [1465, 292] on icon "button" at bounding box center [1463, 294] width 13 height 13
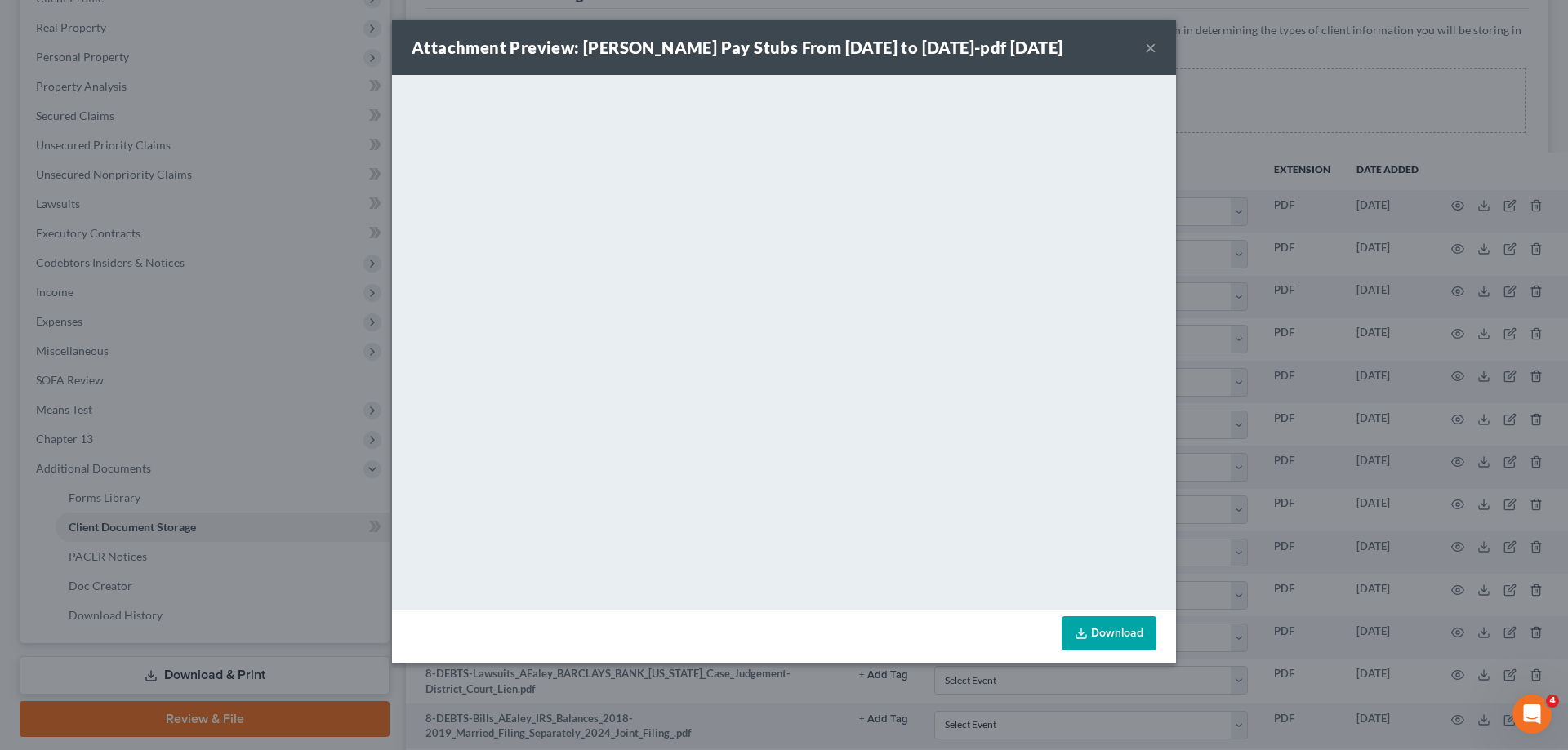
drag, startPoint x: 1151, startPoint y: 48, endPoint x: 1108, endPoint y: 77, distance: 51.9
click at [1151, 48] on button "×" at bounding box center [1151, 47] width 12 height 20
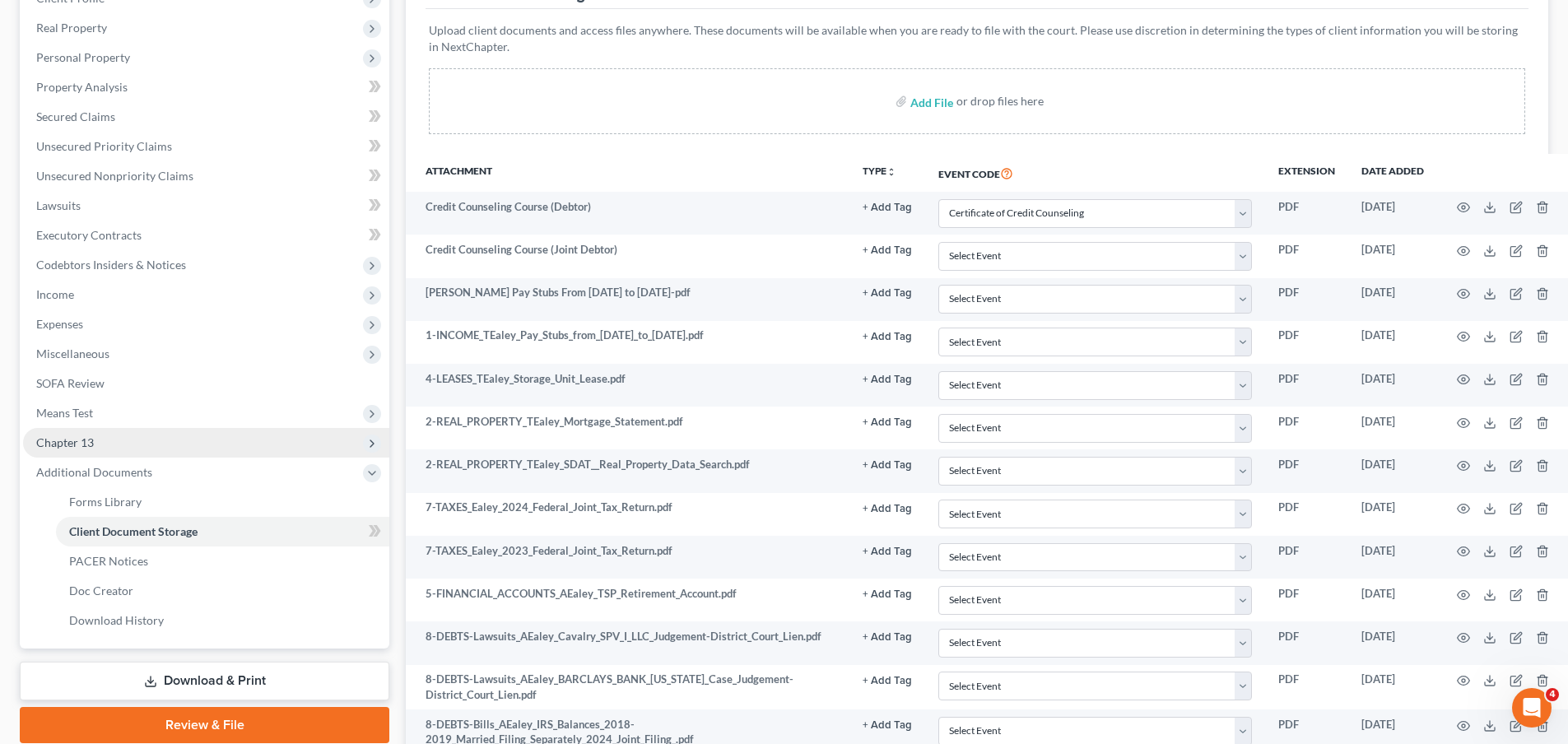
click at [142, 437] on span "Chapter 13" at bounding box center [207, 443] width 366 height 30
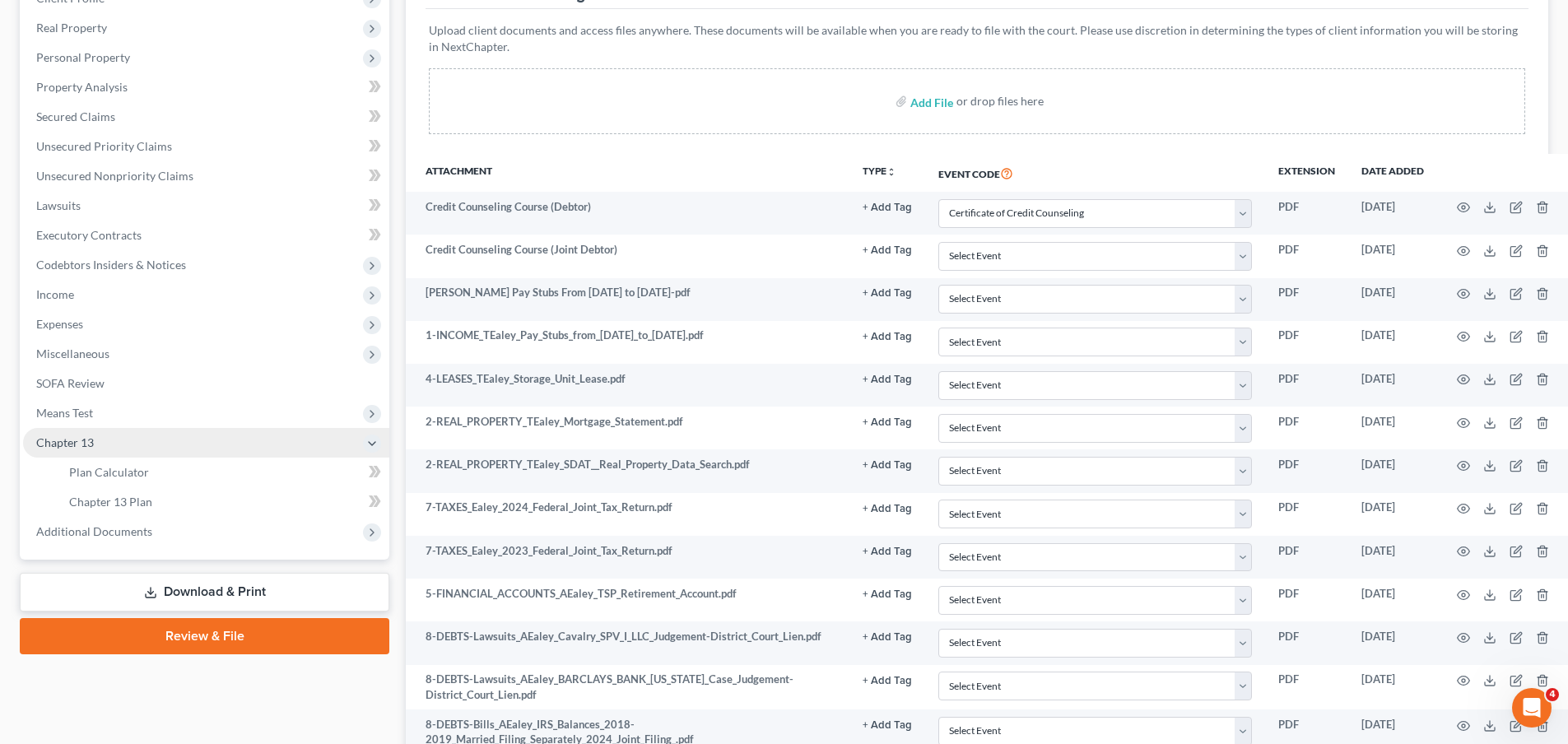
click at [174, 447] on span "Chapter 13" at bounding box center [207, 443] width 366 height 30
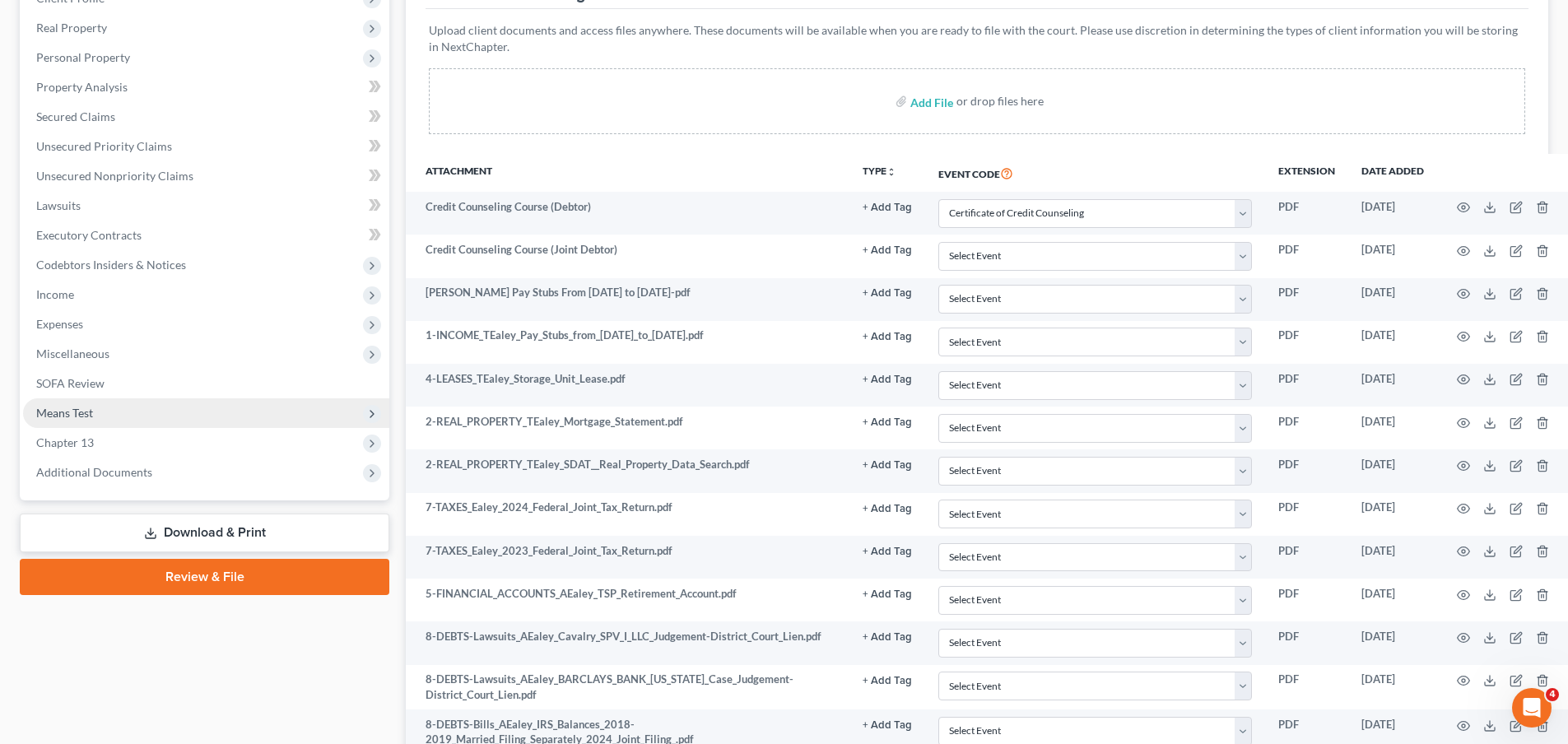
click at [82, 421] on span "Means Test" at bounding box center [207, 413] width 366 height 30
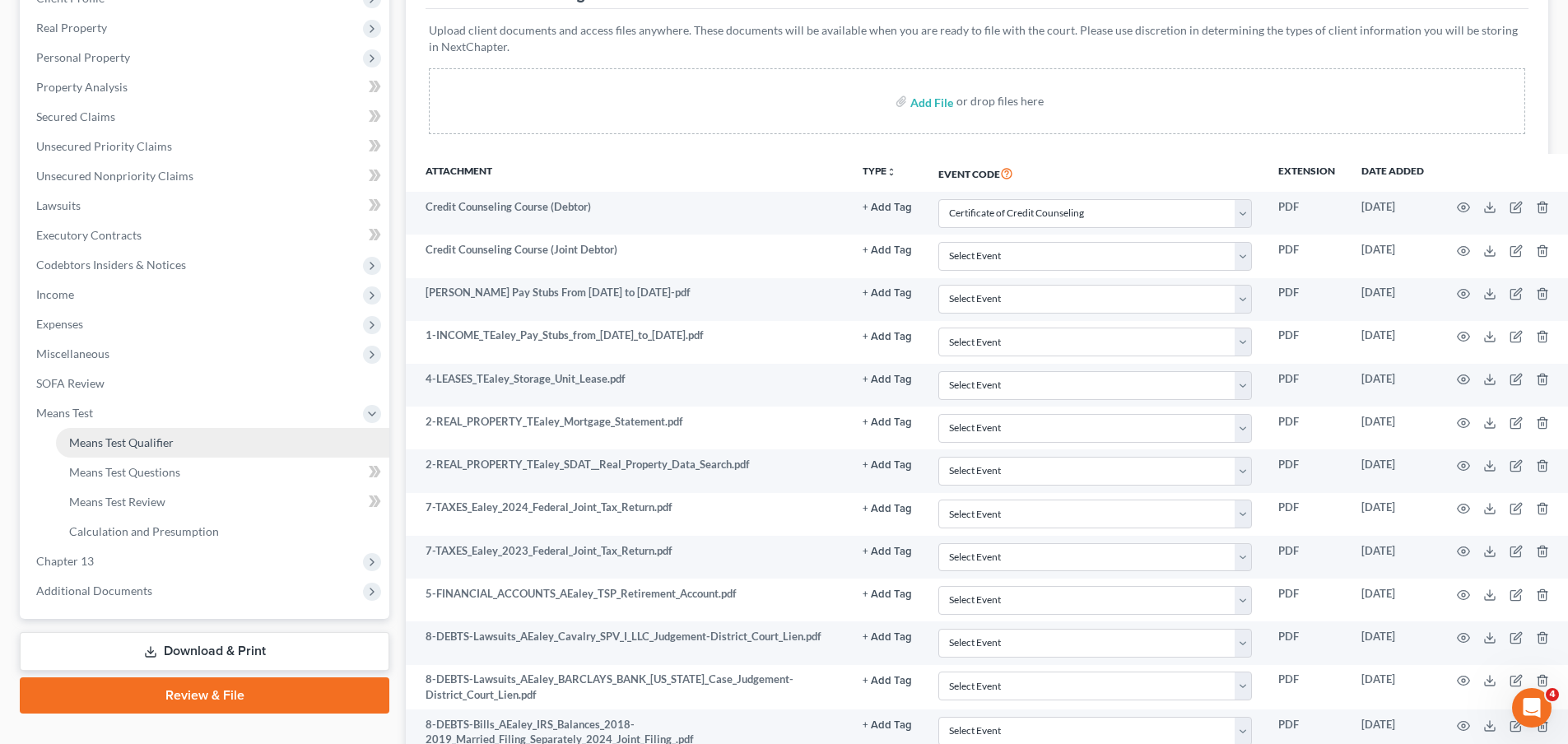
click at [165, 447] on span "Means Test Qualifier" at bounding box center [122, 442] width 105 height 14
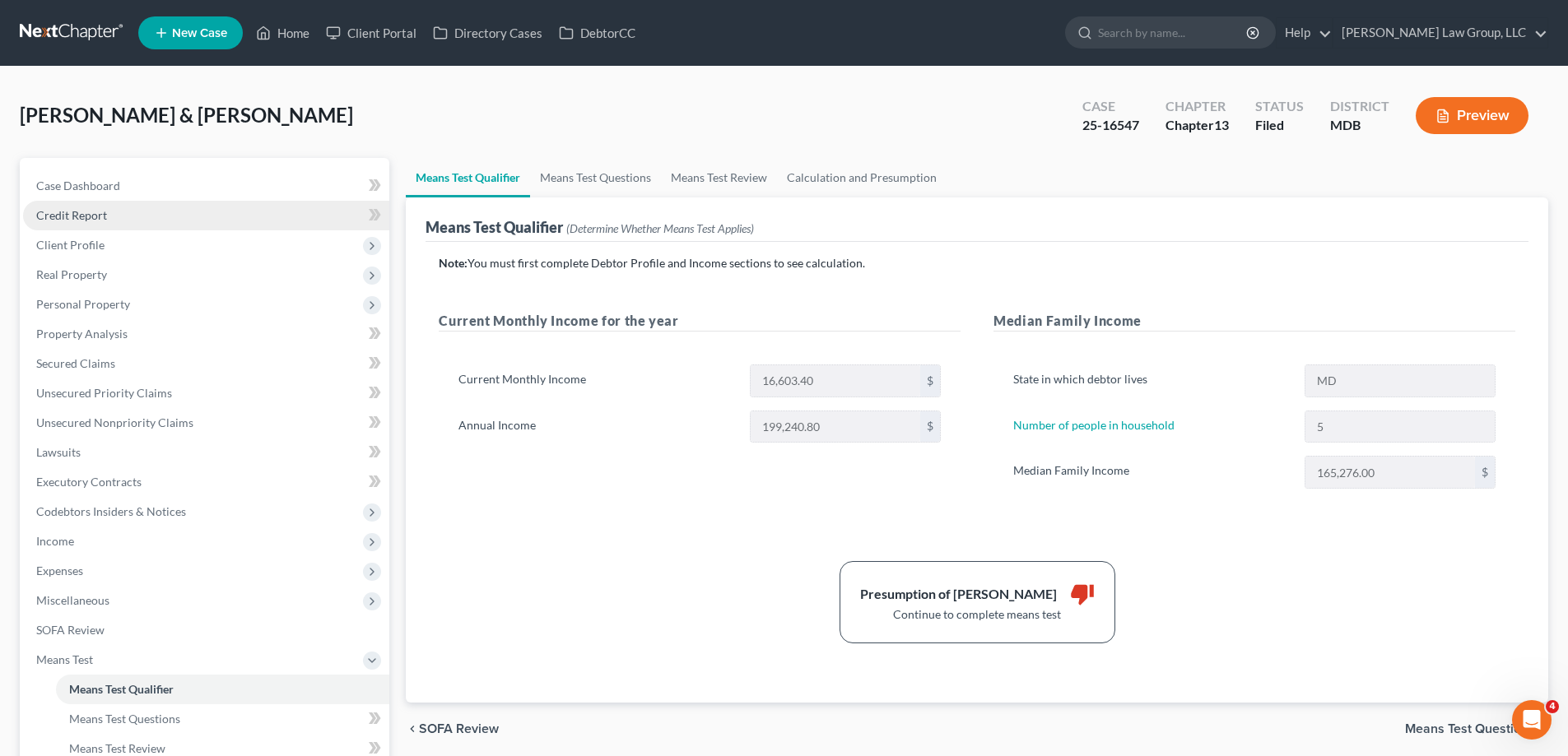
click at [149, 219] on link "Credit Report" at bounding box center [207, 216] width 366 height 30
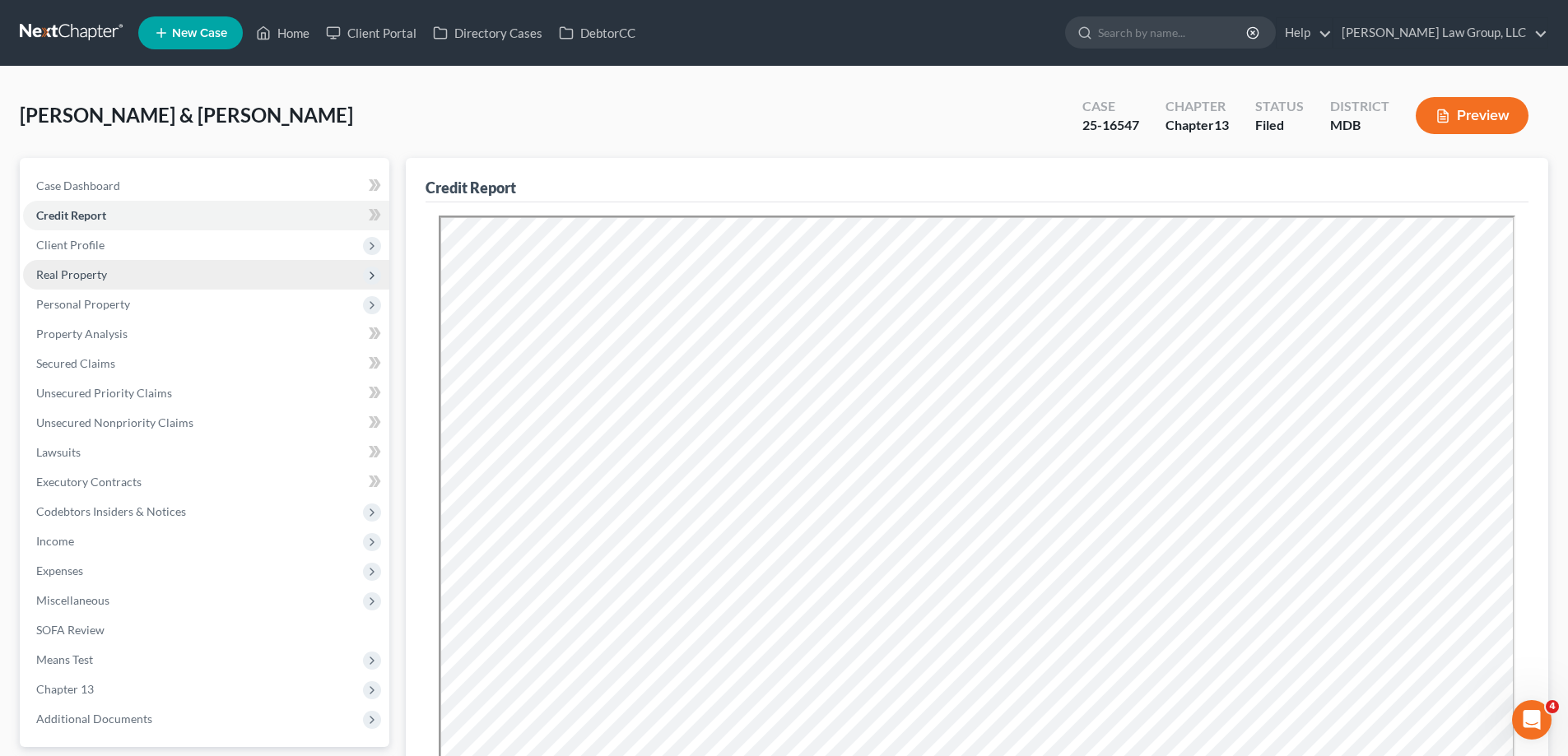
click at [175, 276] on span "Real Property" at bounding box center [207, 275] width 366 height 30
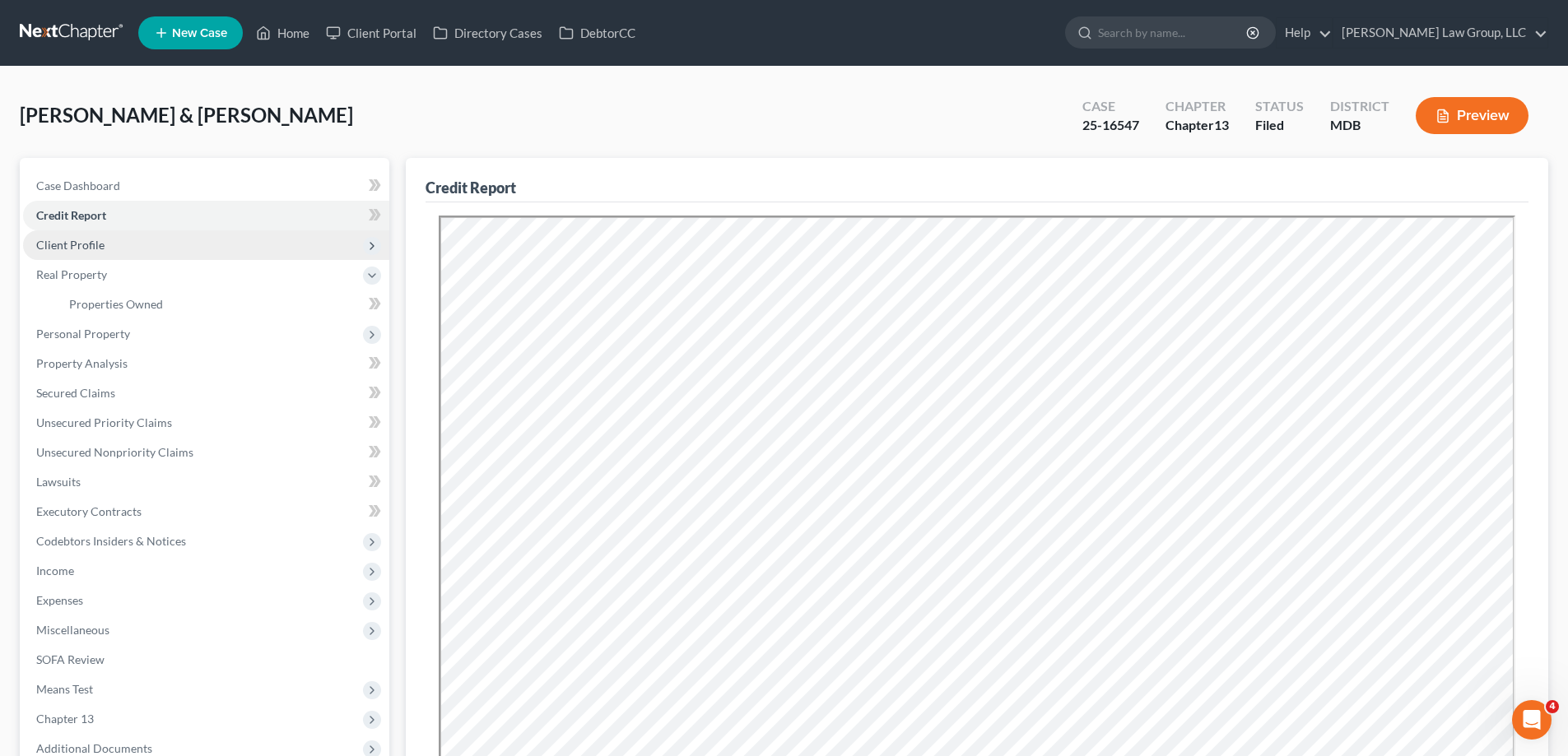
click at [169, 248] on span "Client Profile" at bounding box center [207, 246] width 366 height 30
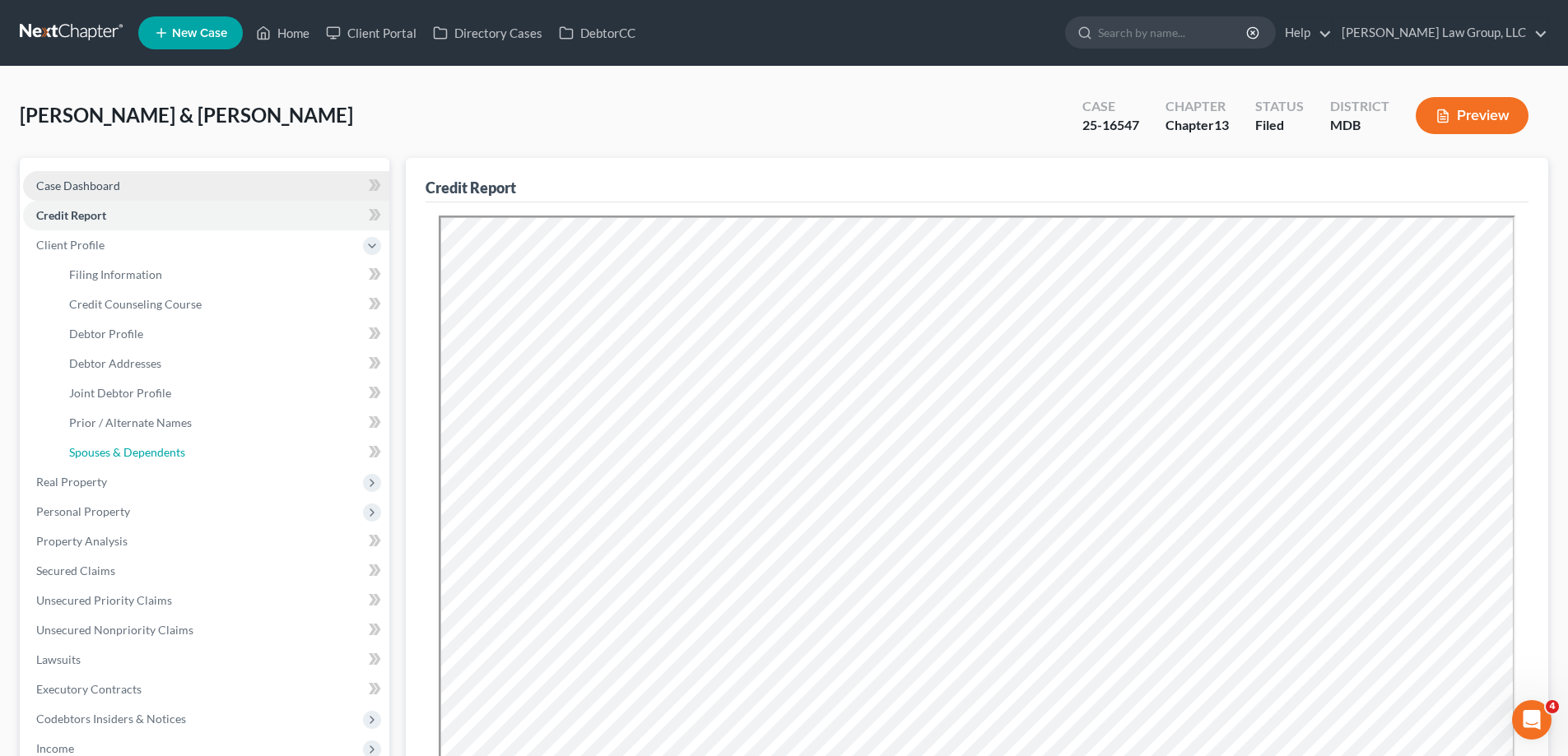
drag, startPoint x: 185, startPoint y: 456, endPoint x: 235, endPoint y: 173, distance: 287.4
click at [186, 458] on link "Spouses & Dependents" at bounding box center [222, 453] width 333 height 30
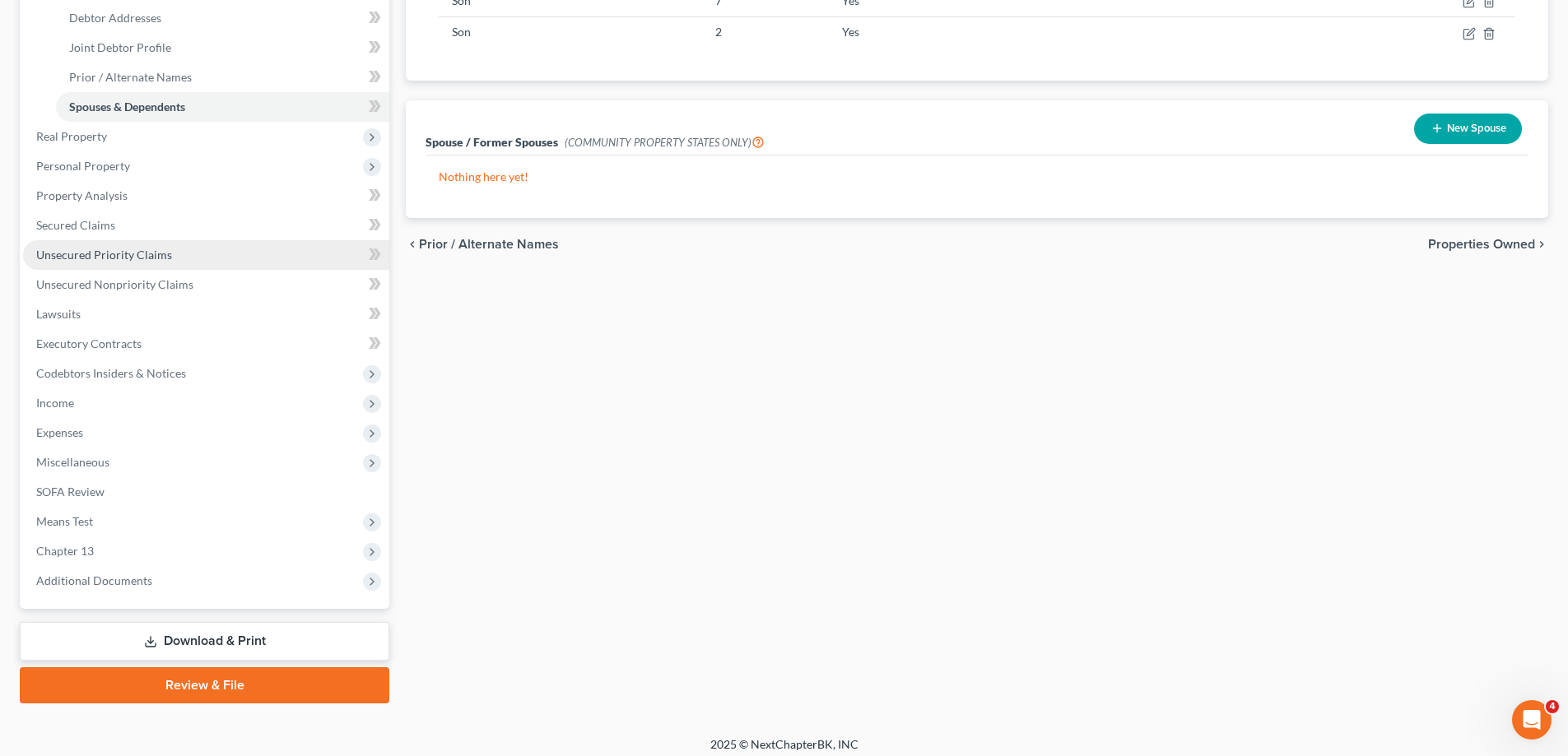
scroll to position [356, 0]
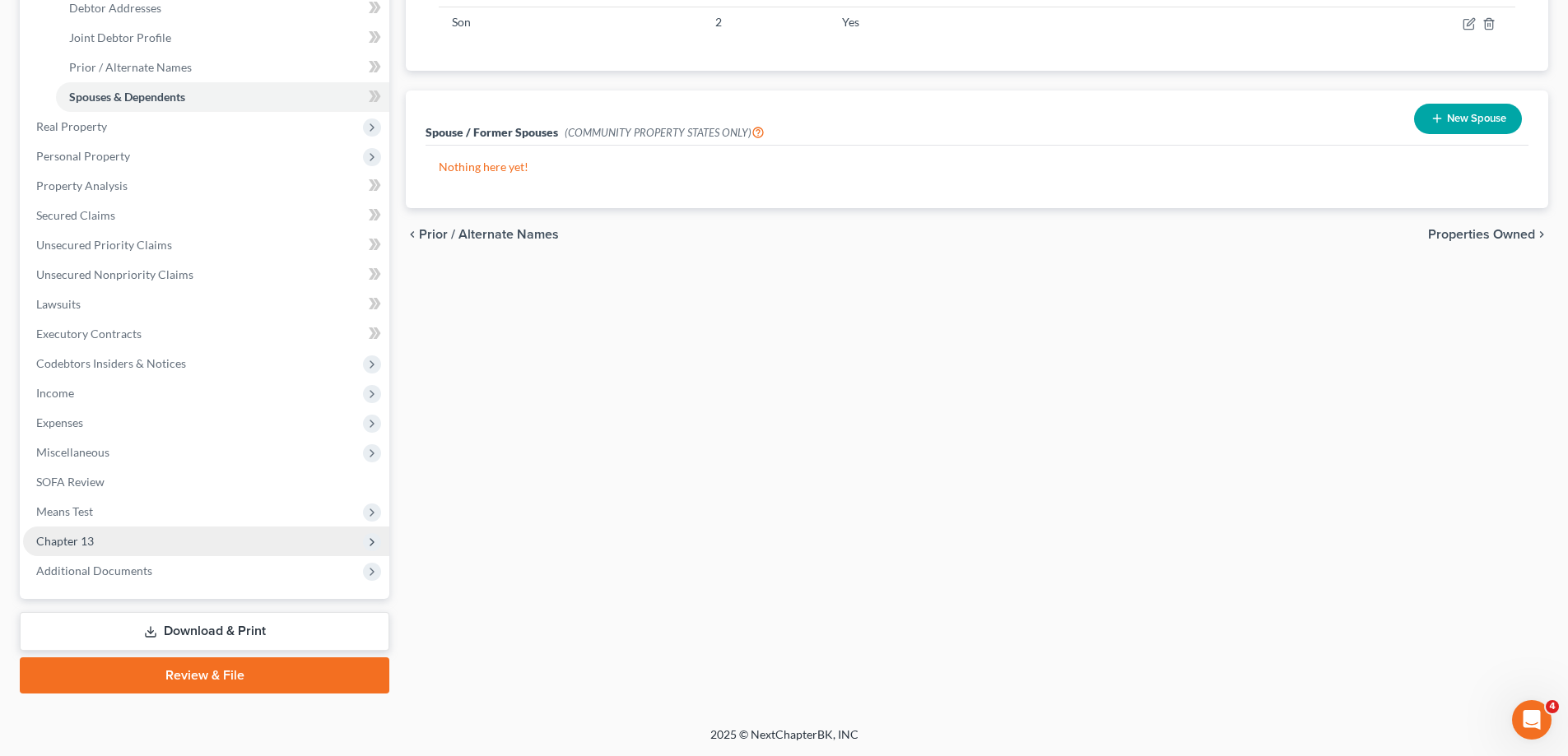
click at [127, 515] on span "Means Test" at bounding box center [207, 512] width 366 height 30
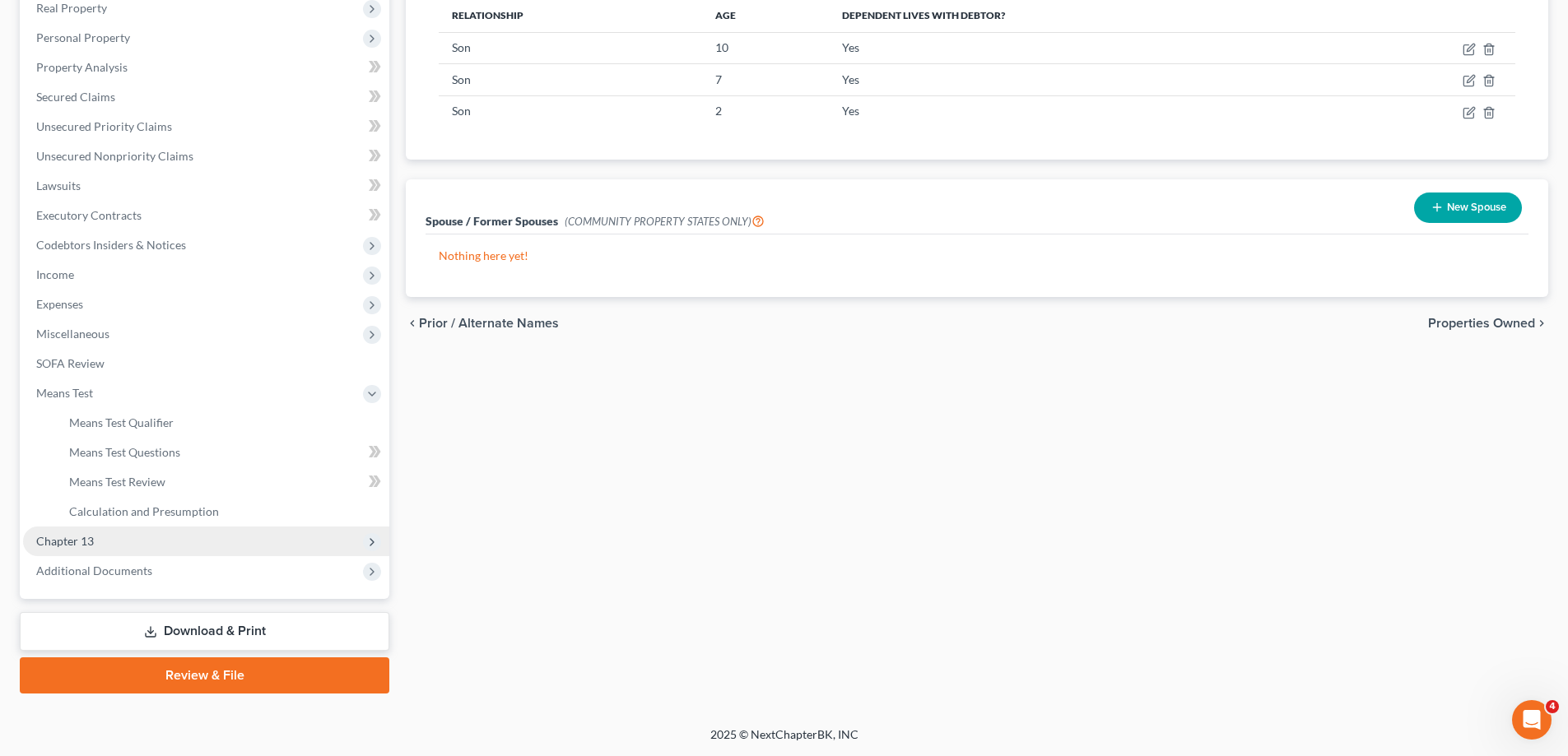
scroll to position [266, 0]
click at [231, 444] on link "Means Test Questions" at bounding box center [222, 453] width 333 height 30
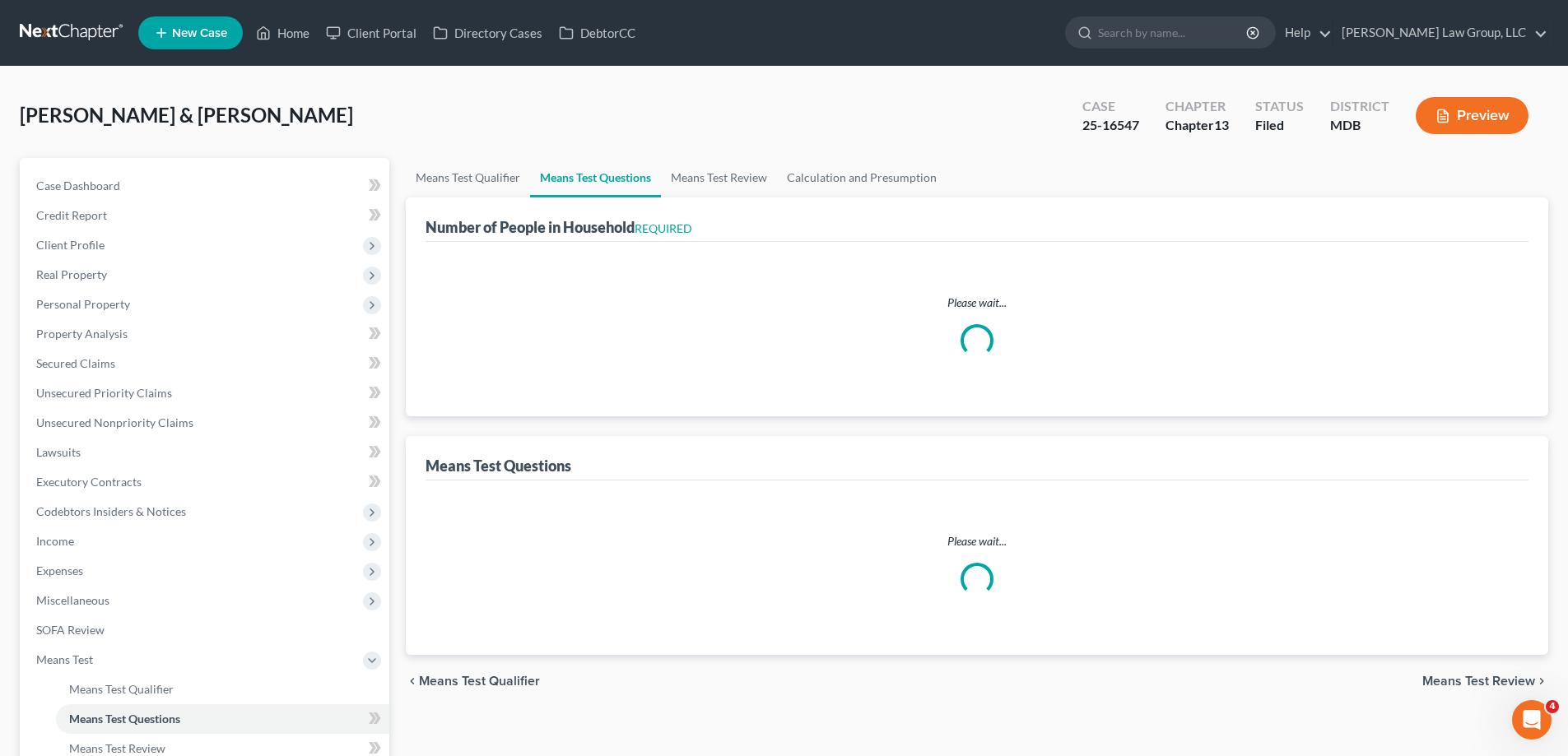
select select "0"
select select "60"
select select "0"
select select "60"
select select "0"
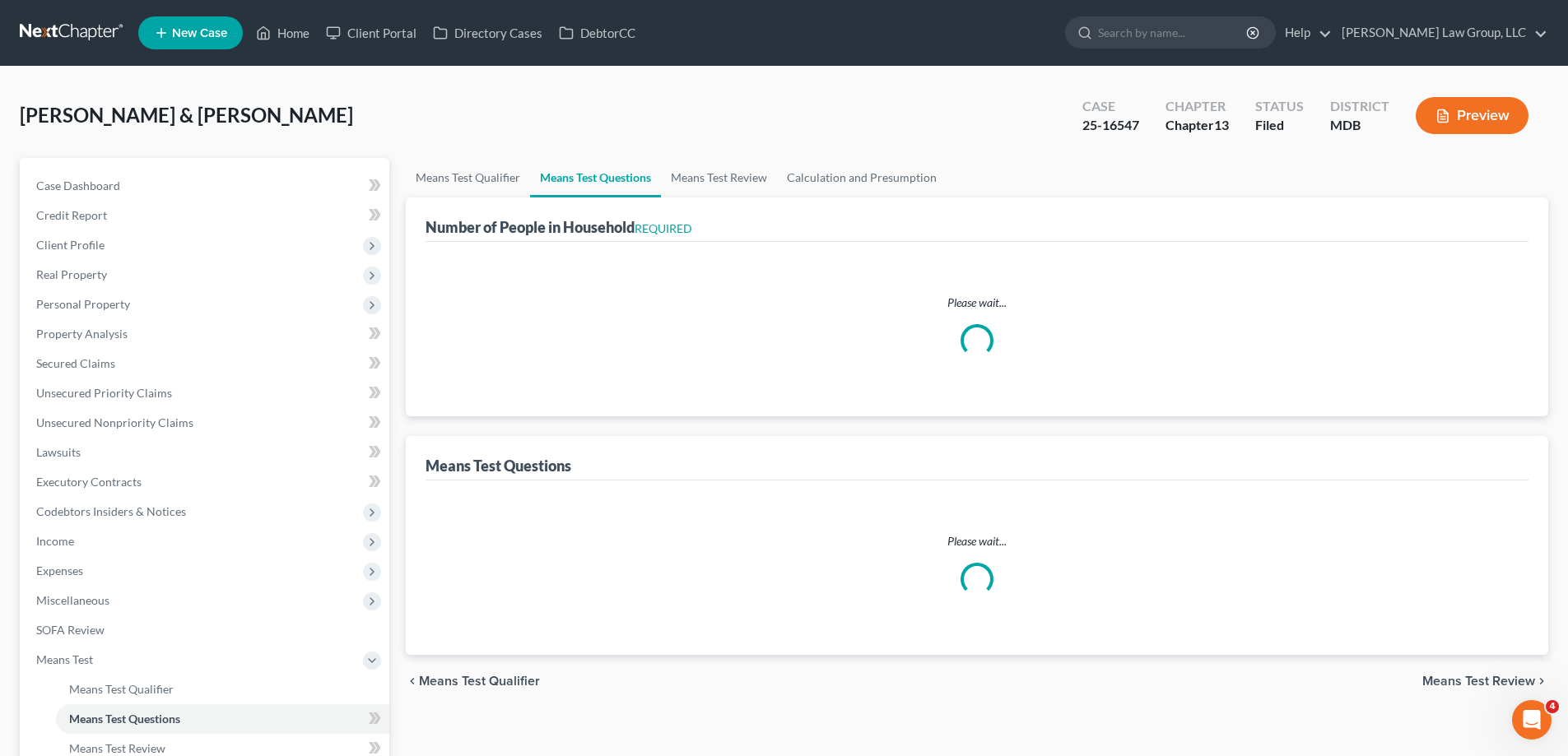
select select "60"
select select "1"
select select "60"
select select "0"
select select "5"
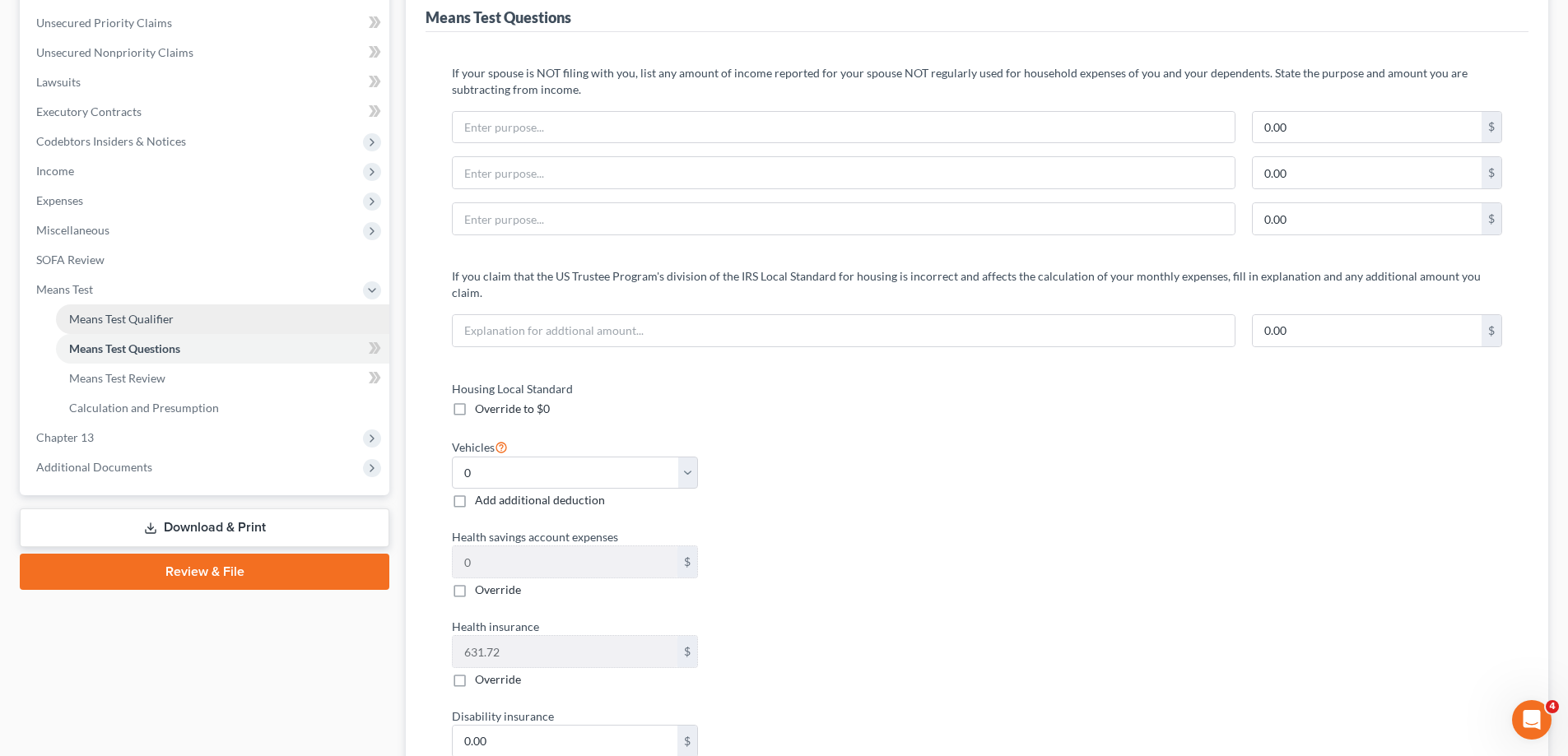
scroll to position [165, 0]
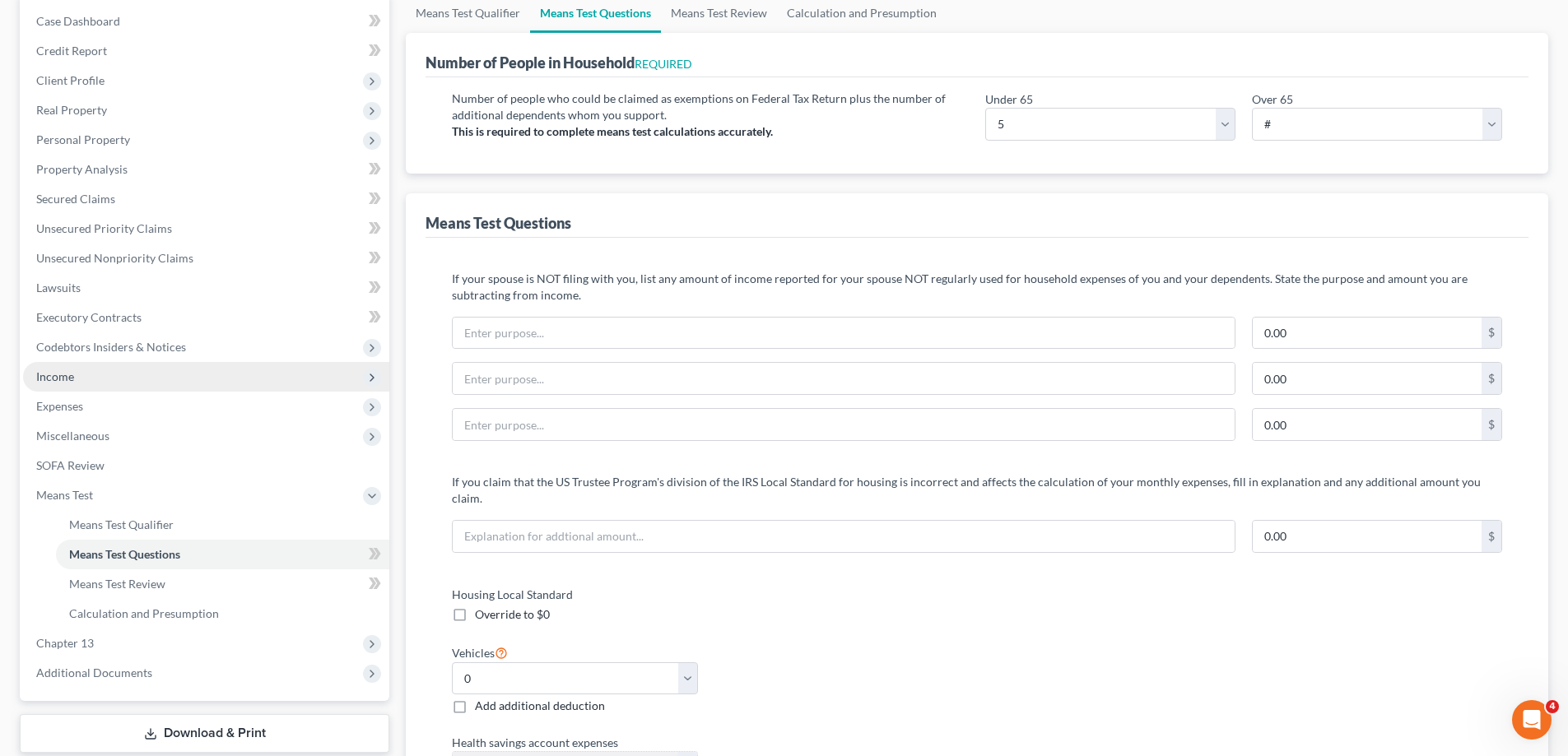
click at [82, 387] on span "Income" at bounding box center [207, 377] width 366 height 30
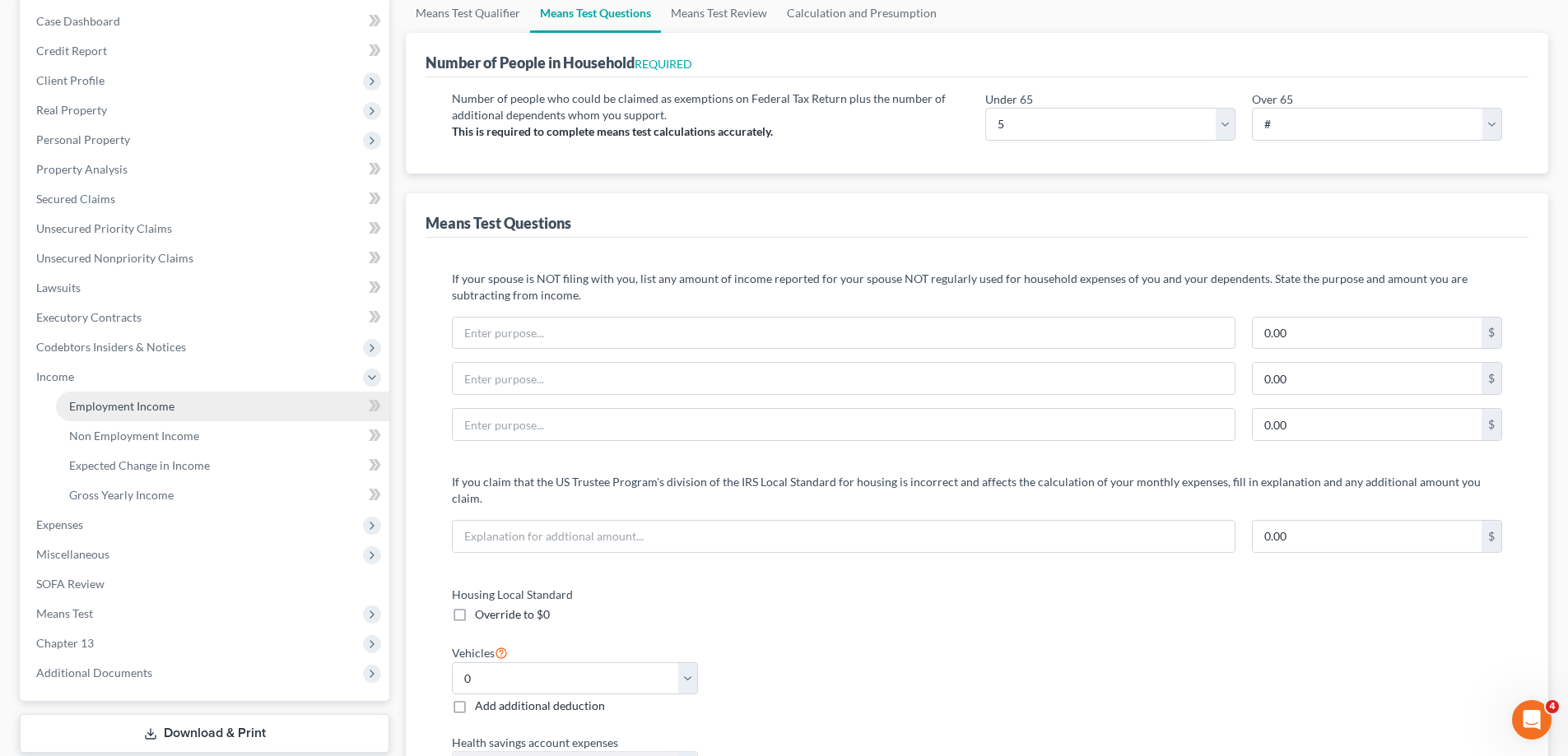
click at [150, 414] on link "Employment Income" at bounding box center [222, 406] width 333 height 30
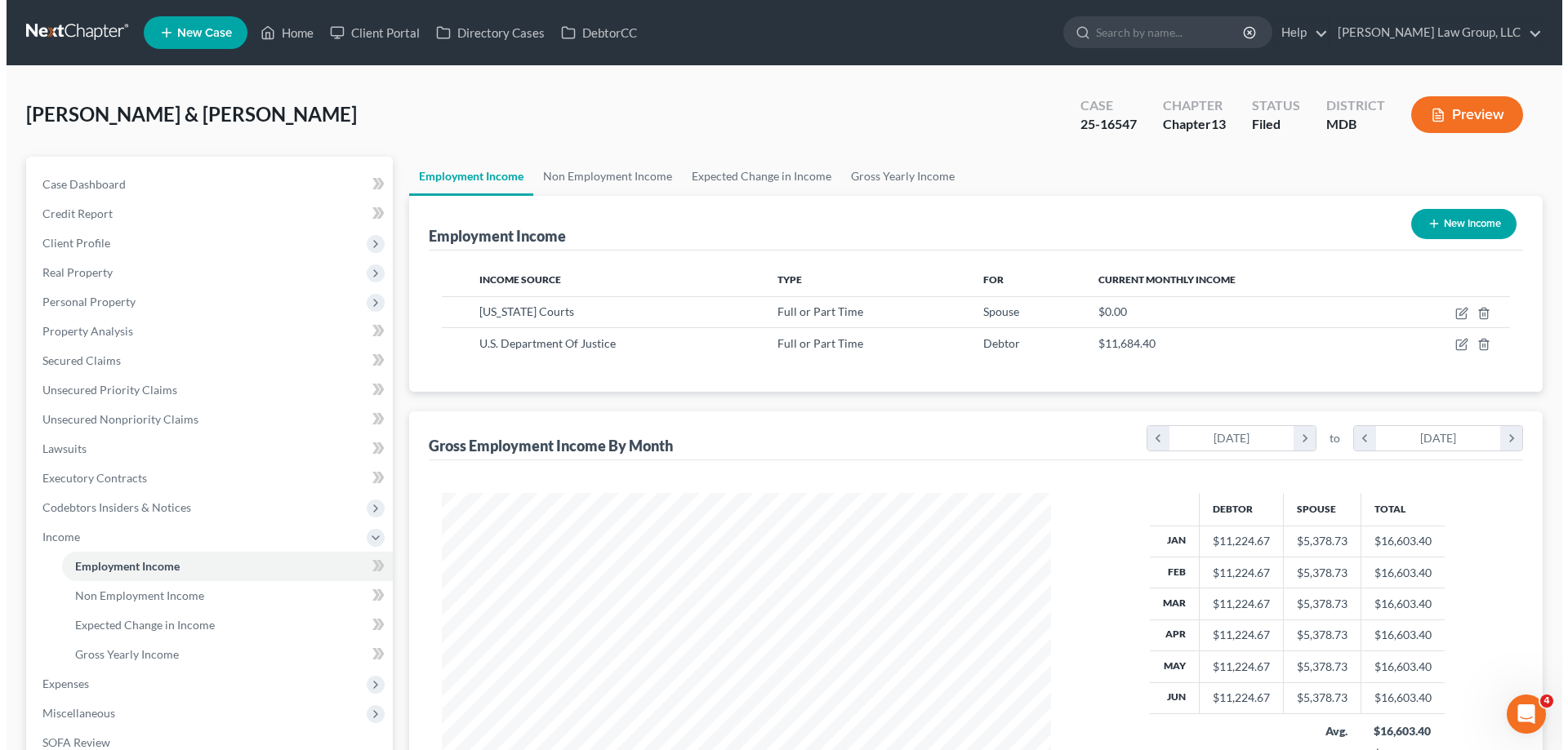
scroll to position [305, 642]
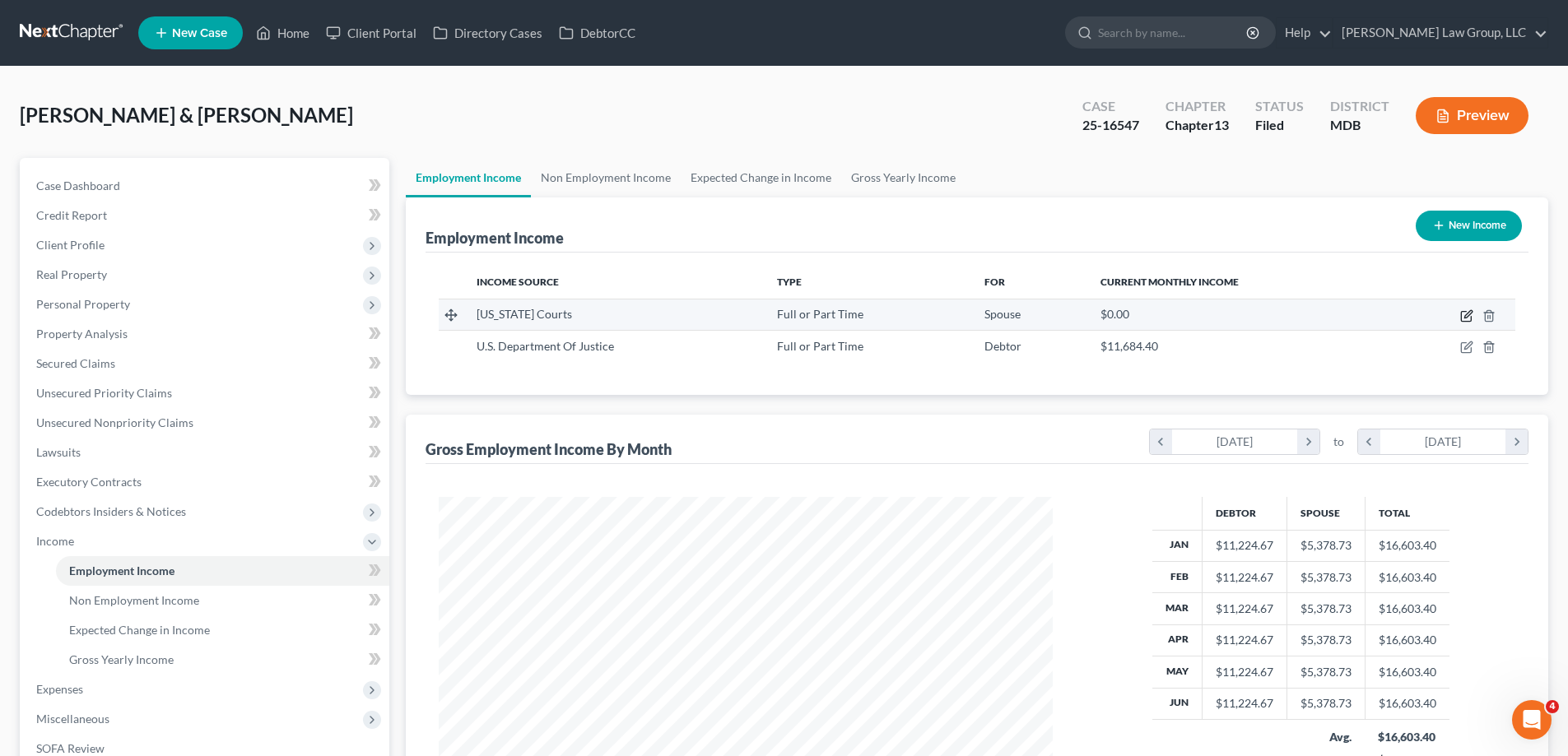
click at [1464, 317] on icon "button" at bounding box center [1466, 316] width 13 height 13
select select "0"
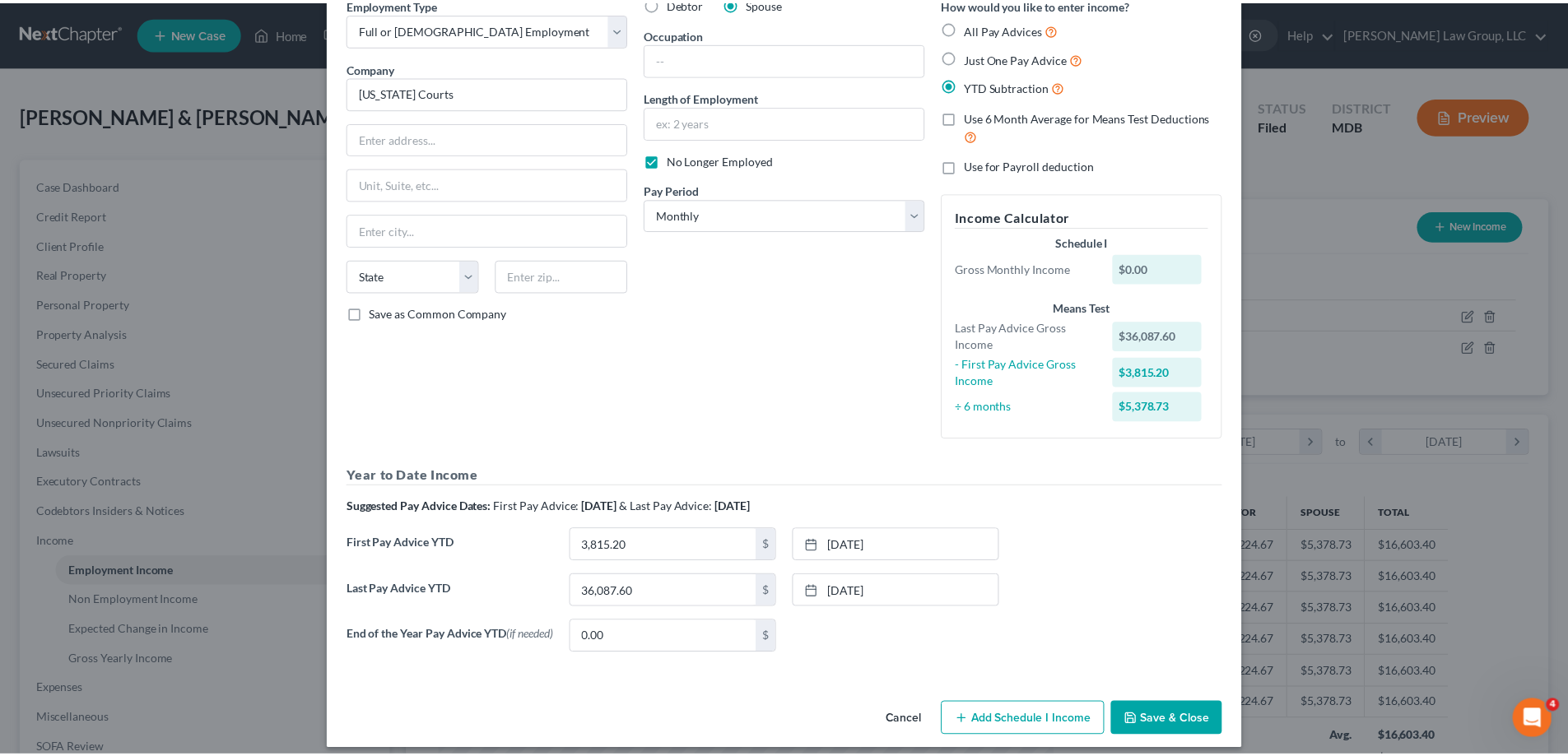
scroll to position [98, 0]
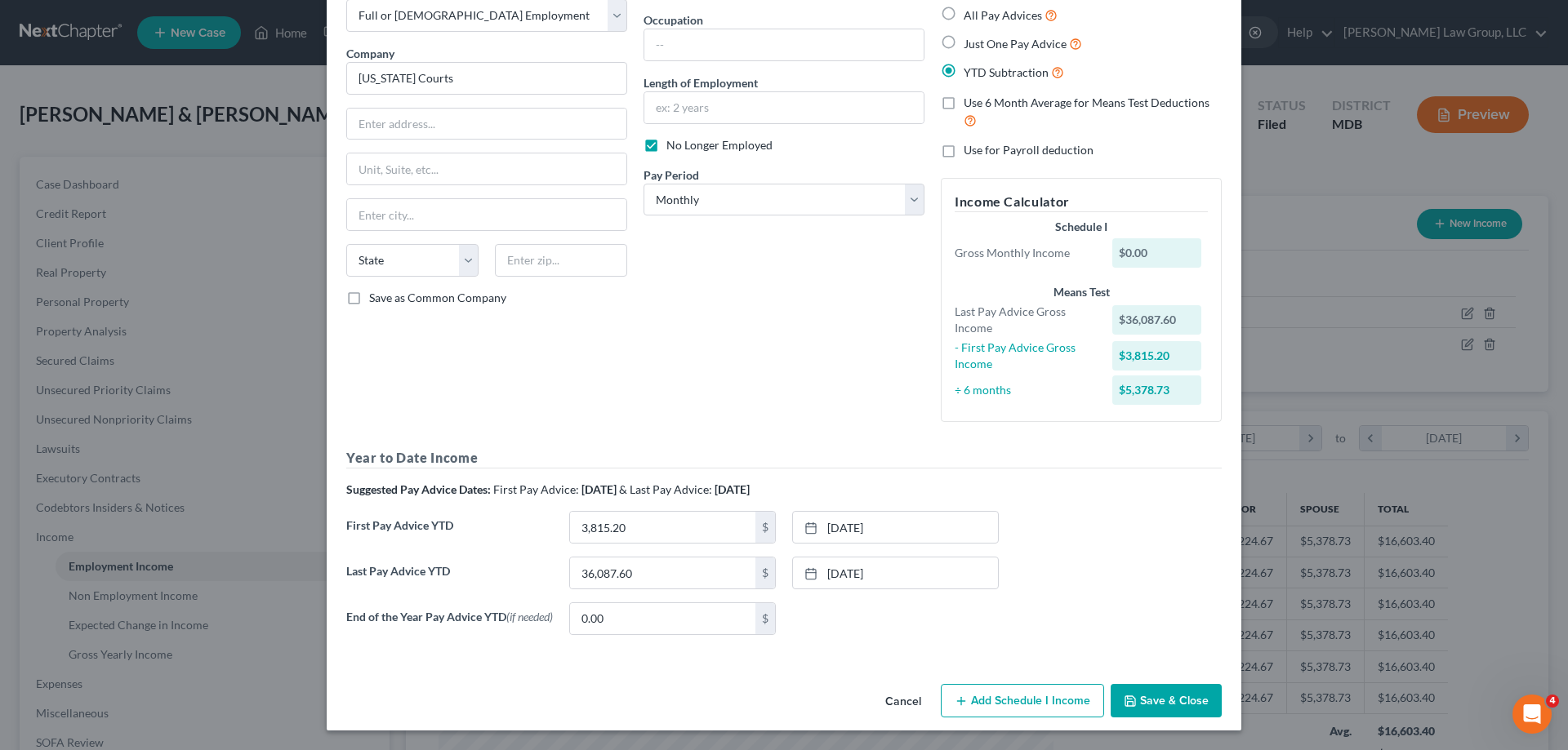
click at [891, 703] on button "Cancel" at bounding box center [903, 702] width 62 height 33
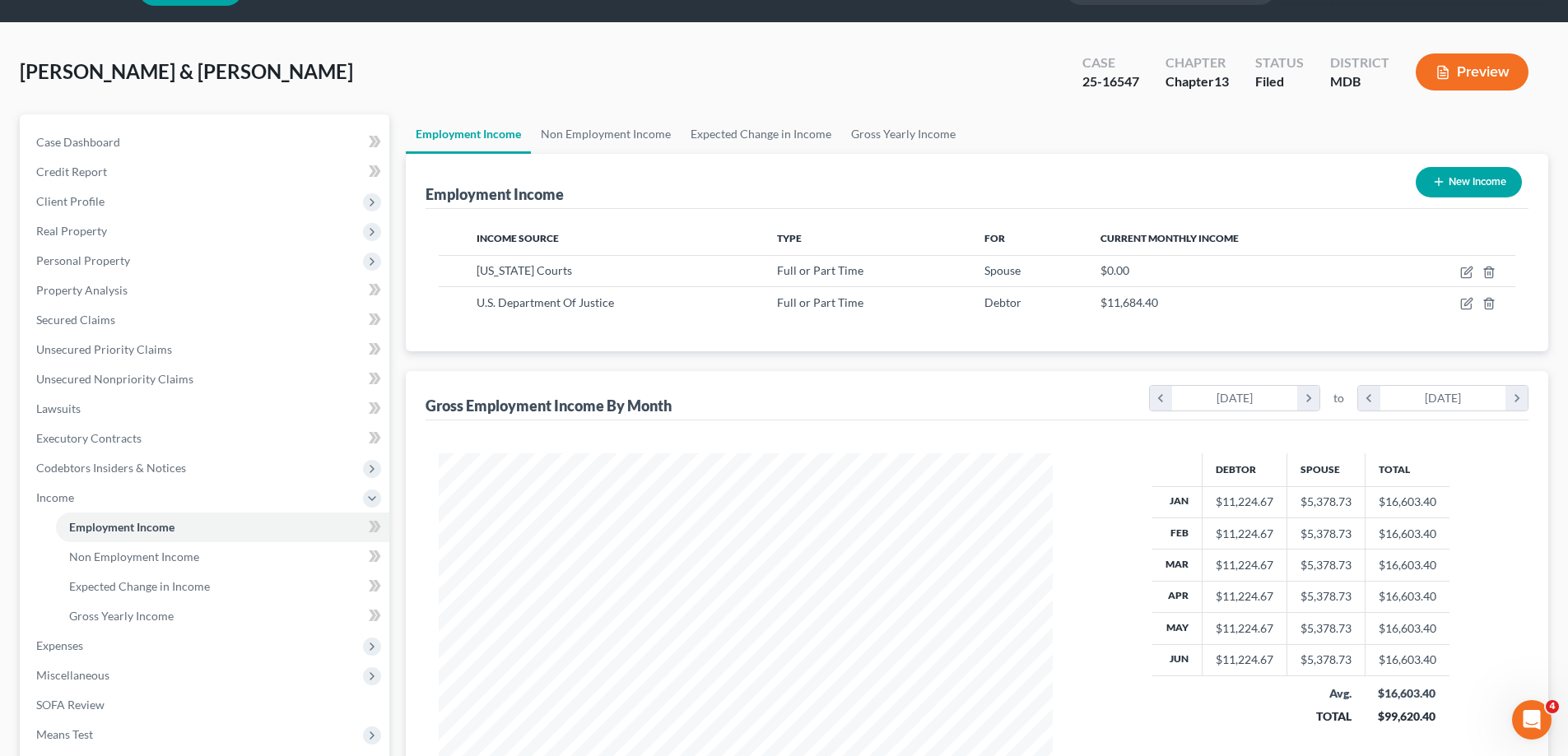
scroll to position [0, 0]
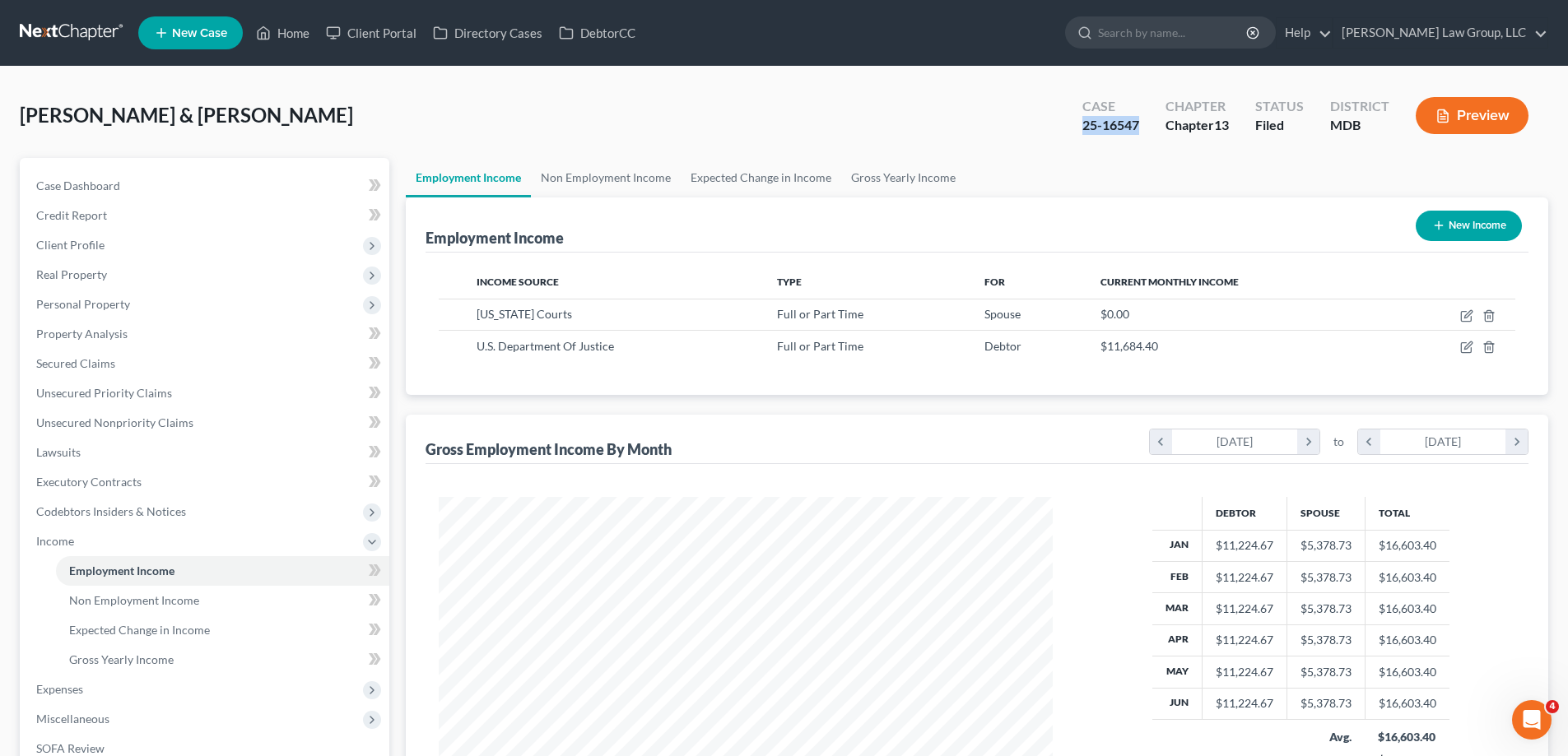
drag, startPoint x: 1147, startPoint y: 121, endPoint x: 1071, endPoint y: 133, distance: 76.9
click at [1071, 133] on div "Case 25-16547" at bounding box center [1111, 117] width 83 height 48
copy div "25-16547"
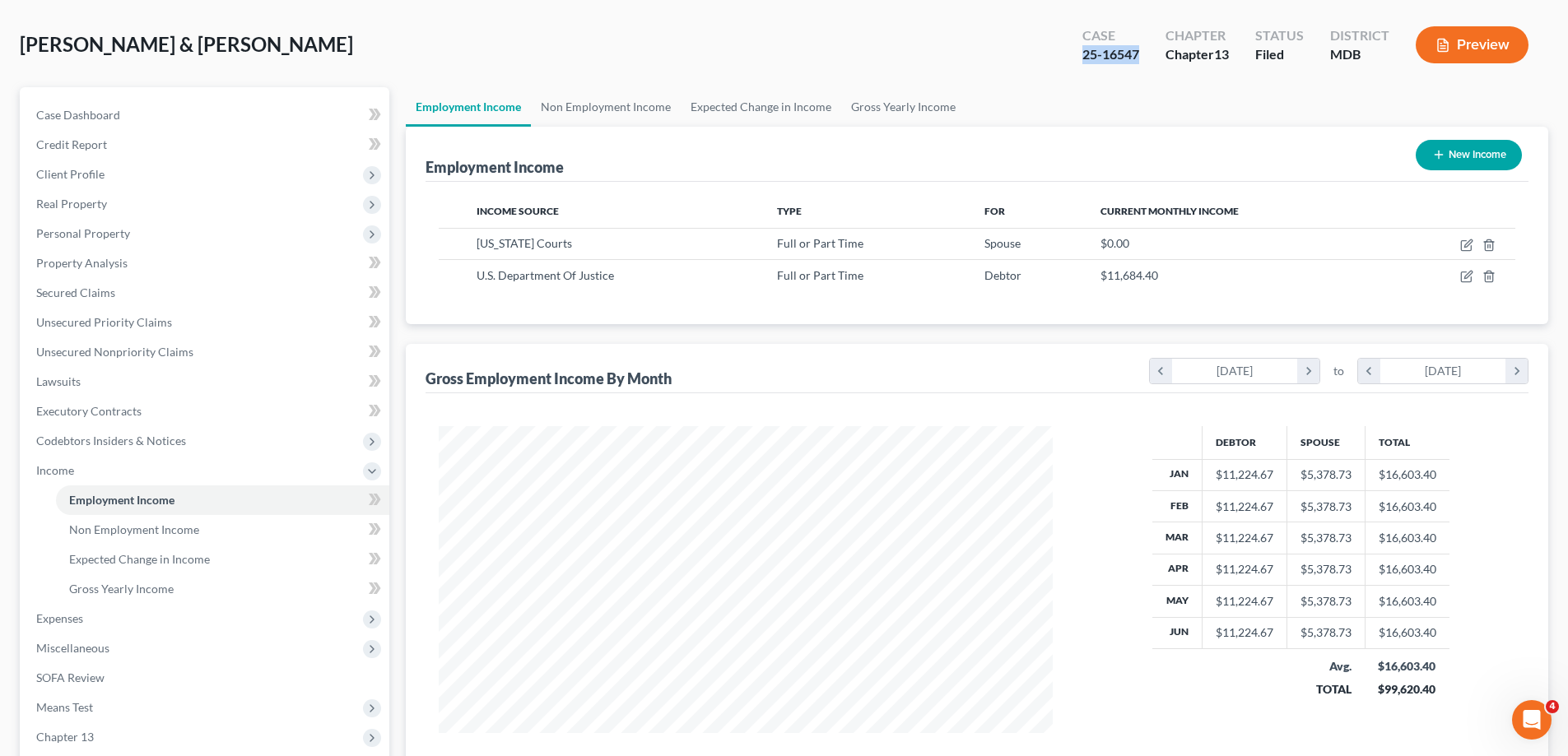
scroll to position [266, 0]
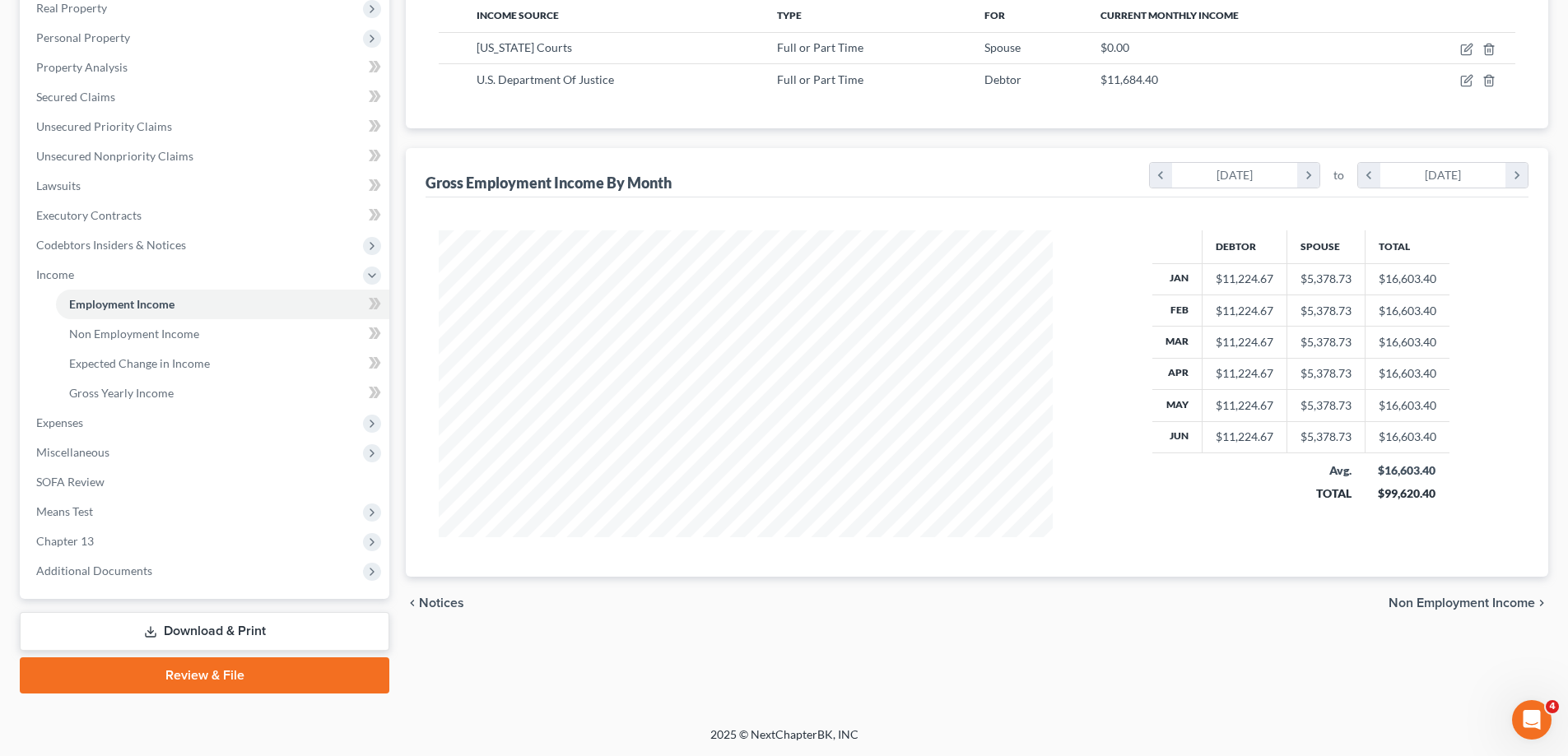
click at [272, 624] on link "Download & Print" at bounding box center [205, 631] width 370 height 38
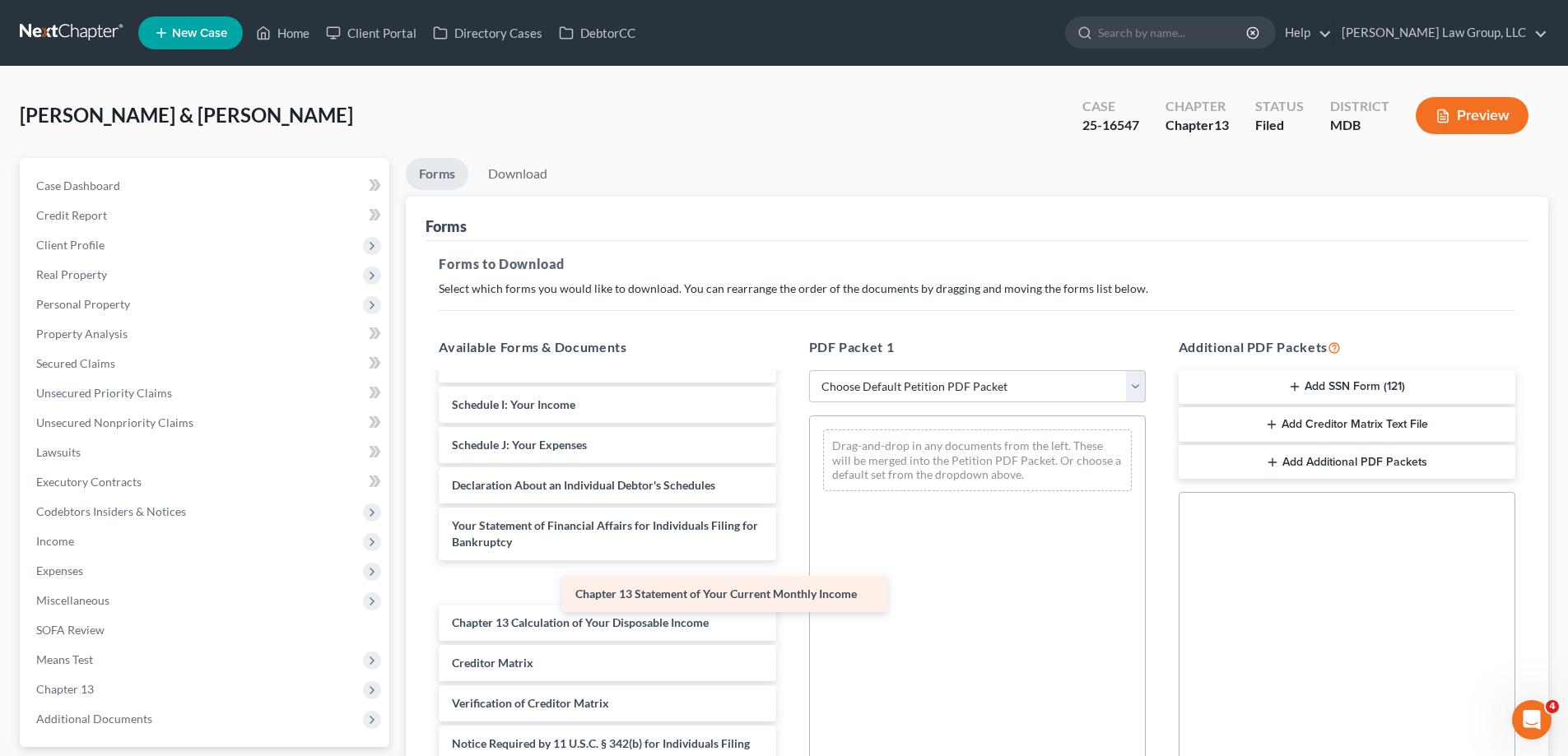
scroll to position [4454, 0]
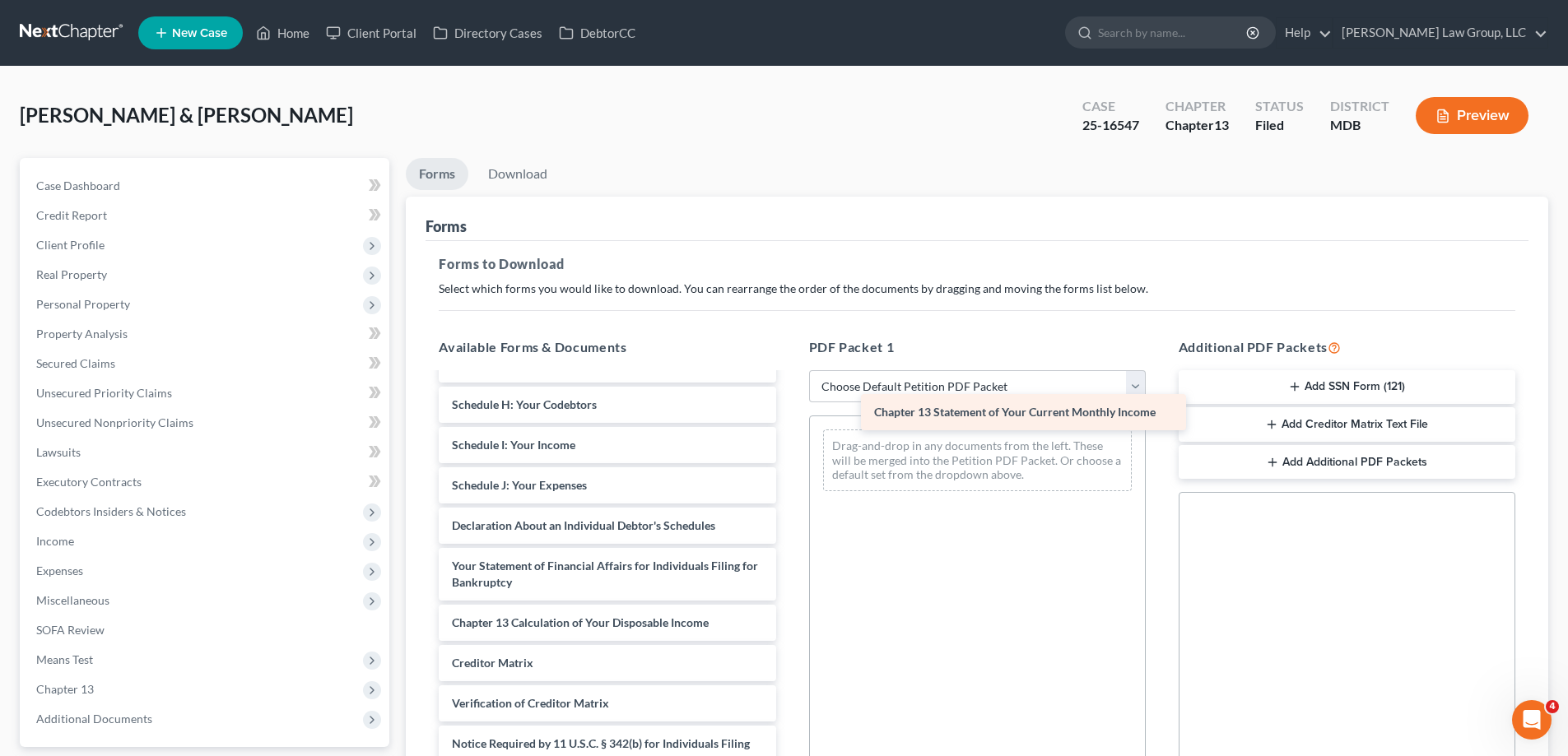
drag, startPoint x: 565, startPoint y: 587, endPoint x: 985, endPoint y: 411, distance: 455.4
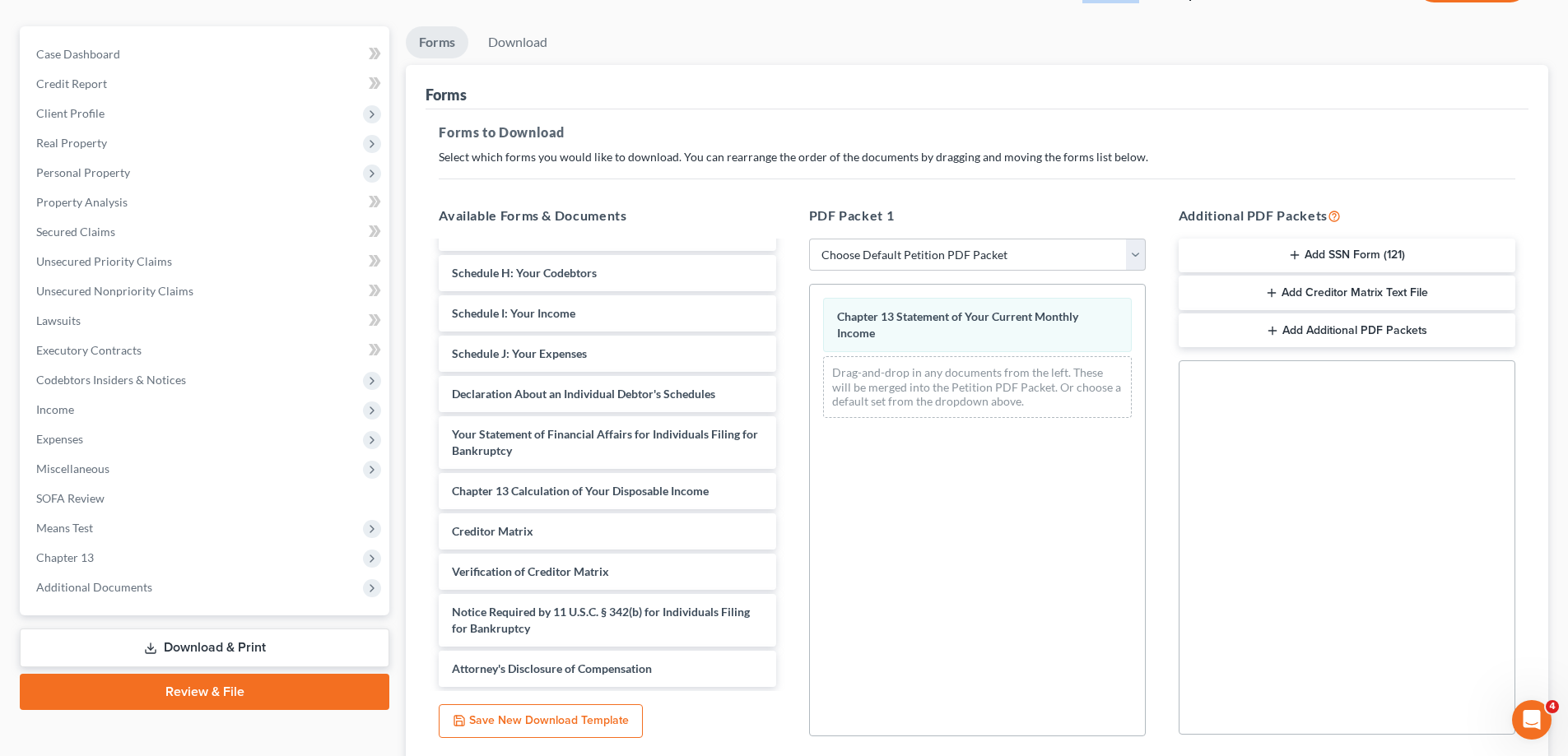
scroll to position [260, 0]
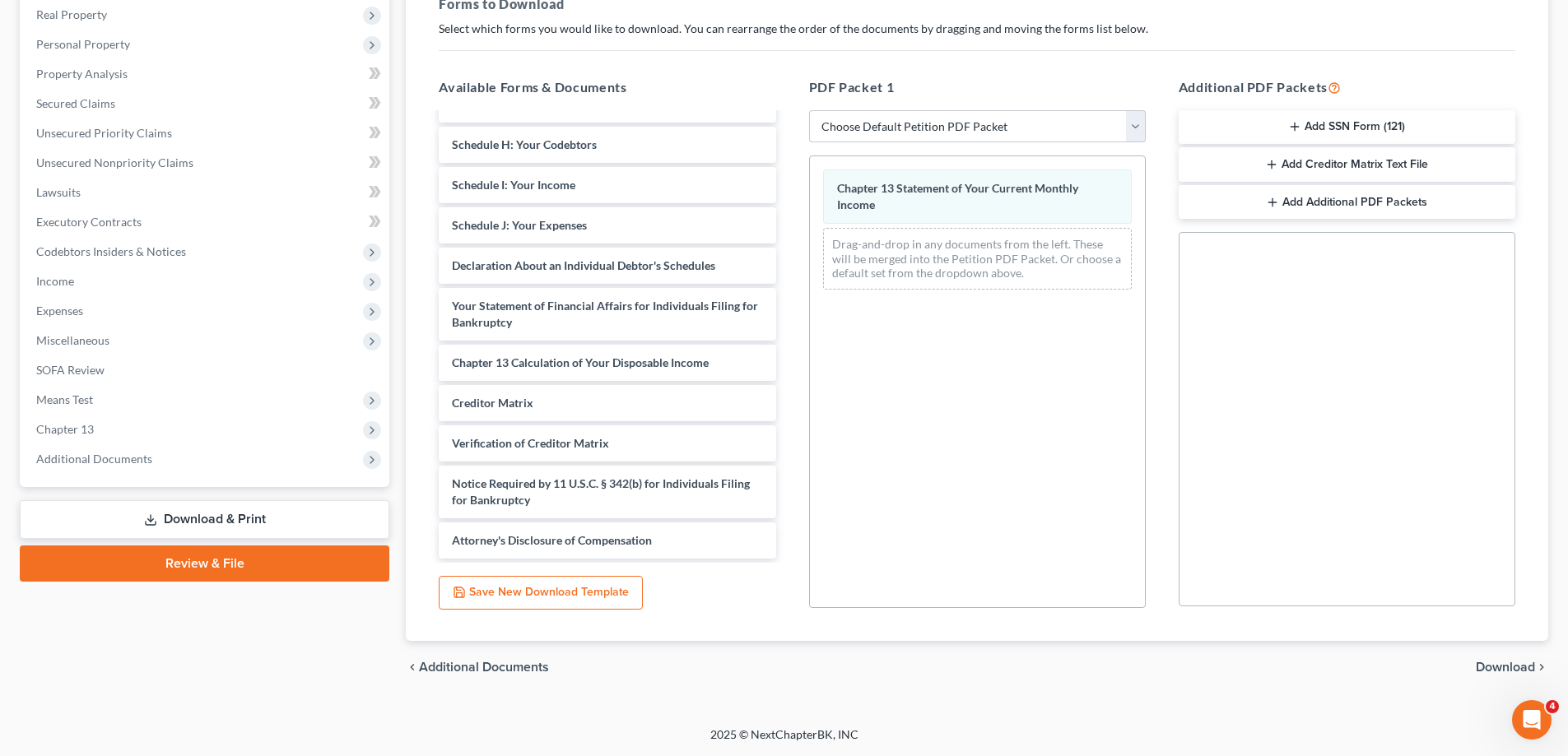
click at [1512, 671] on span "Download" at bounding box center [1505, 668] width 59 height 13
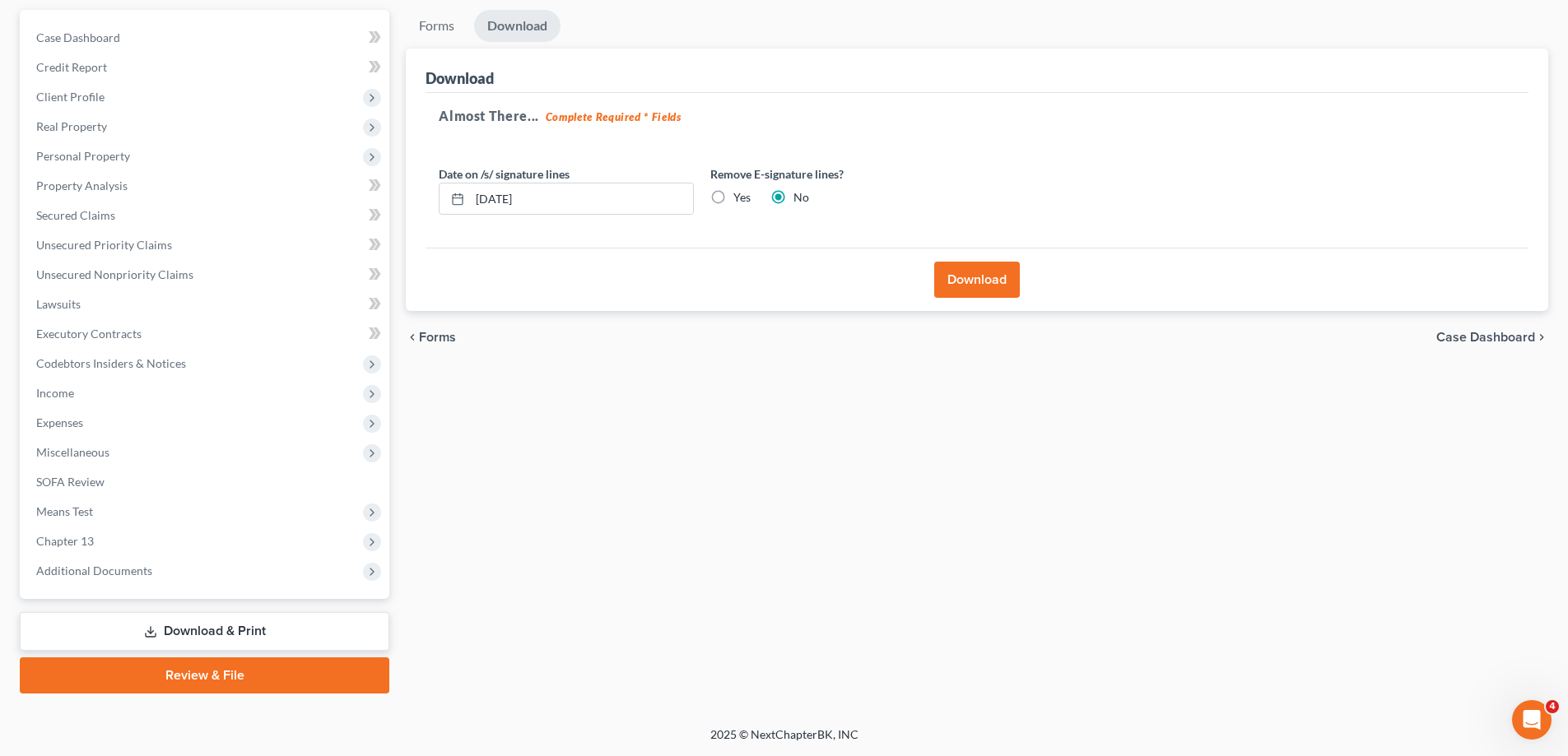
scroll to position [148, 0]
click at [971, 285] on button "Download" at bounding box center [977, 279] width 86 height 36
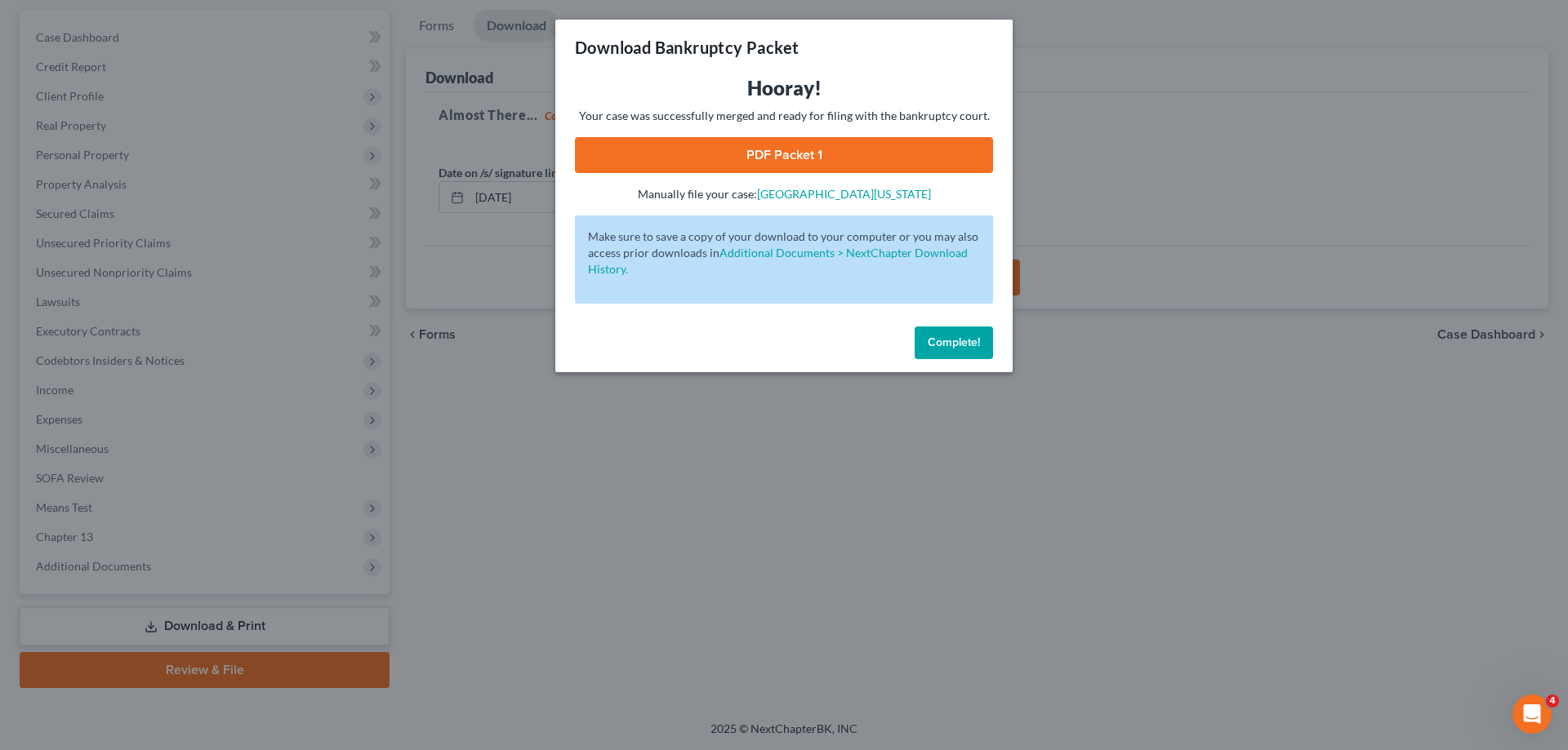
click at [701, 150] on link "PDF Packet 1" at bounding box center [784, 154] width 418 height 36
click at [938, 357] on button "Complete!" at bounding box center [953, 343] width 78 height 33
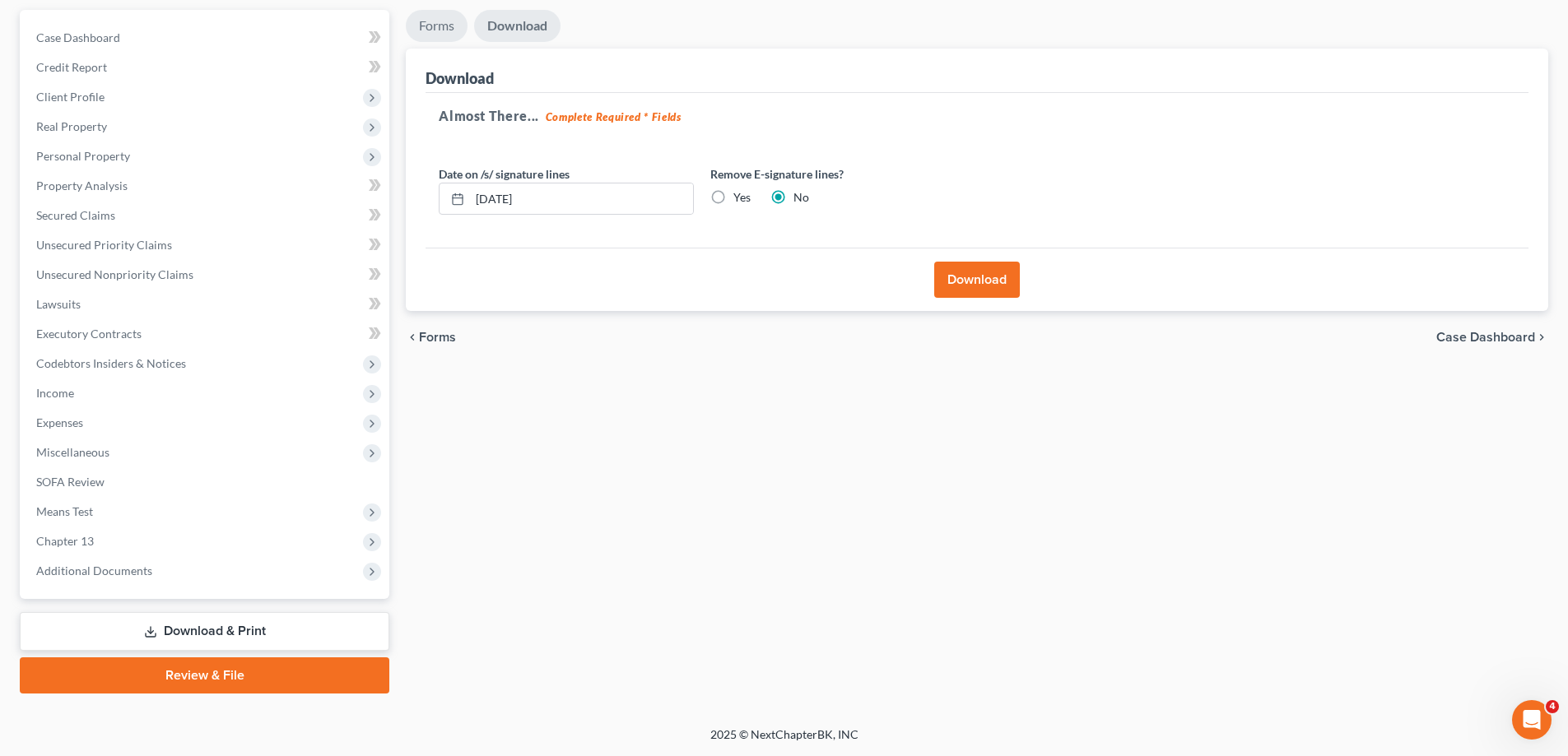
click at [438, 32] on link "Forms" at bounding box center [436, 26] width 62 height 32
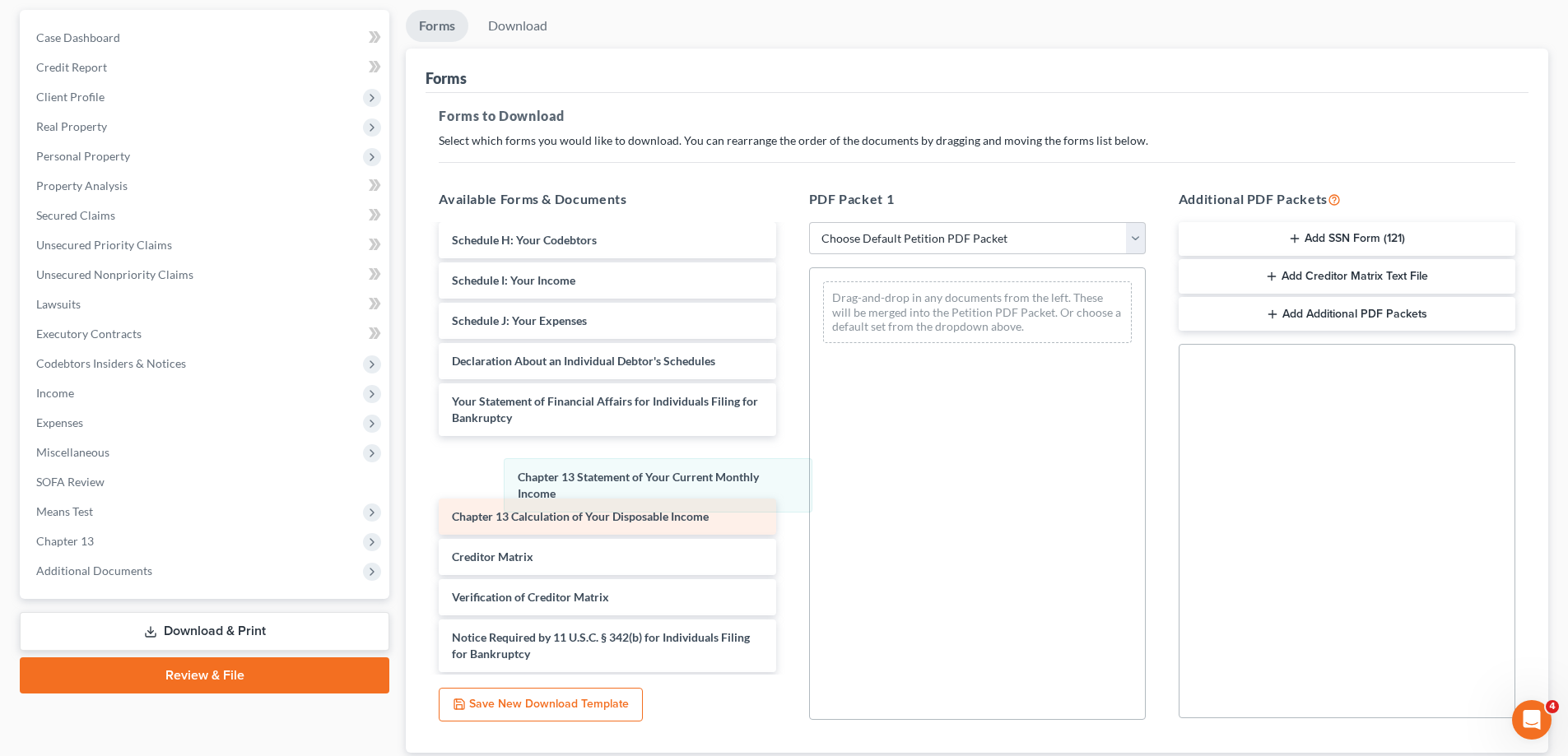
drag, startPoint x: 901, startPoint y: 308, endPoint x: 553, endPoint y: 520, distance: 407.5
click at [810, 356] on div "Chapter 13 Statement of Your Current Monthly Income Chapter 13 Statement of You…" at bounding box center [978, 312] width 335 height 88
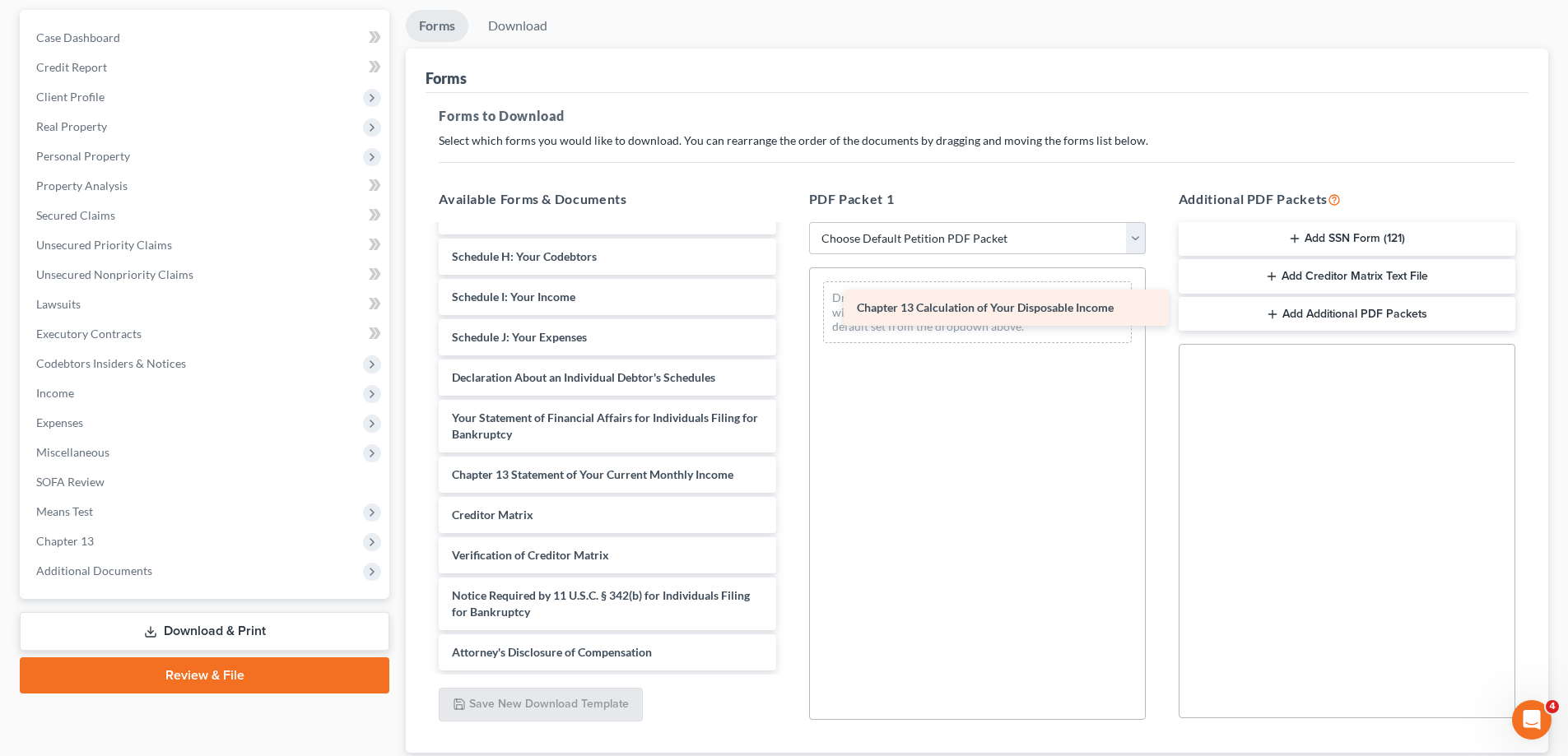
drag, startPoint x: 548, startPoint y: 520, endPoint x: 953, endPoint y: 312, distance: 455.3
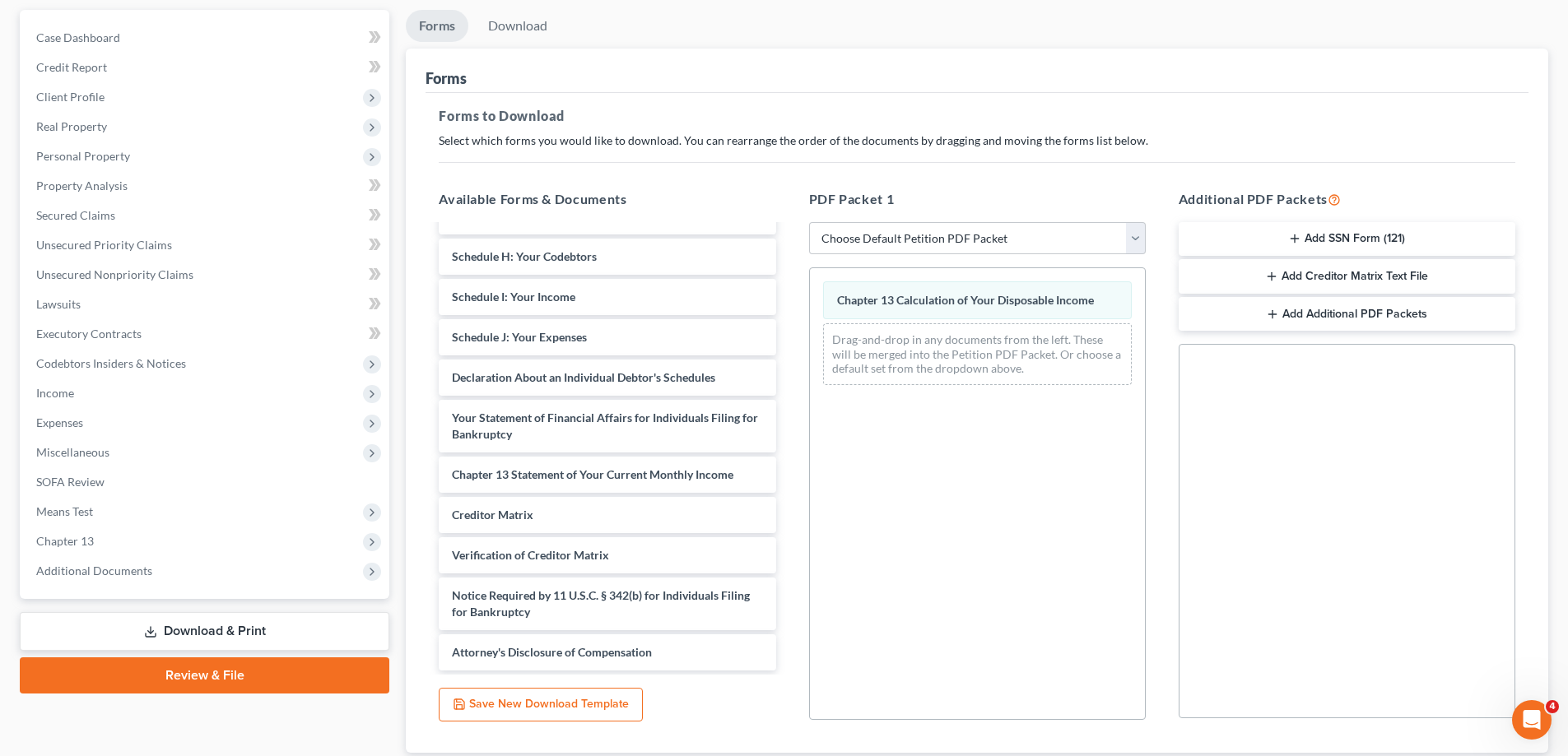
scroll to position [260, 0]
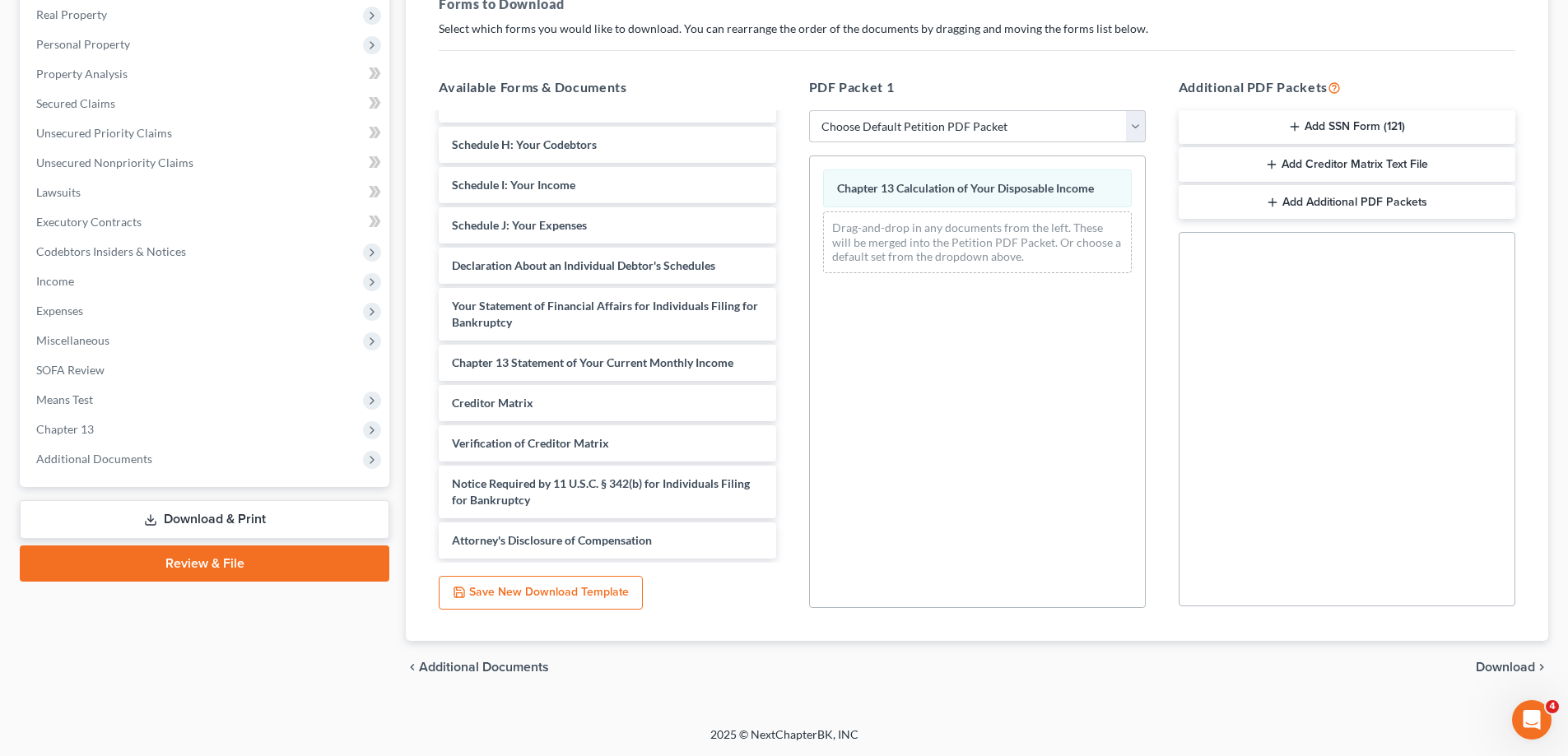
click at [1488, 664] on span "Download" at bounding box center [1505, 668] width 59 height 13
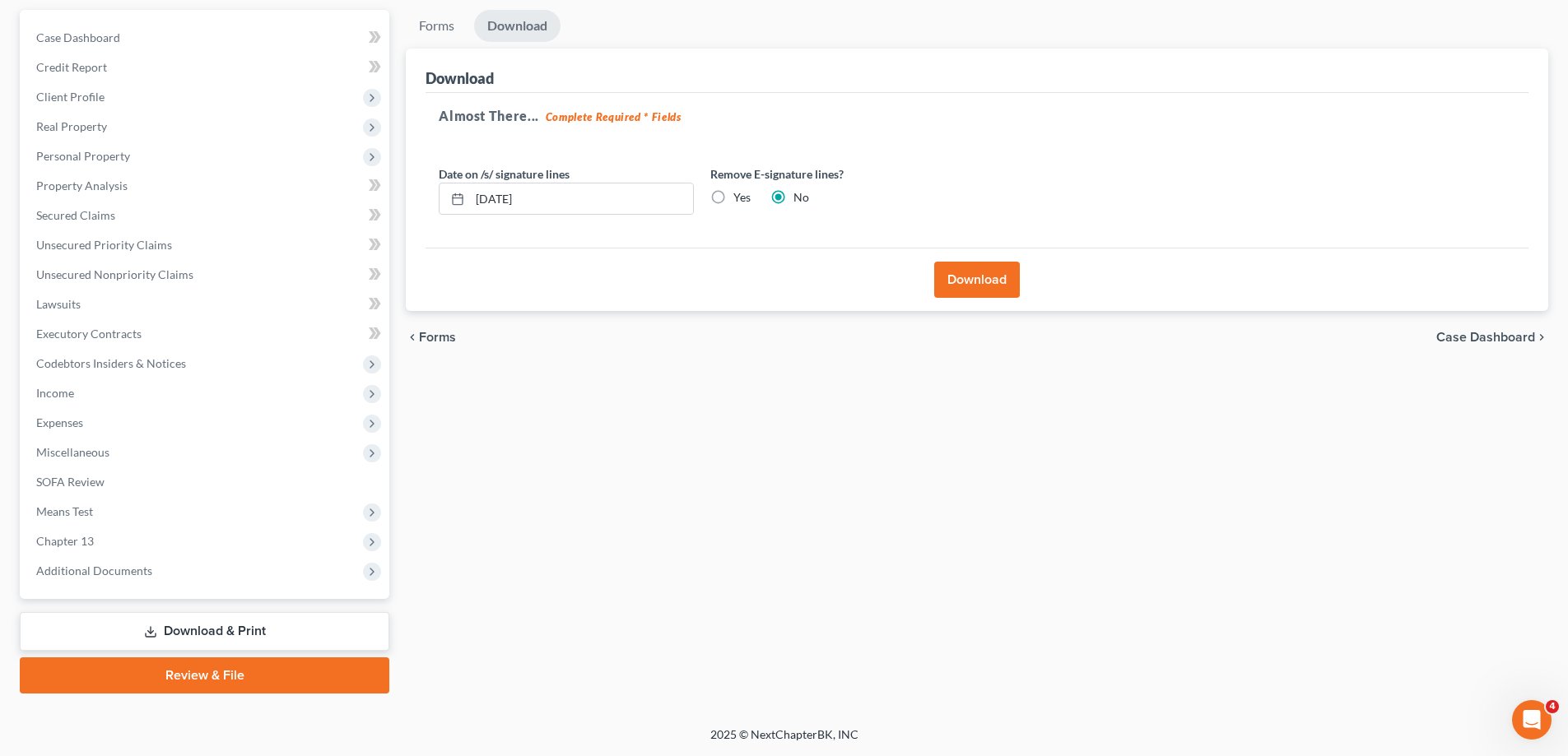
scroll to position [148, 0]
click at [984, 276] on button "Download" at bounding box center [977, 279] width 86 height 36
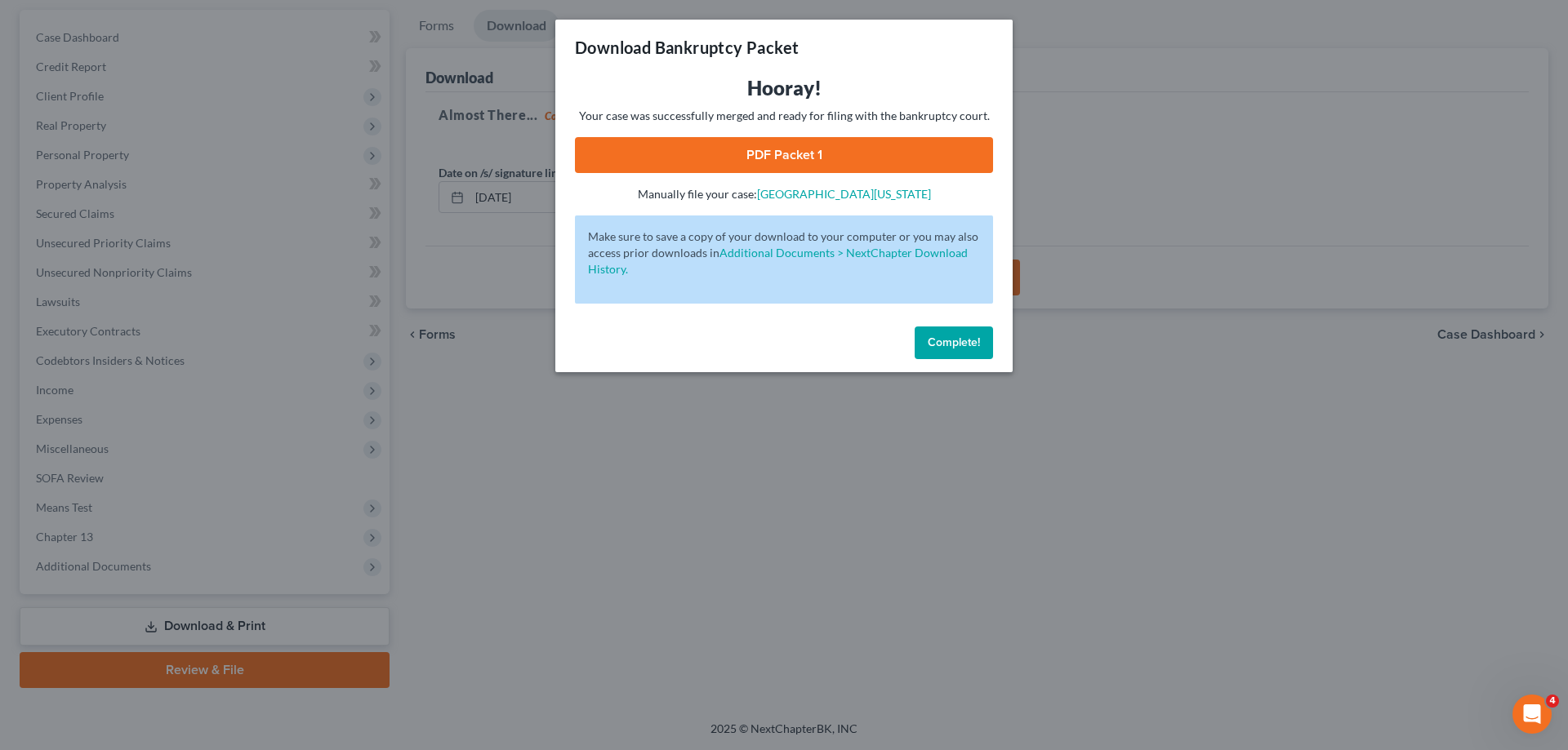
click at [869, 154] on link "PDF Packet 1" at bounding box center [784, 154] width 418 height 36
click at [929, 336] on span "Complete!" at bounding box center [953, 342] width 52 height 14
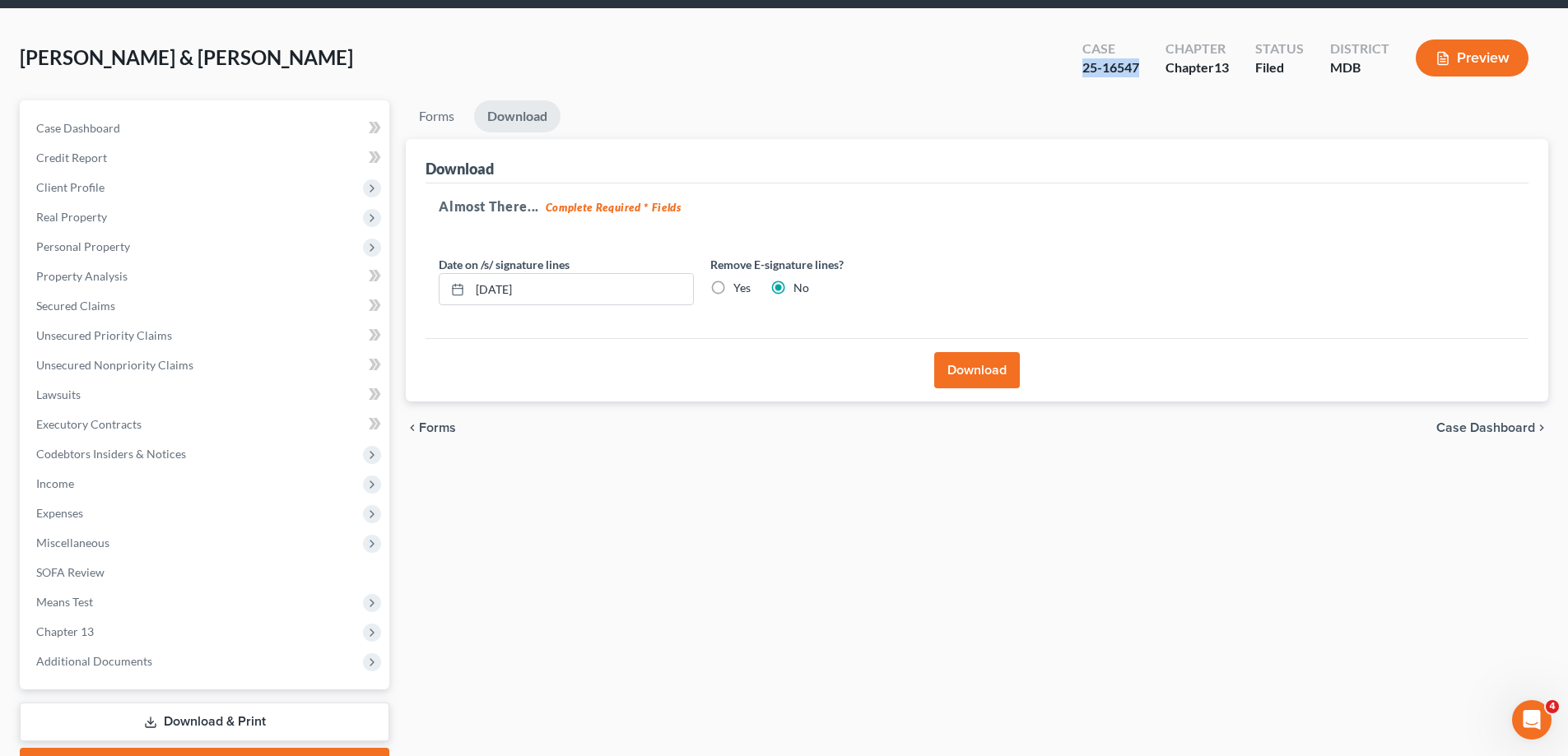
scroll to position [0, 0]
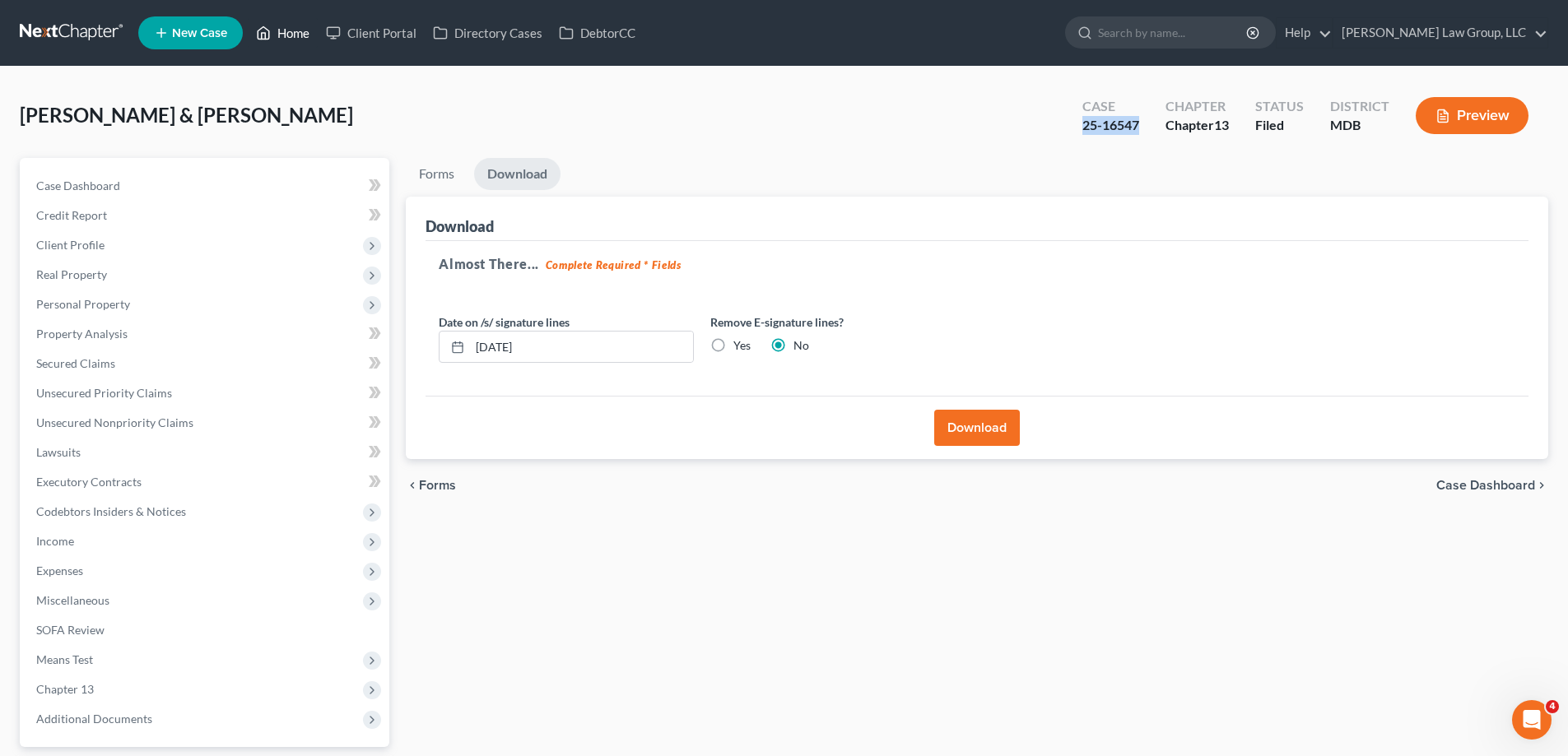
click at [300, 37] on link "Home" at bounding box center [282, 33] width 70 height 30
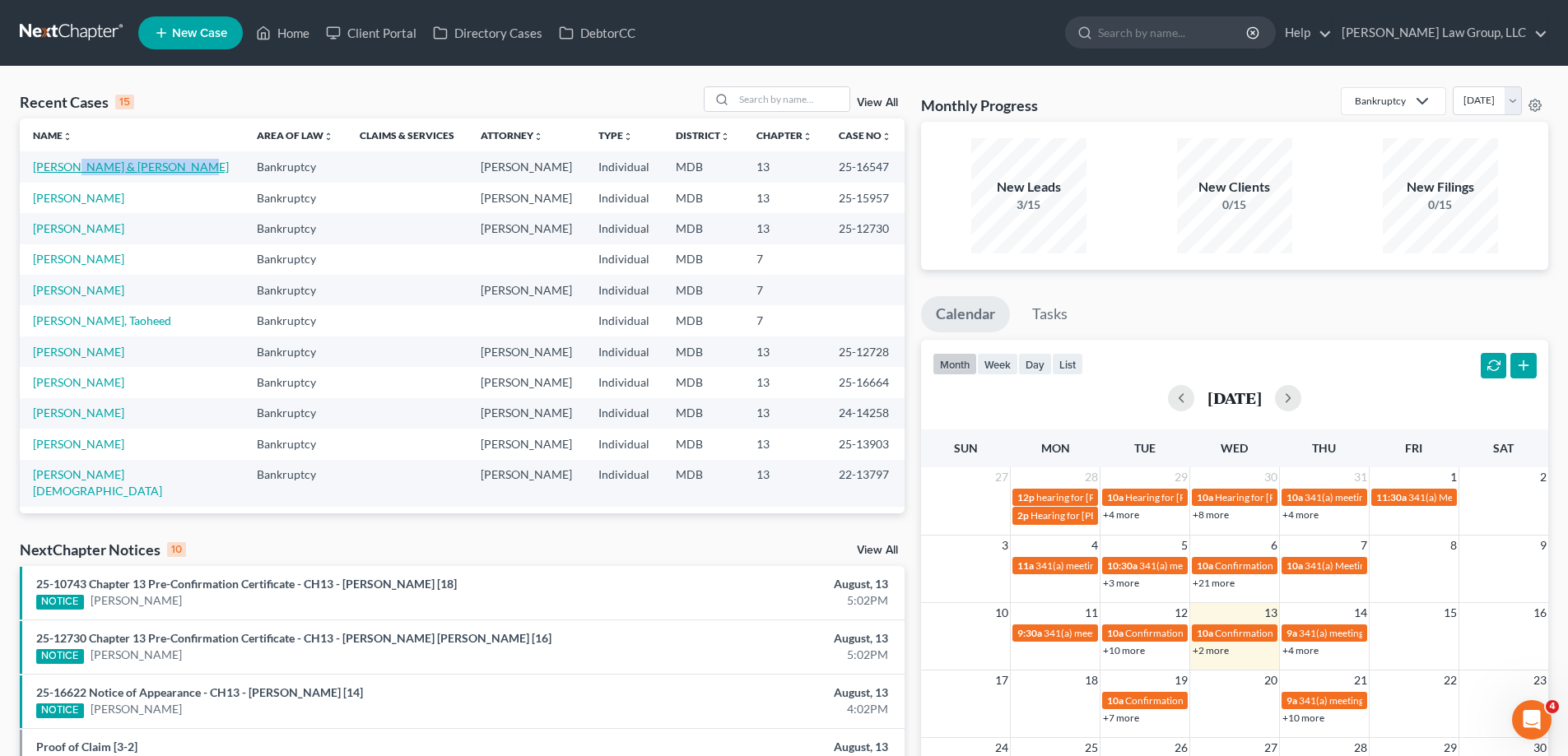
drag, startPoint x: 181, startPoint y: 172, endPoint x: 66, endPoint y: 174, distance: 115.0
click at [66, 174] on td "[PERSON_NAME] & [PERSON_NAME]" at bounding box center [132, 167] width 224 height 31
copy link "[PERSON_NAME] & [PERSON_NAME]"
click at [55, 170] on link "[PERSON_NAME] & [PERSON_NAME]" at bounding box center [131, 167] width 196 height 14
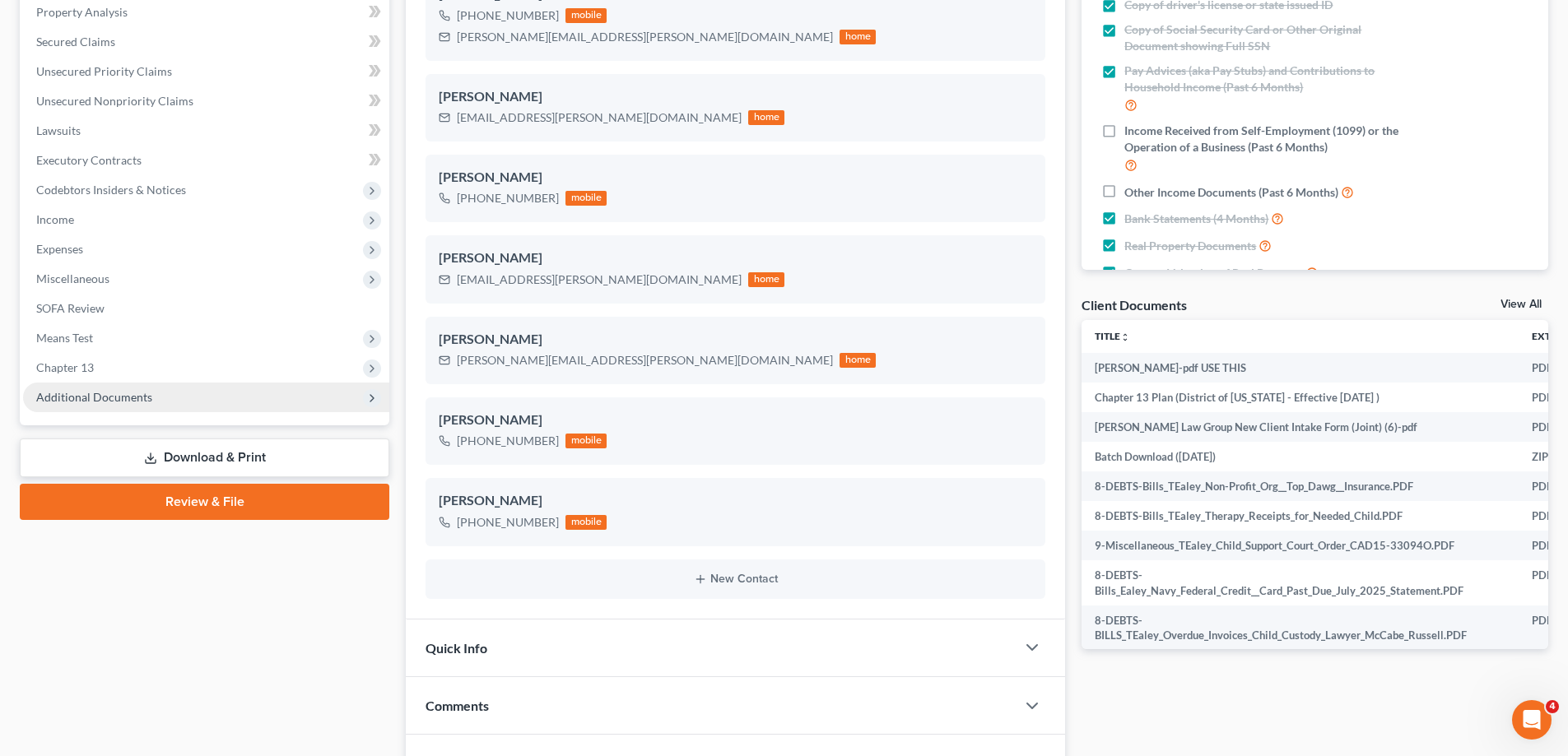
scroll to position [329, 0]
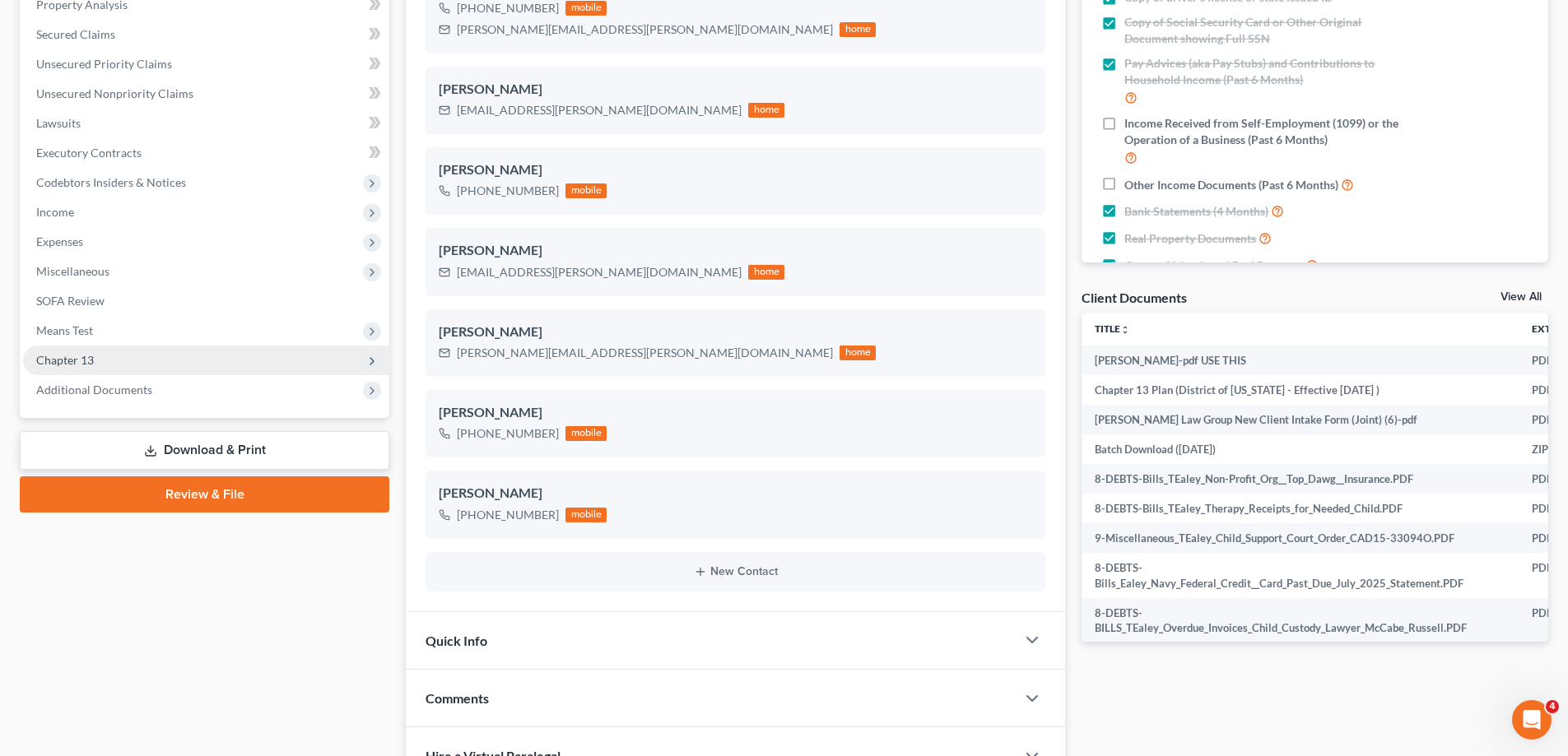
click at [61, 369] on span "Chapter 13" at bounding box center [207, 361] width 366 height 30
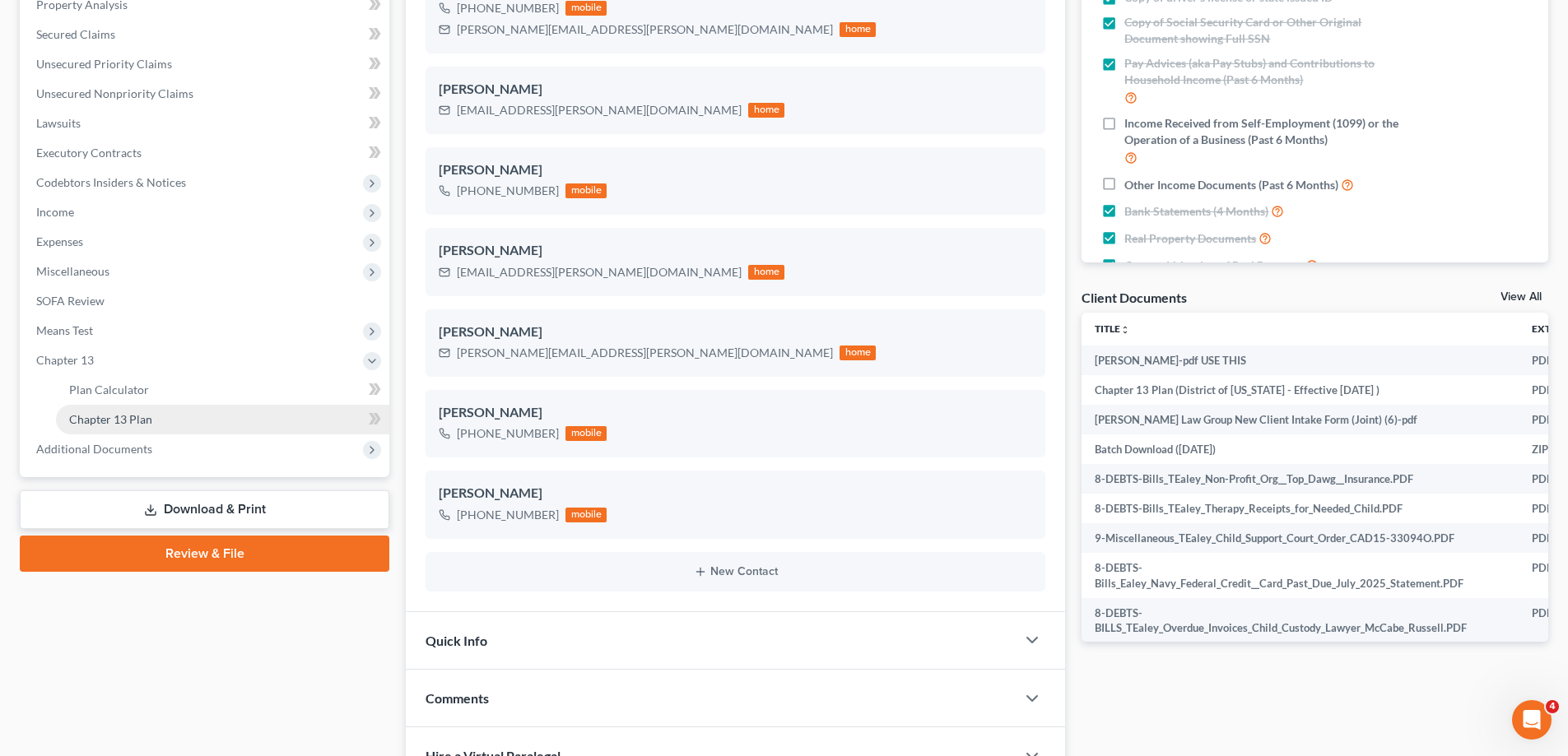
click at [108, 429] on link "Chapter 13 Plan" at bounding box center [222, 420] width 333 height 30
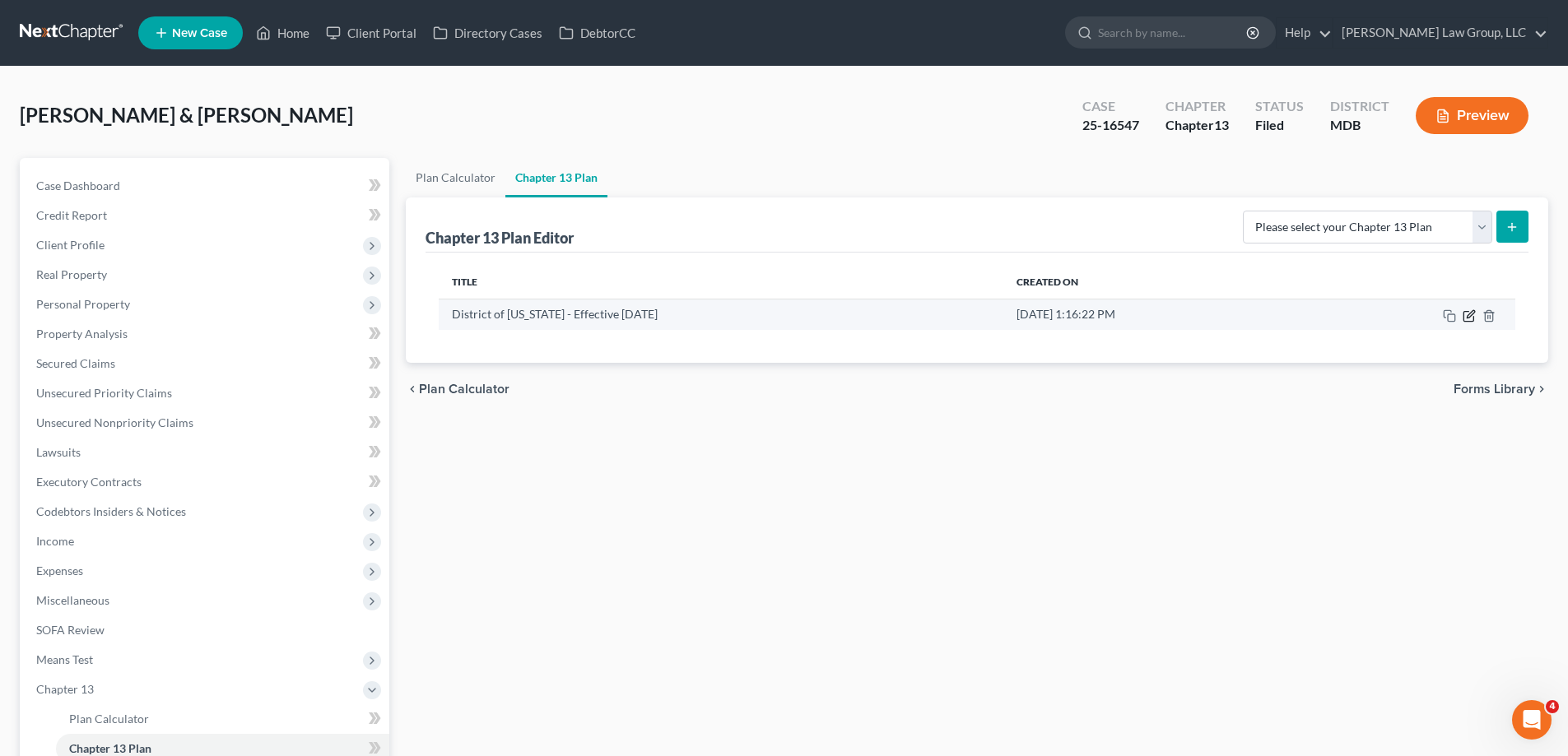
click at [1468, 311] on icon "button" at bounding box center [1468, 316] width 10 height 10
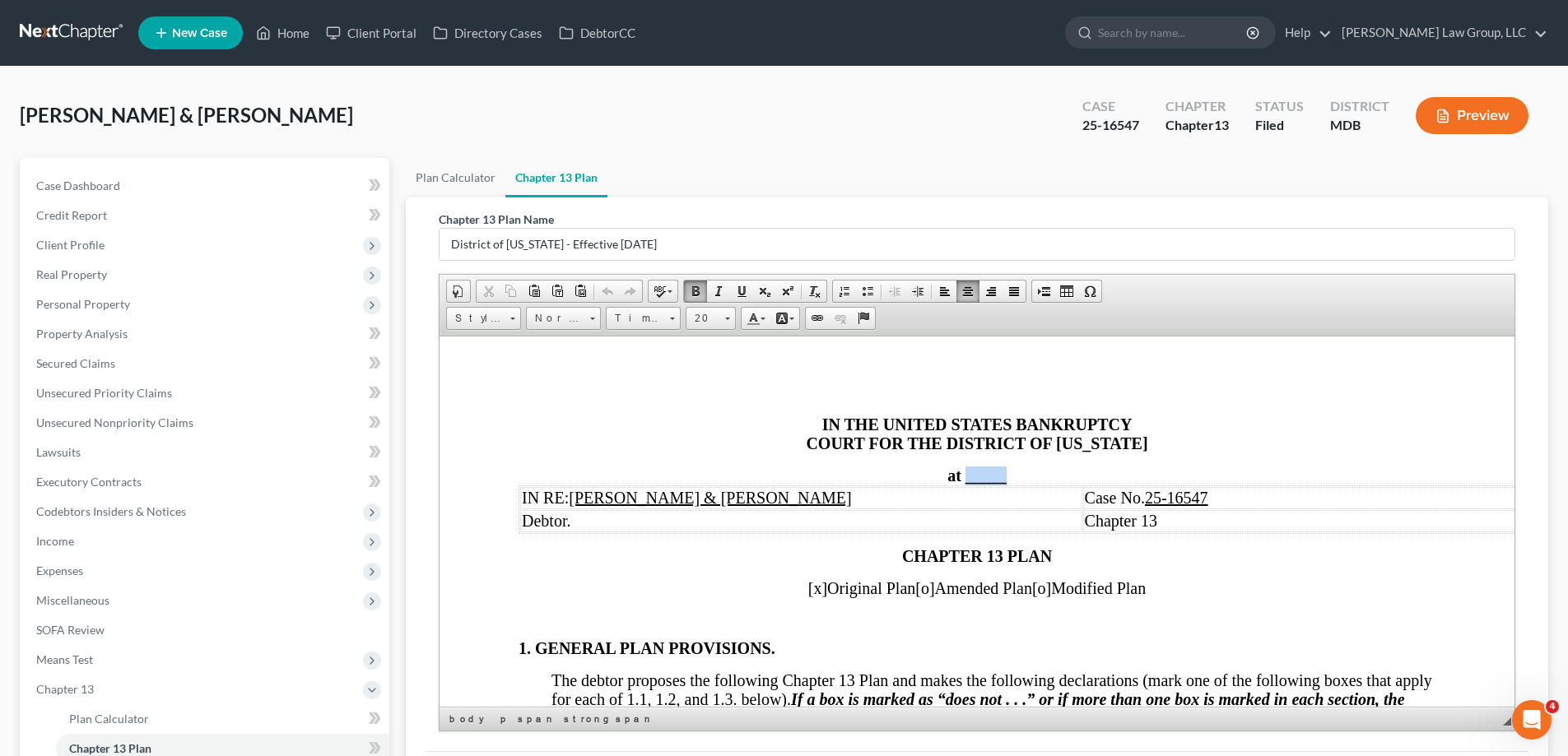
drag, startPoint x: 1002, startPoint y: 477, endPoint x: 960, endPoint y: 480, distance: 42.1
click at [965, 480] on span "_____" at bounding box center [985, 475] width 41 height 18
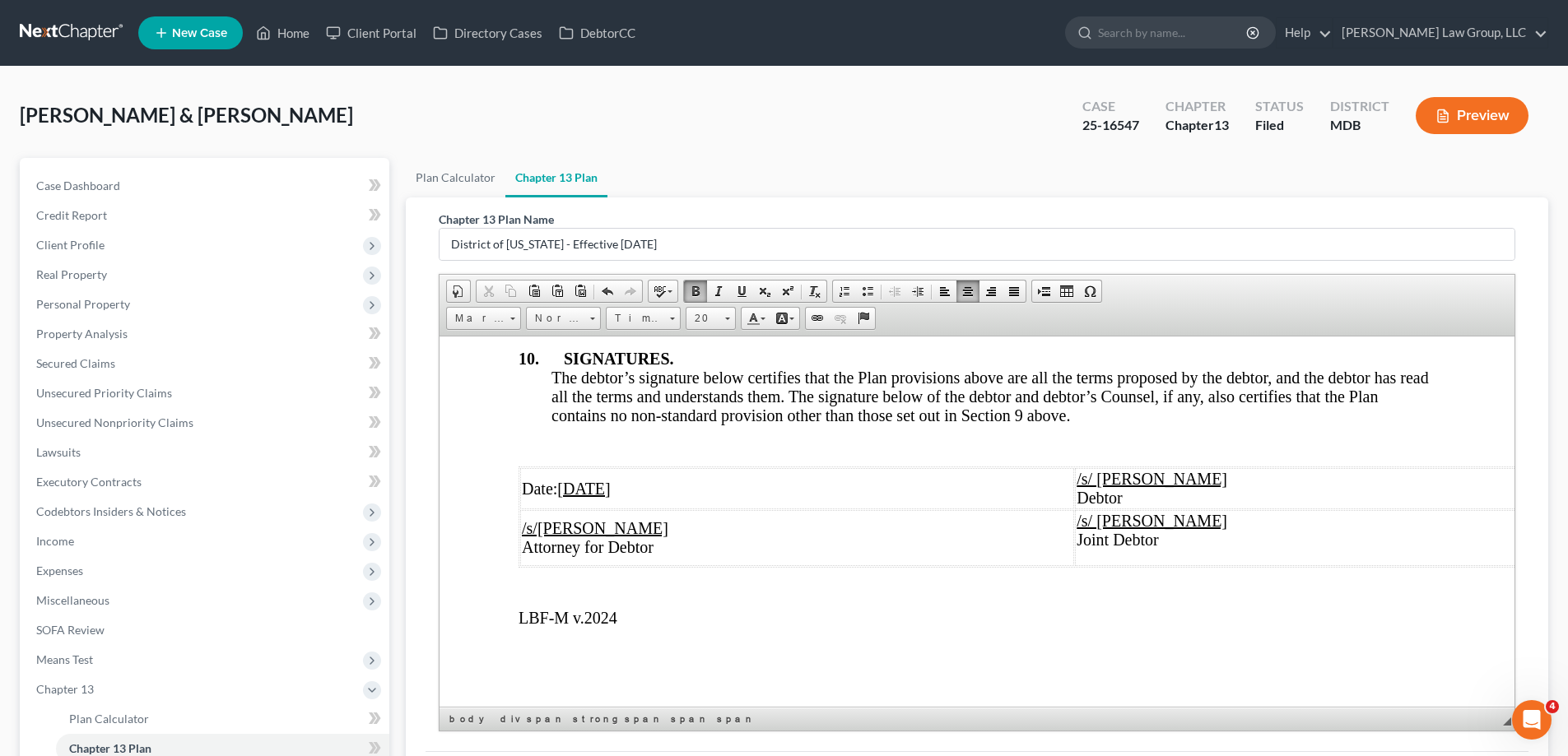
scroll to position [207, 0]
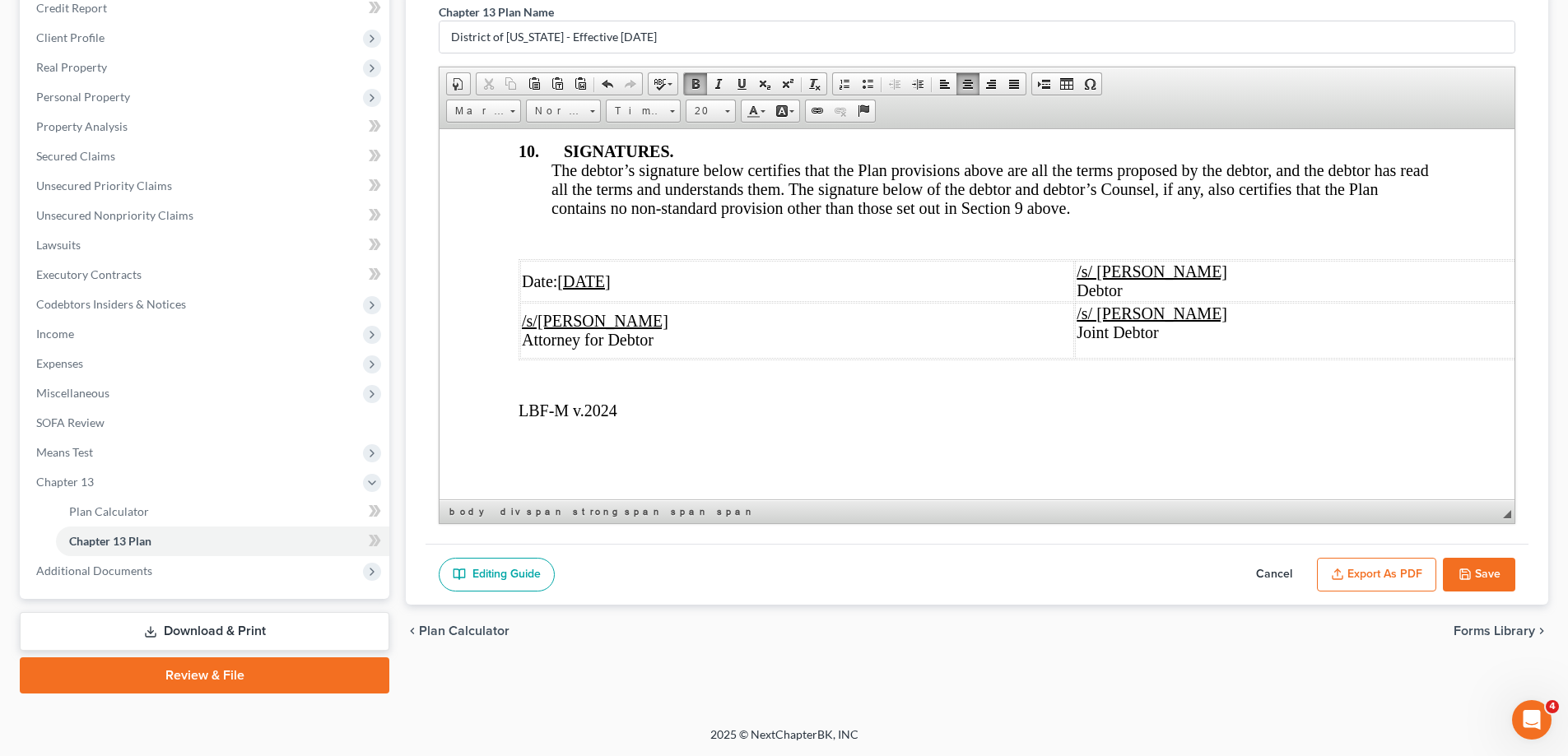
click at [1424, 579] on button "Export as PDF" at bounding box center [1376, 575] width 119 height 35
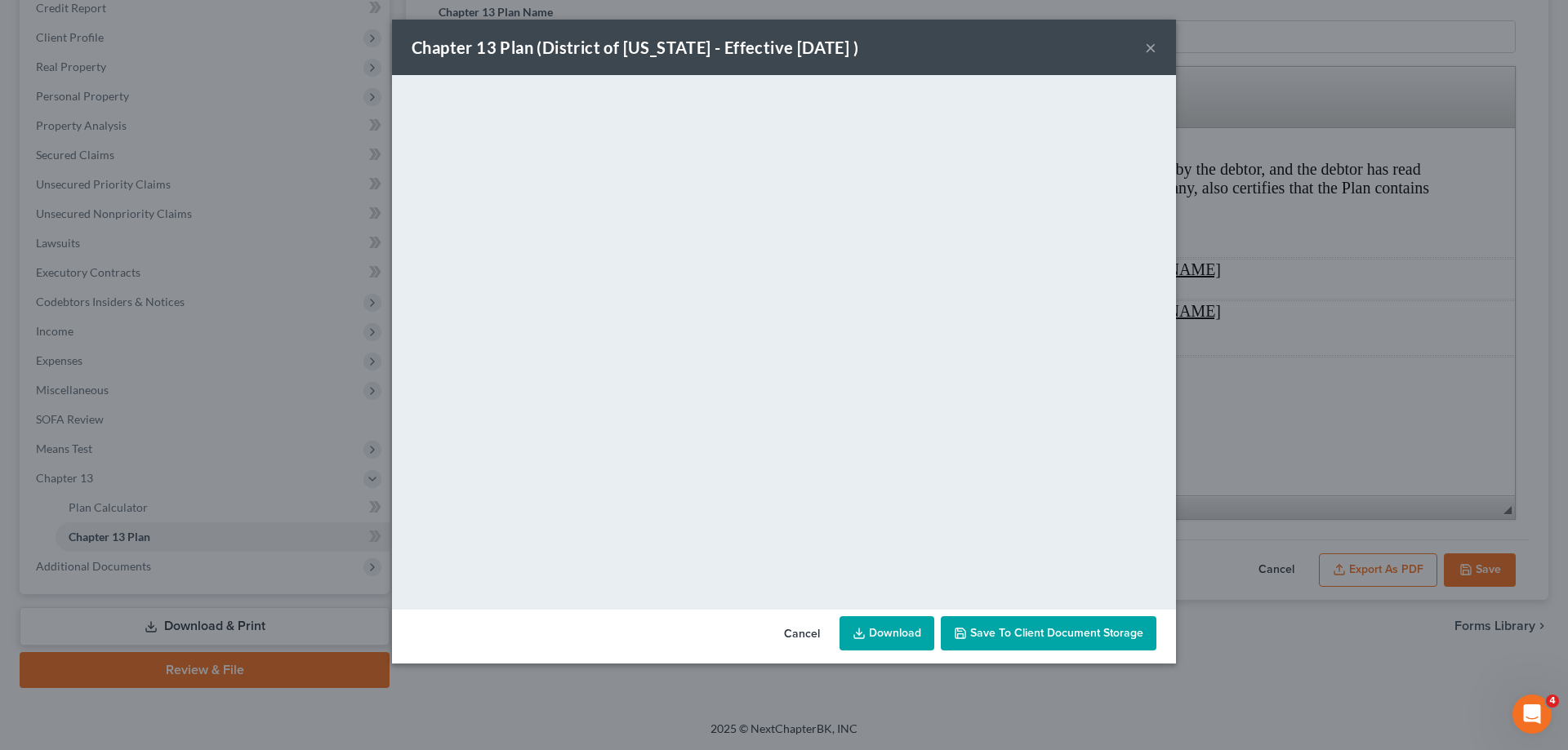
click at [1147, 46] on button "×" at bounding box center [1151, 47] width 12 height 20
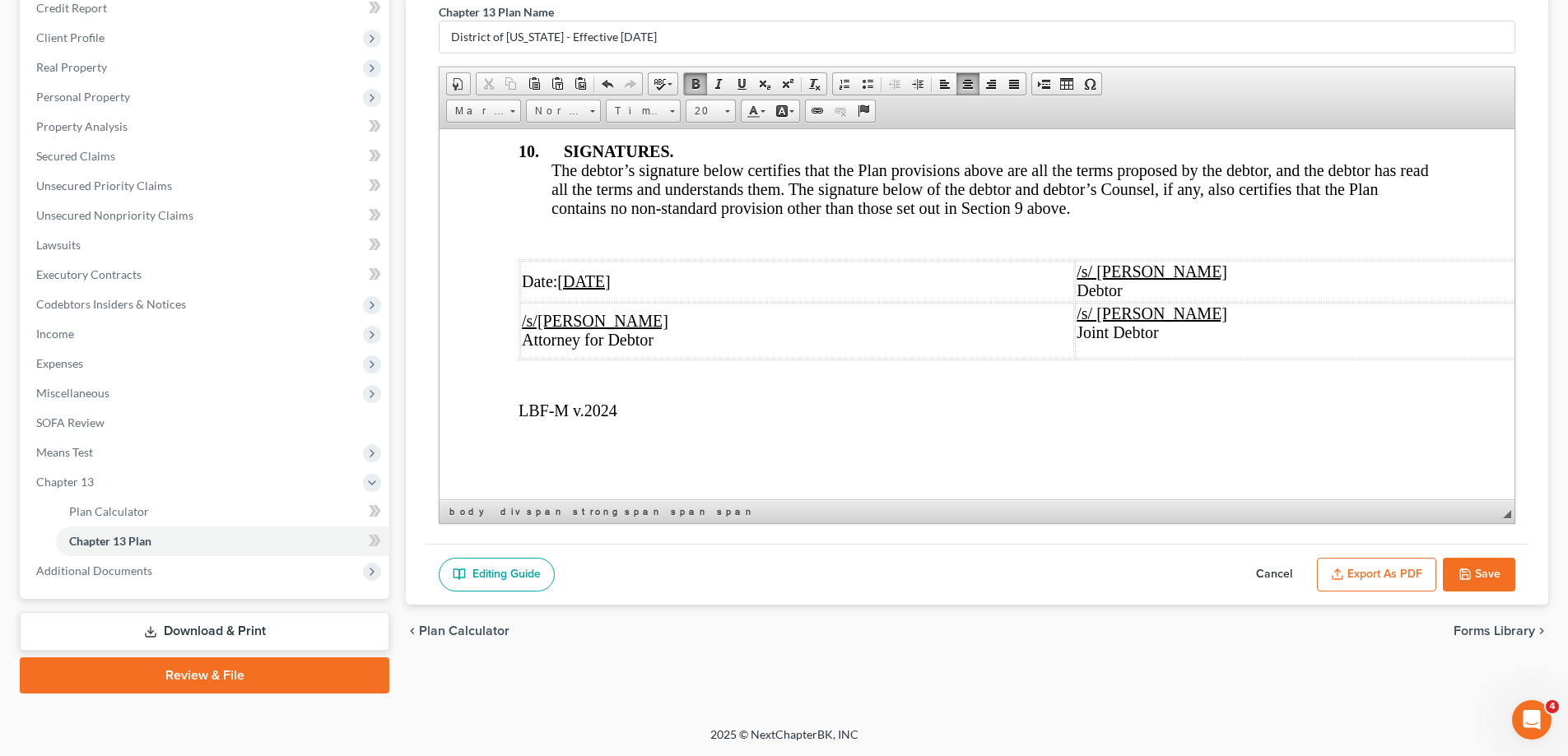
drag, startPoint x: 1466, startPoint y: 575, endPoint x: 169, endPoint y: 256, distance: 1335.7
click at [1466, 575] on icon "button" at bounding box center [1465, 574] width 13 height 13
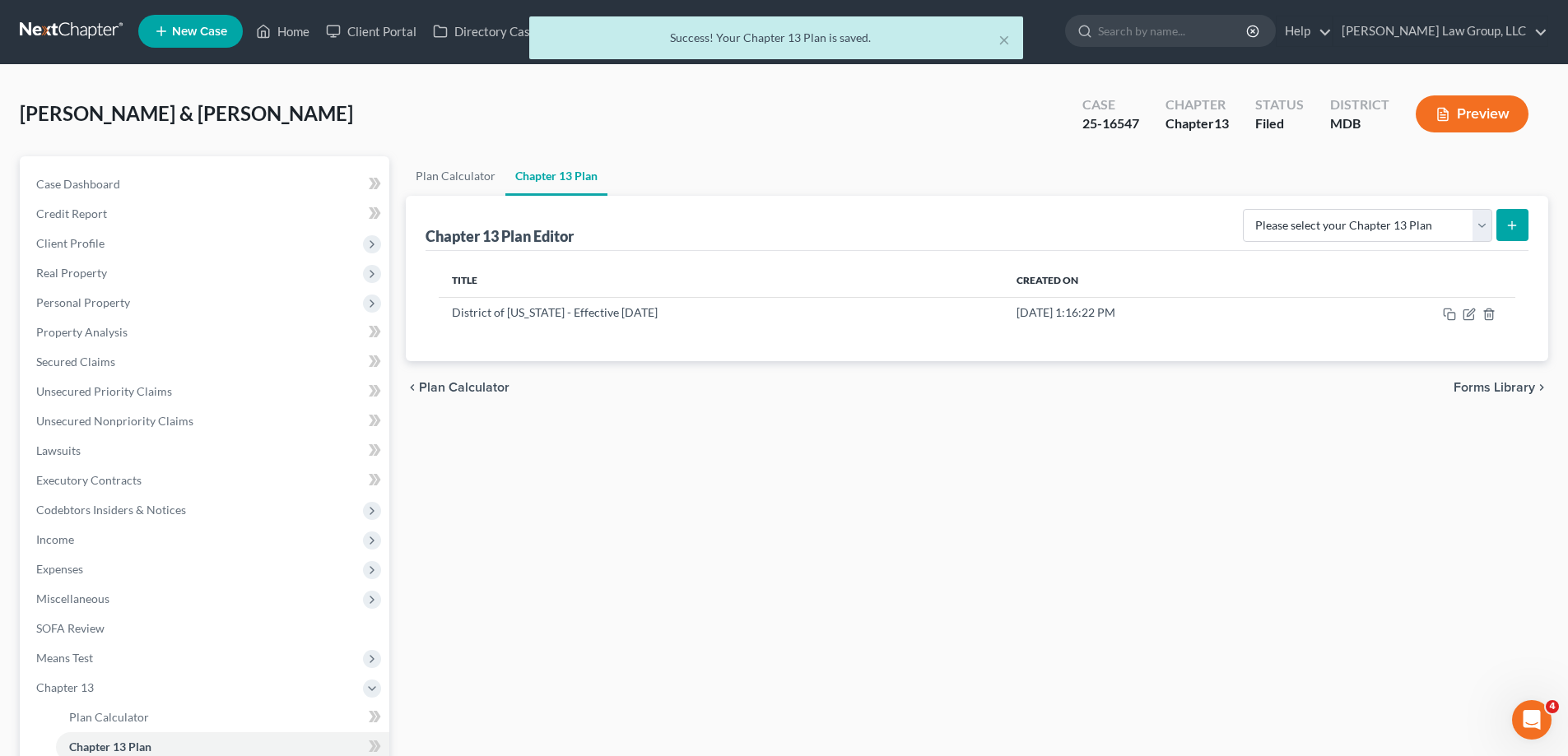
scroll to position [0, 0]
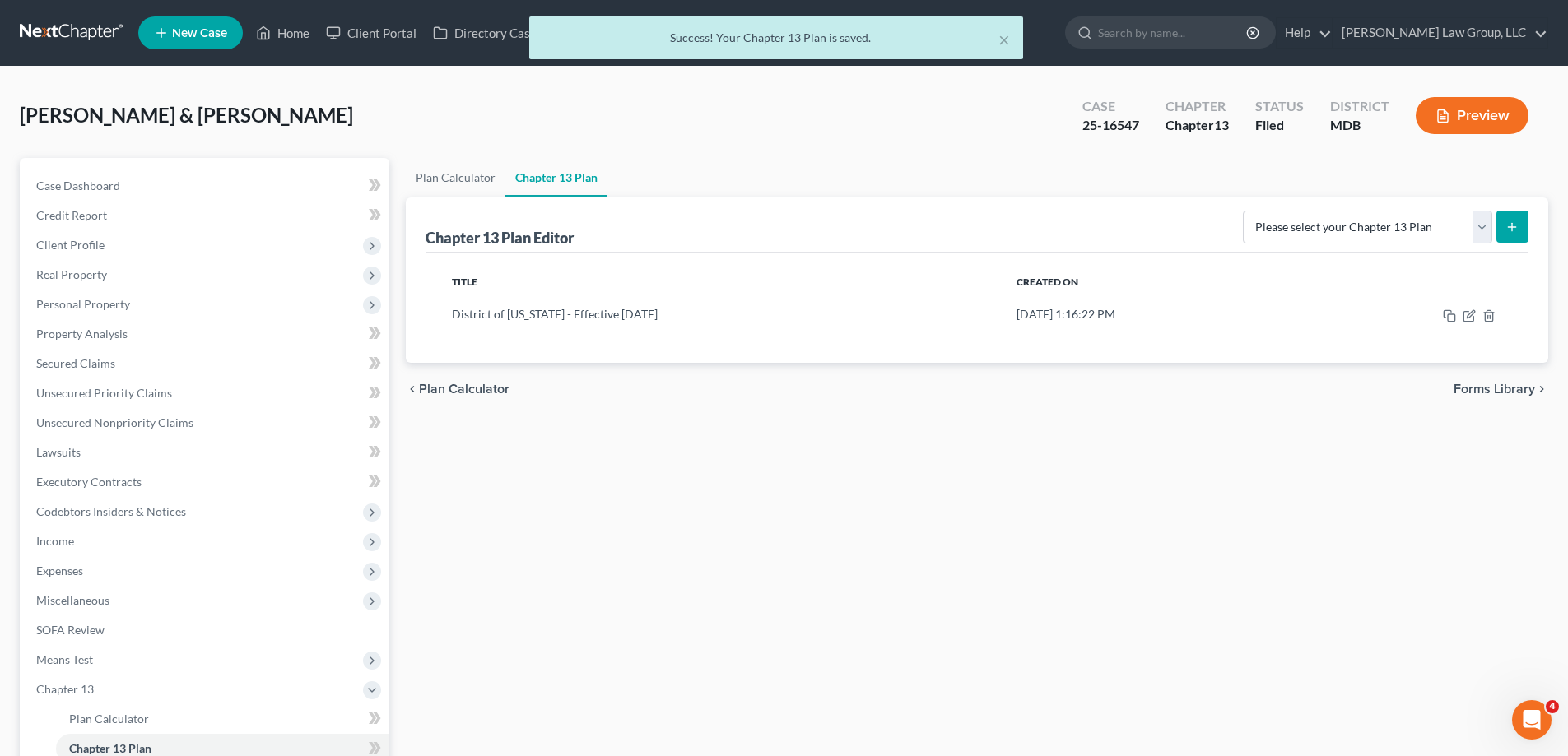
click at [1140, 122] on div "Case 25-16547" at bounding box center [1111, 117] width 83 height 48
drag, startPoint x: 1082, startPoint y: 129, endPoint x: 1150, endPoint y: 130, distance: 68.0
click at [1150, 130] on div "Case 25-16547" at bounding box center [1111, 117] width 83 height 48
copy div "25-16547"
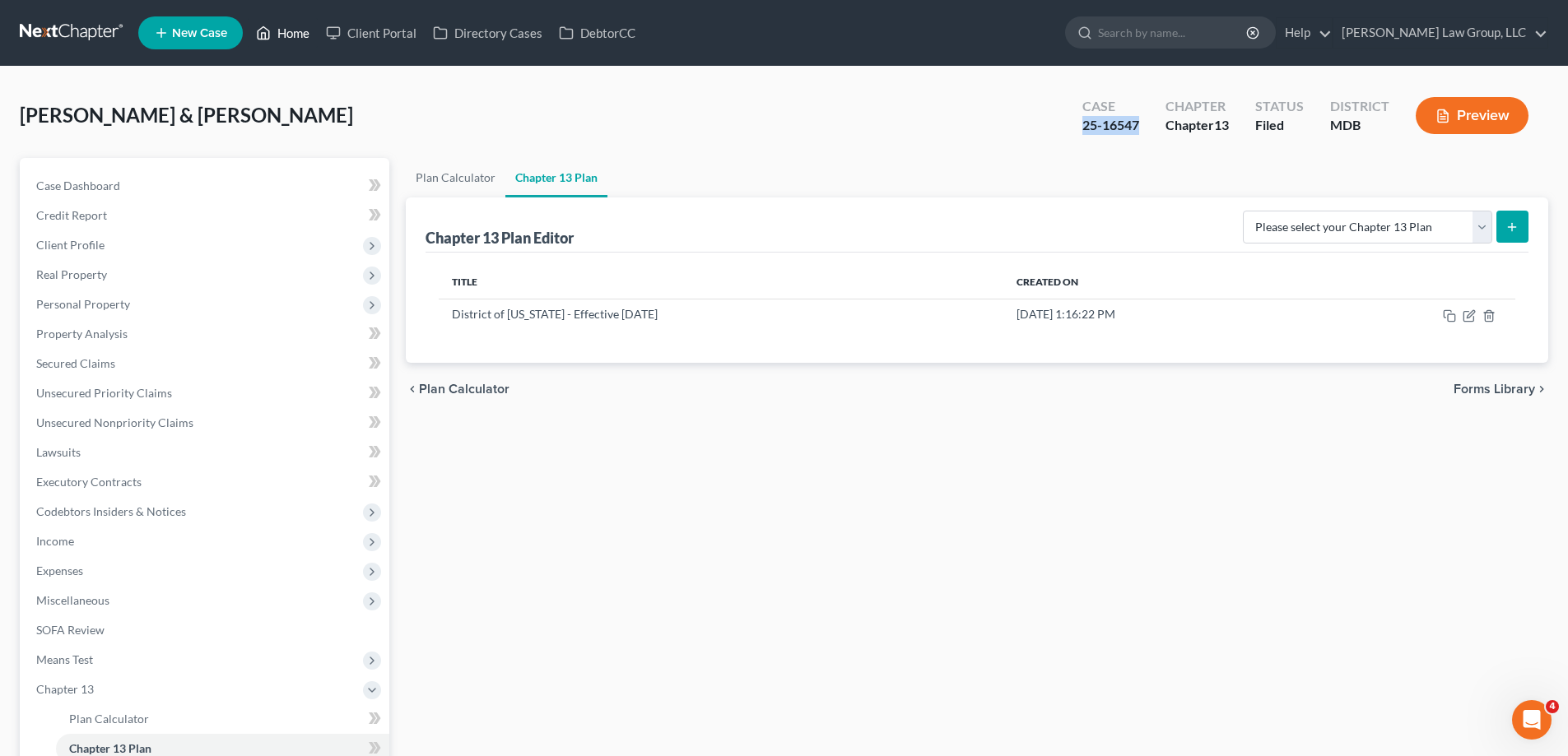
click at [302, 30] on link "Home" at bounding box center [282, 33] width 70 height 30
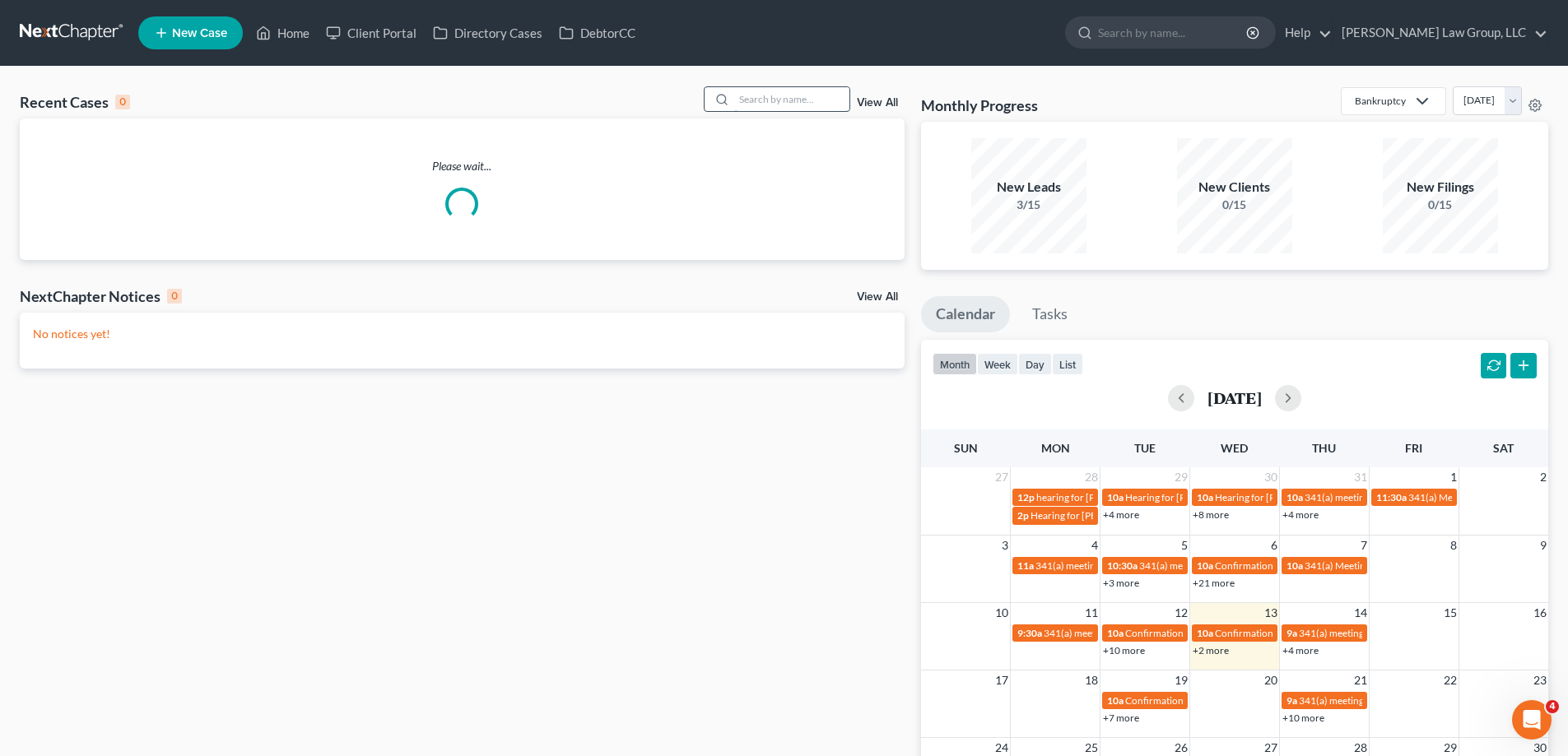
click at [800, 93] on input "search" at bounding box center [792, 99] width 115 height 24
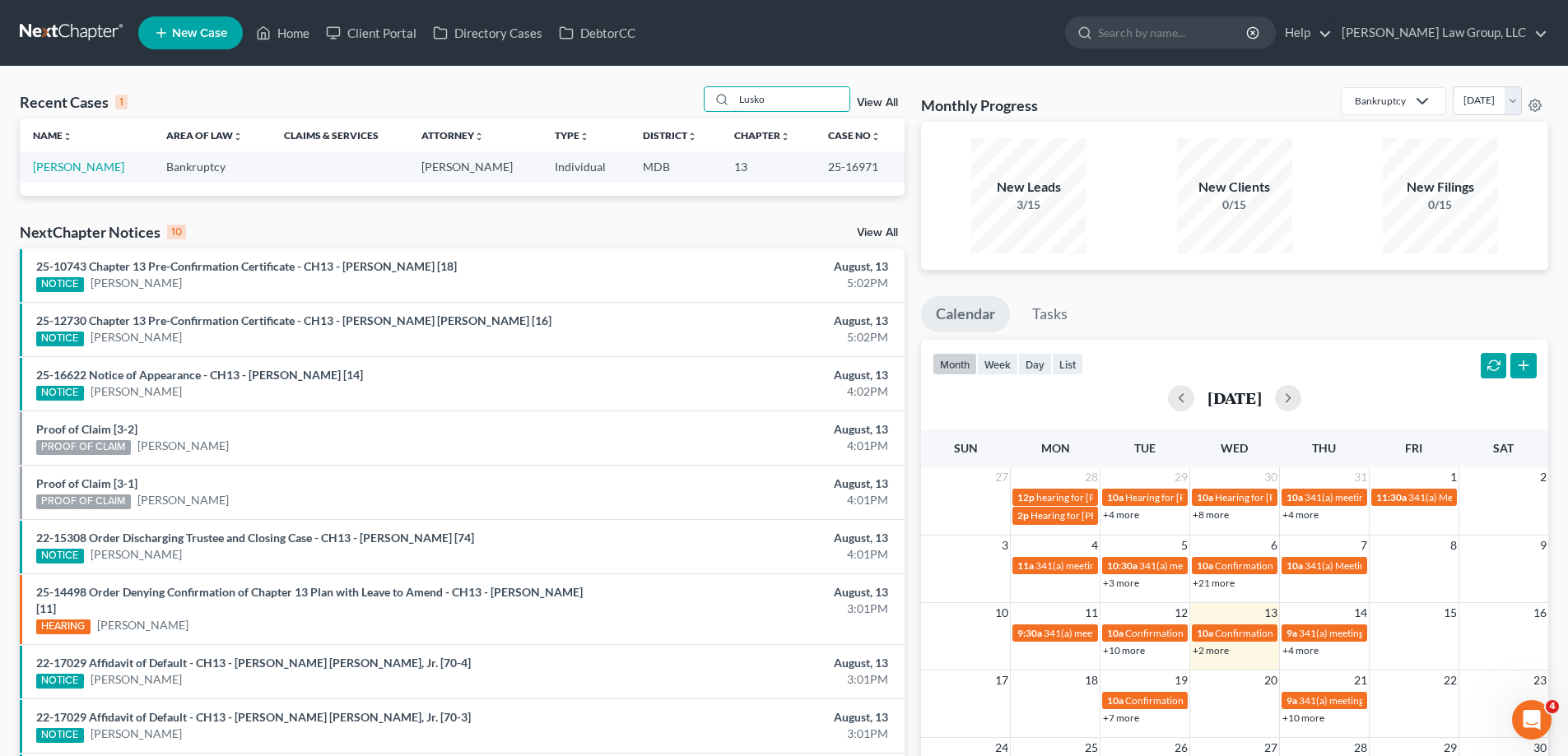
type input "Lusko"
drag, startPoint x: 872, startPoint y: 171, endPoint x: 819, endPoint y: 173, distance: 53.0
click at [819, 173] on td "25-16971" at bounding box center [859, 167] width 90 height 31
copy td "25-16971"
click at [775, 104] on input "Lusko" at bounding box center [792, 99] width 115 height 24
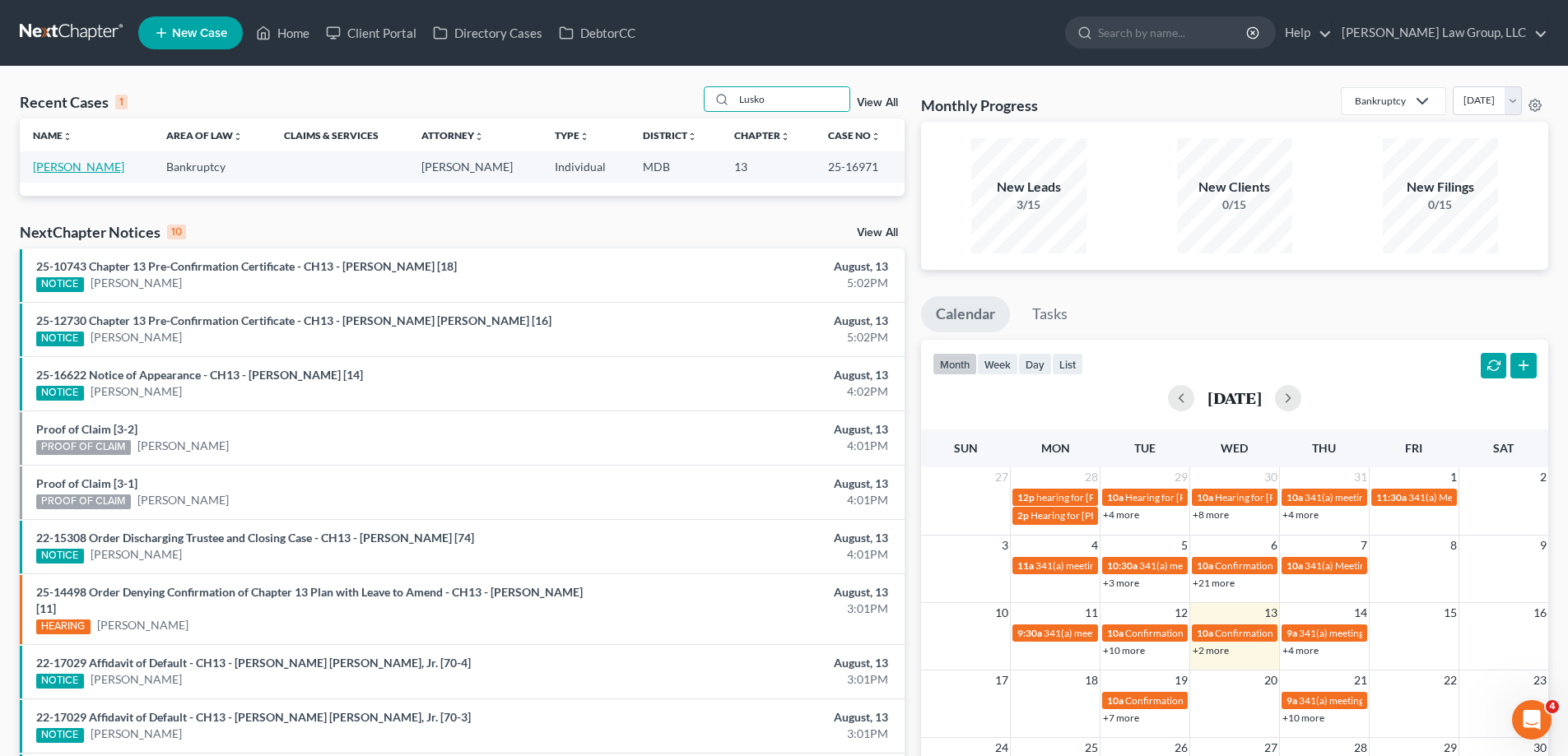
click at [77, 172] on link "[PERSON_NAME]" at bounding box center [79, 167] width 92 height 14
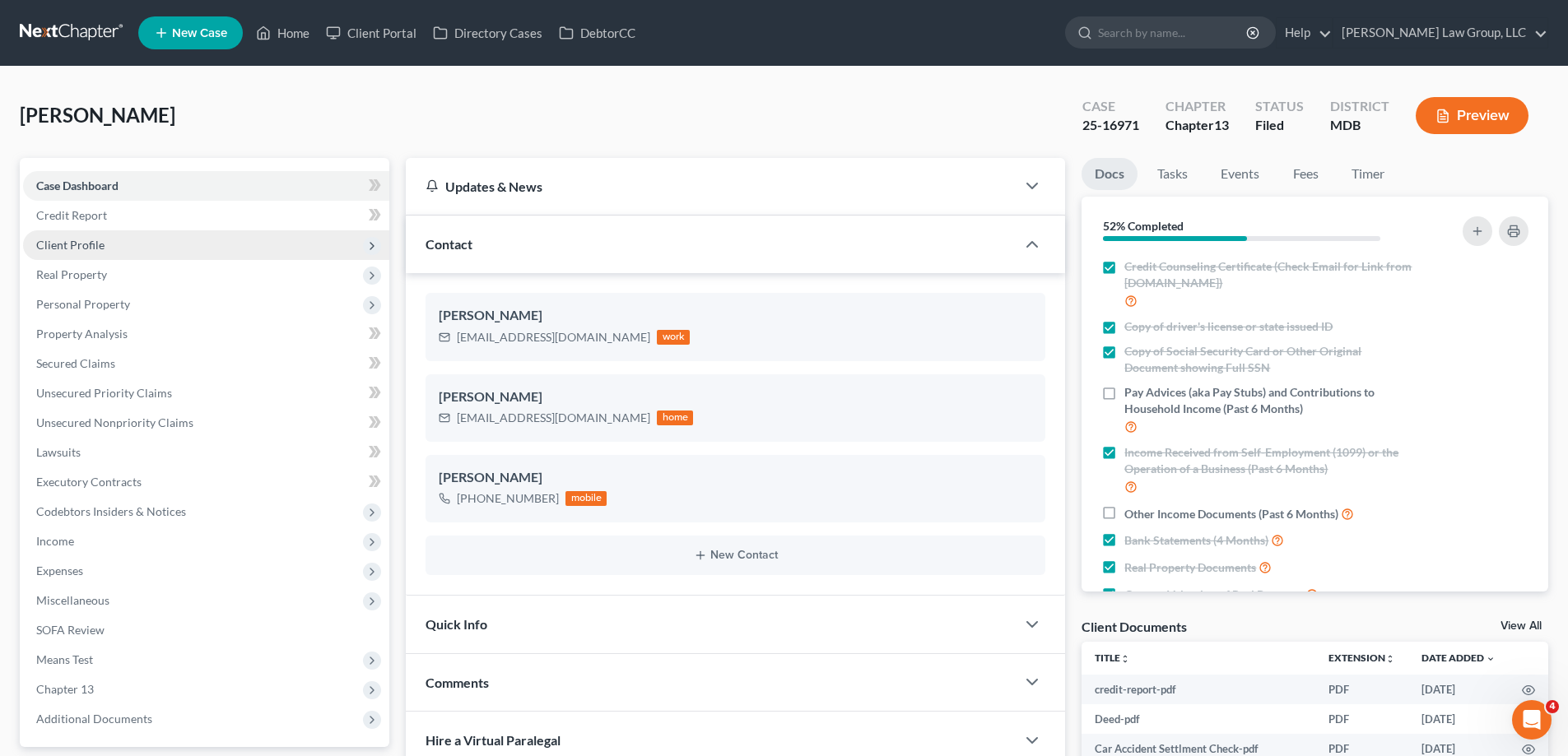
click at [102, 245] on span "Client Profile" at bounding box center [70, 245] width 68 height 14
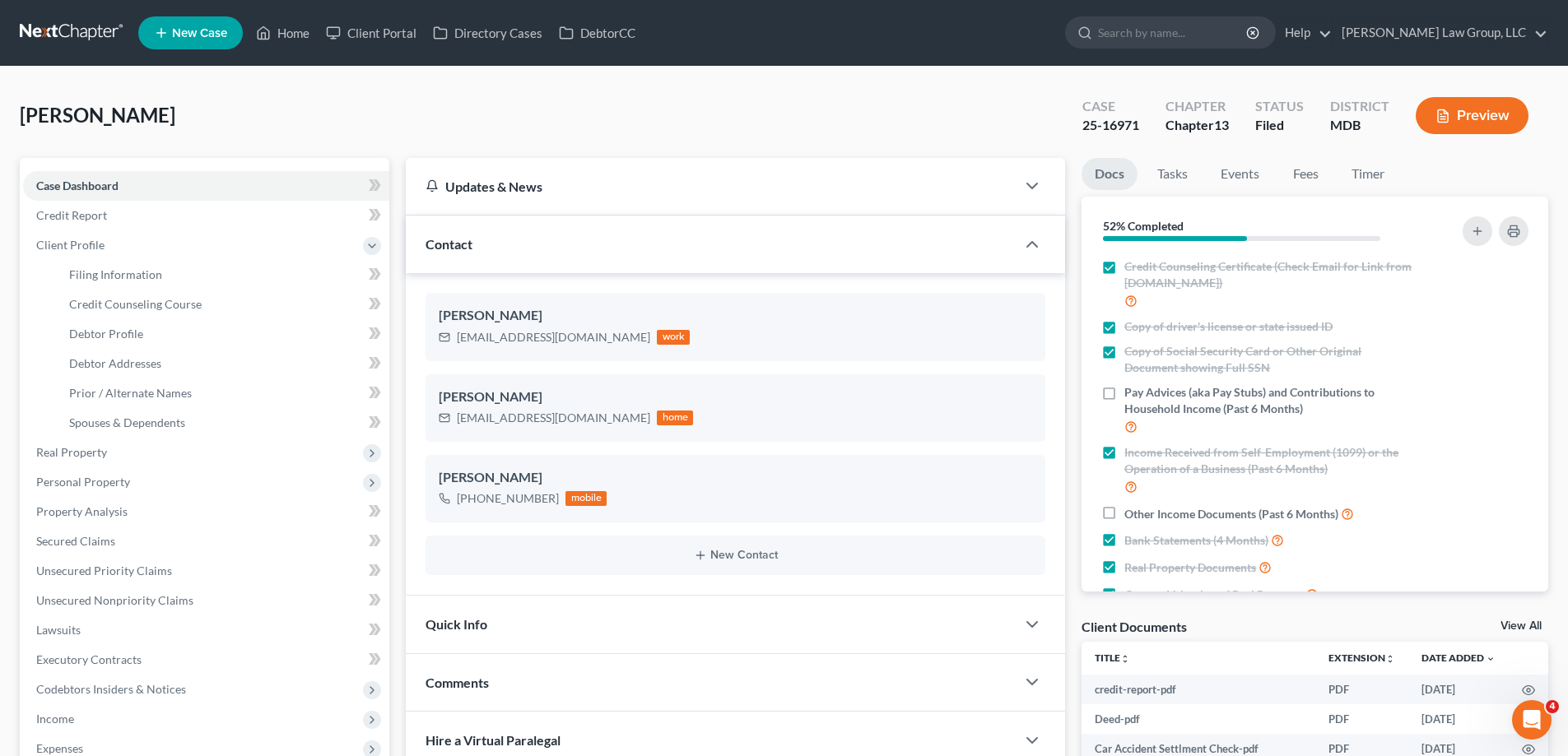
scroll to position [422, 0]
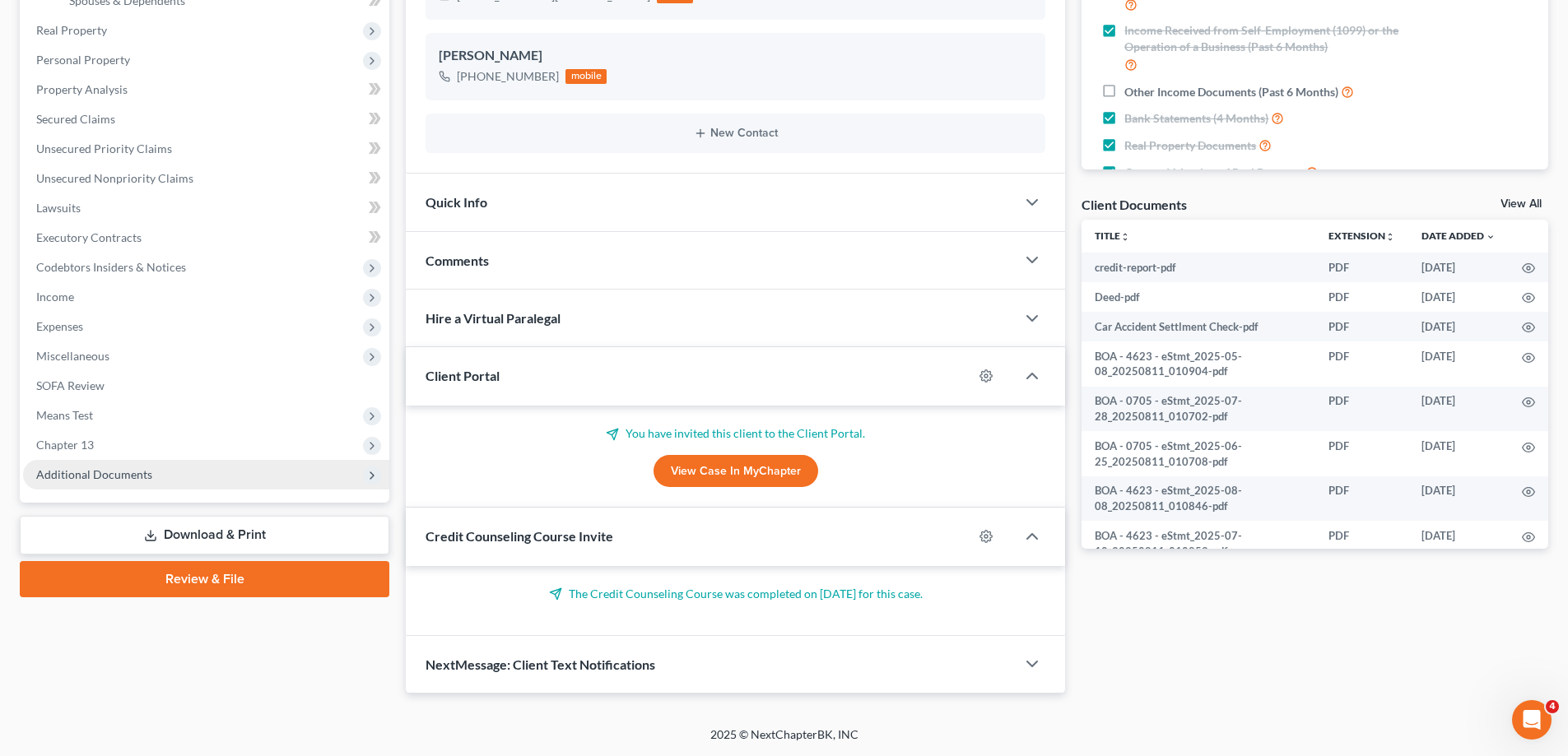
click at [162, 461] on span "Additional Documents" at bounding box center [207, 475] width 366 height 30
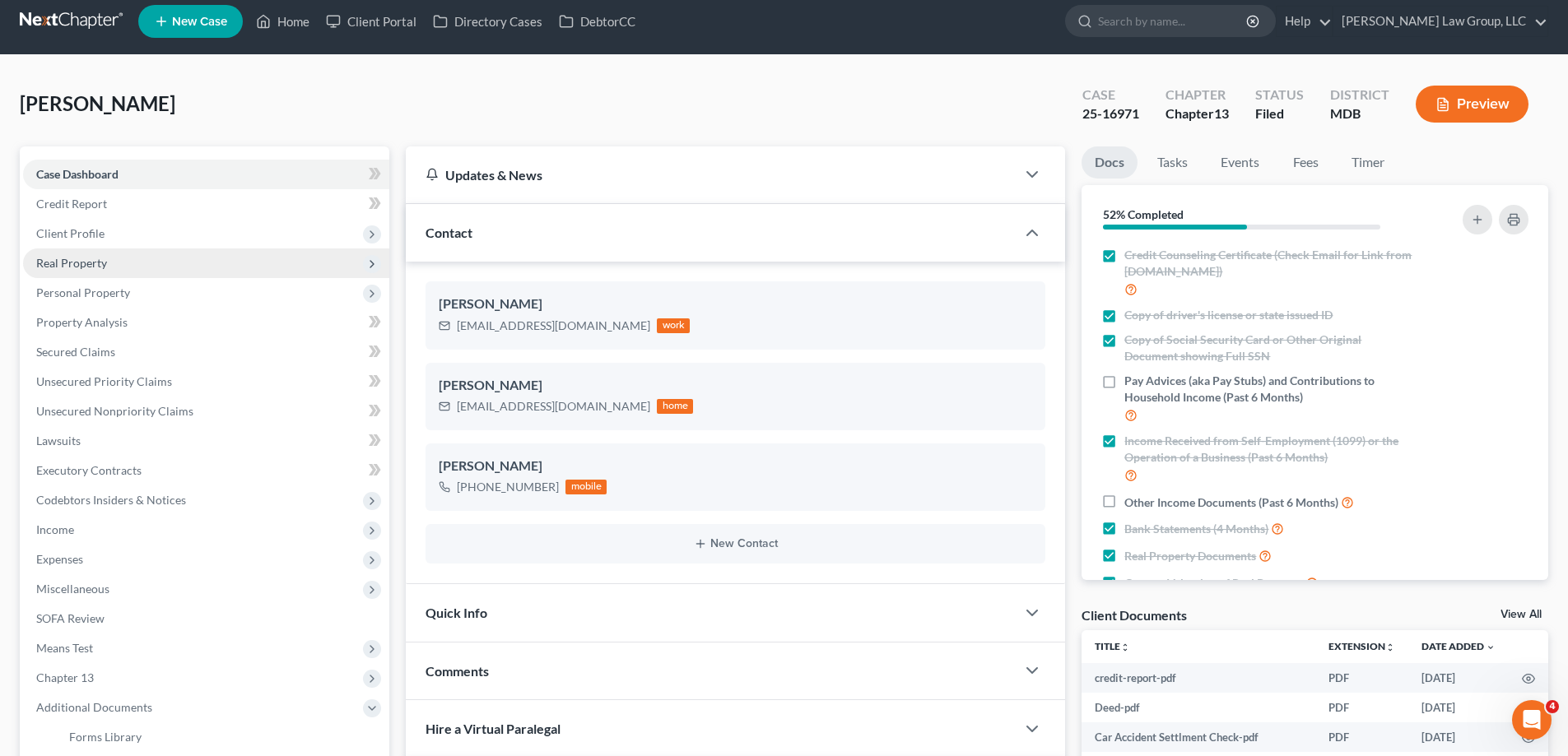
scroll to position [0, 0]
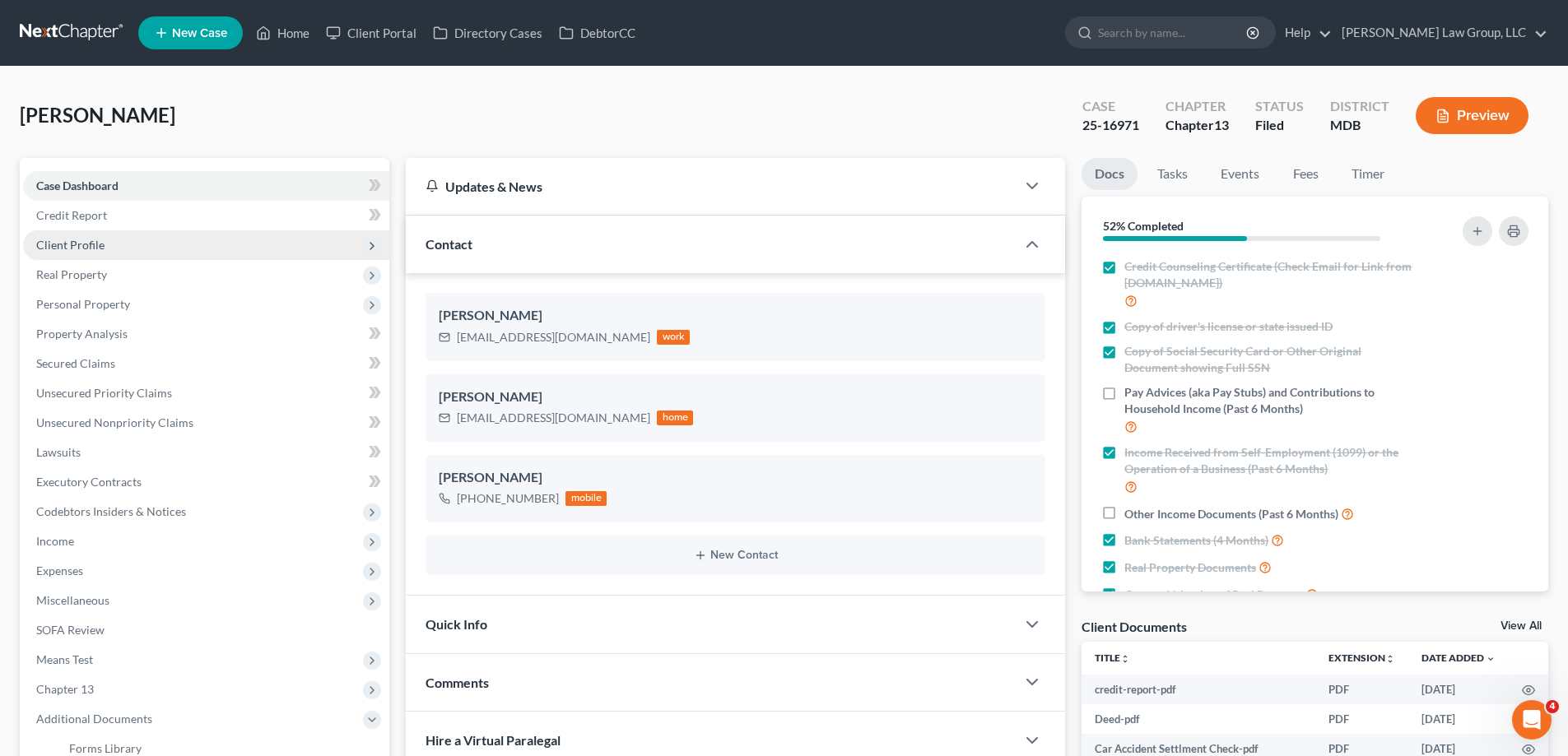
click at [112, 247] on span "Client Profile" at bounding box center [207, 246] width 366 height 30
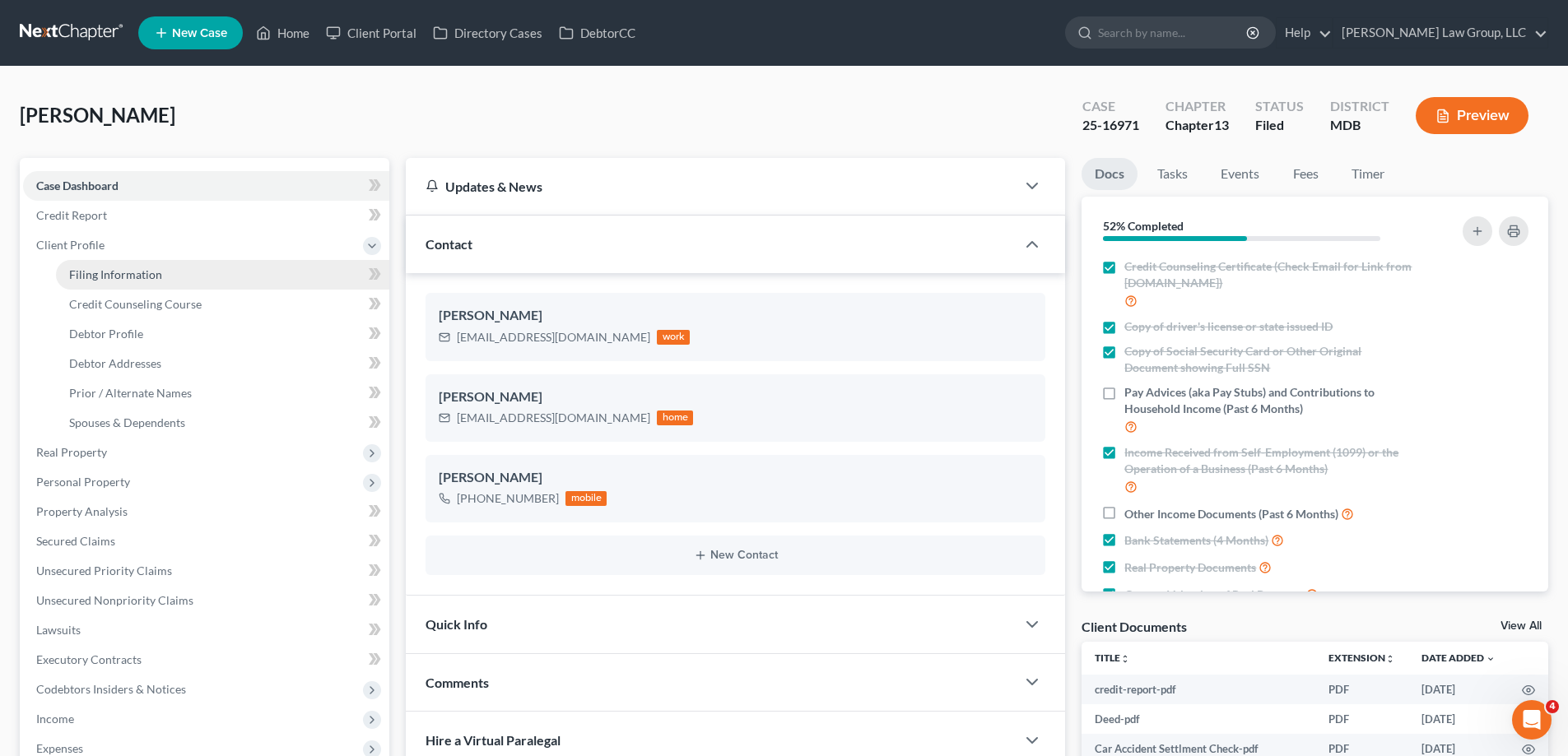
click at [131, 274] on span "Filing Information" at bounding box center [116, 274] width 93 height 14
select select "1"
select select "0"
select select "3"
select select "38"
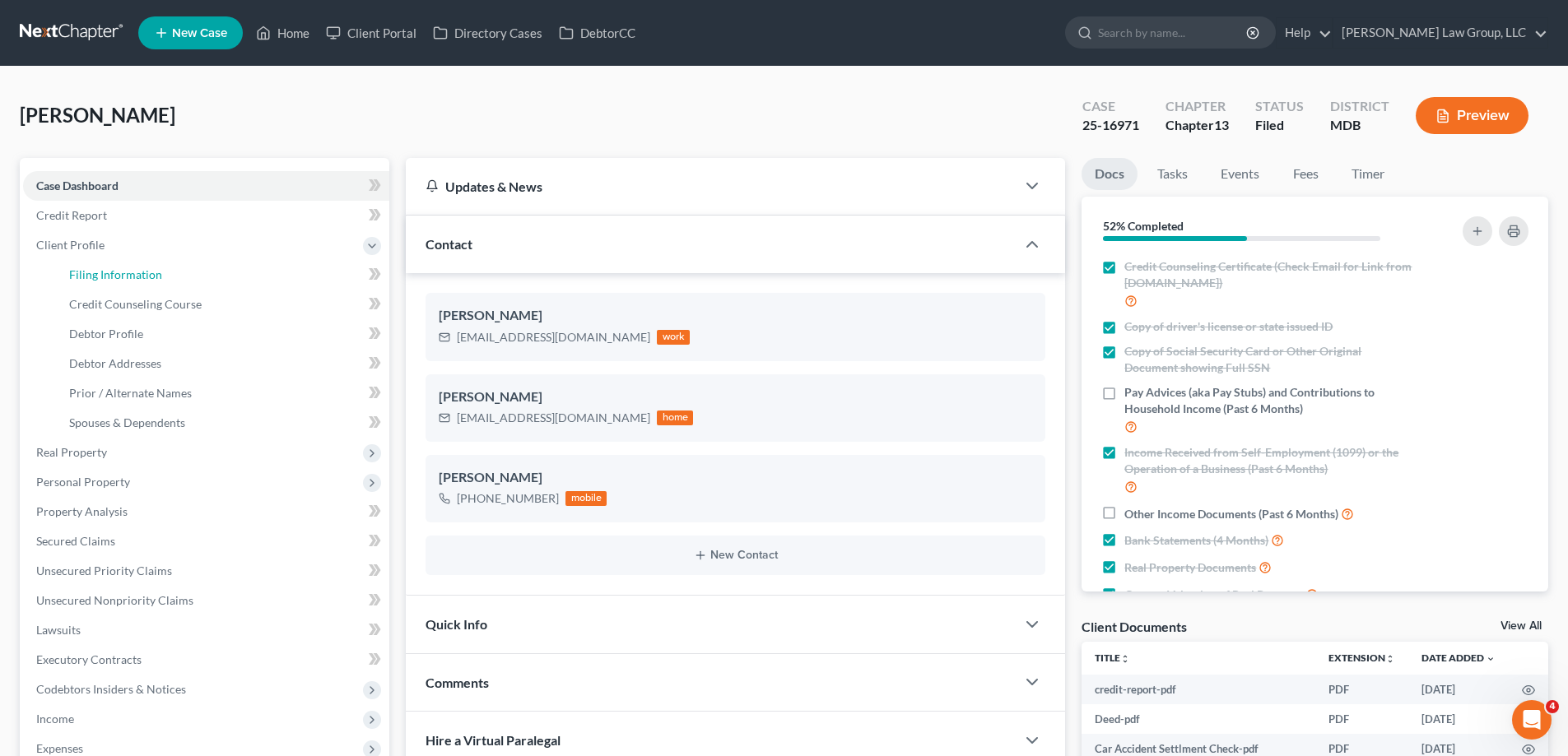
select select "0"
select select "21"
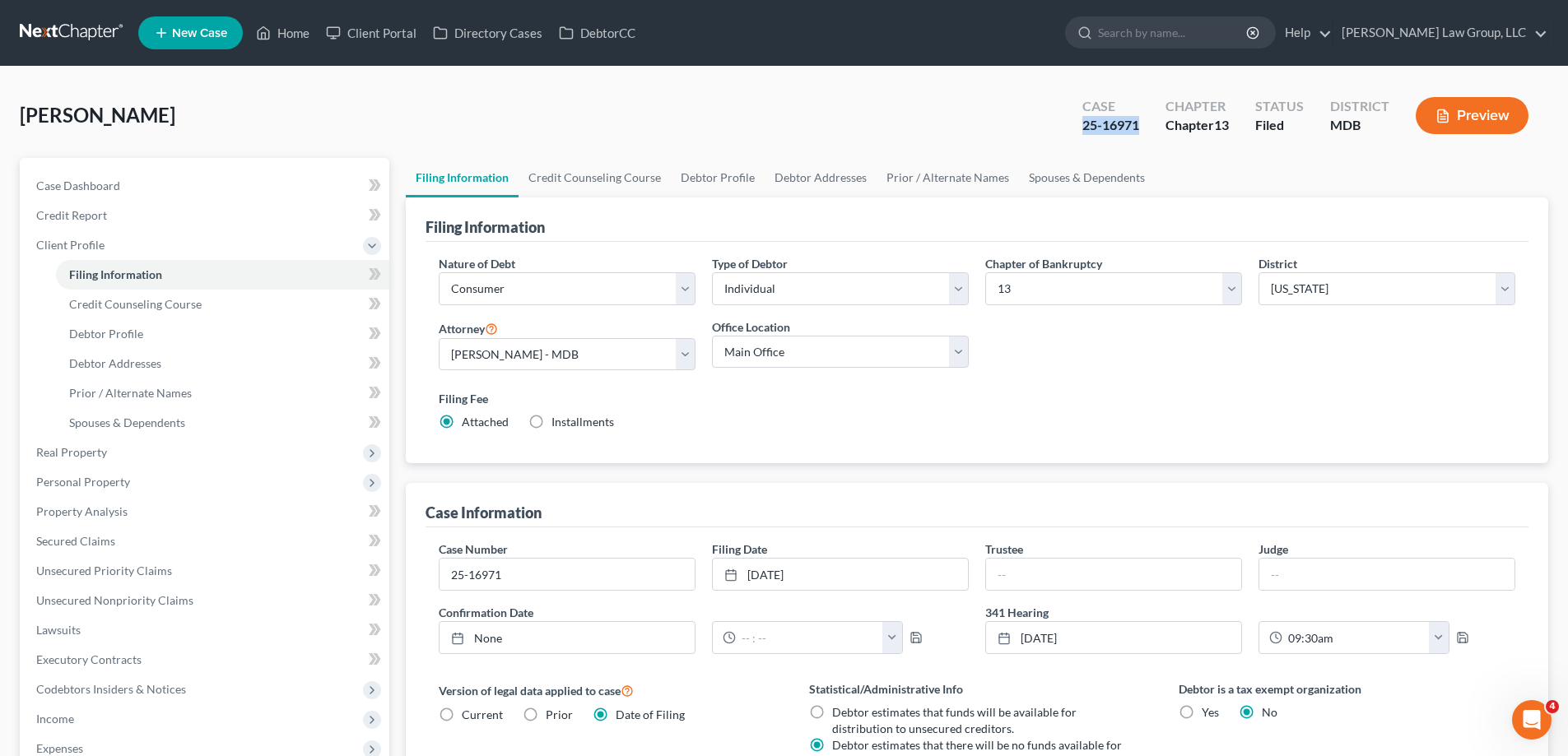
drag, startPoint x: 1146, startPoint y: 127, endPoint x: 1058, endPoint y: 129, distance: 88.0
click at [1058, 129] on div "[PERSON_NAME] Upgraded Case 25-16971 Chapter Chapter 13 Status Filed District M…" at bounding box center [784, 122] width 1528 height 72
copy div "25-16971"
